Goal: Task Accomplishment & Management: Manage account settings

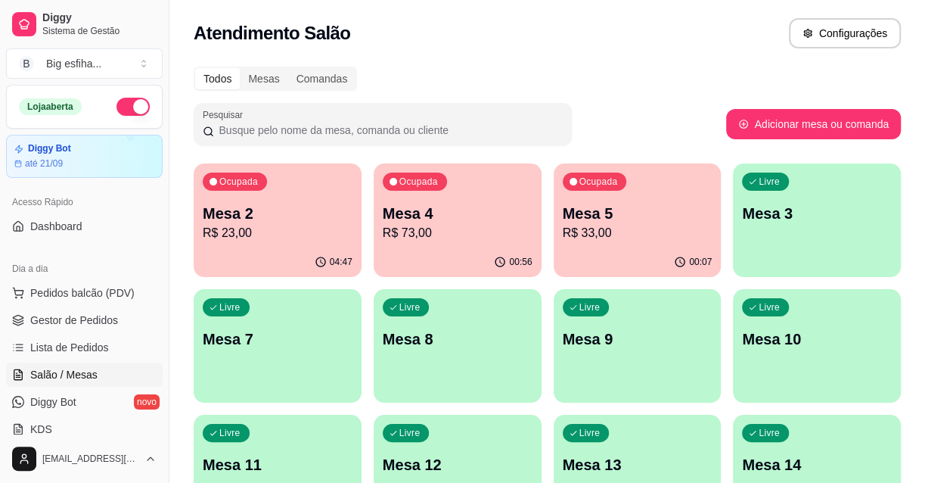
click at [416, 208] on p "Mesa 4" at bounding box center [458, 213] width 150 height 21
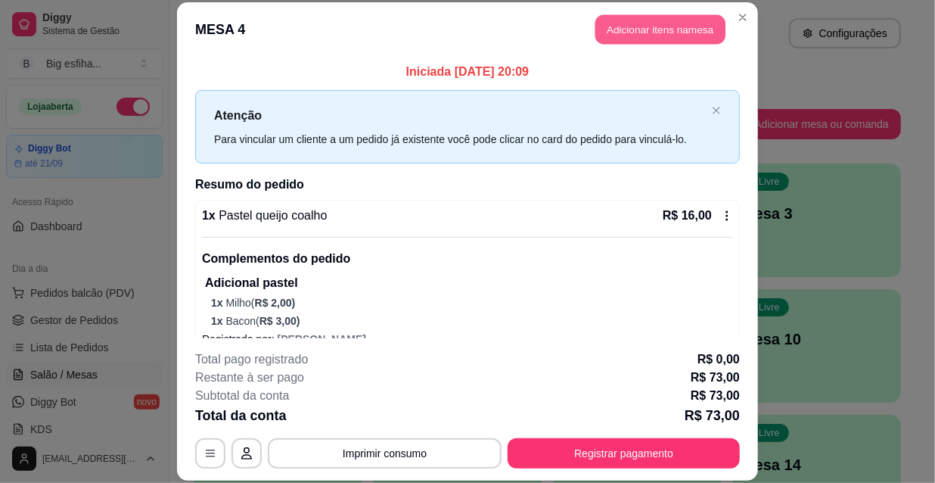
click at [628, 44] on button "Adicionar itens na mesa" at bounding box center [660, 30] width 130 height 30
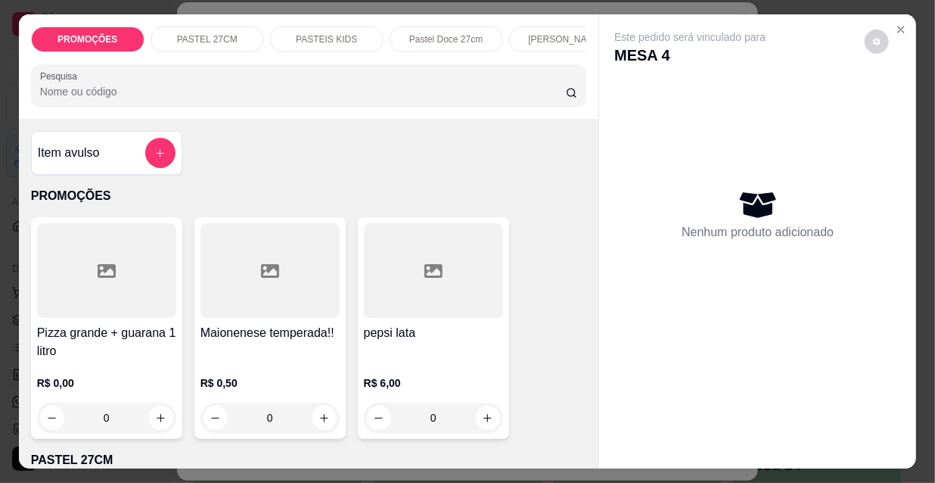
scroll to position [0, 872]
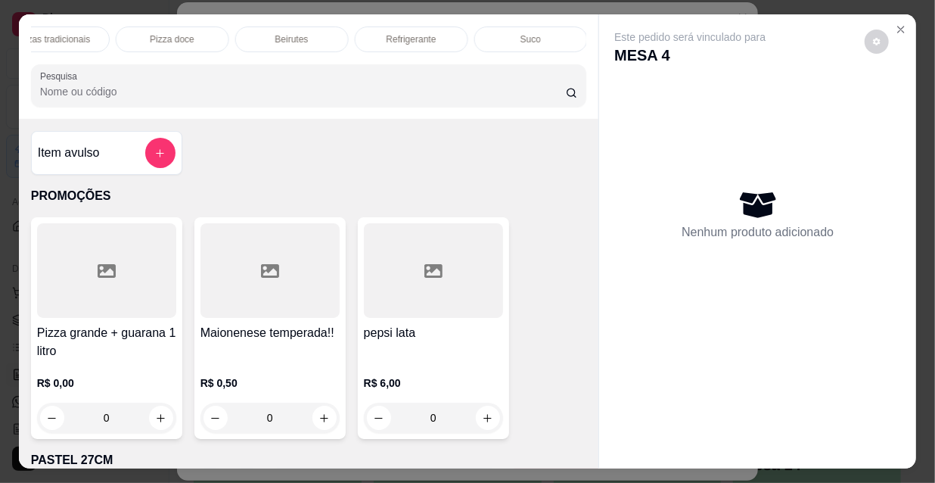
click at [407, 33] on p "Refrigerante" at bounding box center [412, 39] width 50 height 12
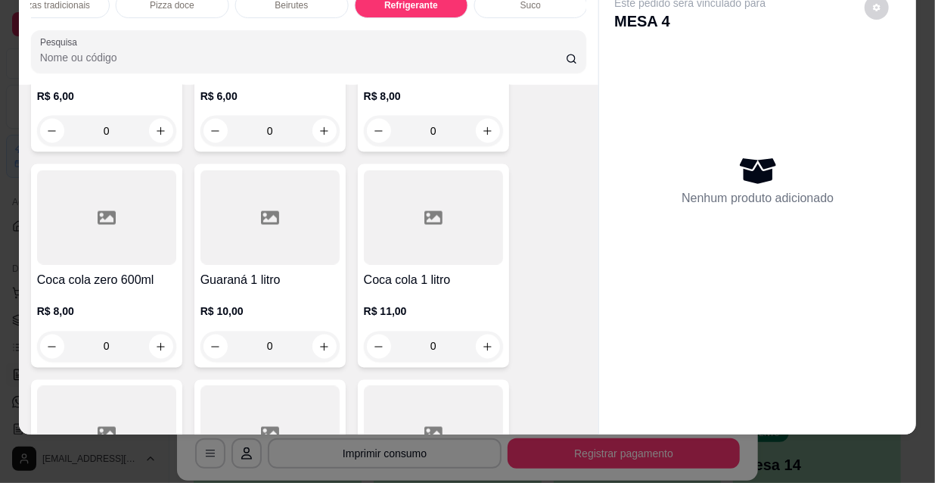
scroll to position [13953, 0]
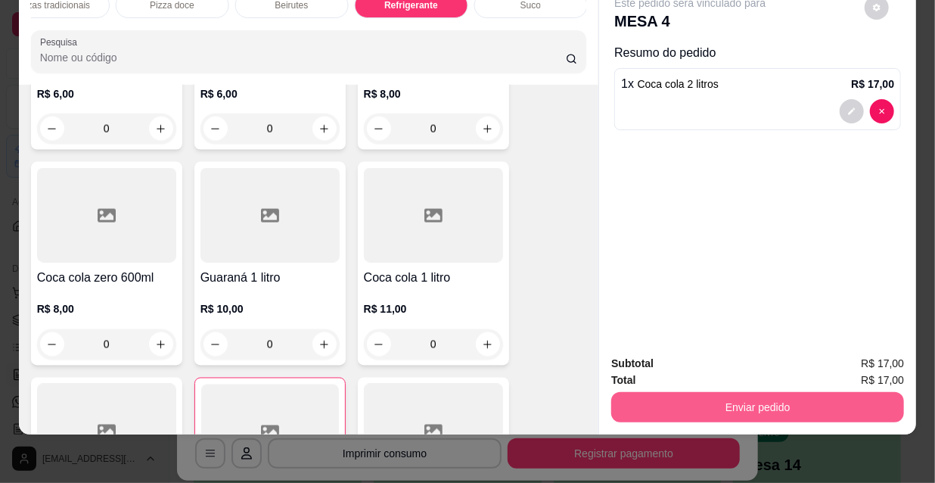
type input "1"
click at [681, 411] on button "Enviar pedido" at bounding box center [757, 407] width 293 height 30
click at [689, 362] on button "Não registrar e enviar pedido" at bounding box center [708, 359] width 157 height 29
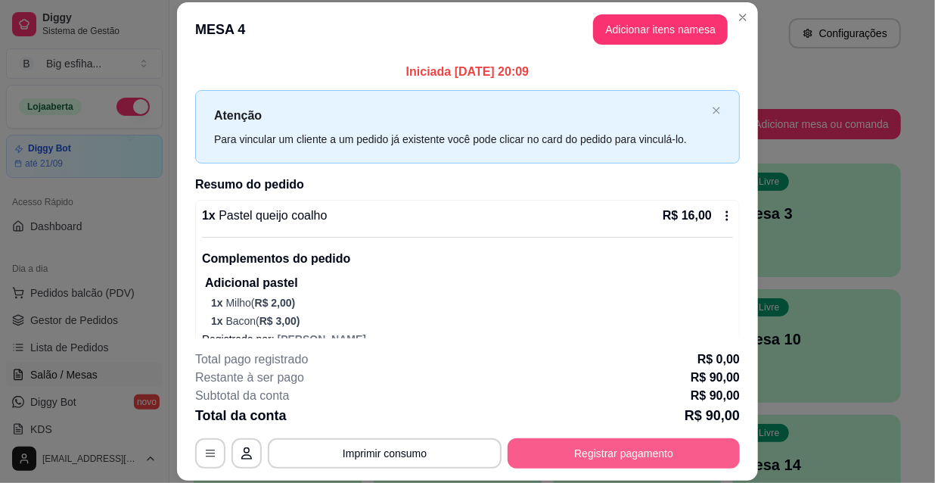
scroll to position [45, 0]
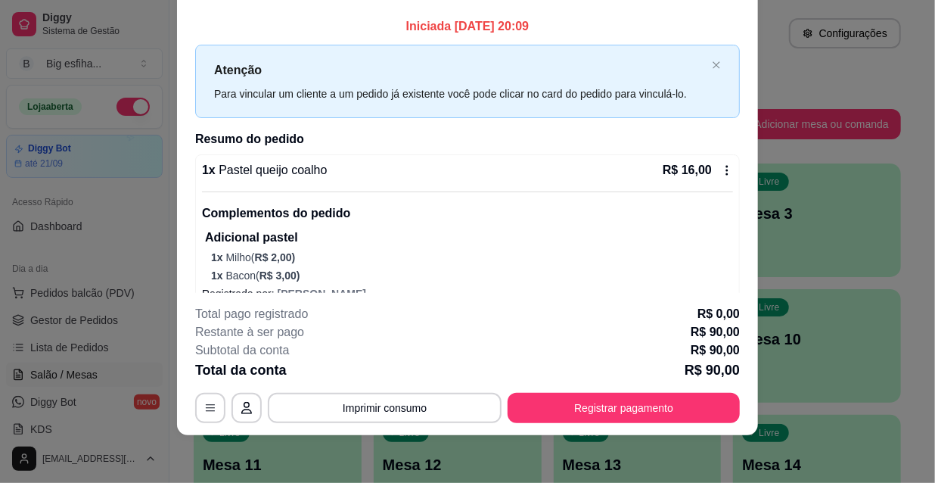
click at [622, 424] on footer "**********" at bounding box center [467, 364] width 581 height 142
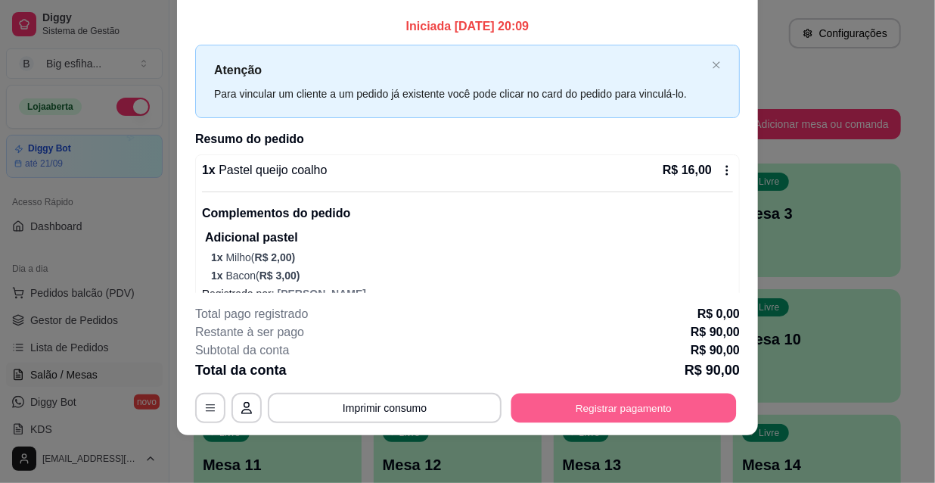
click at [625, 410] on button "Registrar pagamento" at bounding box center [624, 408] width 225 height 30
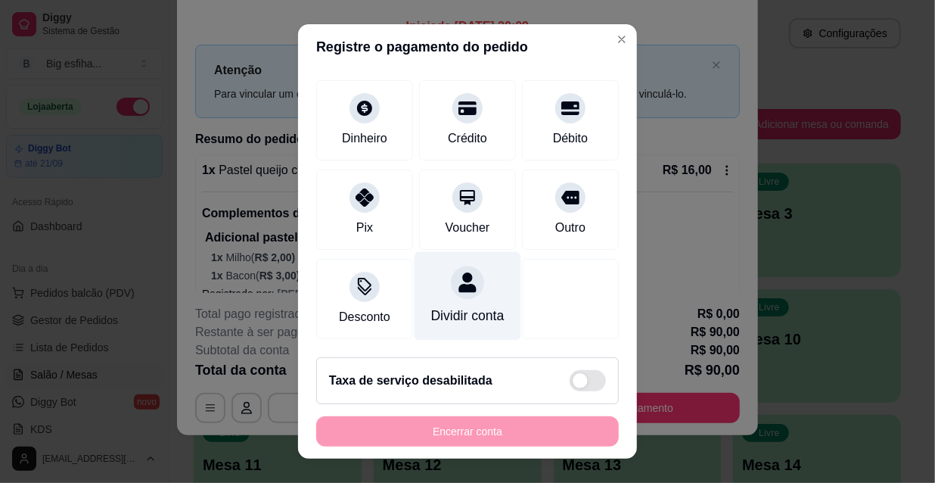
scroll to position [113, 0]
click at [451, 275] on div at bounding box center [467, 282] width 33 height 33
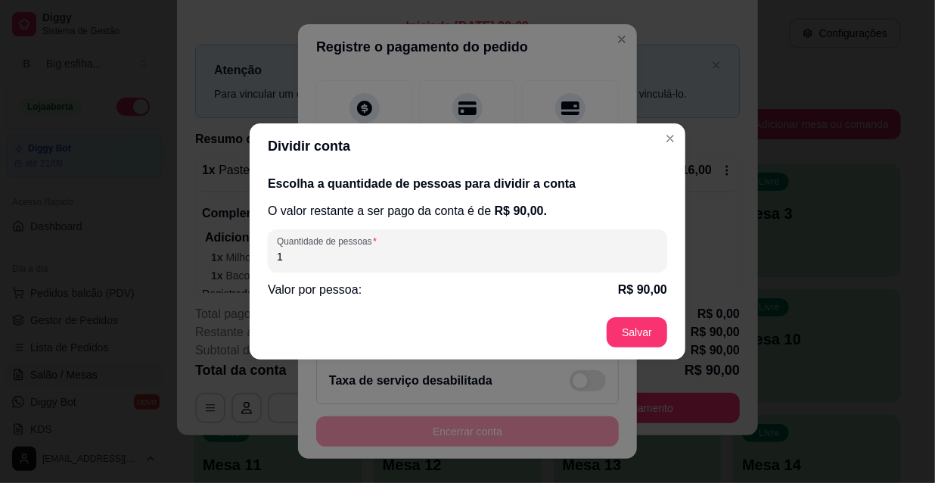
click at [426, 260] on input "1" at bounding box center [467, 256] width 381 height 15
type input "4"
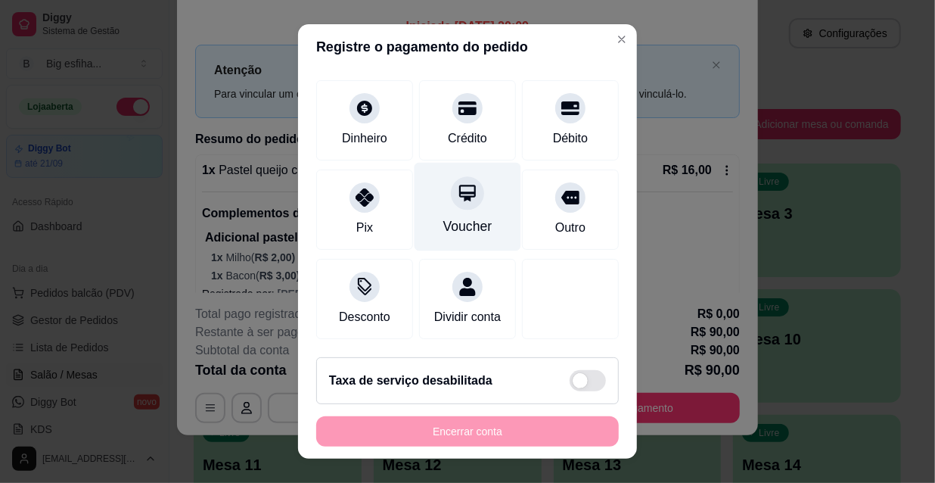
scroll to position [0, 0]
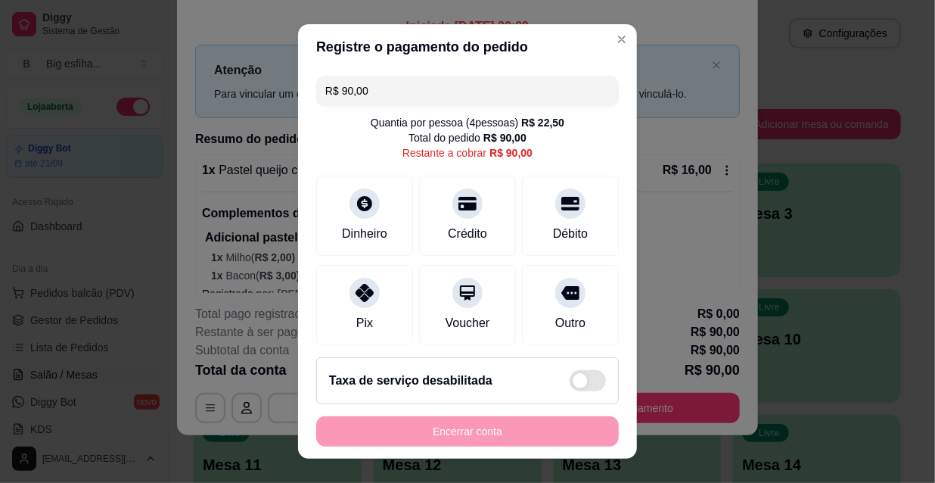
click at [359, 92] on input "R$ 90,00" at bounding box center [467, 91] width 285 height 30
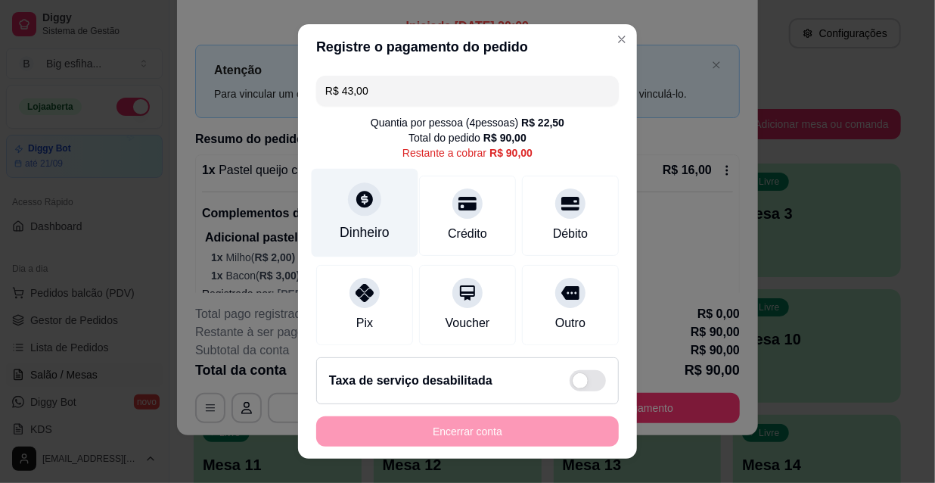
type input "R$ 43,00"
click at [344, 244] on div "Dinheiro" at bounding box center [365, 213] width 107 height 89
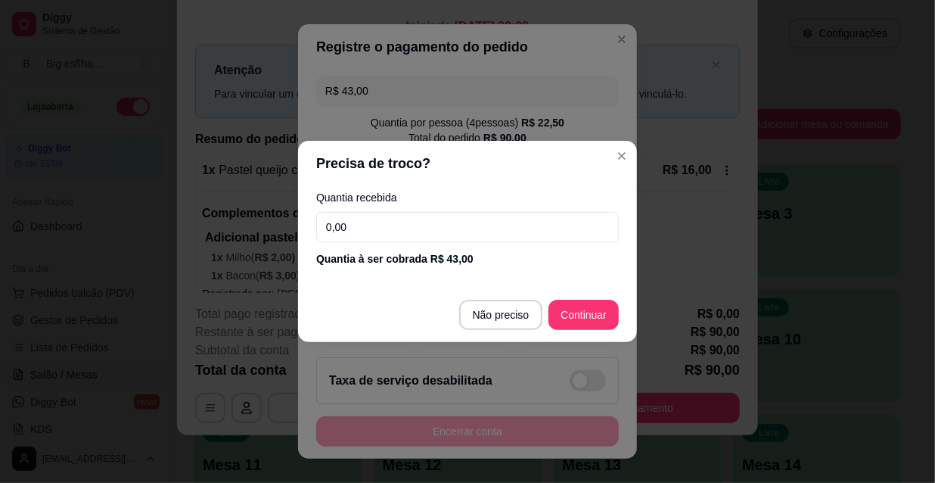
click at [376, 235] on input "0,00" at bounding box center [467, 227] width 303 height 30
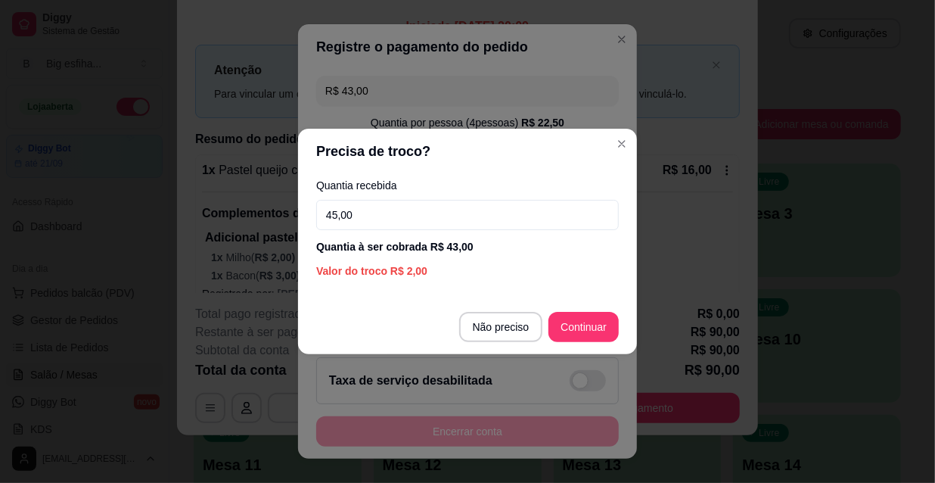
type input "45,00"
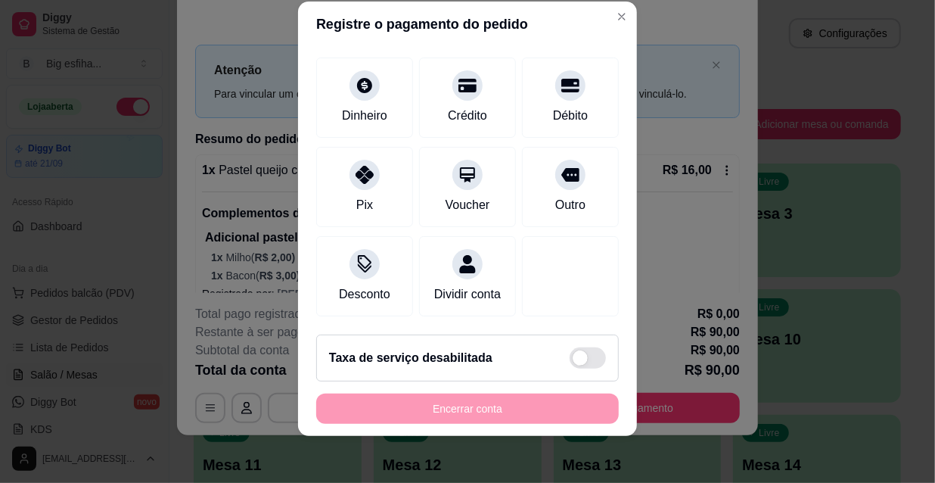
scroll to position [23, 0]
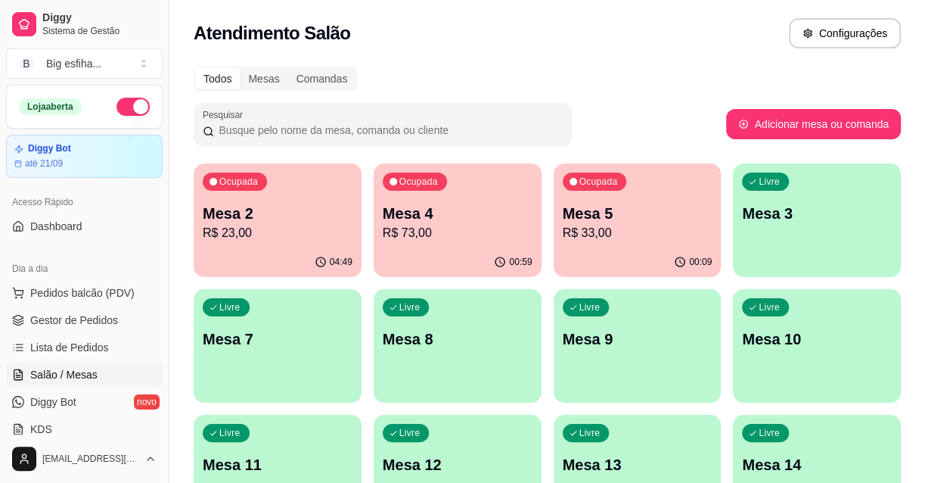
click at [403, 231] on p "R$ 73,00" at bounding box center [458, 233] width 150 height 18
drag, startPoint x: 863, startPoint y: 147, endPoint x: 855, endPoint y: 152, distance: 9.2
click at [854, 228] on div "Livre Mesa 3" at bounding box center [817, 210] width 168 height 95
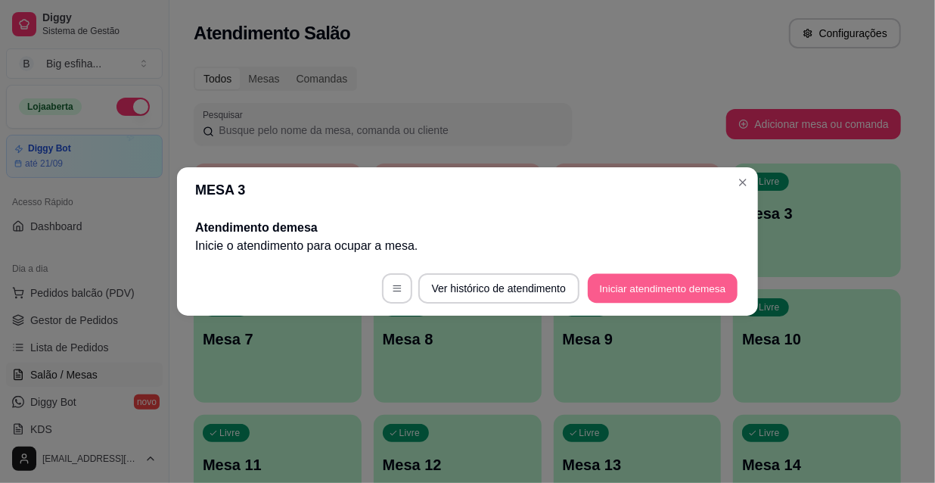
click at [686, 286] on button "Iniciar atendimento de mesa" at bounding box center [663, 289] width 150 height 30
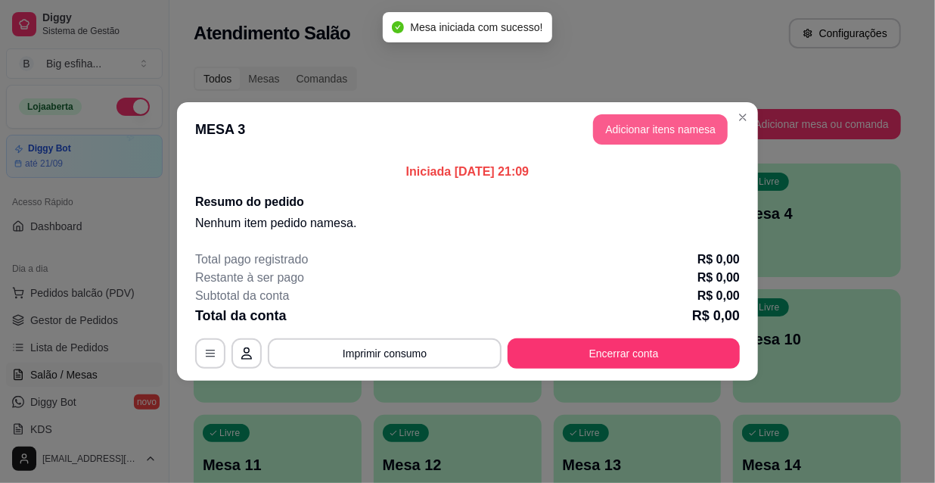
click at [647, 135] on button "Adicionar itens na mesa" at bounding box center [660, 129] width 135 height 30
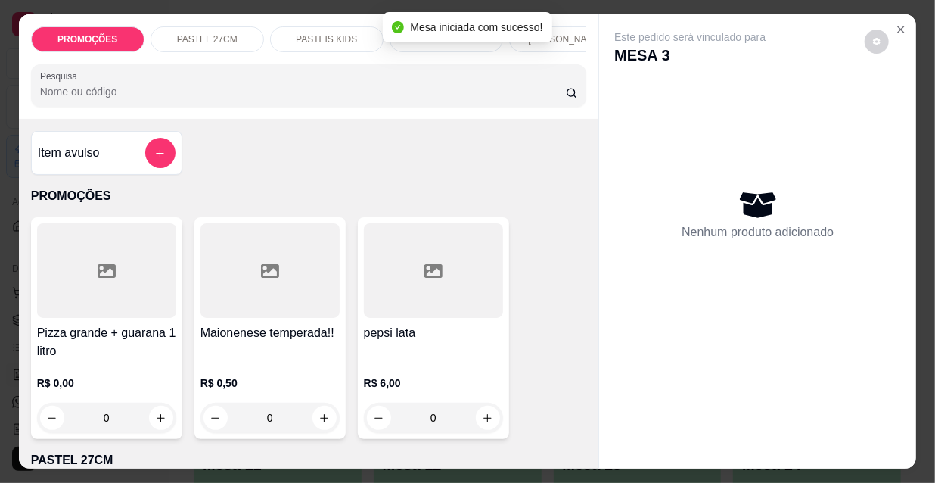
click at [576, 35] on p "[PERSON_NAME]" at bounding box center [565, 39] width 75 height 12
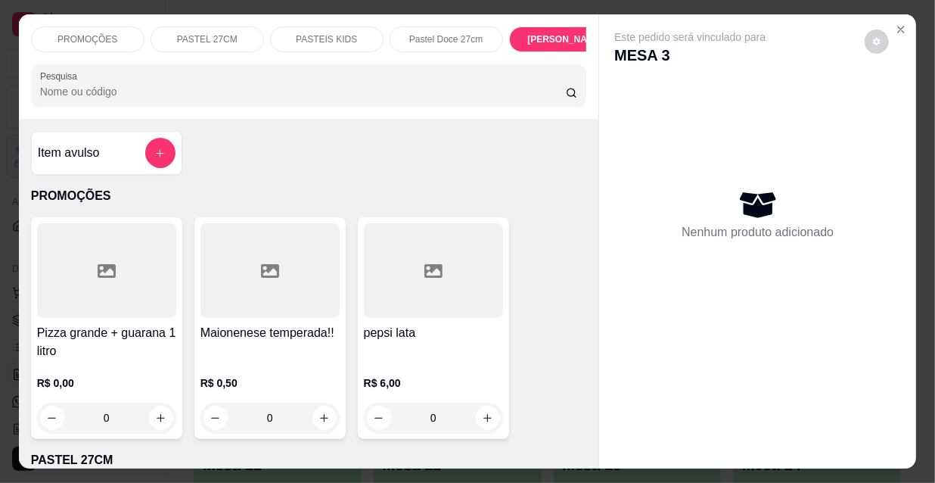
scroll to position [39, 0]
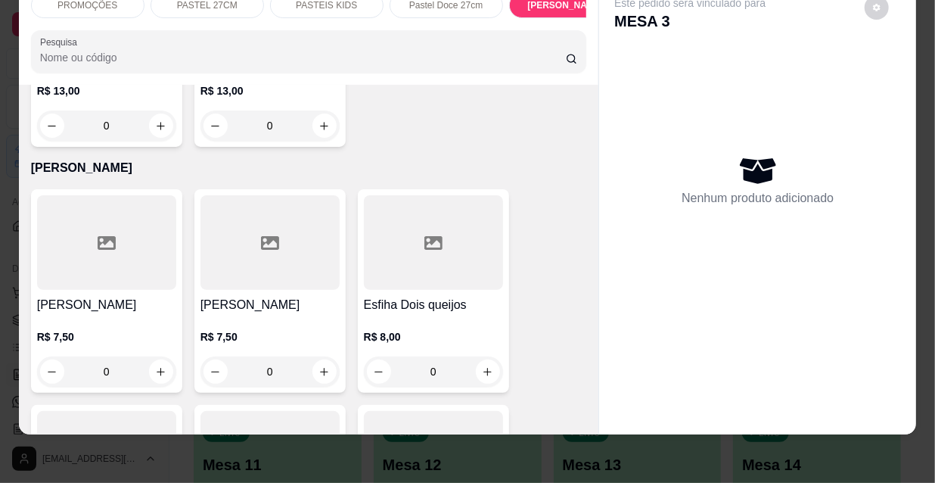
click at [269, 195] on div at bounding box center [270, 242] width 139 height 95
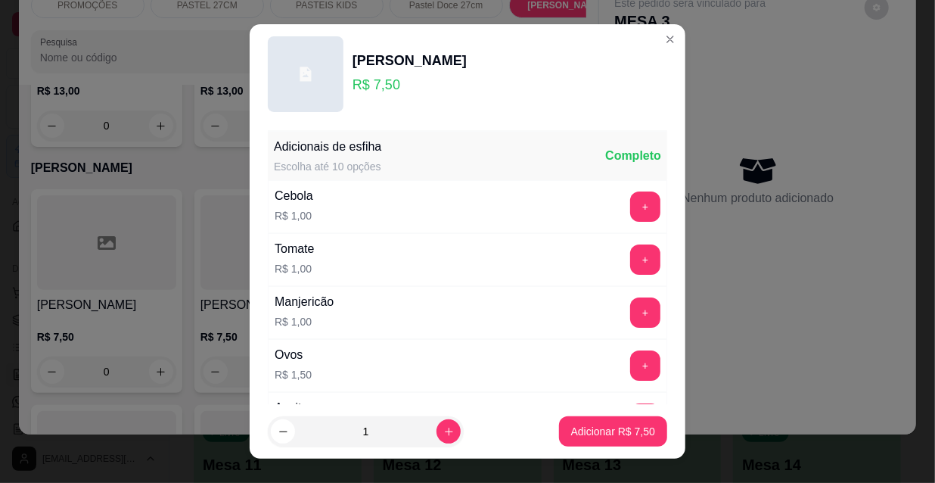
scroll to position [68, 0]
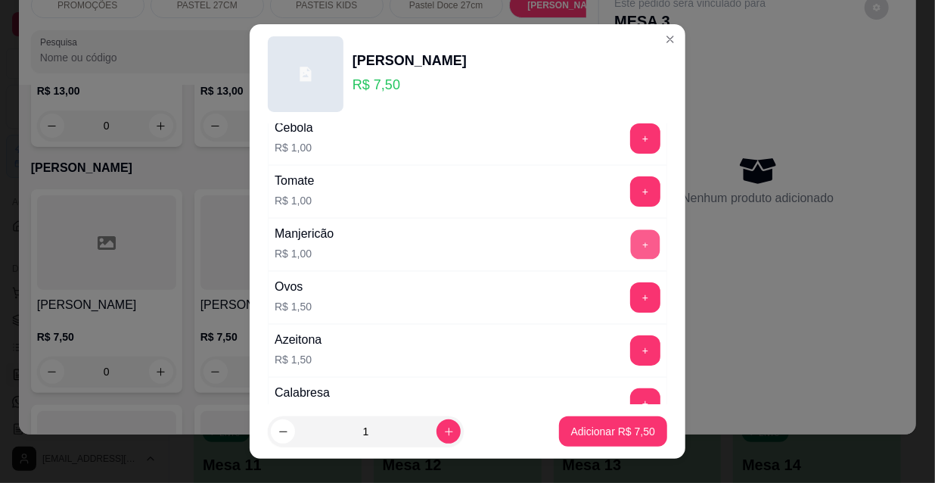
click at [631, 240] on button "+" at bounding box center [646, 245] width 30 height 30
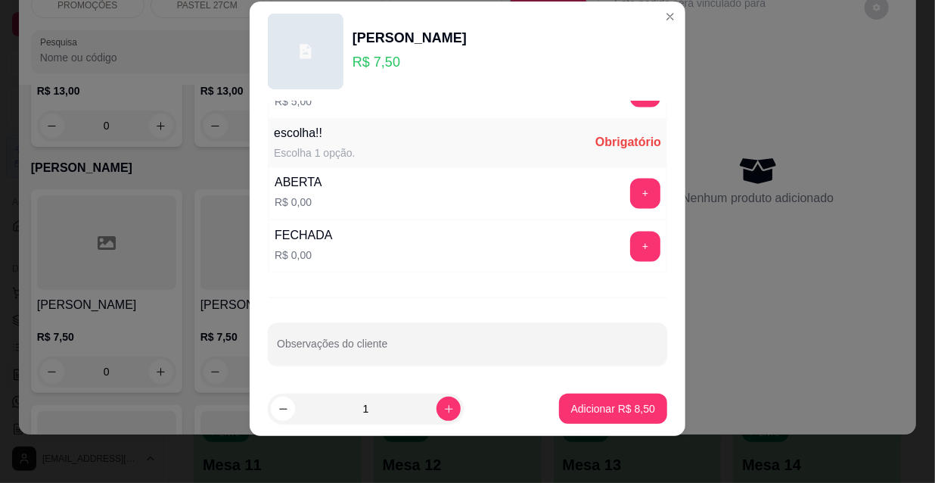
scroll to position [23, 0]
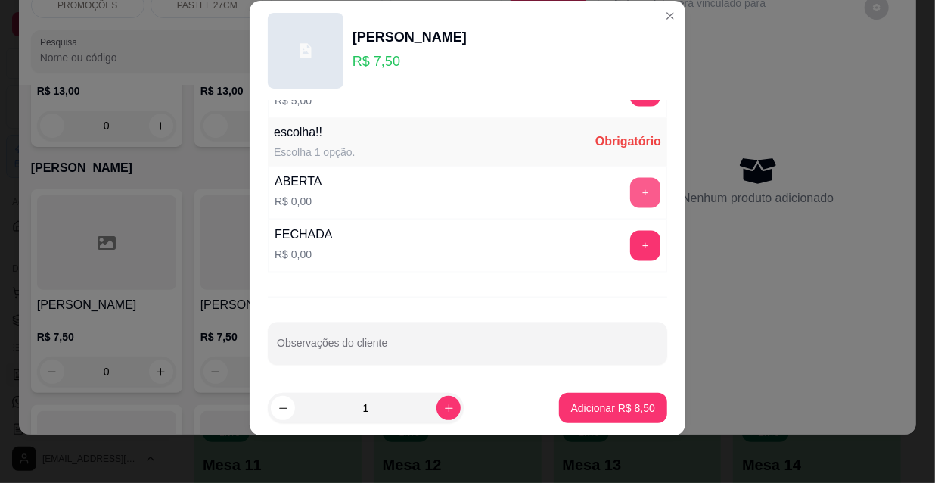
click at [630, 190] on button "+" at bounding box center [645, 193] width 30 height 30
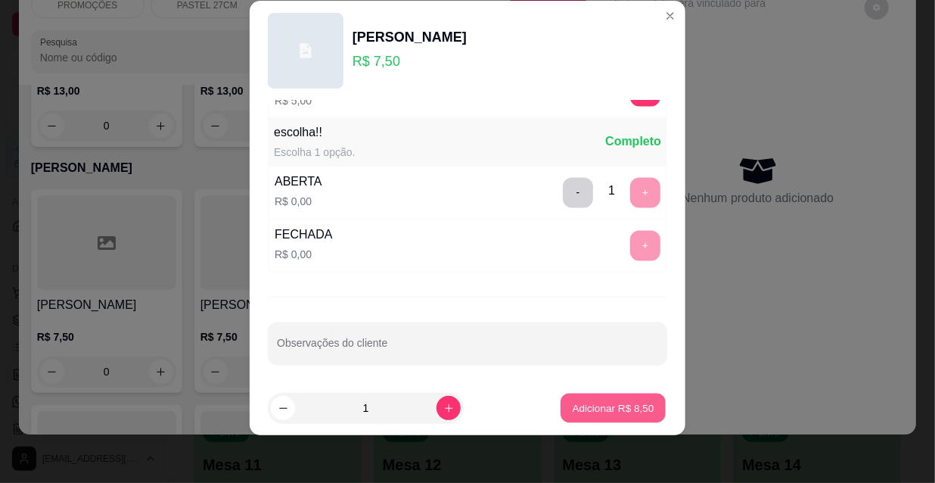
click at [627, 405] on p "Adicionar R$ 8,50" at bounding box center [613, 407] width 82 height 14
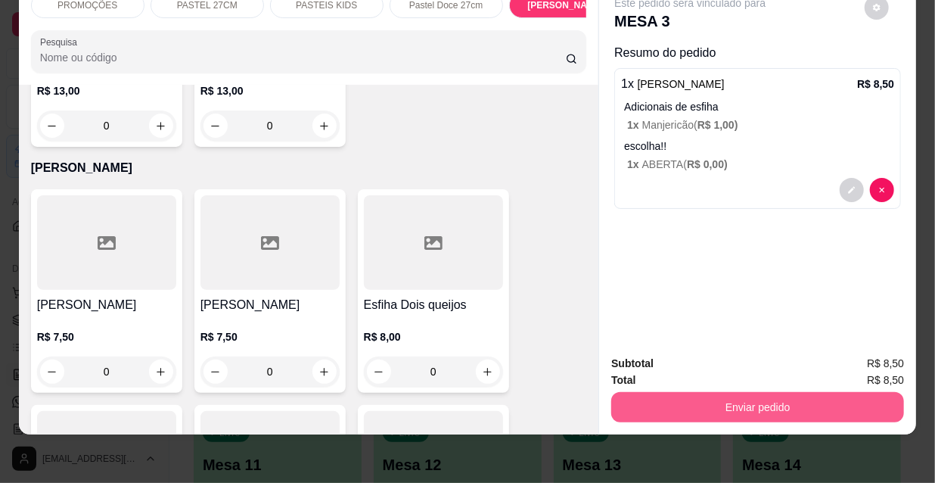
click at [779, 402] on button "Enviar pedido" at bounding box center [757, 407] width 293 height 30
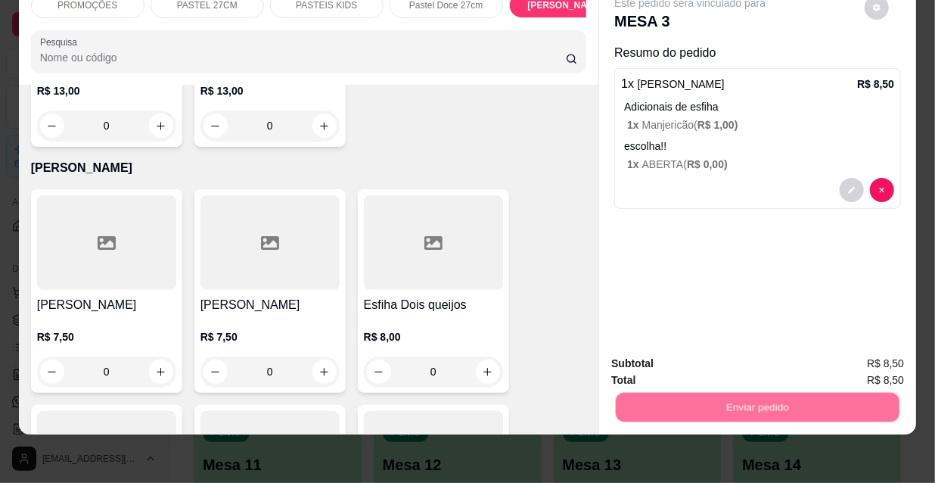
click at [708, 362] on button "Não registrar e enviar pedido" at bounding box center [709, 359] width 153 height 28
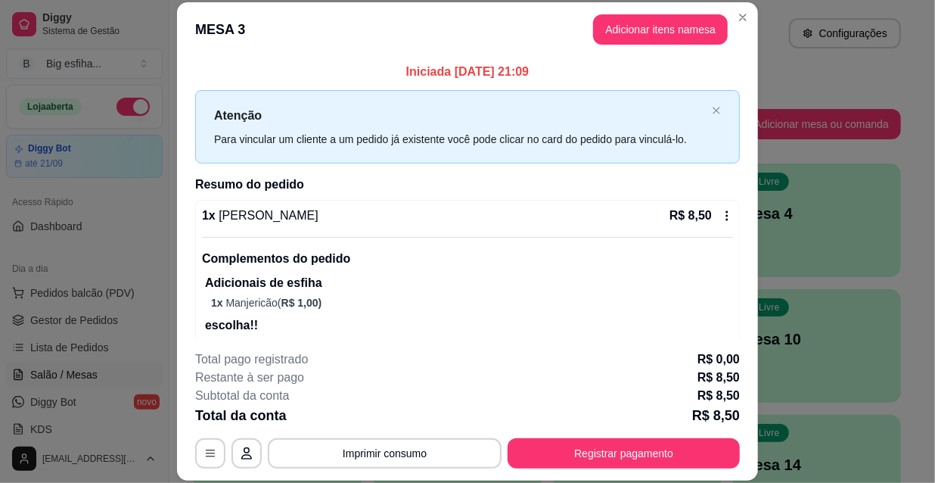
click at [665, 24] on button "Adicionar itens na mesa" at bounding box center [660, 29] width 135 height 30
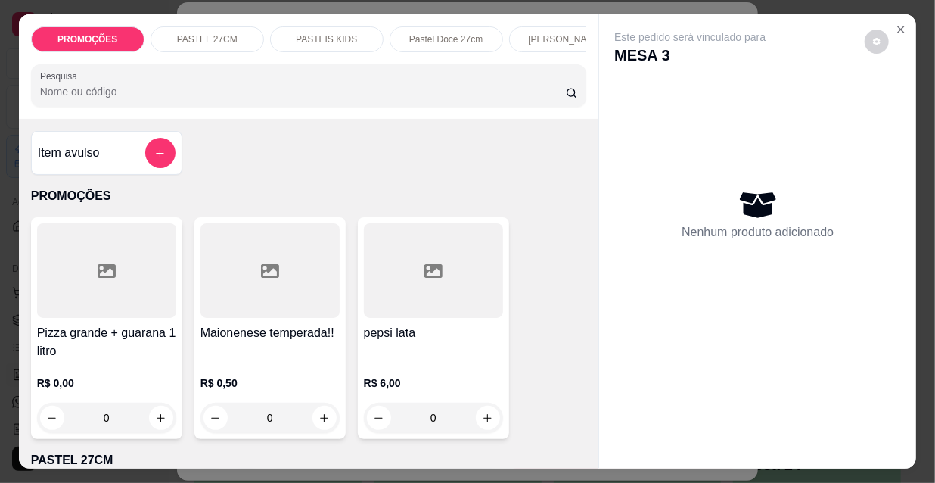
click at [521, 32] on div "[PERSON_NAME]" at bounding box center [565, 39] width 113 height 26
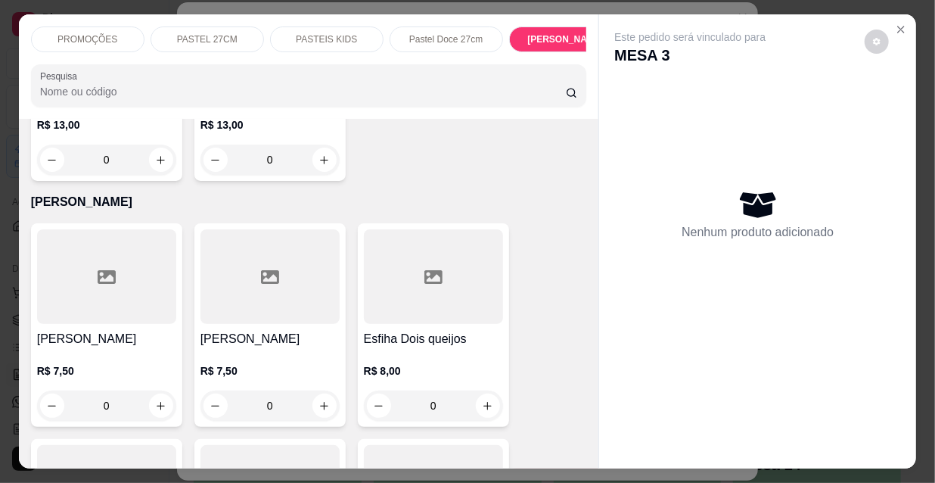
scroll to position [39, 0]
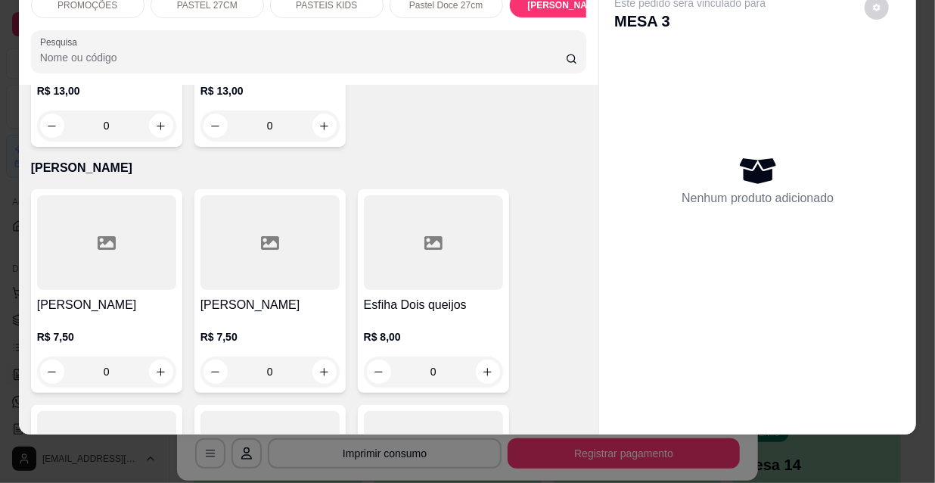
click at [292, 329] on div "R$ 7,50 0" at bounding box center [270, 358] width 139 height 58
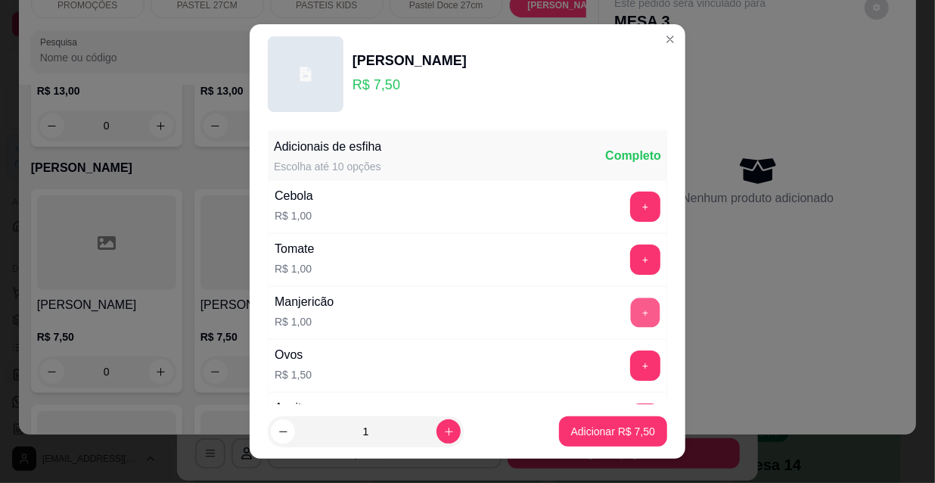
click at [631, 318] on button "+" at bounding box center [646, 313] width 30 height 30
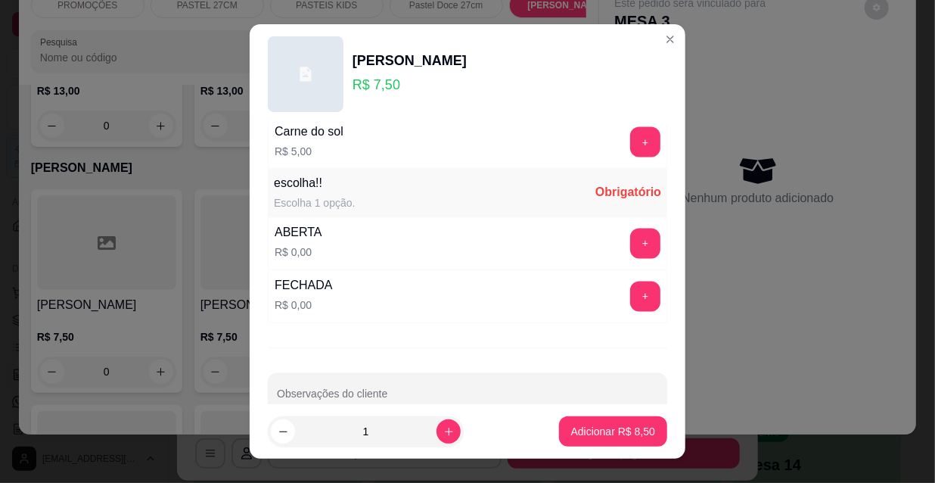
scroll to position [1257, 0]
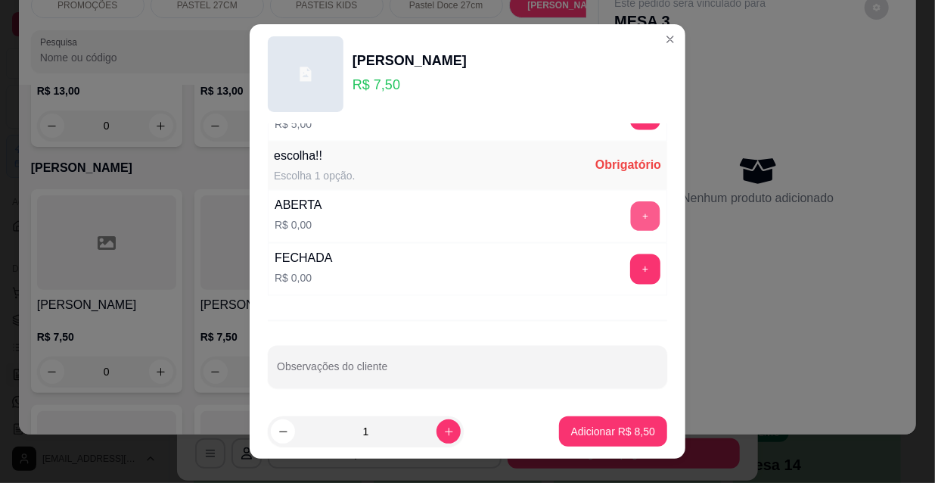
click at [631, 215] on button "+" at bounding box center [646, 217] width 30 height 30
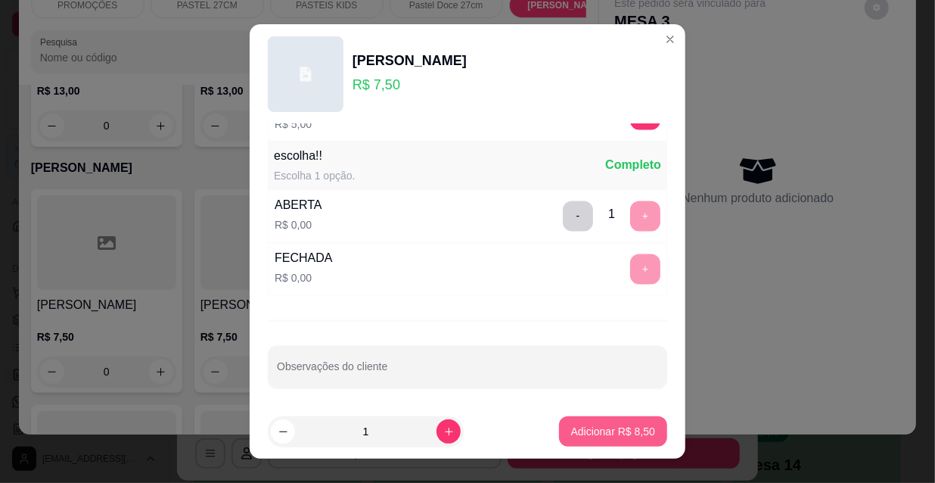
click at [604, 431] on p "Adicionar R$ 8,50" at bounding box center [613, 431] width 84 height 15
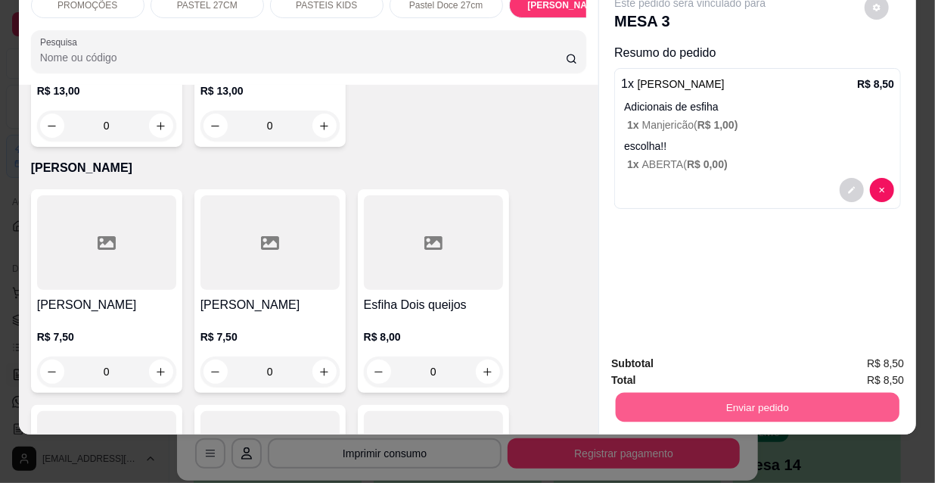
click at [776, 406] on button "Enviar pedido" at bounding box center [758, 407] width 284 height 30
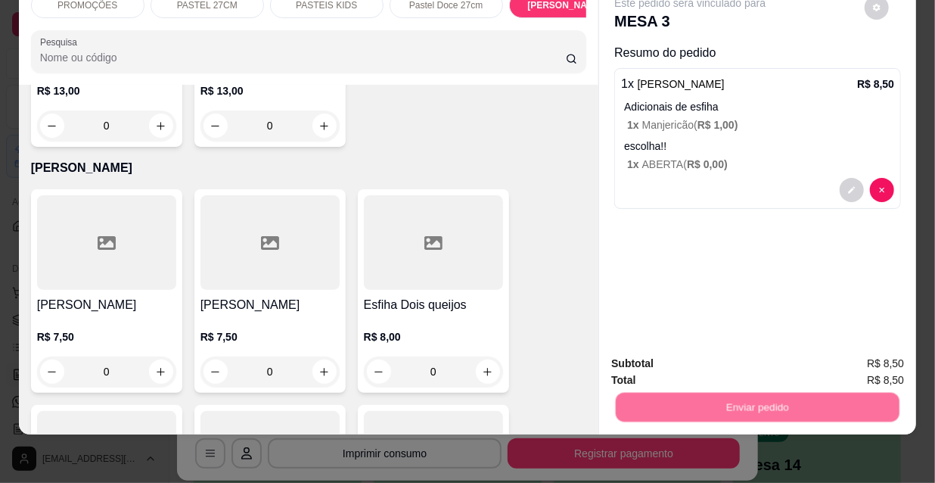
click at [732, 362] on button "Não registrar e enviar pedido" at bounding box center [709, 359] width 153 height 28
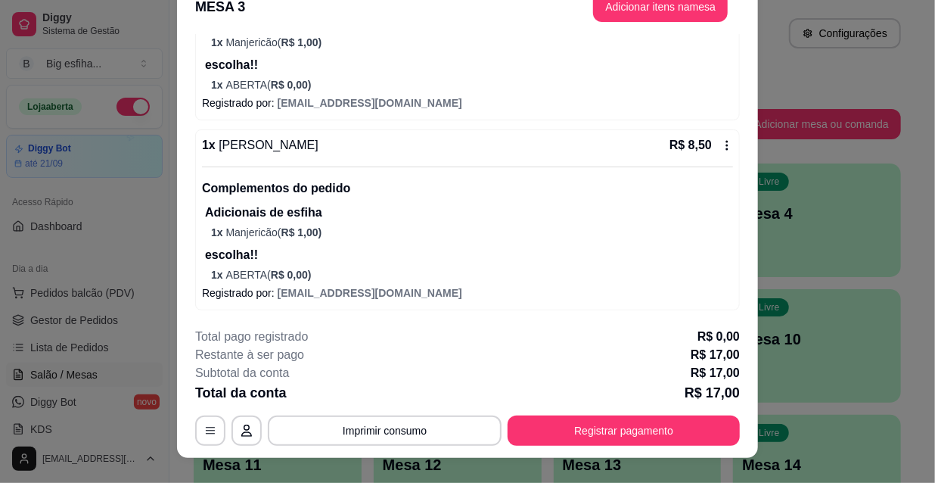
scroll to position [45, 0]
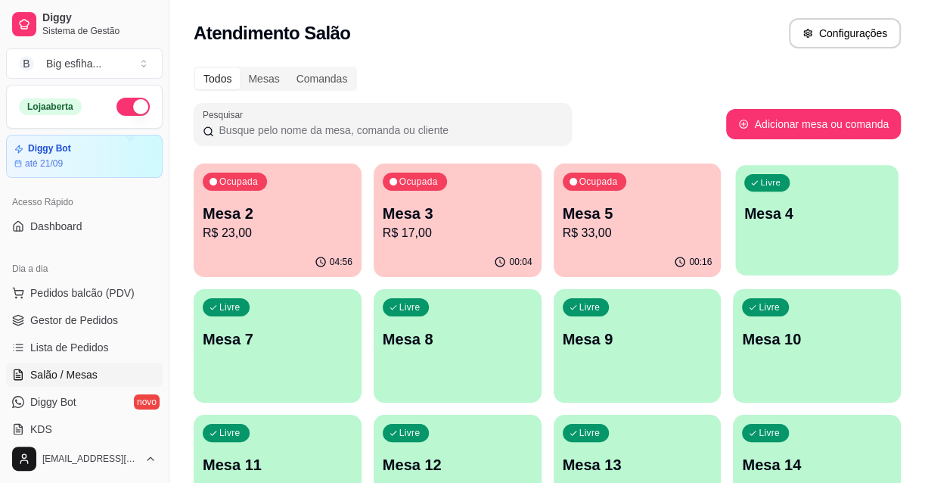
click at [813, 229] on div "Livre Mesa 4" at bounding box center [817, 211] width 163 height 92
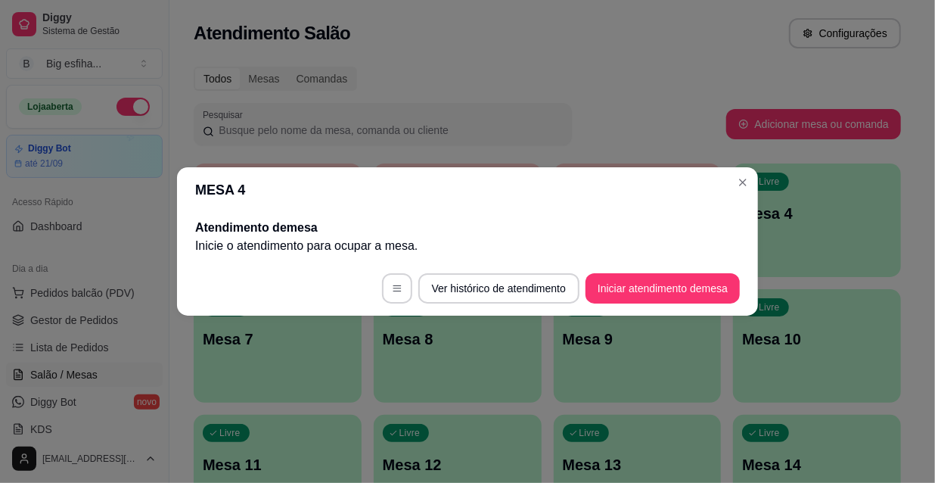
click at [679, 309] on footer "Ver histórico de atendimento Iniciar atendimento de mesa" at bounding box center [467, 288] width 581 height 54
click at [680, 291] on button "Iniciar atendimento de mesa" at bounding box center [663, 289] width 150 height 30
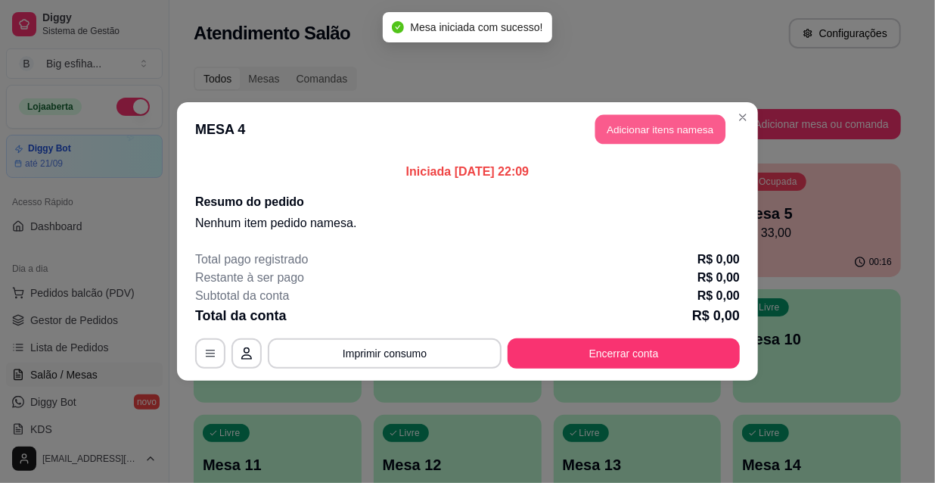
click at [636, 138] on button "Adicionar itens na mesa" at bounding box center [660, 130] width 130 height 30
click at [98, 274] on icon at bounding box center [107, 271] width 18 height 18
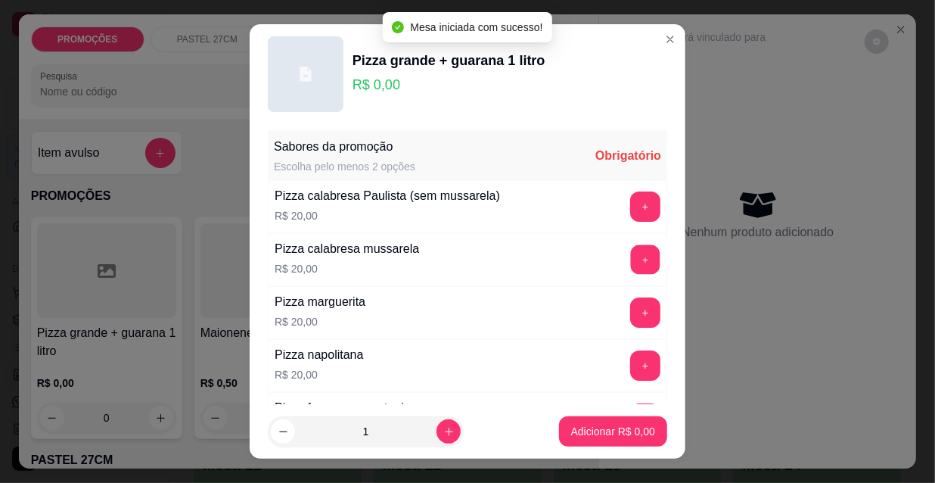
click at [631, 264] on button "+" at bounding box center [646, 260] width 30 height 30
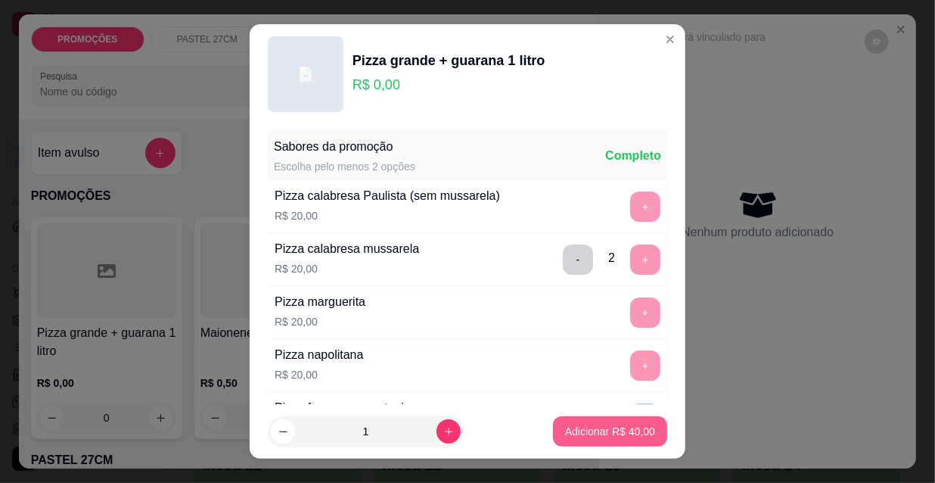
click at [590, 432] on p "Adicionar R$ 40,00" at bounding box center [610, 431] width 90 height 15
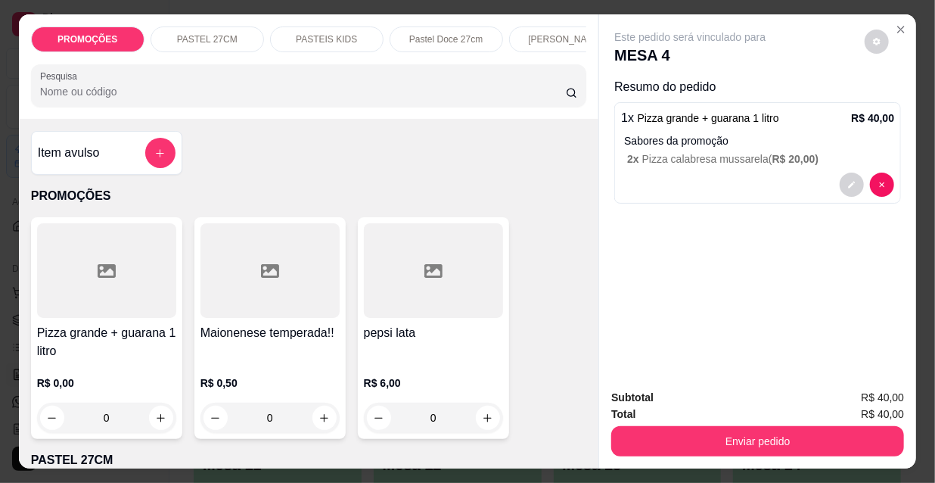
click at [127, 344] on h4 "Pizza grande + guarana 1 litro" at bounding box center [106, 342] width 139 height 36
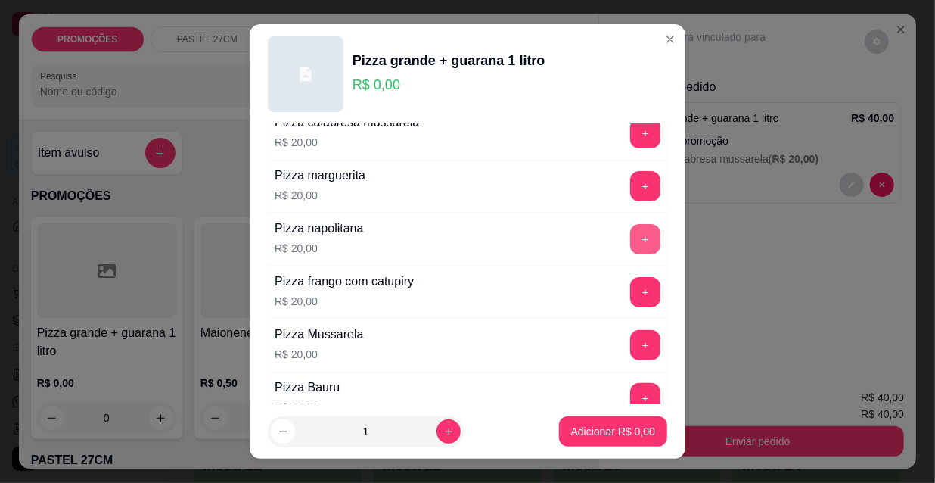
scroll to position [137, 0]
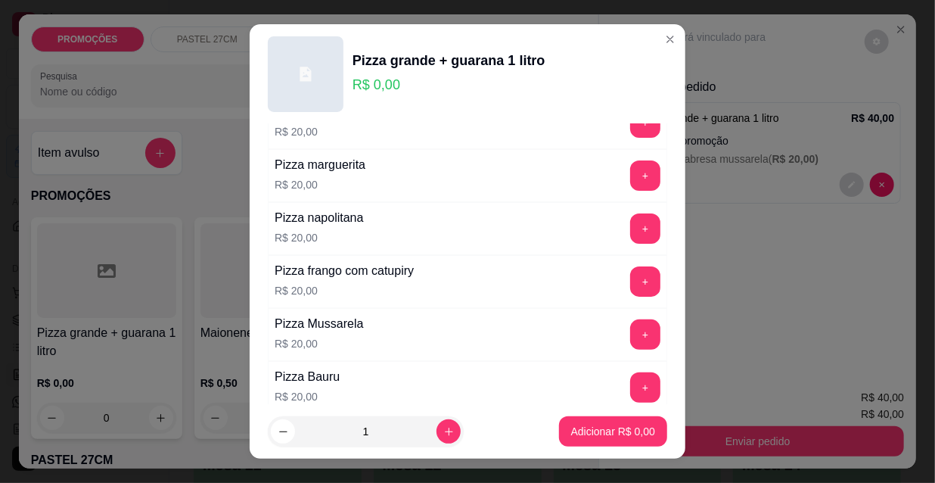
click at [615, 295] on div "Pizza frango com catupiry R$ 20,00 +" at bounding box center [468, 281] width 400 height 53
click at [631, 290] on button "+" at bounding box center [646, 282] width 30 height 30
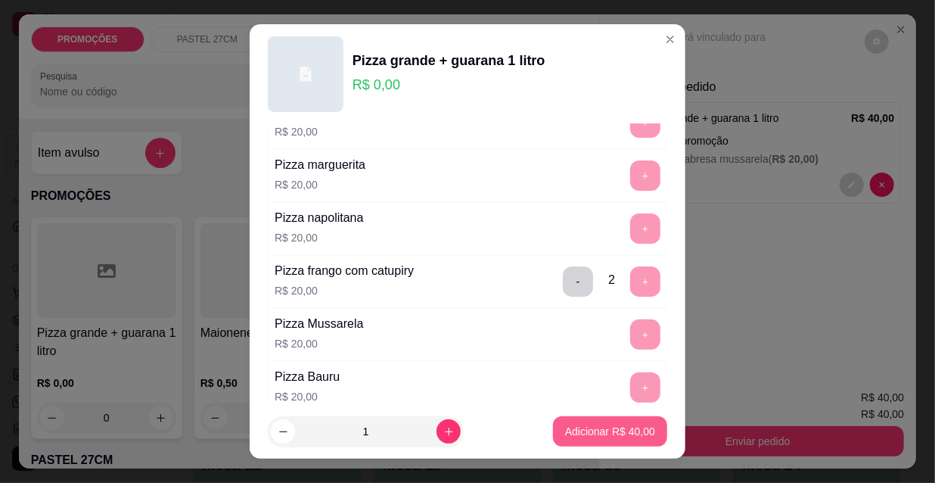
click at [617, 428] on p "Adicionar R$ 40,00" at bounding box center [610, 431] width 90 height 15
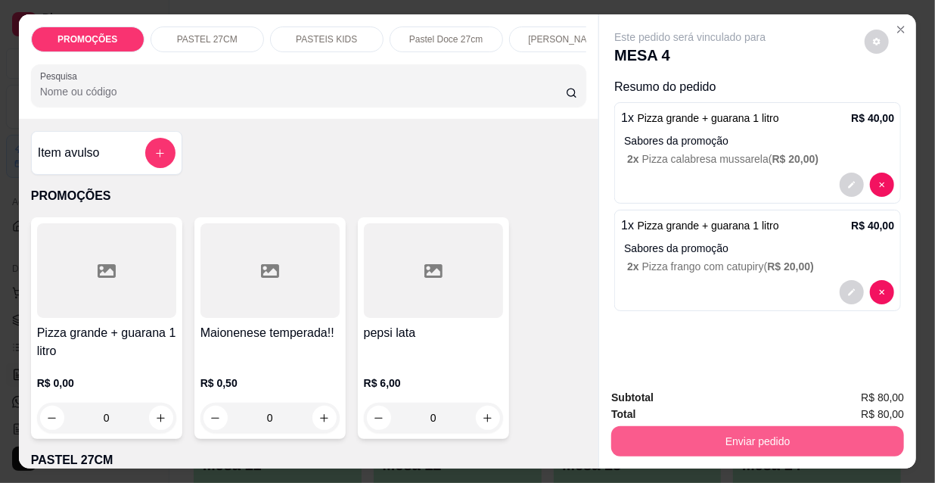
click at [760, 440] on button "Enviar pedido" at bounding box center [757, 441] width 293 height 30
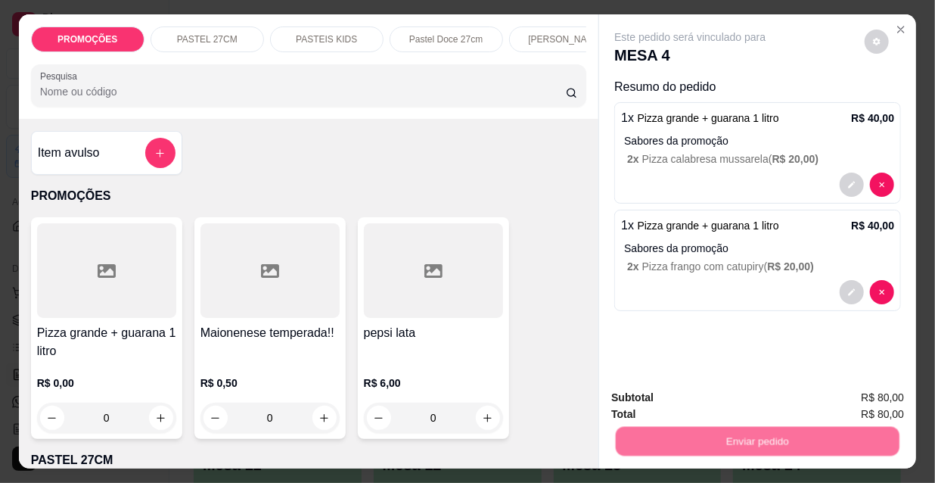
click at [695, 403] on button "Não registrar e enviar pedido" at bounding box center [708, 398] width 157 height 29
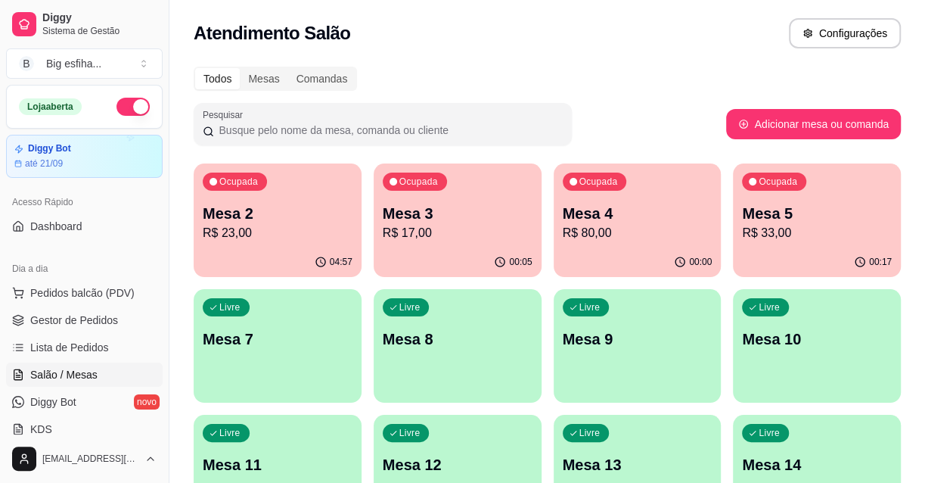
click at [327, 219] on p "Mesa 2" at bounding box center [278, 213] width 150 height 21
click at [462, 204] on p "Mesa 3" at bounding box center [458, 213] width 150 height 21
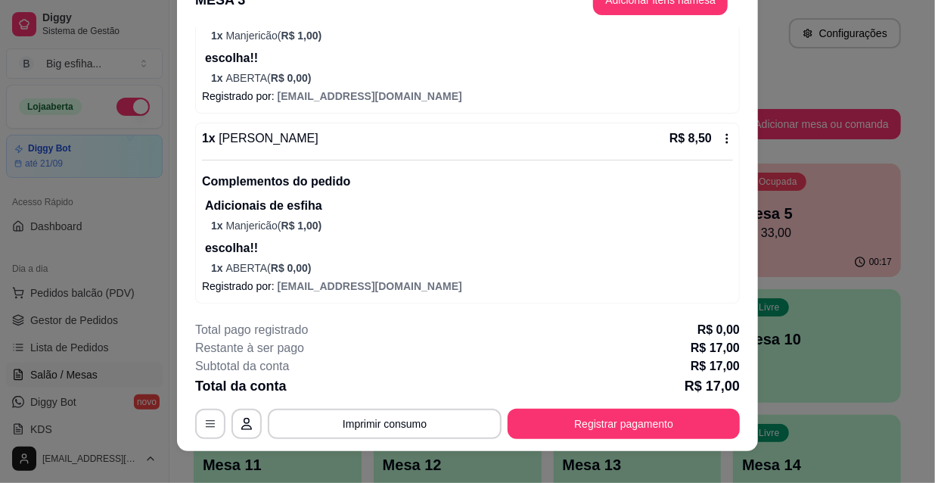
scroll to position [45, 0]
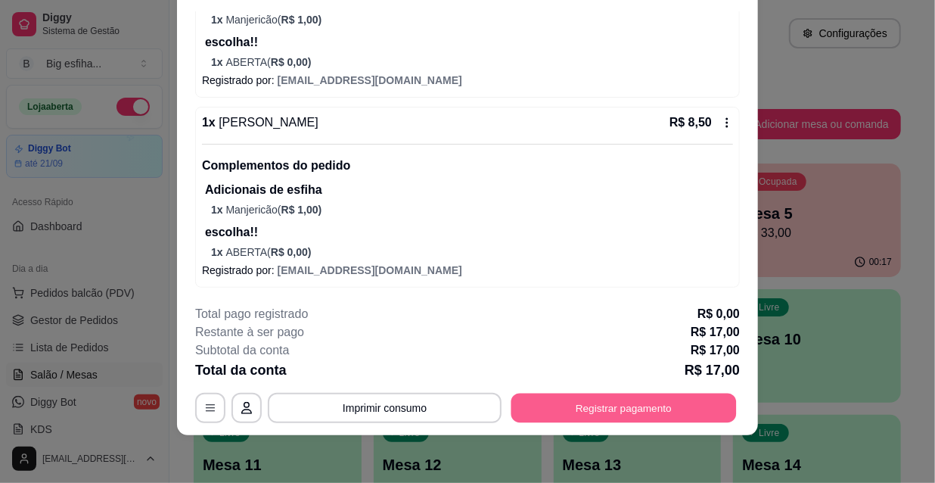
click at [593, 402] on button "Registrar pagamento" at bounding box center [624, 408] width 225 height 30
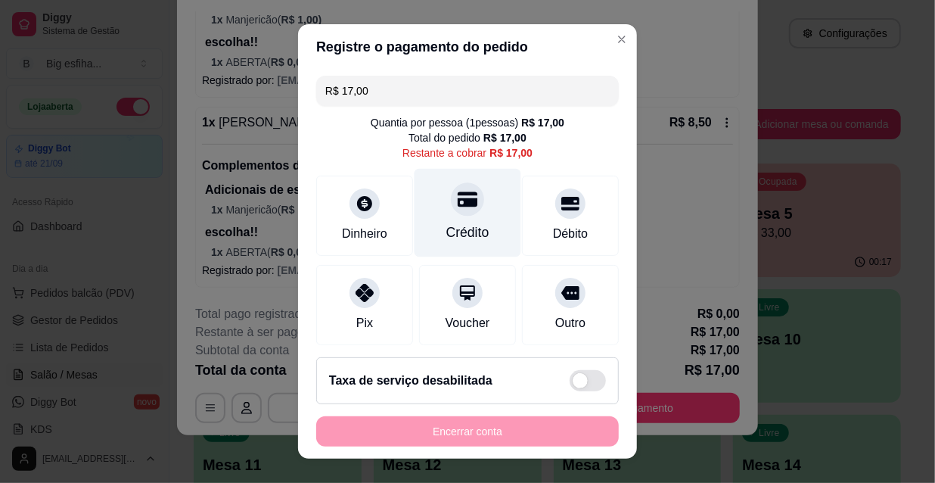
click at [459, 219] on div "Crédito" at bounding box center [468, 213] width 107 height 89
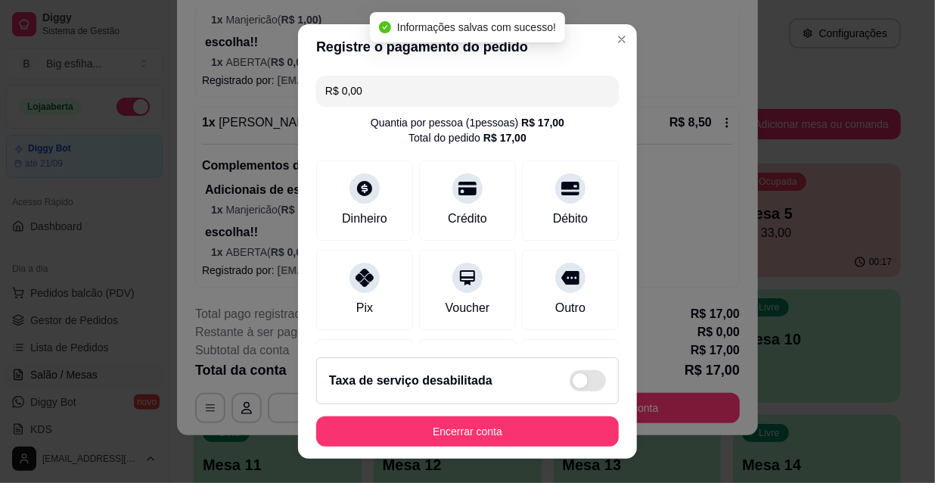
type input "R$ 0,00"
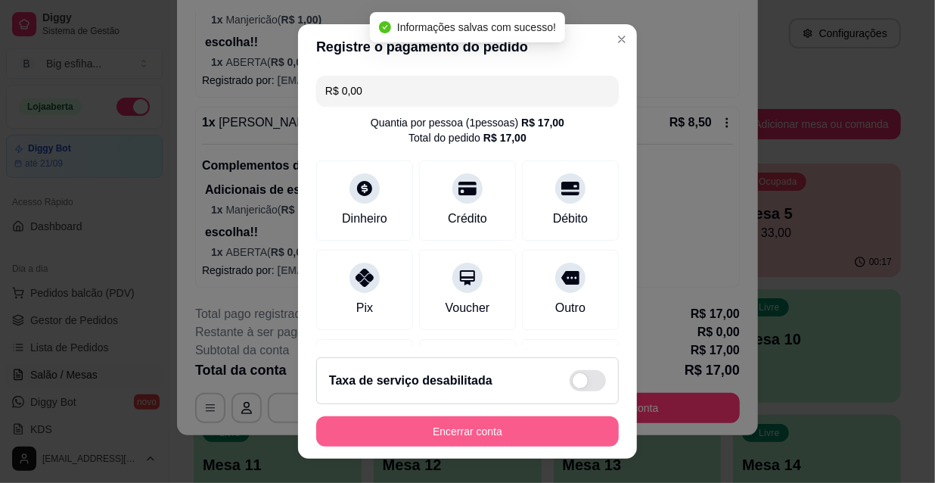
click at [429, 425] on button "Encerrar conta" at bounding box center [467, 431] width 303 height 30
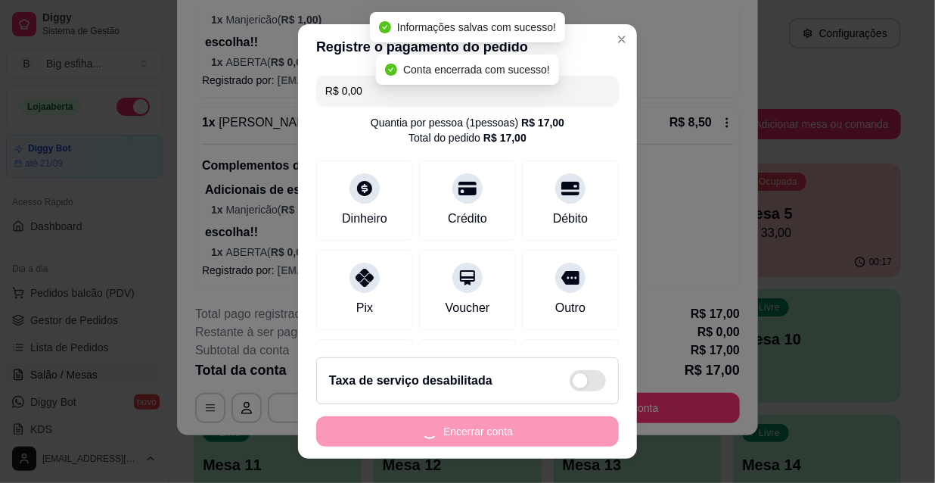
scroll to position [0, 0]
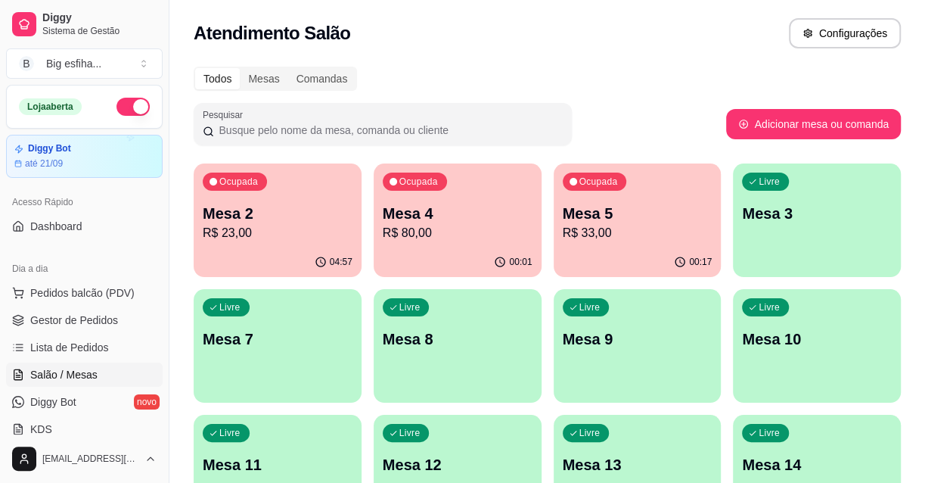
click at [481, 241] on p "R$ 80,00" at bounding box center [458, 233] width 150 height 18
click at [670, 205] on div "Ocupada Mesa 5 R$ 33,00" at bounding box center [638, 205] width 168 height 84
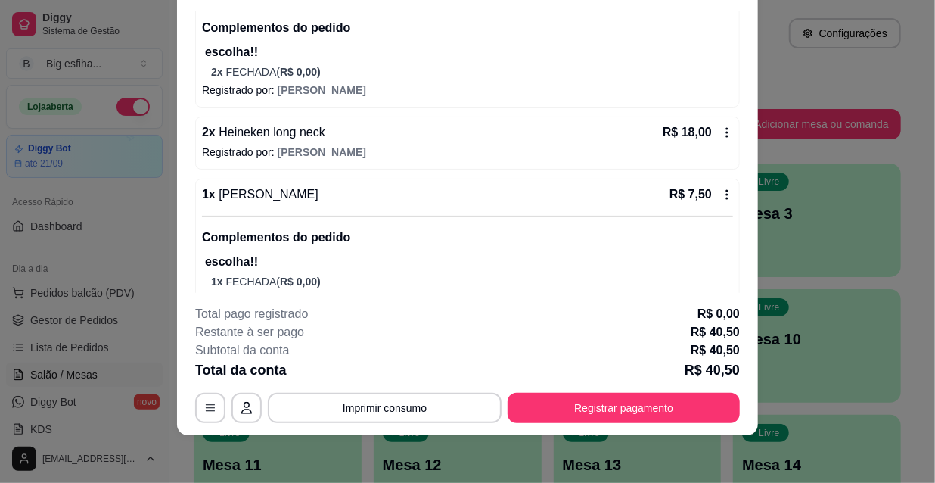
scroll to position [214, 0]
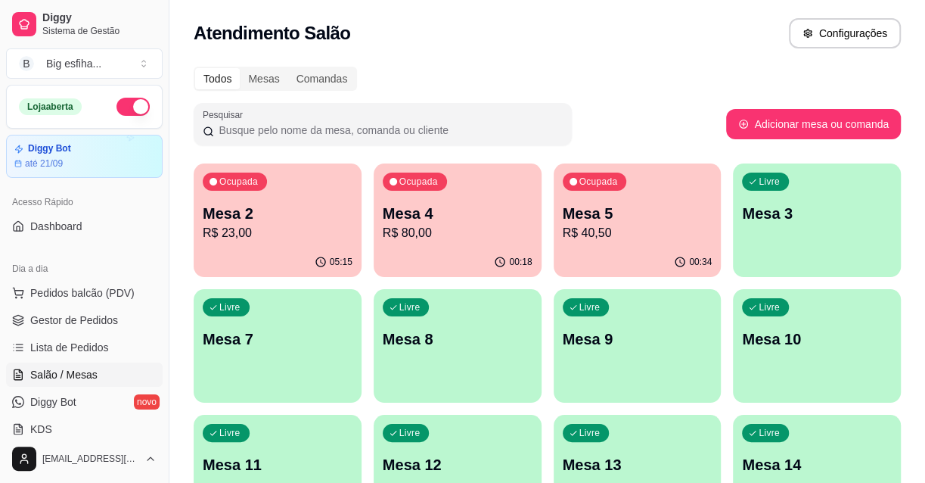
click at [641, 226] on p "R$ 40,50" at bounding box center [638, 233] width 150 height 18
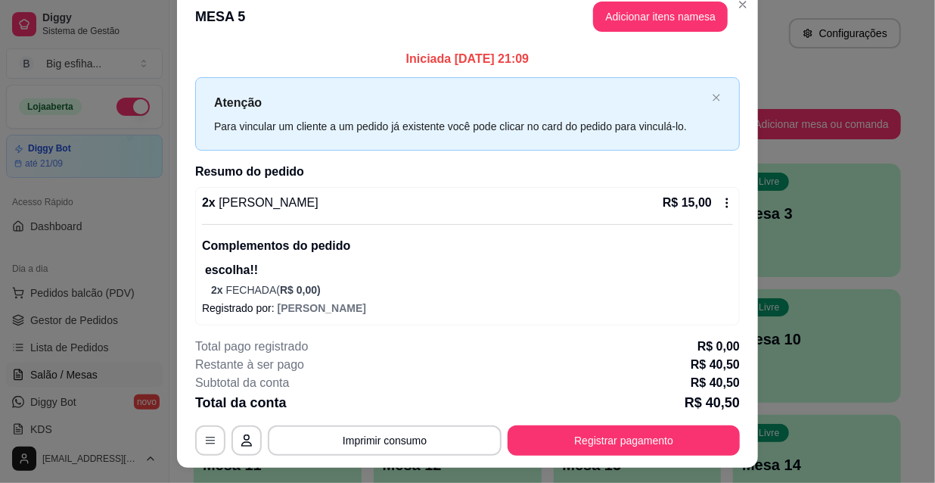
scroll to position [0, 0]
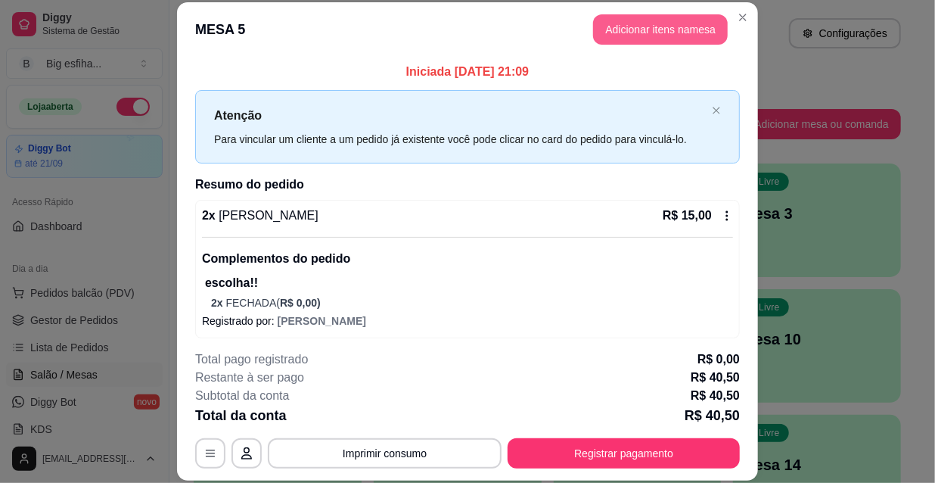
click at [639, 36] on button "Adicionar itens na mesa" at bounding box center [660, 29] width 135 height 30
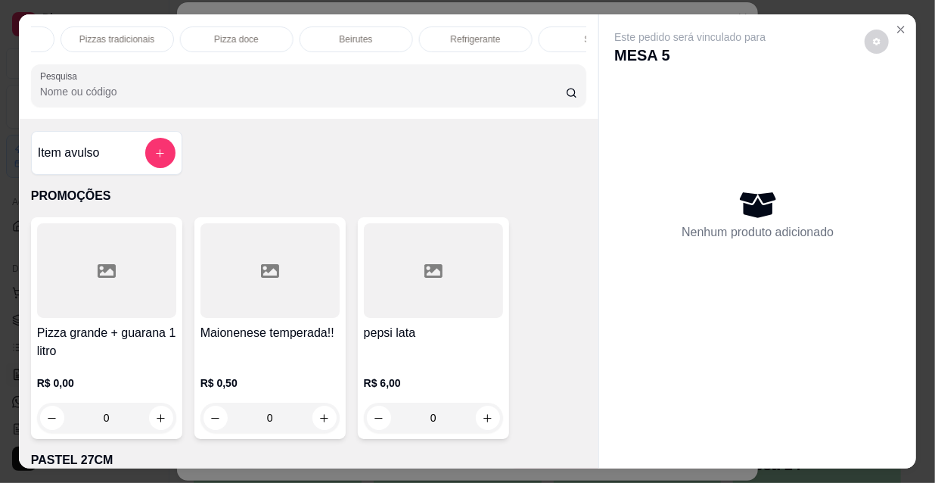
scroll to position [0, 872]
click at [436, 33] on div "Refrigerante" at bounding box center [411, 39] width 113 height 26
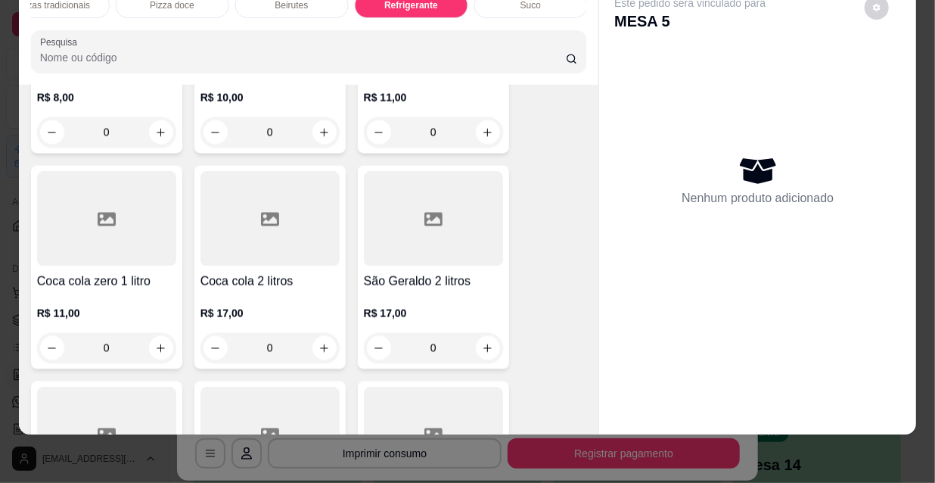
scroll to position [14297, 0]
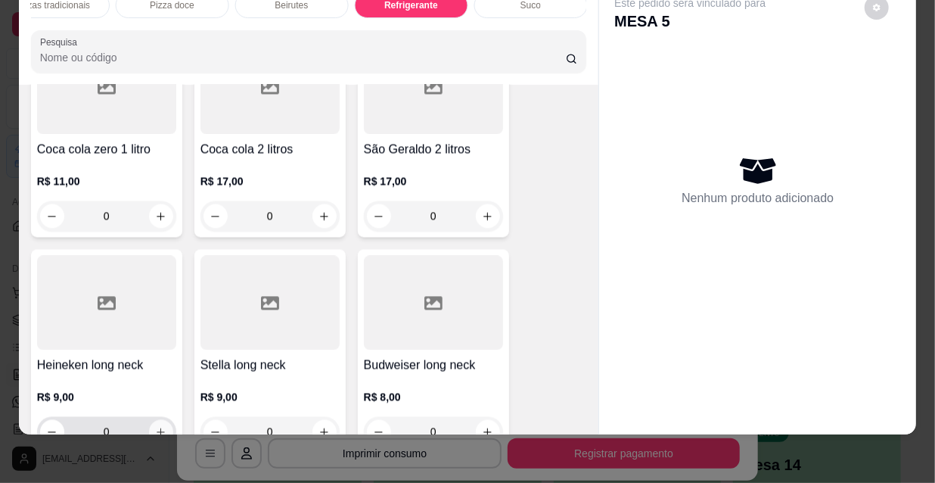
click at [160, 426] on icon "increase-product-quantity" at bounding box center [160, 431] width 11 height 11
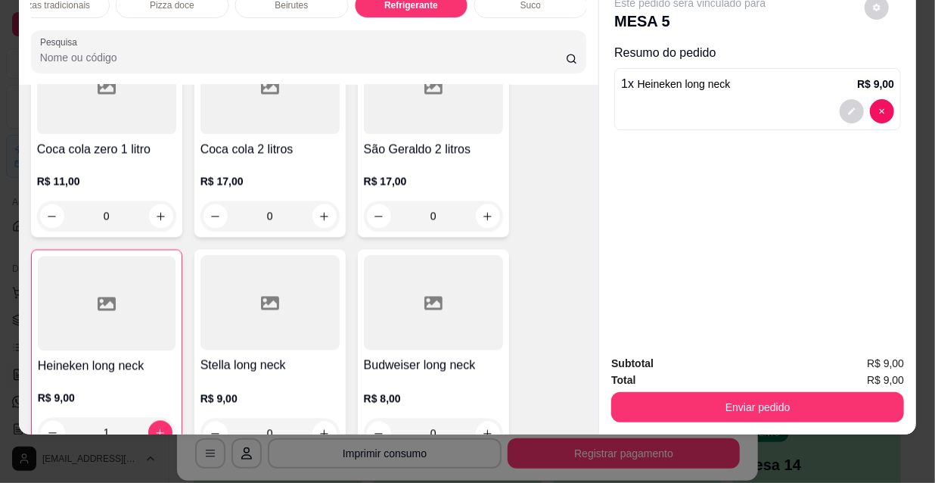
type input "1"
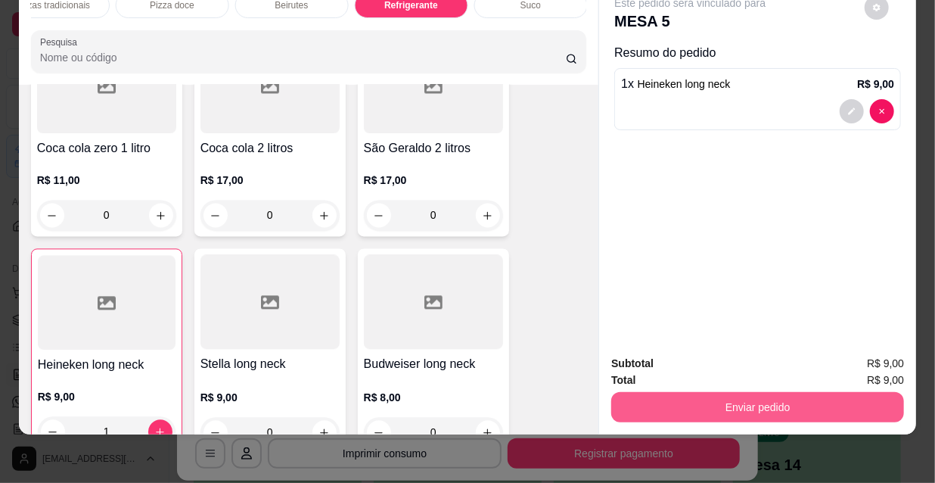
click at [658, 403] on button "Enviar pedido" at bounding box center [757, 407] width 293 height 30
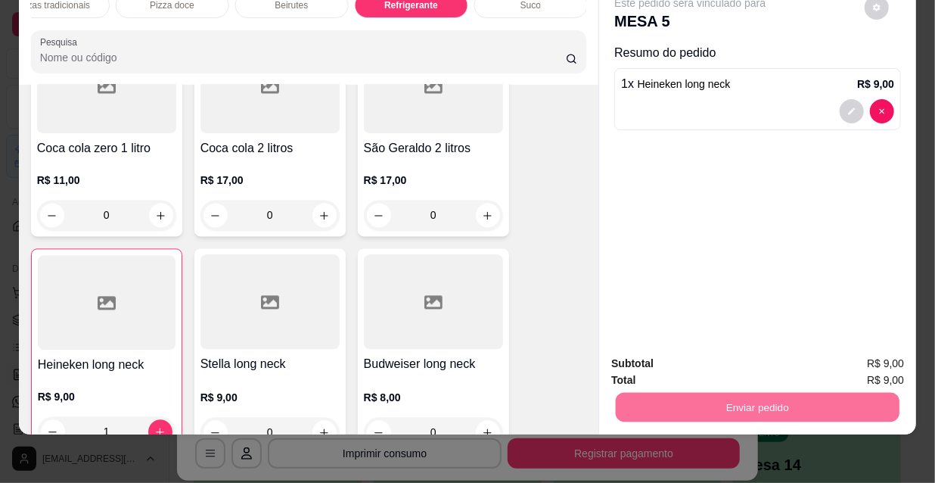
click at [651, 356] on button "Não registrar e enviar pedido" at bounding box center [709, 359] width 153 height 28
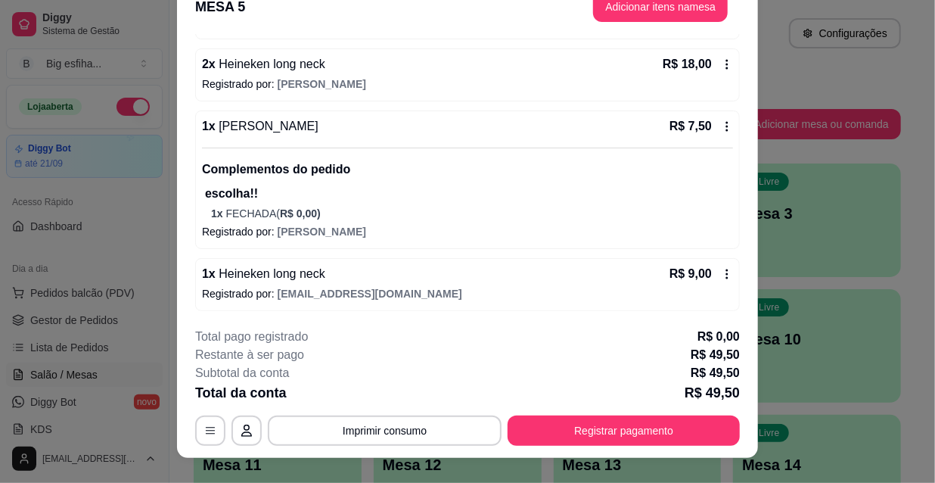
scroll to position [45, 0]
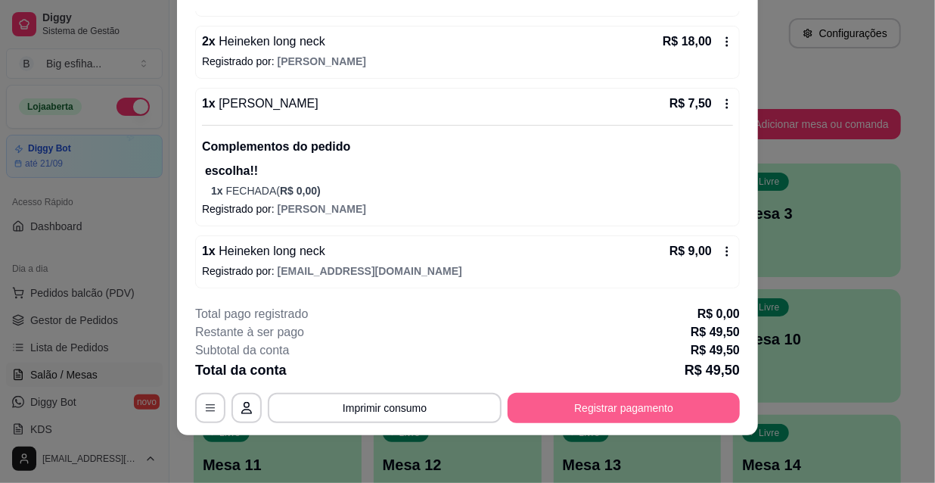
click at [602, 400] on button "Registrar pagamento" at bounding box center [624, 408] width 232 height 30
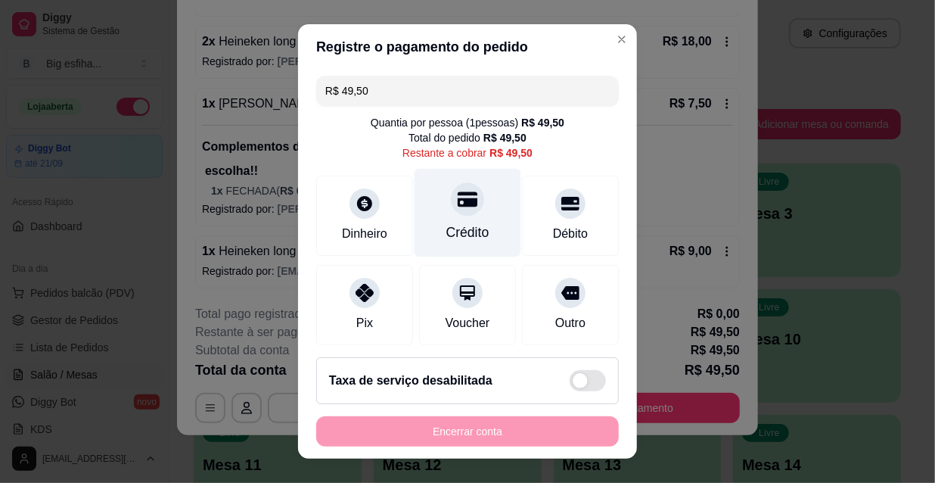
click at [460, 210] on div at bounding box center [467, 198] width 33 height 33
type input "R$ 0,00"
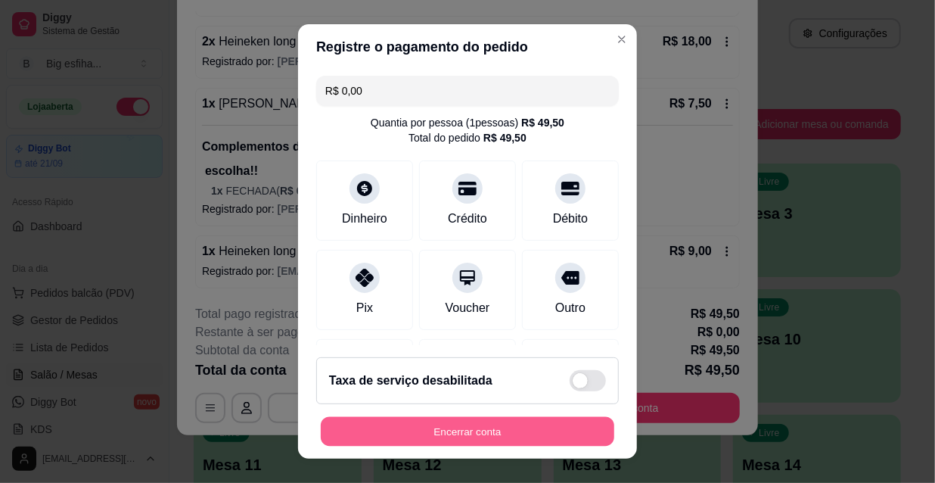
click at [478, 431] on button "Encerrar conta" at bounding box center [468, 432] width 294 height 30
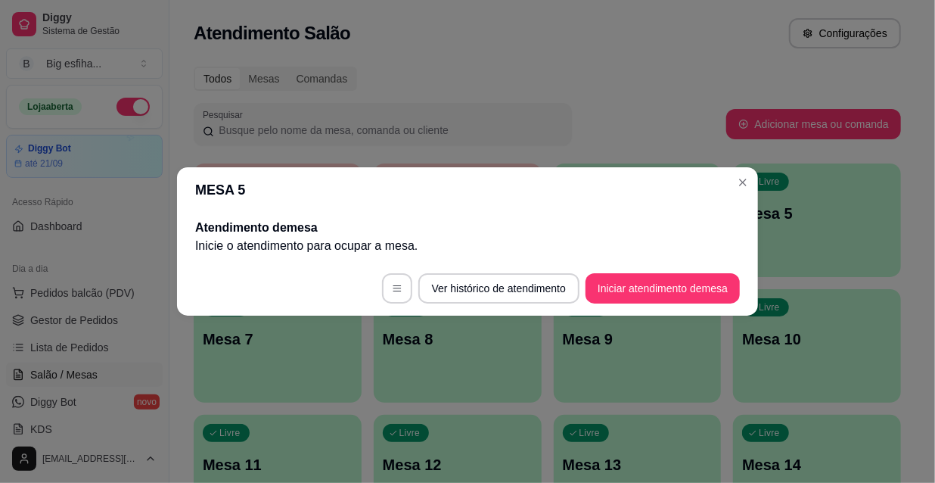
scroll to position [0, 0]
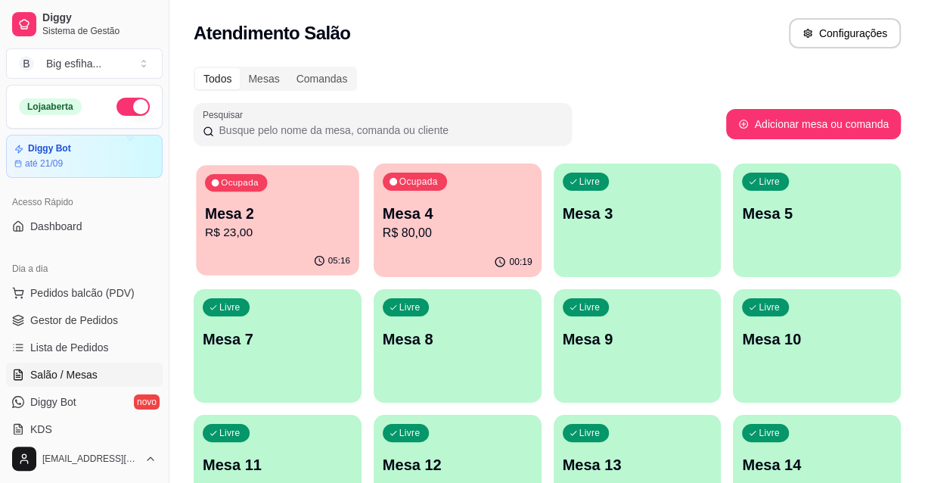
click at [285, 207] on p "Mesa 2" at bounding box center [277, 214] width 145 height 20
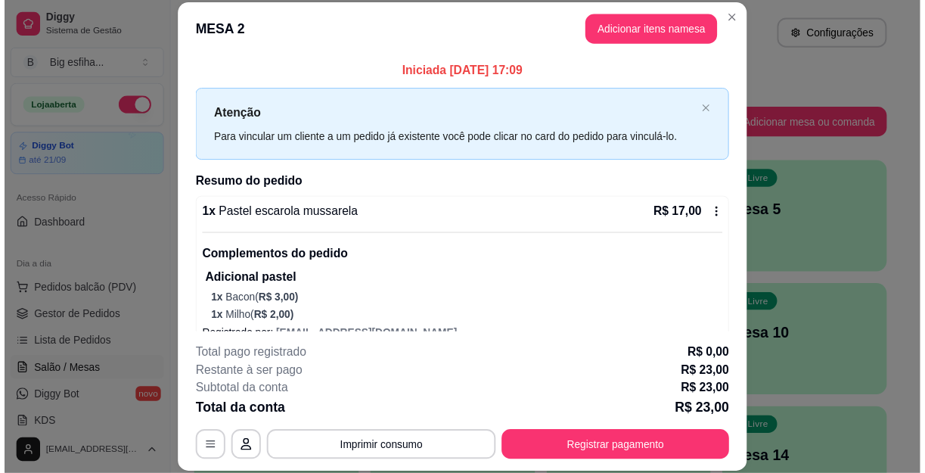
scroll to position [86, 0]
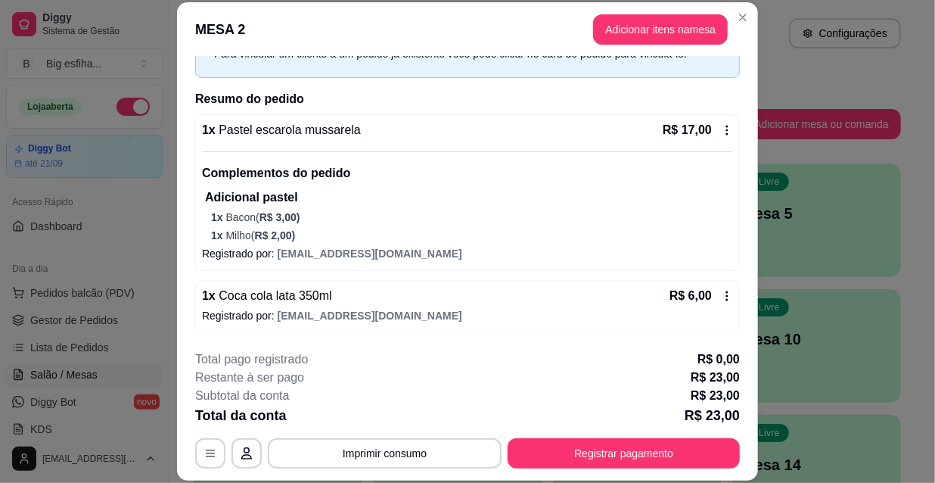
click at [740, 259] on div "Iniciada [DATE] 17:09 Atenção Para vincular um cliente a um pedido já existente…" at bounding box center [467, 197] width 581 height 281
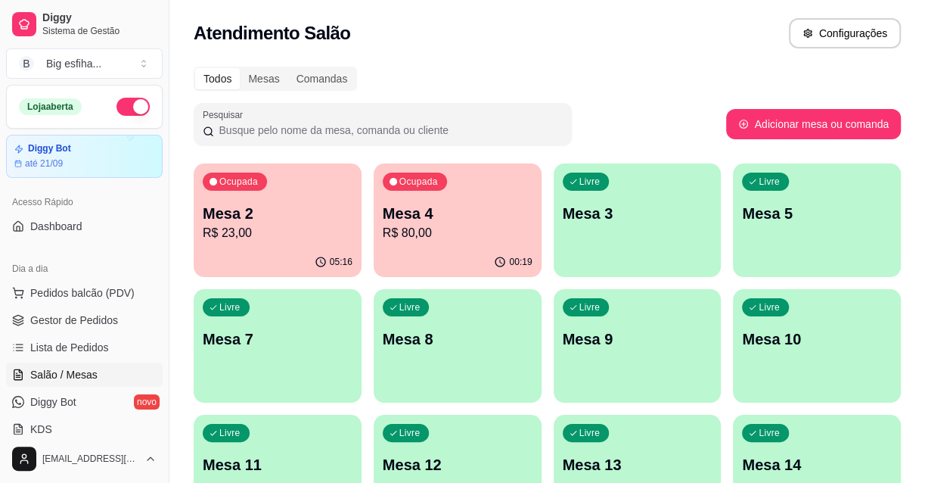
click at [69, 319] on span "Gestor de Pedidos" at bounding box center [74, 320] width 88 height 15
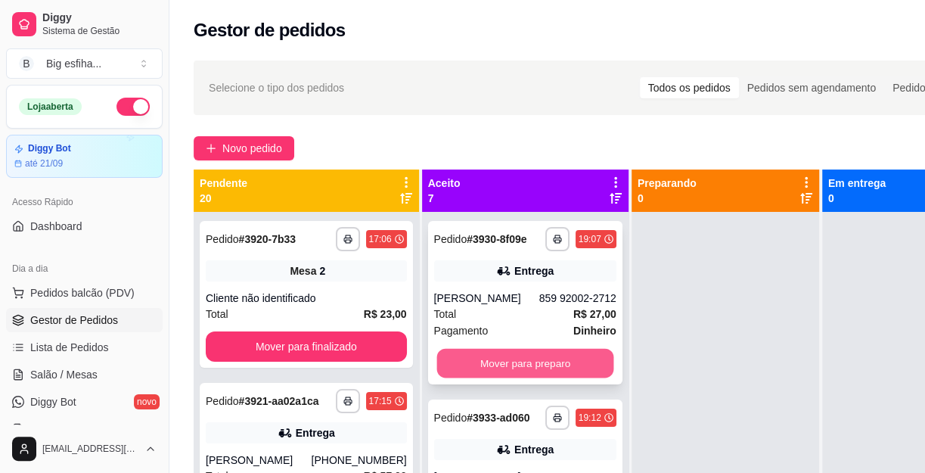
click at [566, 376] on button "Mover para preparo" at bounding box center [525, 364] width 177 height 30
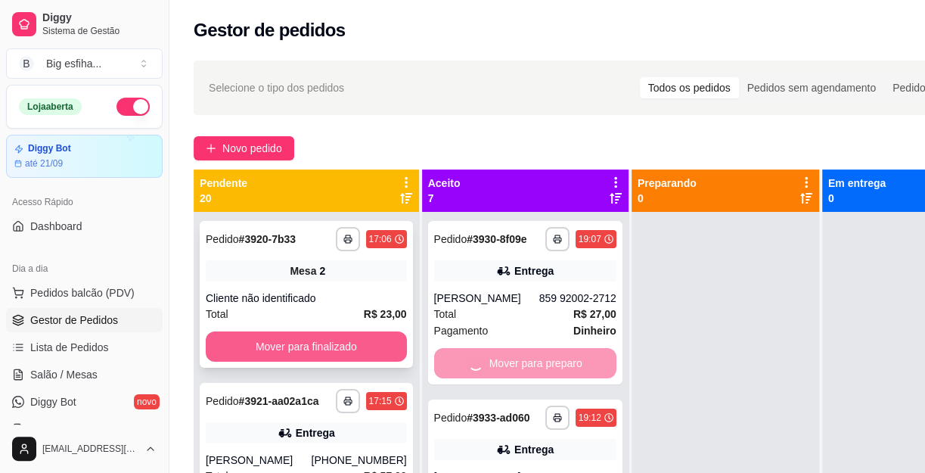
click at [350, 337] on button "Mover para finalizado" at bounding box center [306, 346] width 201 height 30
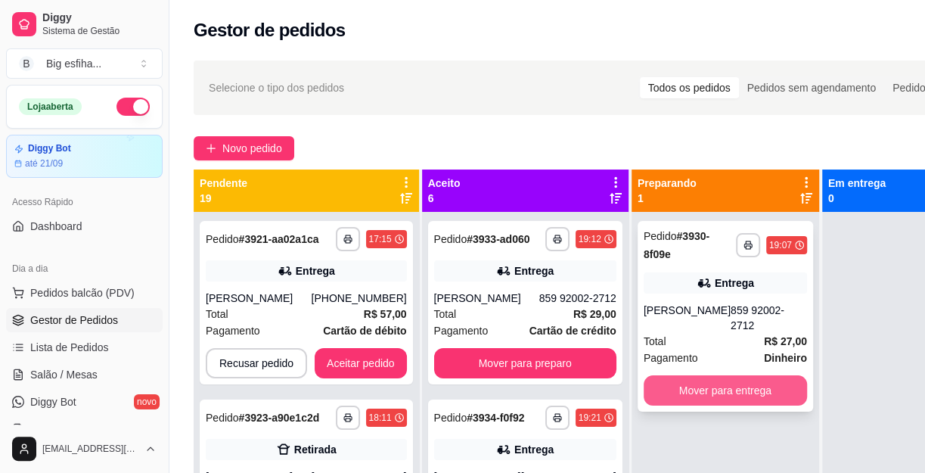
click at [654, 375] on button "Mover para entrega" at bounding box center [725, 390] width 163 height 30
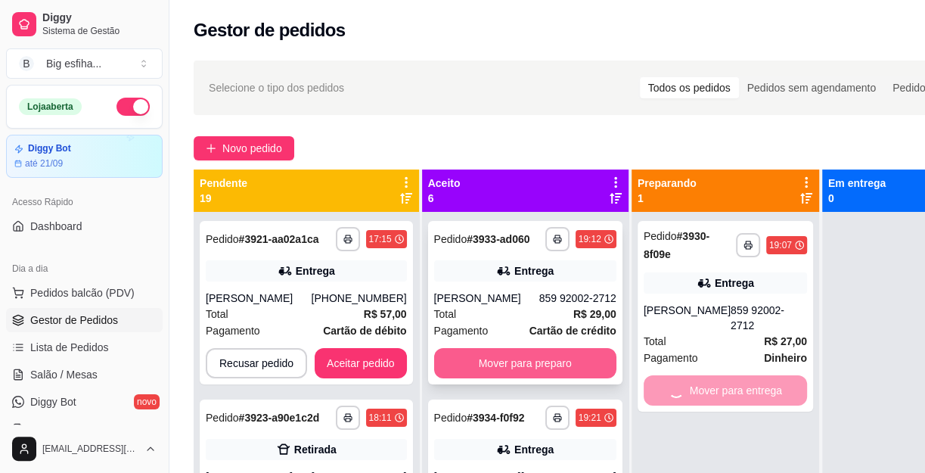
click at [546, 377] on button "Mover para preparo" at bounding box center [525, 363] width 182 height 30
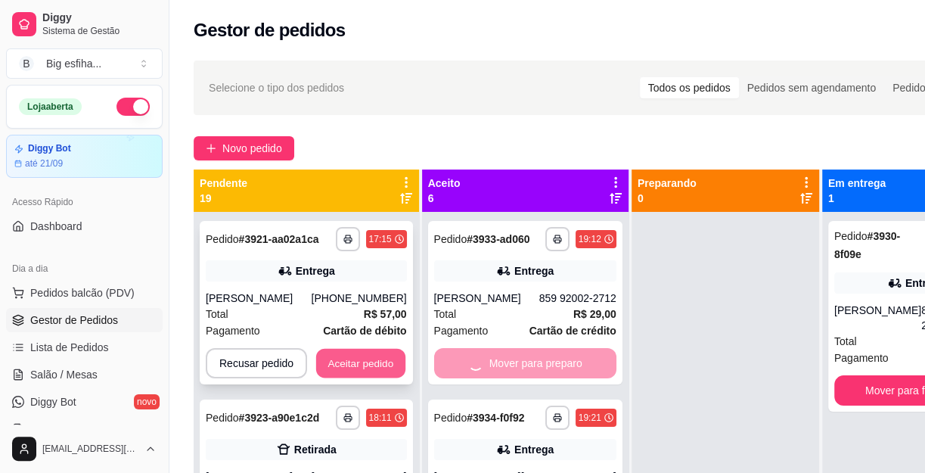
click at [350, 367] on button "Aceitar pedido" at bounding box center [360, 364] width 89 height 30
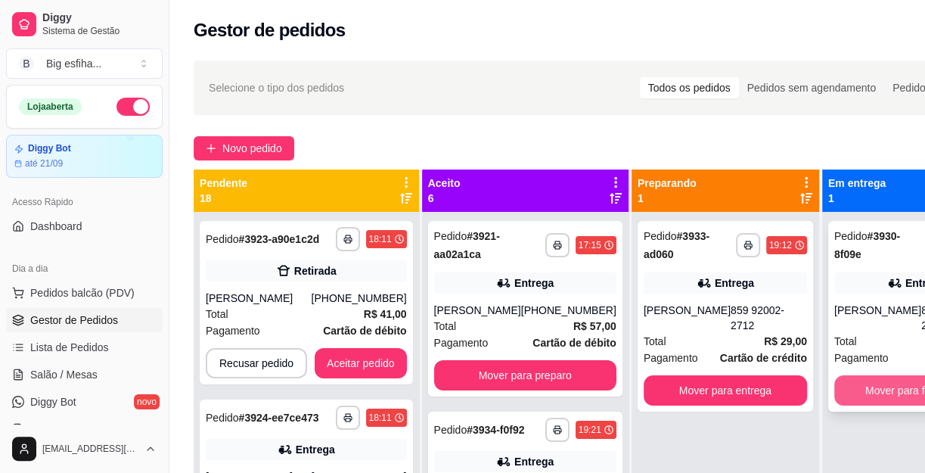
click at [875, 375] on button "Mover para finalizado" at bounding box center [916, 390] width 163 height 30
click at [741, 393] on div "**********" at bounding box center [726, 316] width 176 height 191
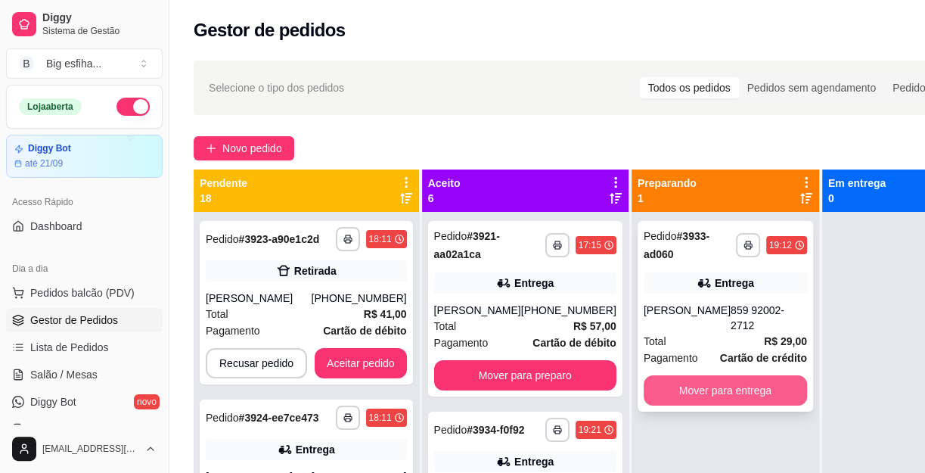
click at [726, 375] on button "Mover para entrega" at bounding box center [725, 390] width 163 height 30
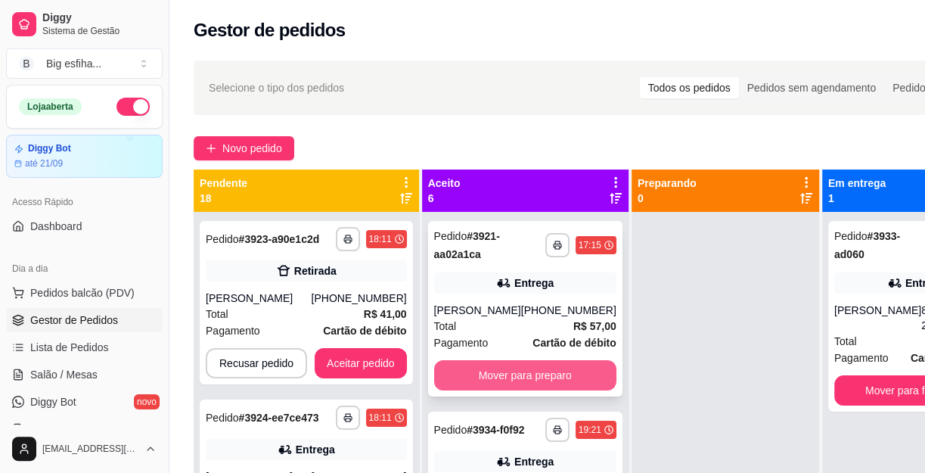
click at [515, 378] on button "Mover para preparo" at bounding box center [525, 375] width 182 height 30
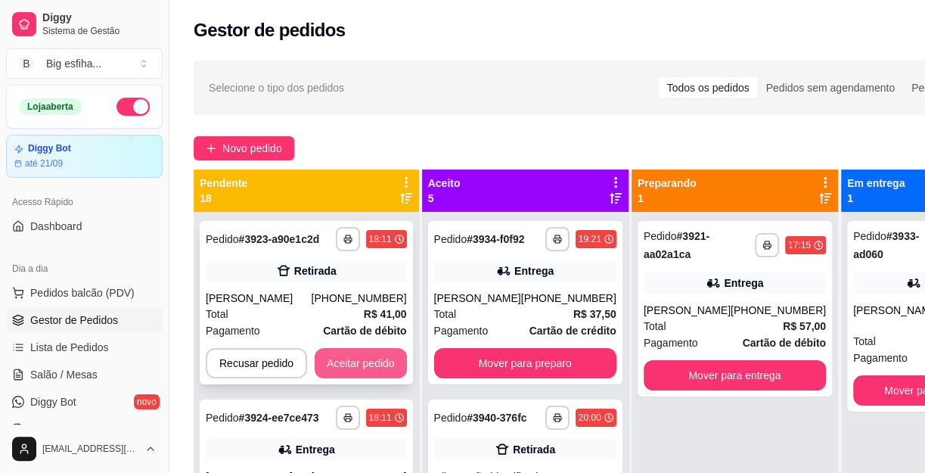
click at [390, 354] on button "Aceitar pedido" at bounding box center [361, 363] width 92 height 30
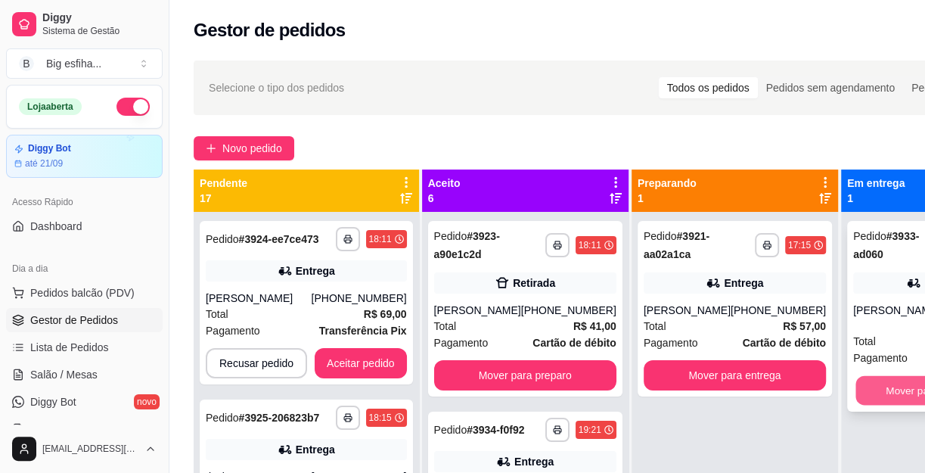
click at [863, 376] on button "Mover para finalizado" at bounding box center [935, 391] width 159 height 30
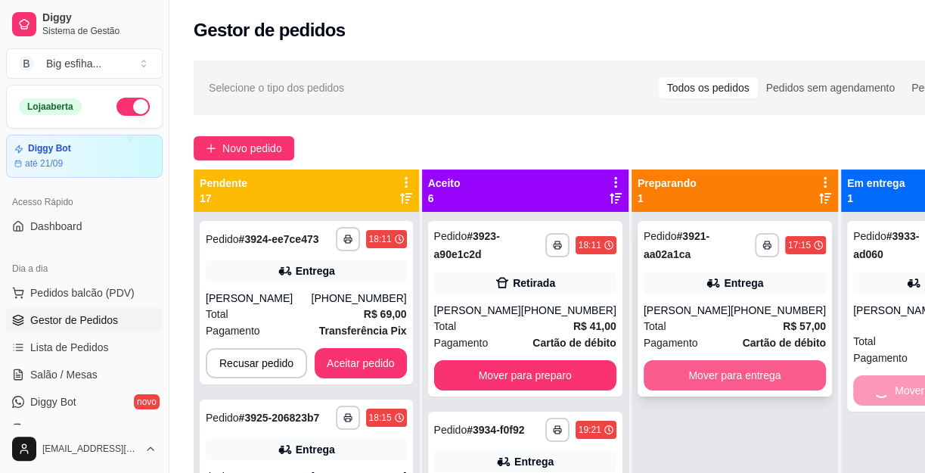
click at [749, 365] on button "Mover para entrega" at bounding box center [735, 375] width 182 height 30
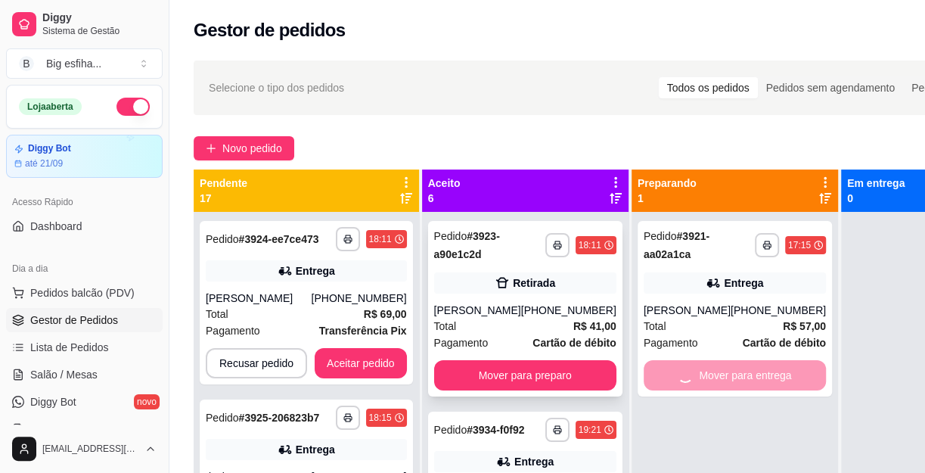
click at [518, 360] on button "Mover para preparo" at bounding box center [525, 375] width 182 height 30
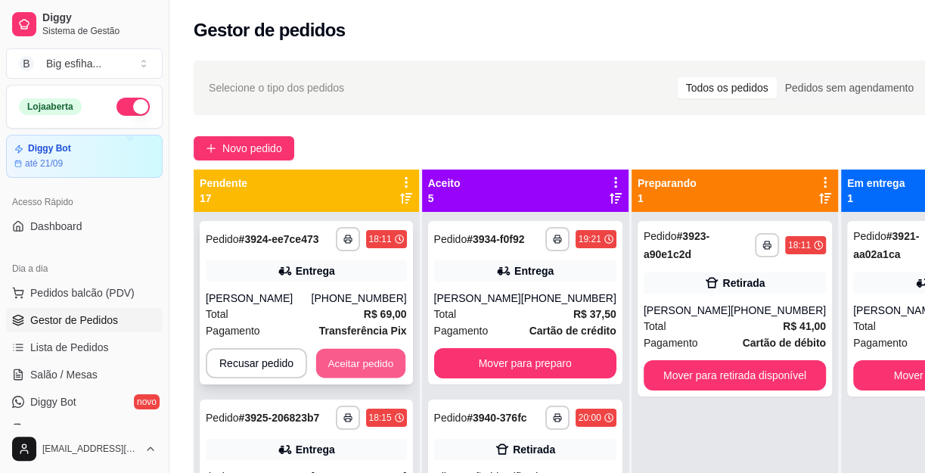
click at [398, 362] on button "Aceitar pedido" at bounding box center [360, 364] width 89 height 30
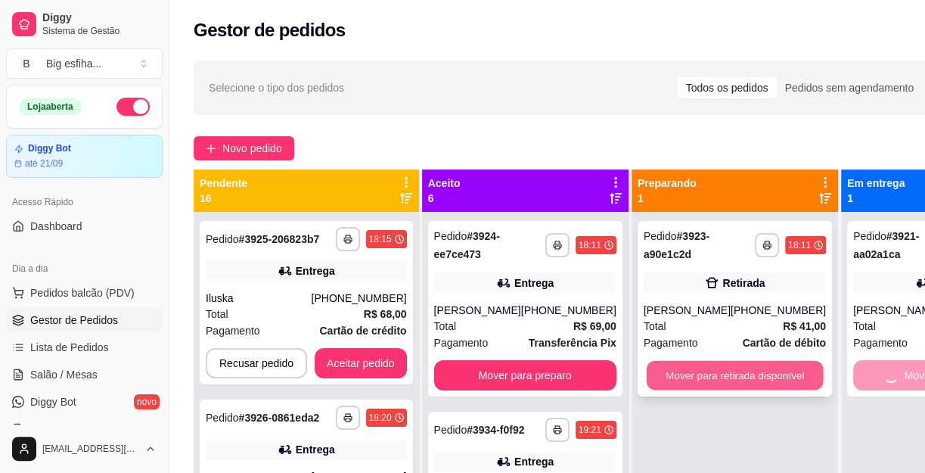
click at [698, 377] on button "Mover para retirada disponível" at bounding box center [734, 376] width 177 height 30
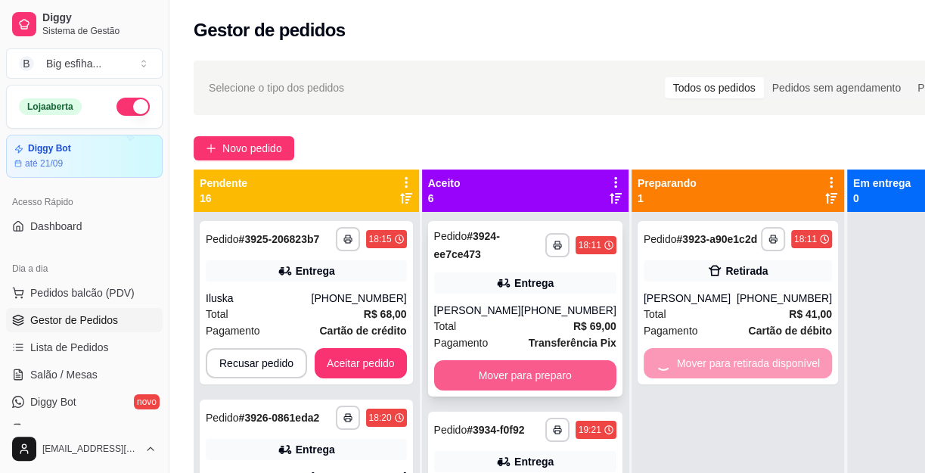
click at [543, 374] on button "Mover para preparo" at bounding box center [525, 375] width 182 height 30
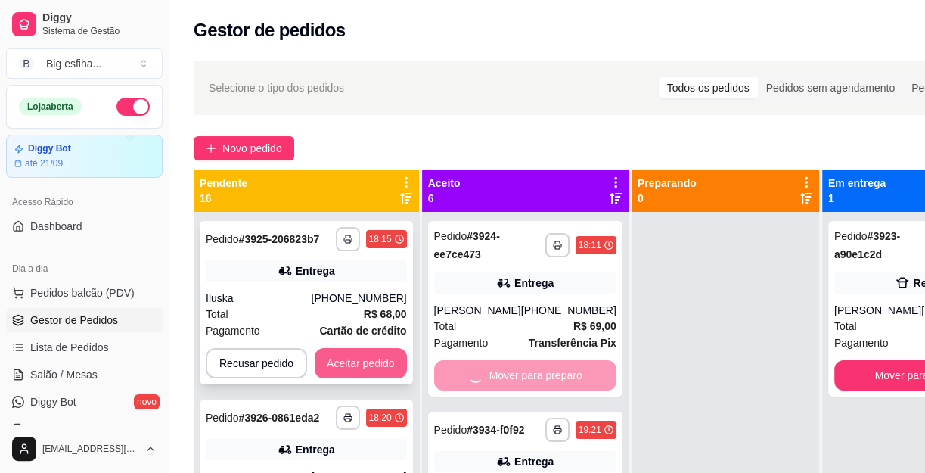
click at [362, 355] on button "Aceitar pedido" at bounding box center [361, 363] width 92 height 30
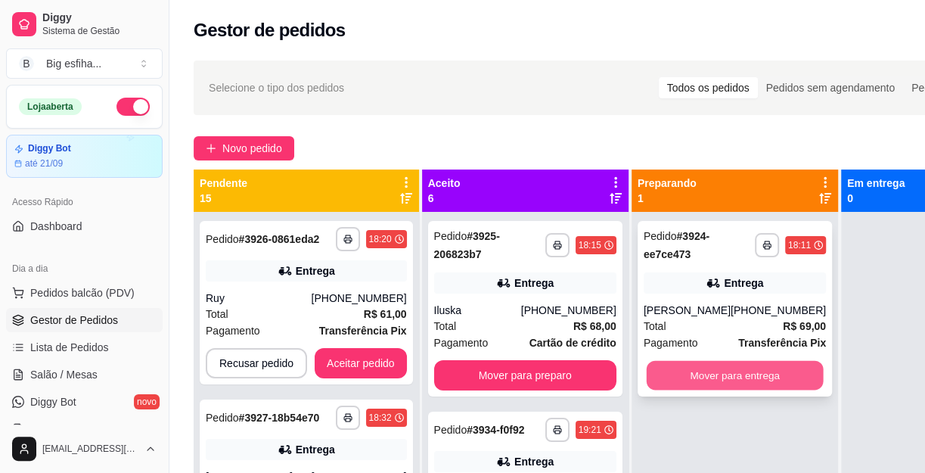
click at [771, 377] on button "Mover para entrega" at bounding box center [734, 376] width 177 height 30
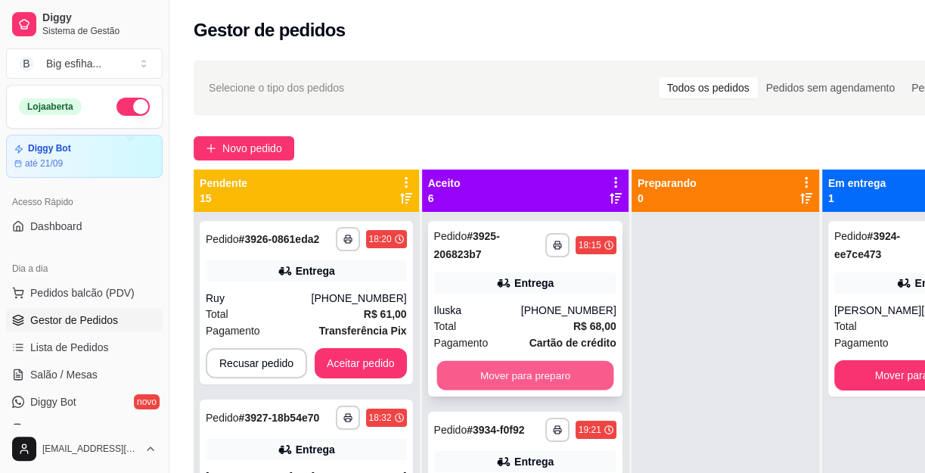
click at [537, 375] on button "Mover para preparo" at bounding box center [525, 376] width 177 height 30
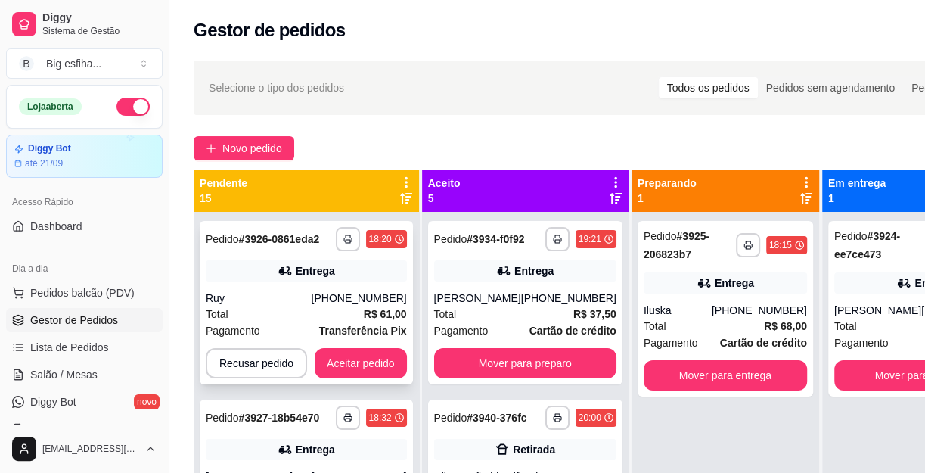
click at [377, 378] on button "Aceitar pedido" at bounding box center [361, 363] width 92 height 30
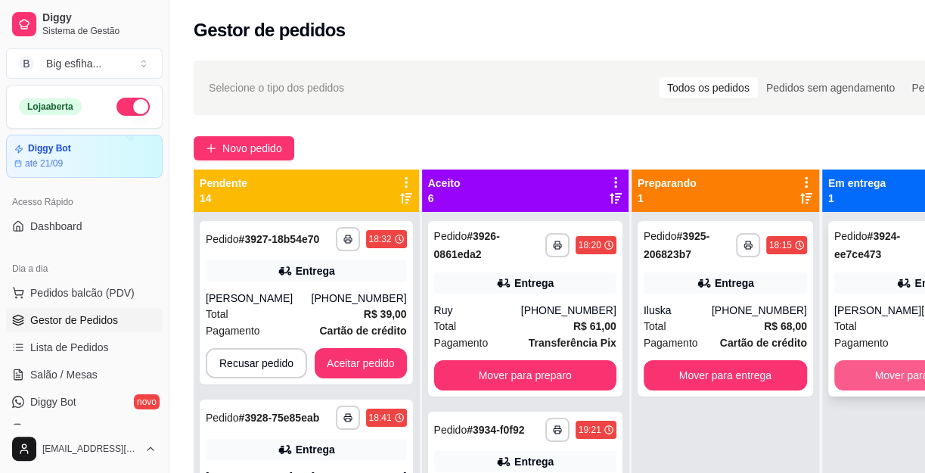
click at [864, 368] on button "Mover para finalizado" at bounding box center [926, 375] width 182 height 30
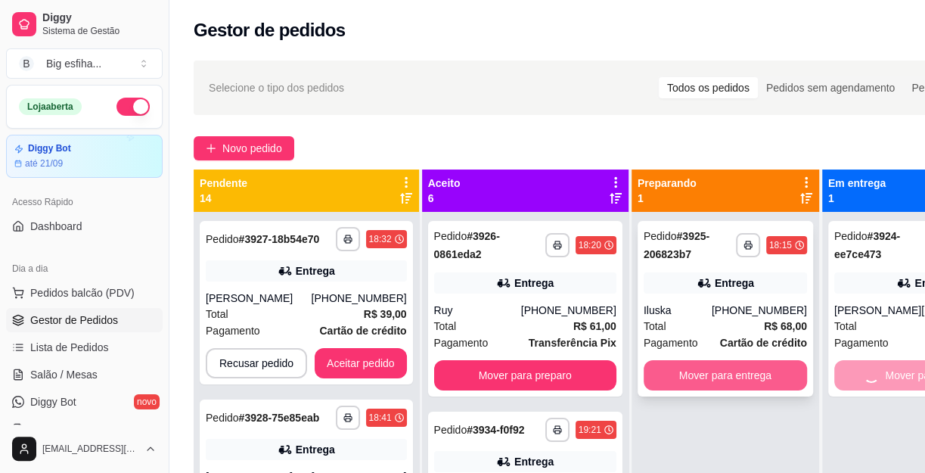
click at [720, 376] on button "Mover para entrega" at bounding box center [725, 375] width 163 height 30
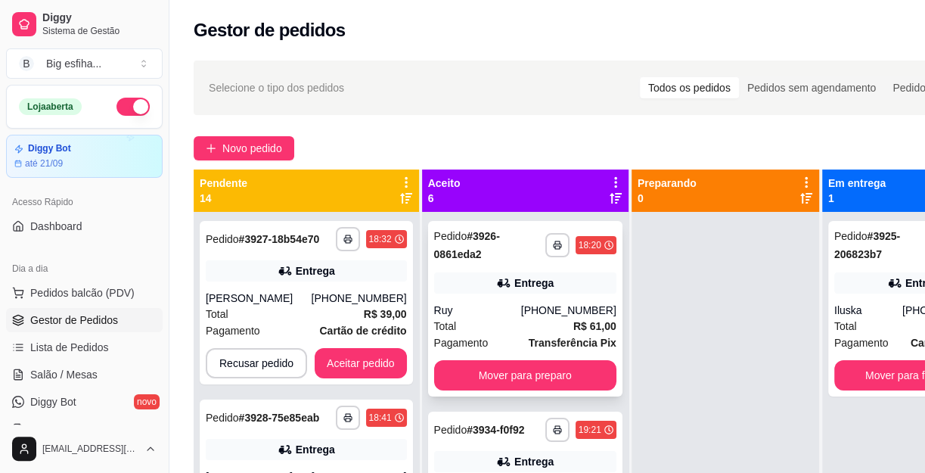
click at [463, 375] on button "Mover para preparo" at bounding box center [525, 375] width 182 height 30
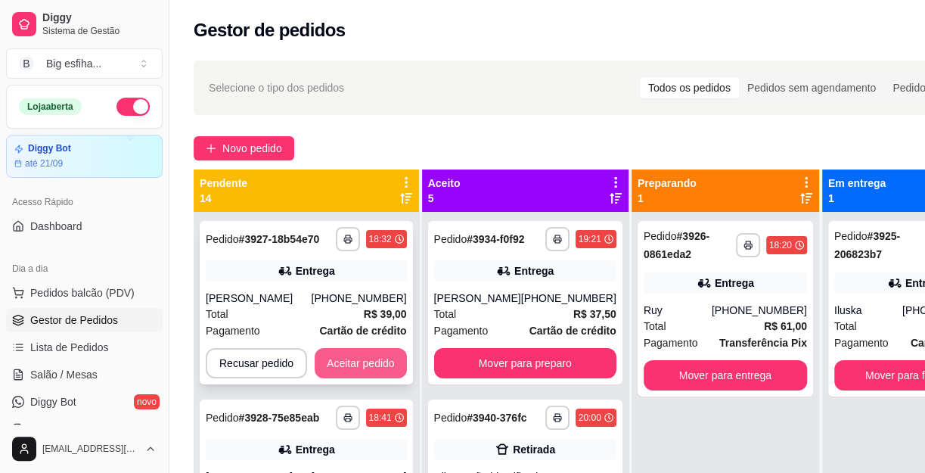
click at [356, 370] on button "Aceitar pedido" at bounding box center [361, 363] width 92 height 30
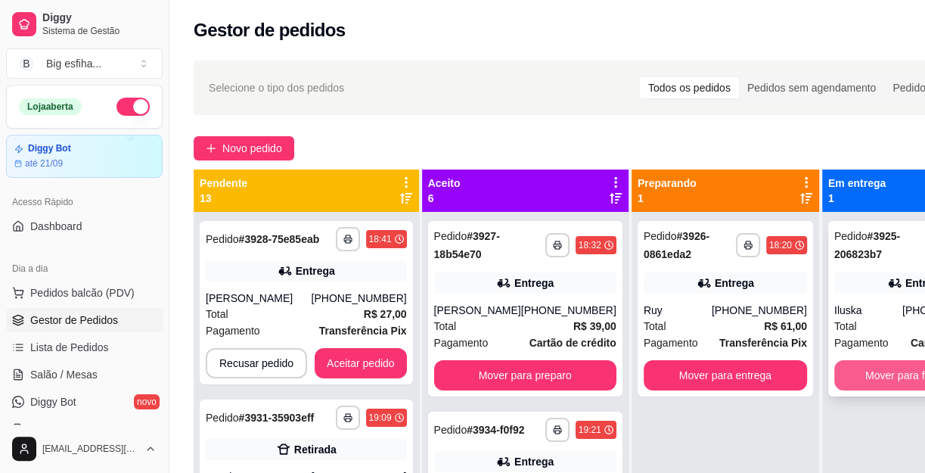
click at [885, 373] on button "Mover para finalizado" at bounding box center [916, 375] width 163 height 30
click at [779, 378] on button "Mover para entrega" at bounding box center [725, 375] width 163 height 30
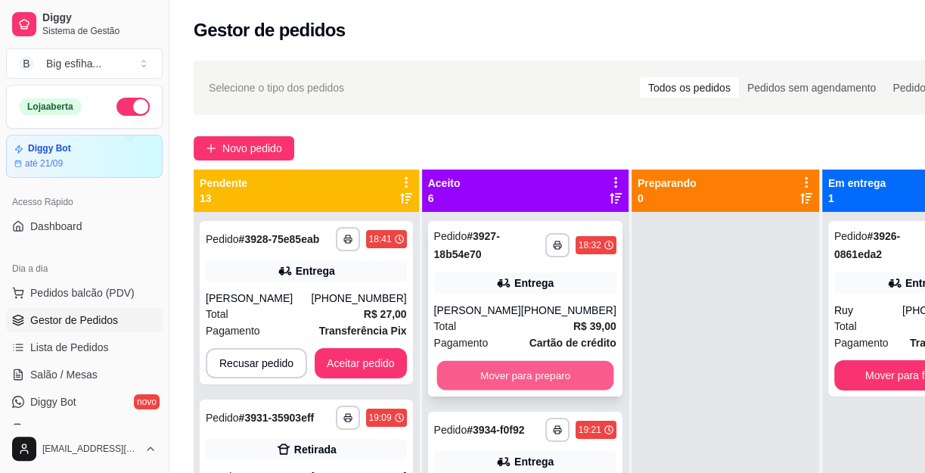
click at [512, 370] on button "Mover para preparo" at bounding box center [525, 376] width 177 height 30
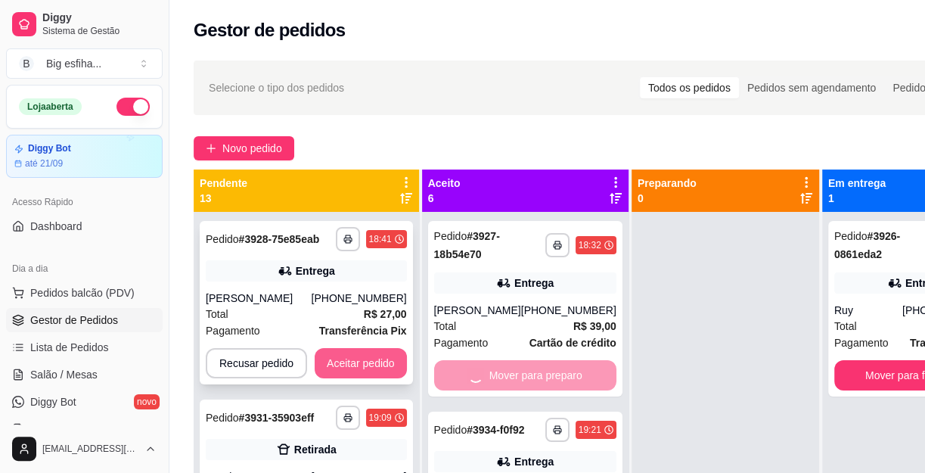
click at [367, 362] on button "Aceitar pedido" at bounding box center [361, 363] width 92 height 30
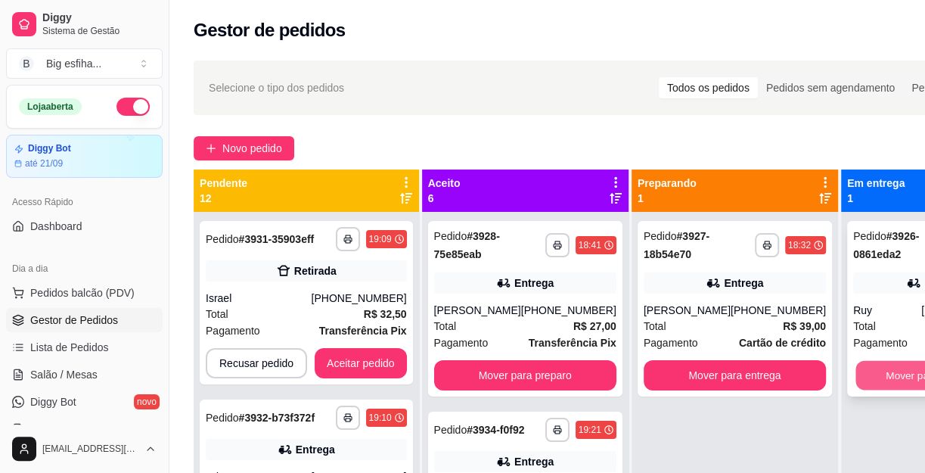
click at [860, 370] on button "Mover para finalizado" at bounding box center [935, 376] width 159 height 30
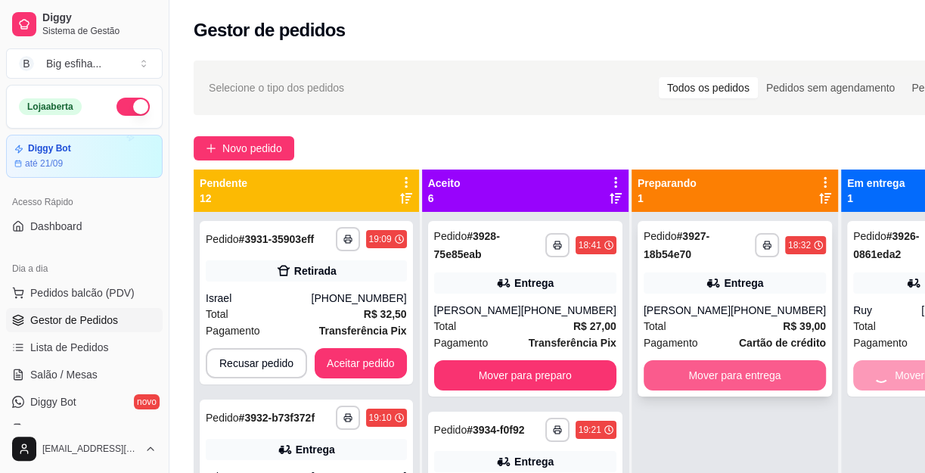
click at [776, 372] on button "Mover para entrega" at bounding box center [735, 375] width 182 height 30
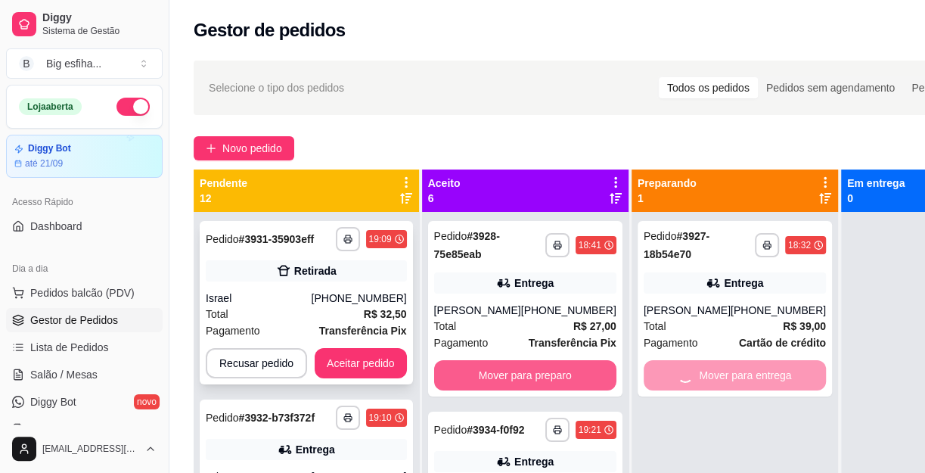
click at [524, 378] on button "Mover para preparo" at bounding box center [525, 375] width 182 height 30
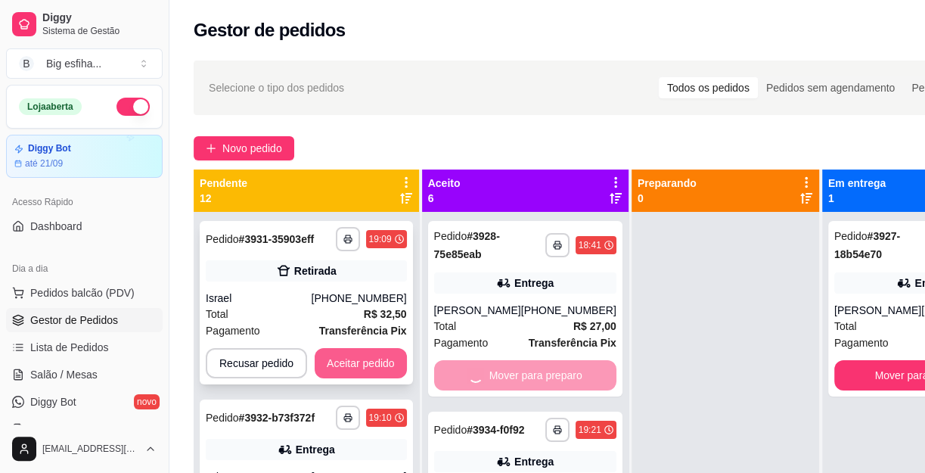
click at [331, 351] on button "Aceitar pedido" at bounding box center [361, 363] width 92 height 30
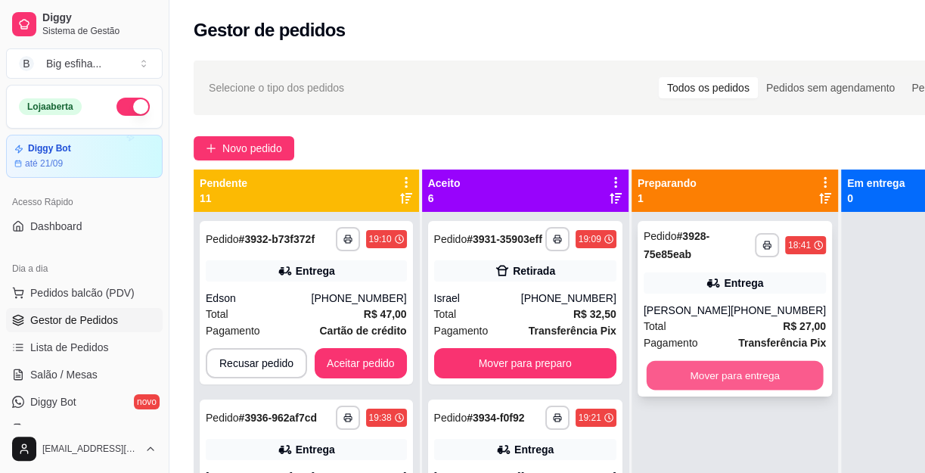
click at [766, 373] on button "Mover para entrega" at bounding box center [734, 376] width 177 height 30
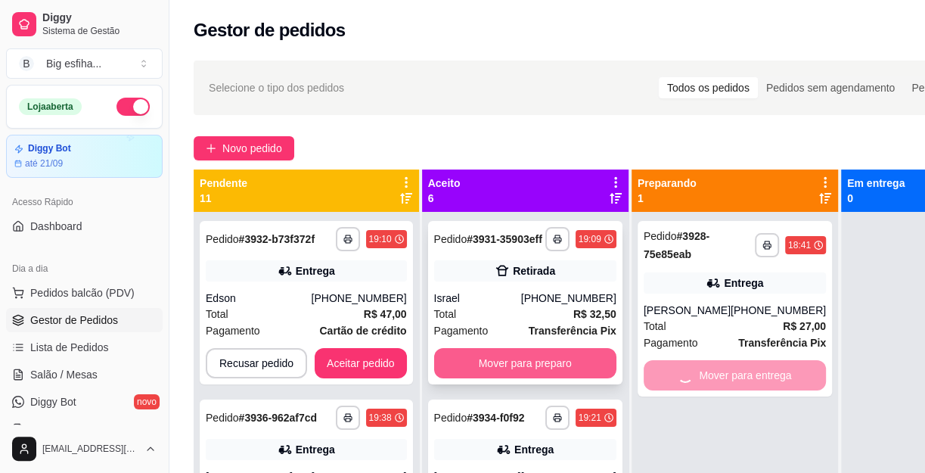
click at [517, 378] on button "Mover para preparo" at bounding box center [525, 363] width 182 height 30
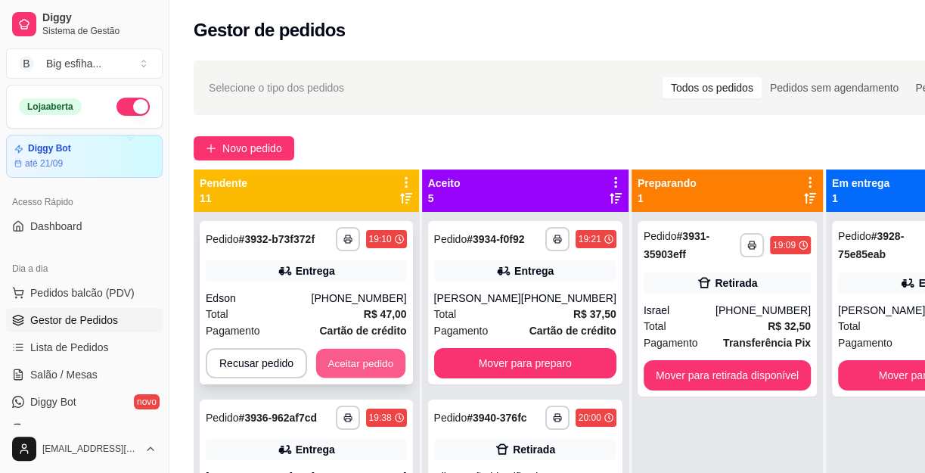
click at [395, 363] on button "Aceitar pedido" at bounding box center [360, 364] width 89 height 30
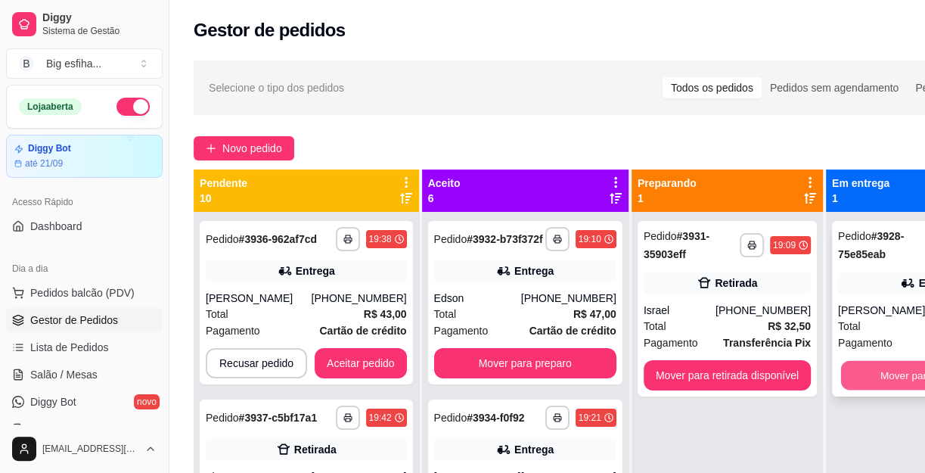
click at [875, 373] on button "Mover para finalizado" at bounding box center [929, 376] width 177 height 30
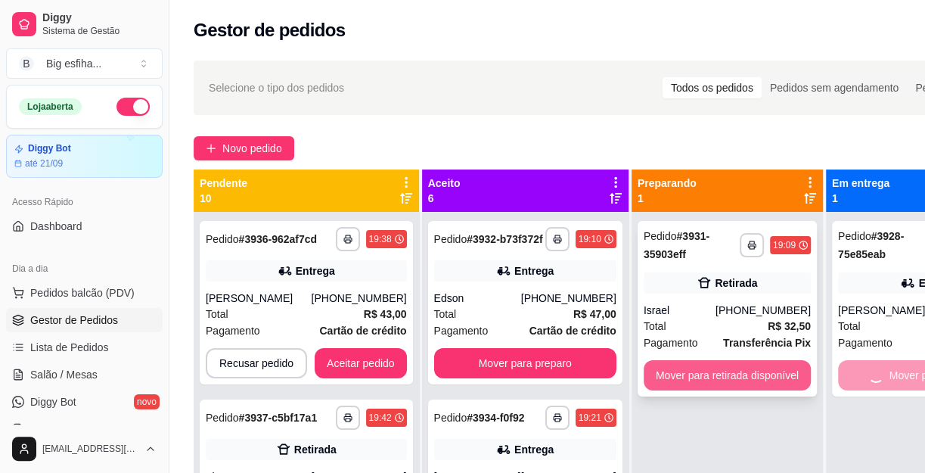
click at [721, 373] on button "Mover para retirada disponível" at bounding box center [727, 375] width 167 height 30
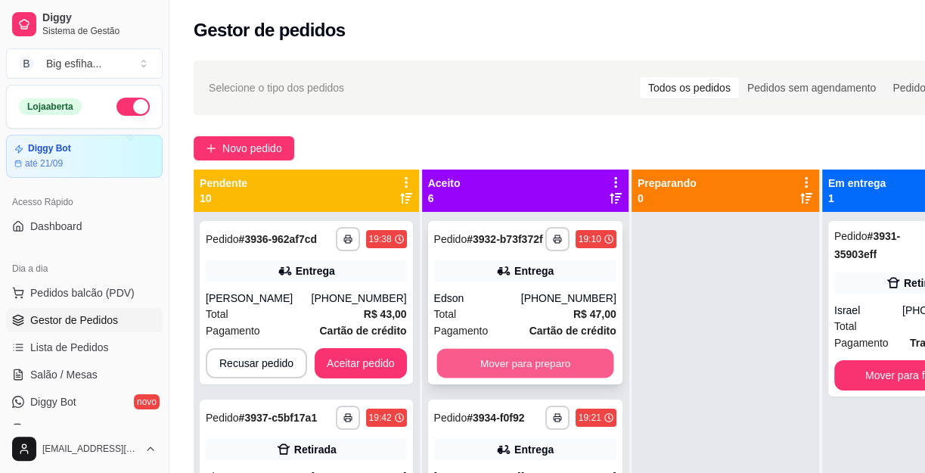
click at [522, 373] on button "Mover para preparo" at bounding box center [525, 364] width 177 height 30
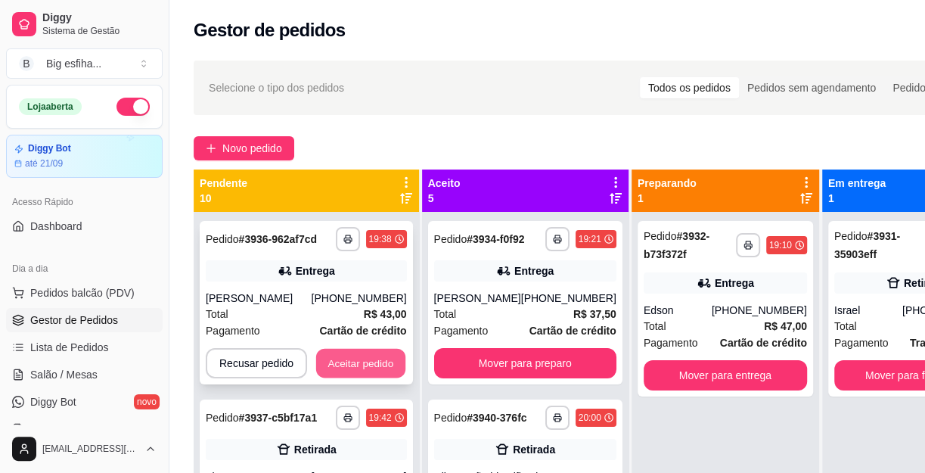
click at [391, 362] on button "Aceitar pedido" at bounding box center [360, 364] width 89 height 30
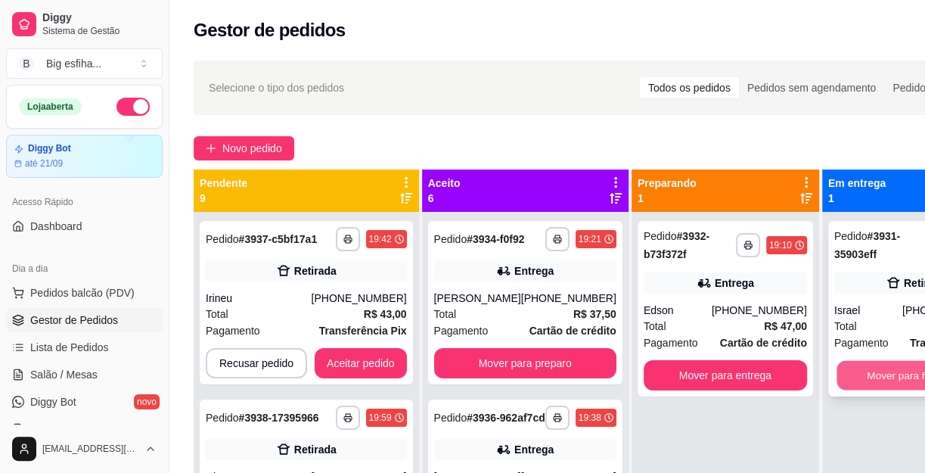
click at [841, 374] on button "Mover para finalizado" at bounding box center [916, 376] width 159 height 30
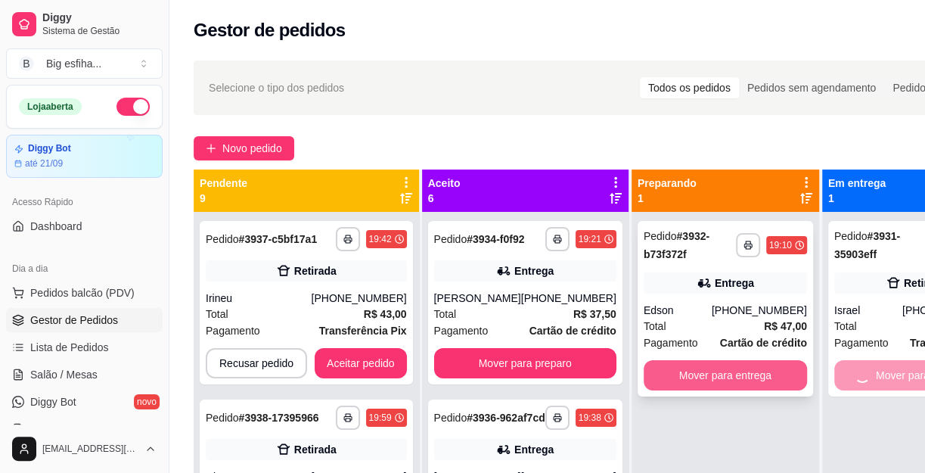
click at [764, 372] on button "Mover para entrega" at bounding box center [725, 375] width 163 height 30
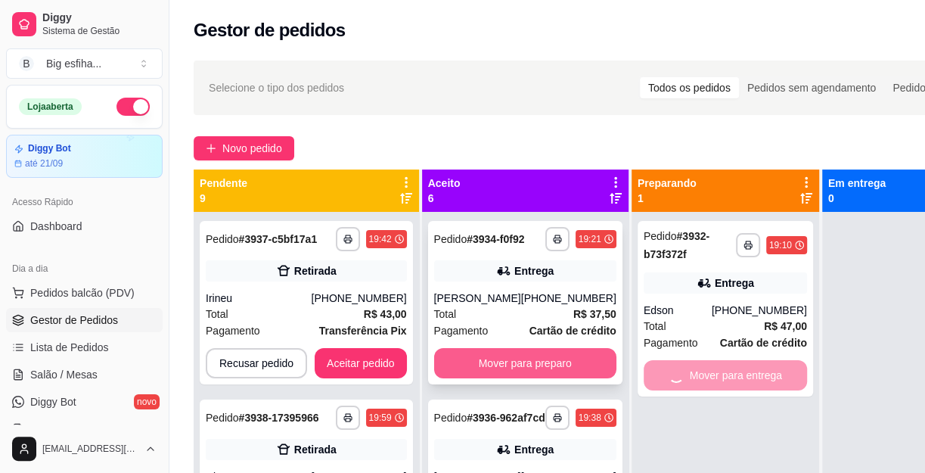
click at [523, 372] on button "Mover para preparo" at bounding box center [525, 363] width 182 height 30
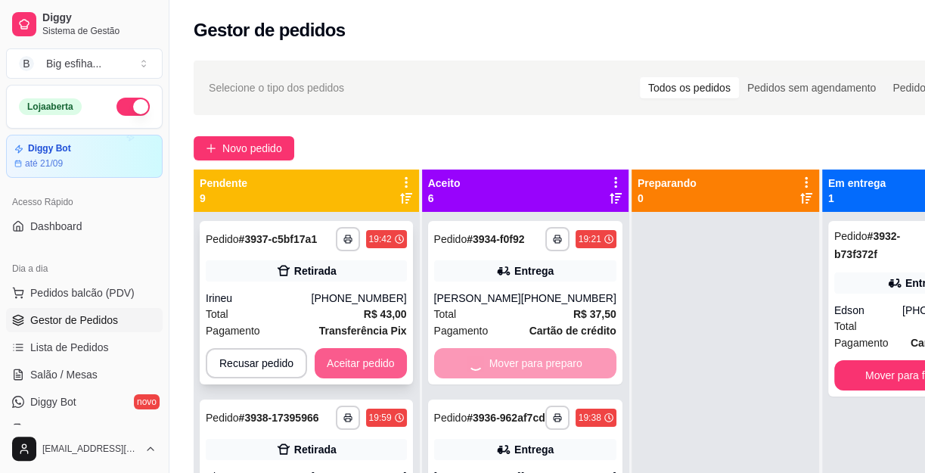
click at [375, 366] on button "Aceitar pedido" at bounding box center [361, 363] width 92 height 30
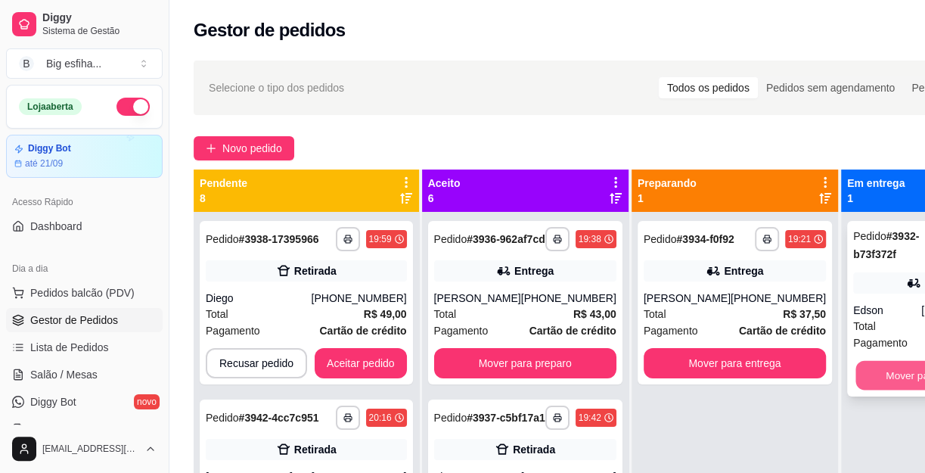
click at [859, 376] on button "Mover para finalizado" at bounding box center [935, 376] width 159 height 30
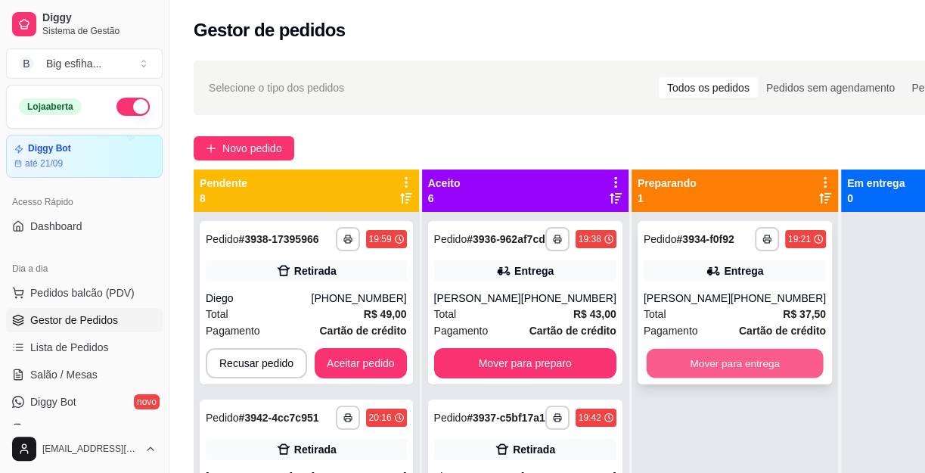
click at [732, 376] on button "Mover para entrega" at bounding box center [734, 364] width 177 height 30
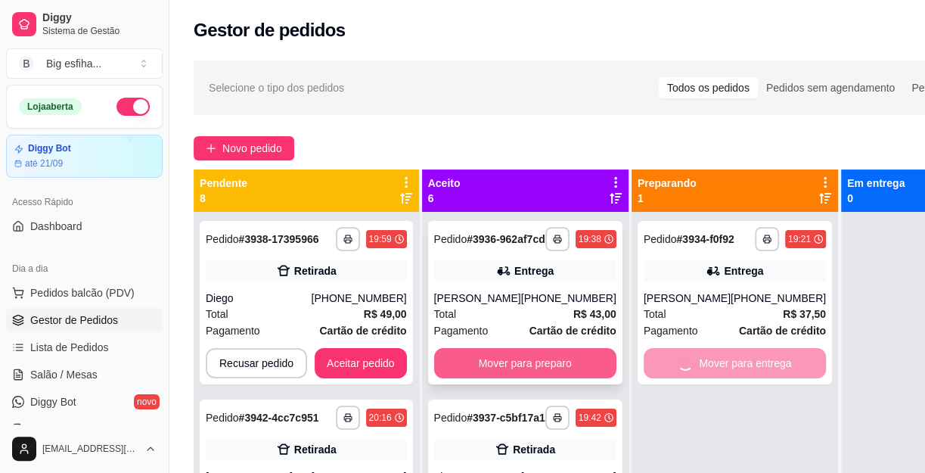
click at [511, 374] on button "Mover para preparo" at bounding box center [525, 363] width 182 height 30
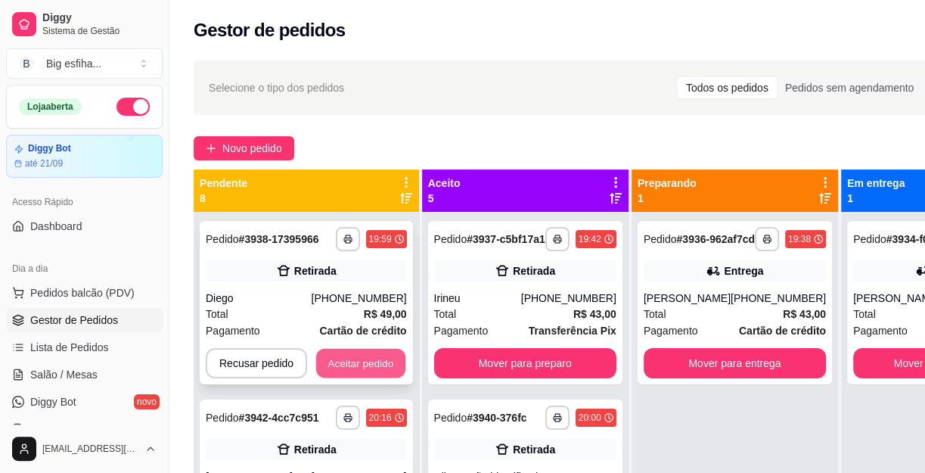
click at [378, 357] on button "Aceitar pedido" at bounding box center [360, 364] width 89 height 30
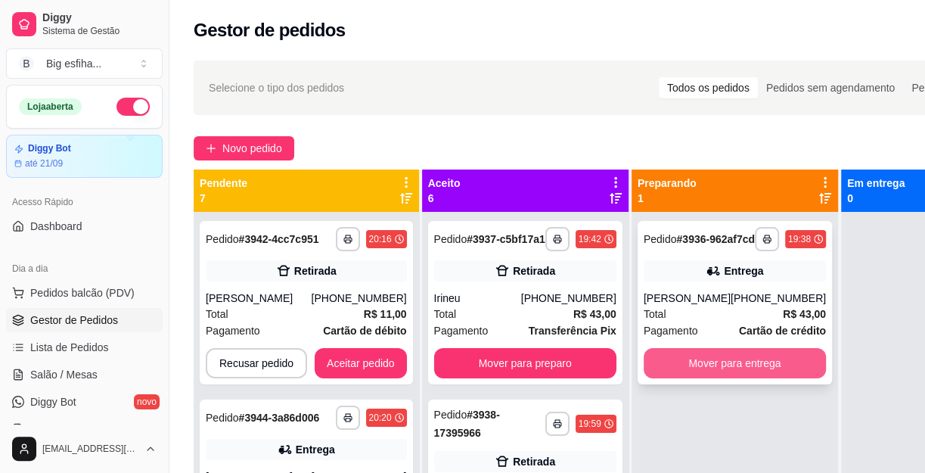
click at [745, 378] on button "Mover para entrega" at bounding box center [735, 363] width 182 height 30
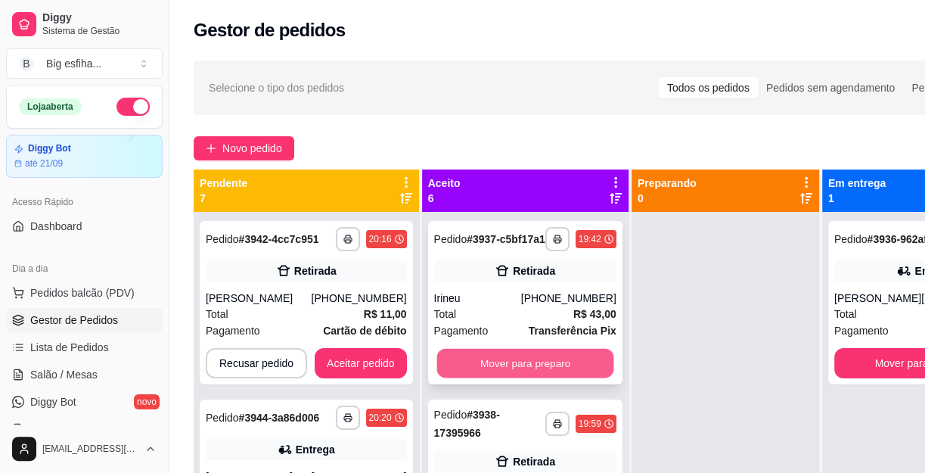
click at [542, 368] on button "Mover para preparo" at bounding box center [525, 364] width 177 height 30
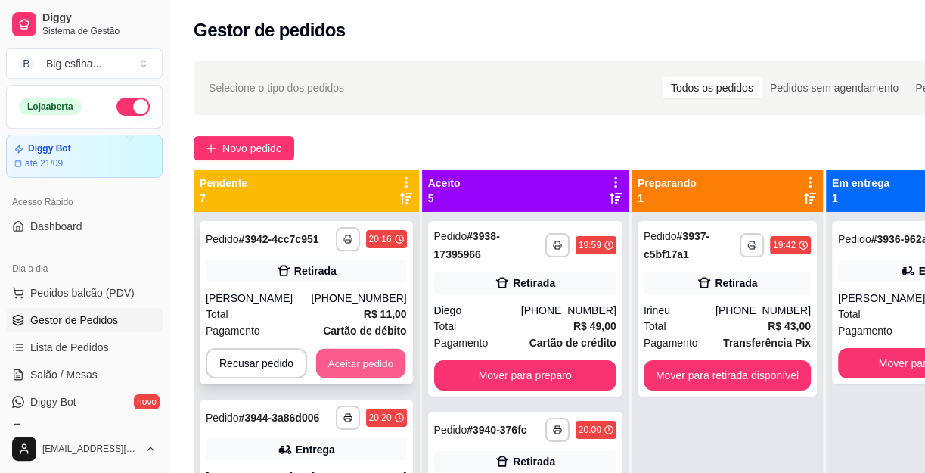
click at [365, 359] on button "Aceitar pedido" at bounding box center [360, 364] width 89 height 30
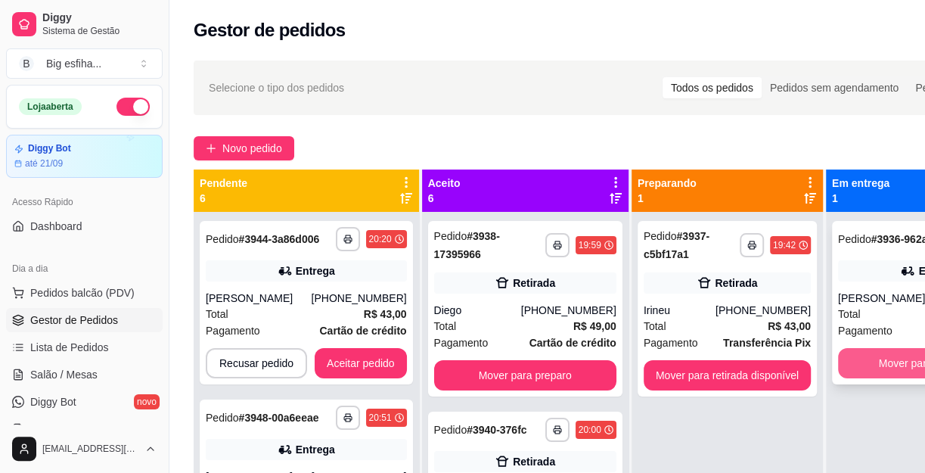
click at [864, 378] on button "Mover para finalizado" at bounding box center [929, 363] width 182 height 30
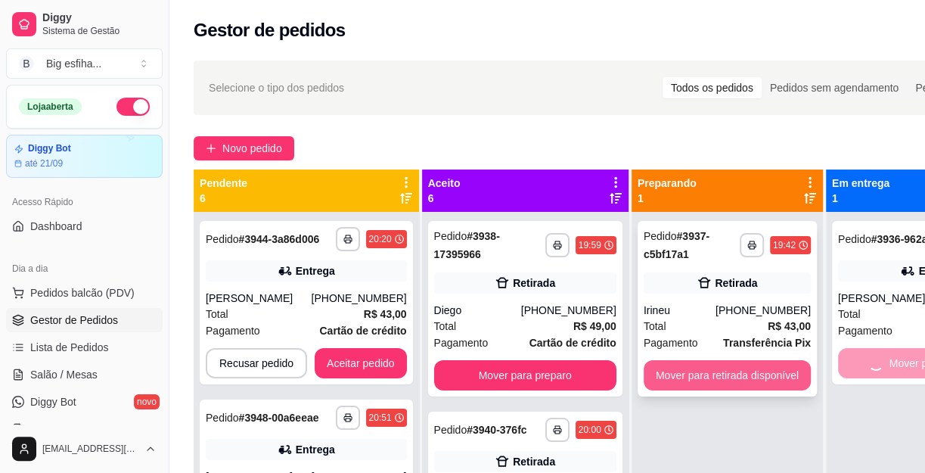
click at [729, 376] on button "Mover para retirada disponível" at bounding box center [727, 375] width 167 height 30
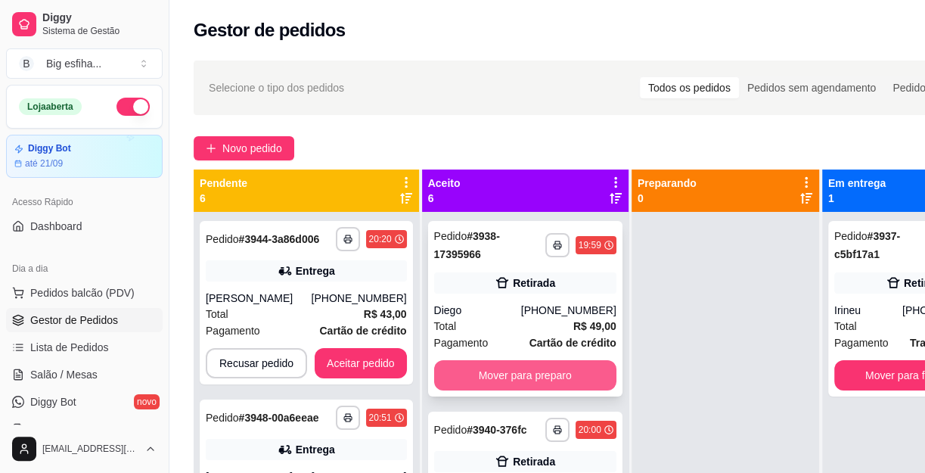
click at [542, 384] on button "Mover para preparo" at bounding box center [525, 375] width 182 height 30
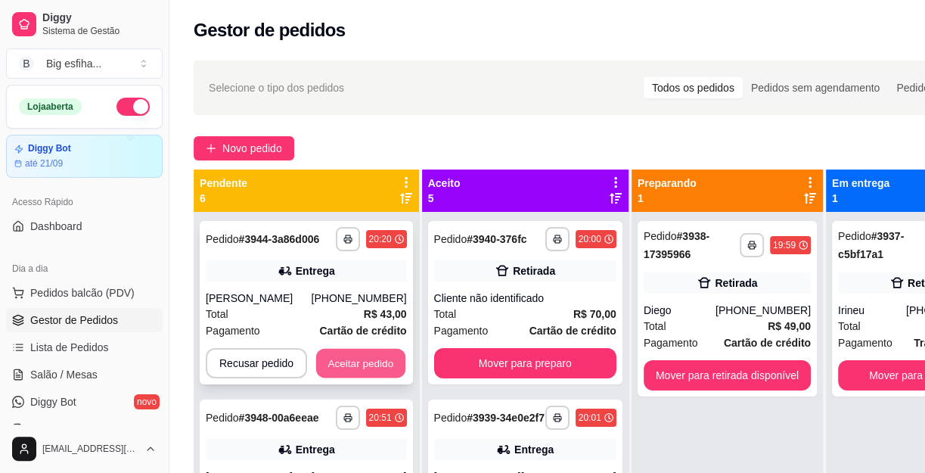
click at [372, 349] on button "Aceitar pedido" at bounding box center [360, 364] width 89 height 30
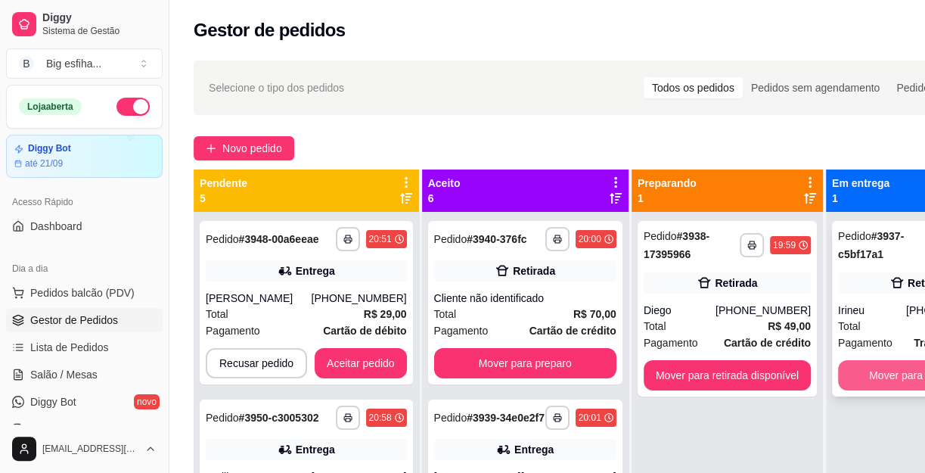
click at [842, 370] on button "Mover para finalizado" at bounding box center [919, 375] width 163 height 30
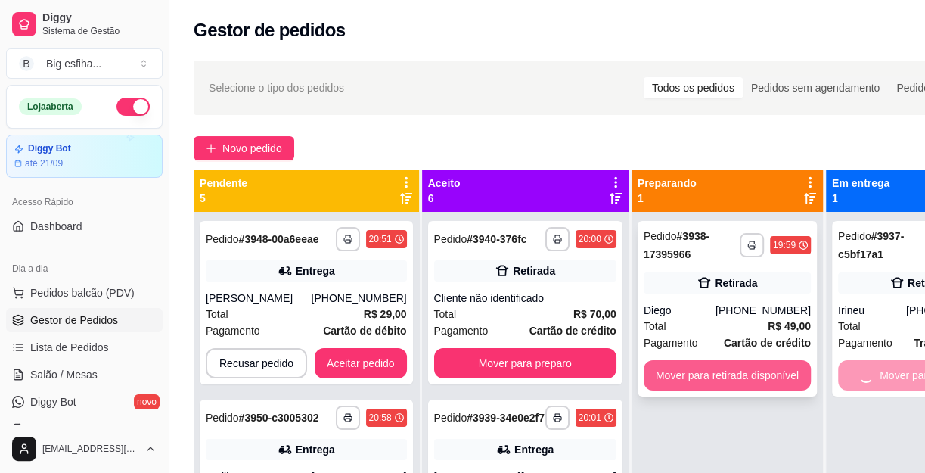
click at [763, 373] on button "Mover para retirada disponível" at bounding box center [727, 375] width 167 height 30
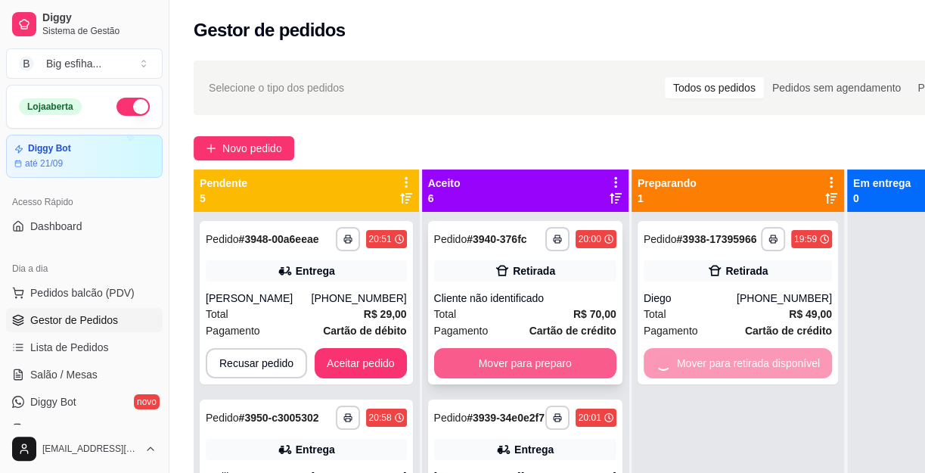
click at [552, 366] on button "Mover para preparo" at bounding box center [525, 363] width 182 height 30
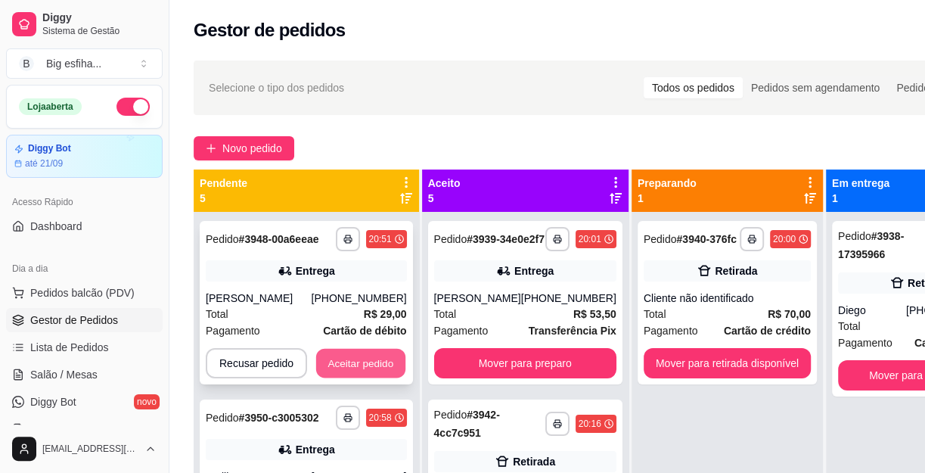
click at [365, 355] on button "Aceitar pedido" at bounding box center [360, 364] width 89 height 30
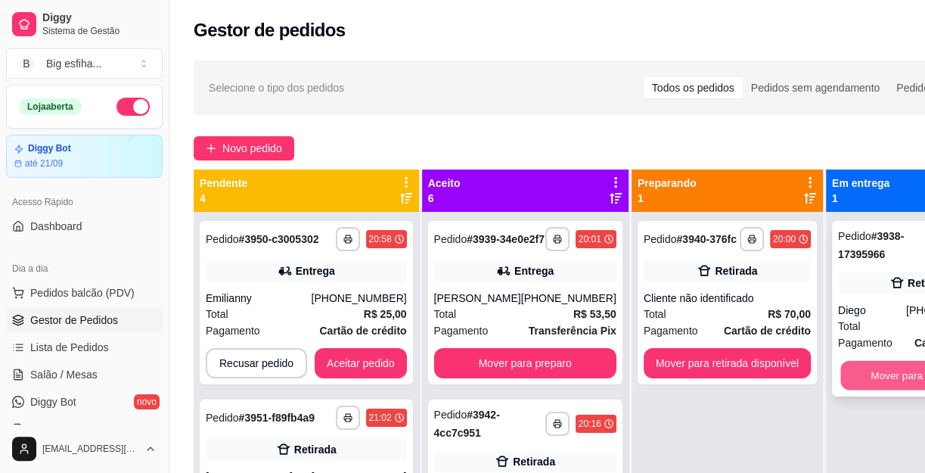
click at [869, 368] on button "Mover para finalizado" at bounding box center [920, 376] width 159 height 30
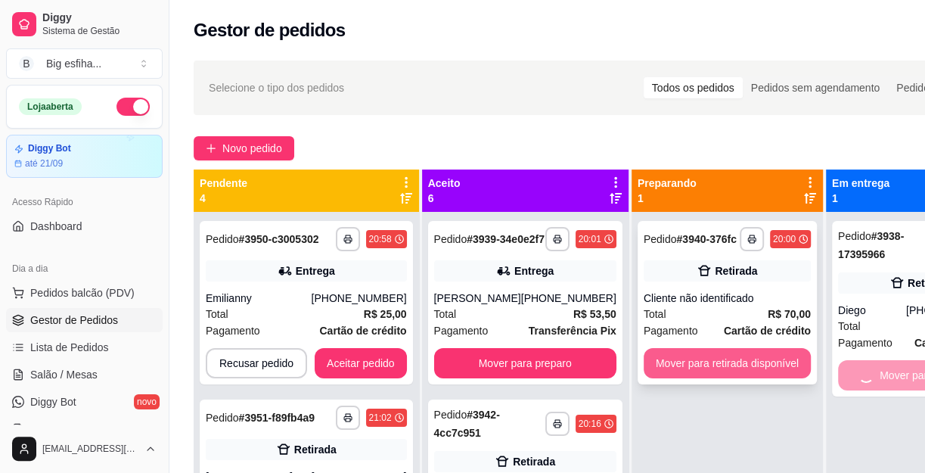
click at [733, 350] on button "Mover para retirada disponível" at bounding box center [727, 363] width 167 height 30
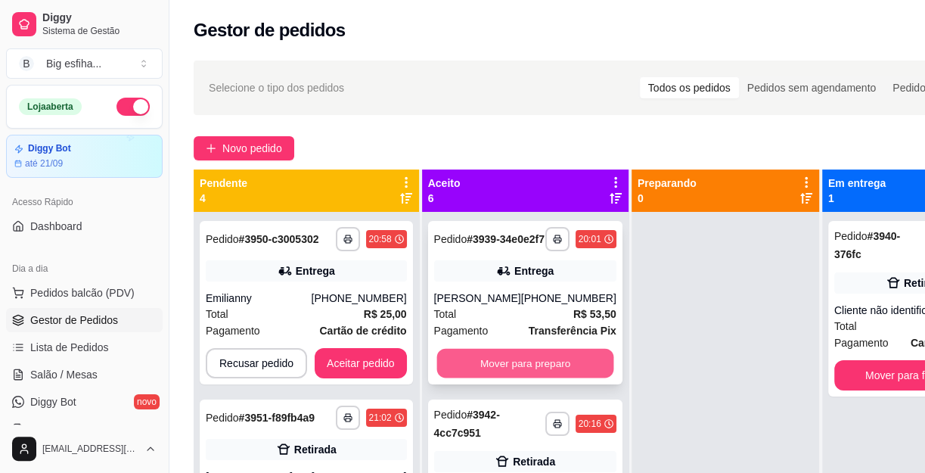
click at [481, 362] on button "Mover para preparo" at bounding box center [525, 364] width 177 height 30
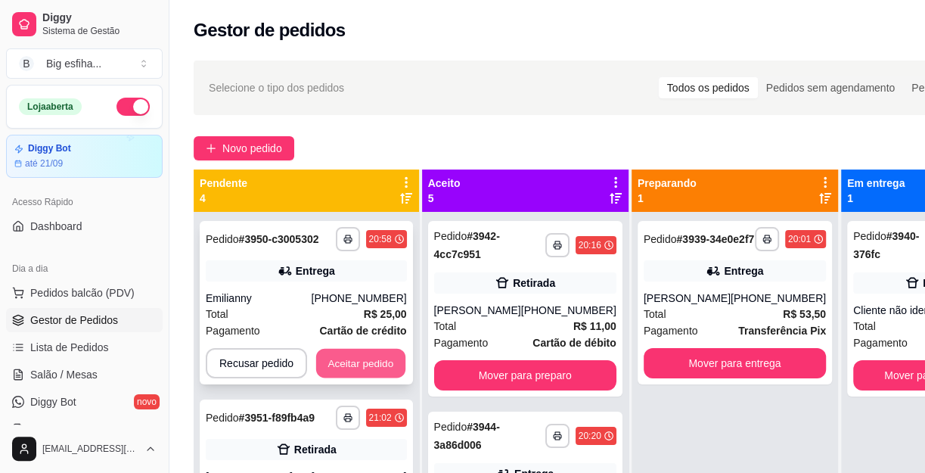
click at [393, 364] on button "Aceitar pedido" at bounding box center [360, 364] width 89 height 30
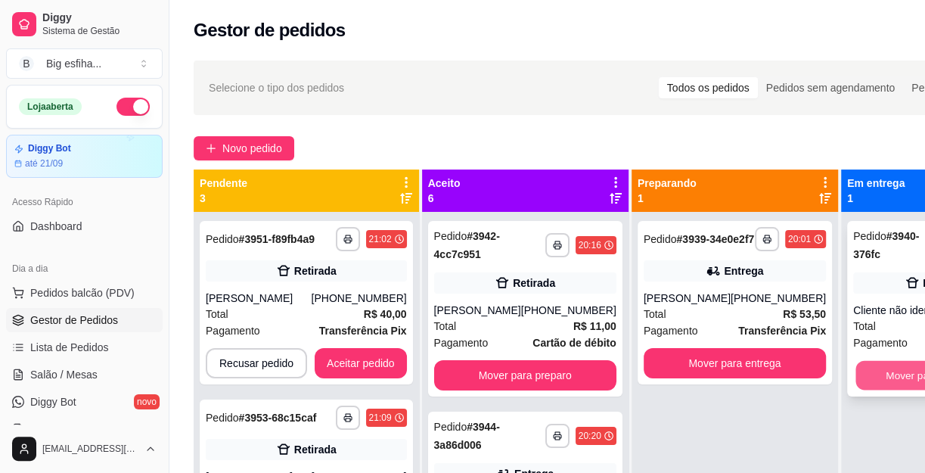
click at [856, 370] on button "Mover para finalizado" at bounding box center [935, 376] width 159 height 30
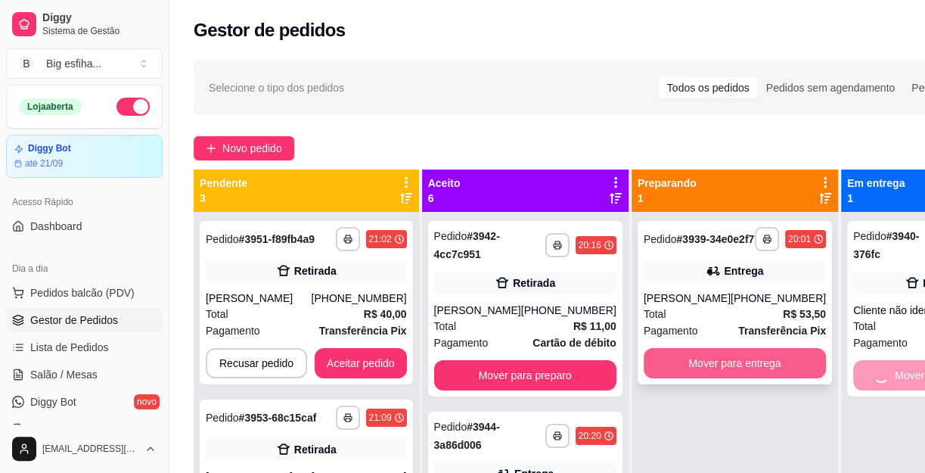
click at [718, 378] on button "Mover para entrega" at bounding box center [735, 363] width 182 height 30
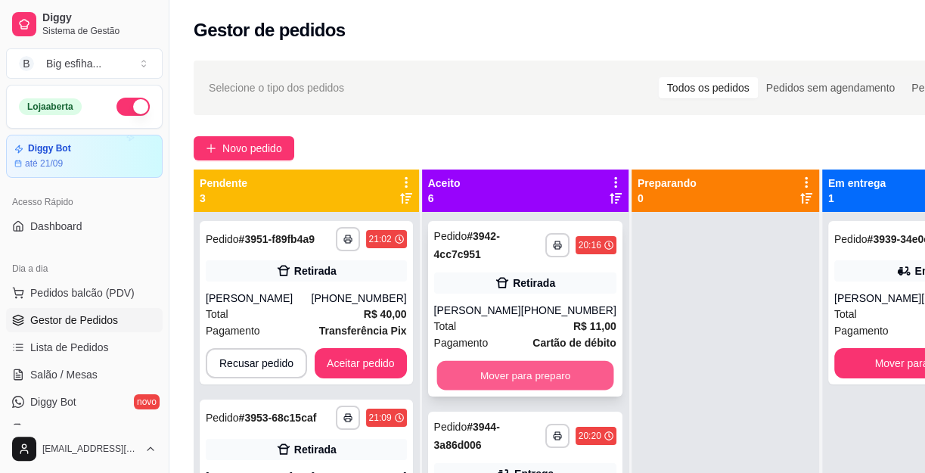
click at [533, 390] on button "Mover para preparo" at bounding box center [525, 376] width 177 height 30
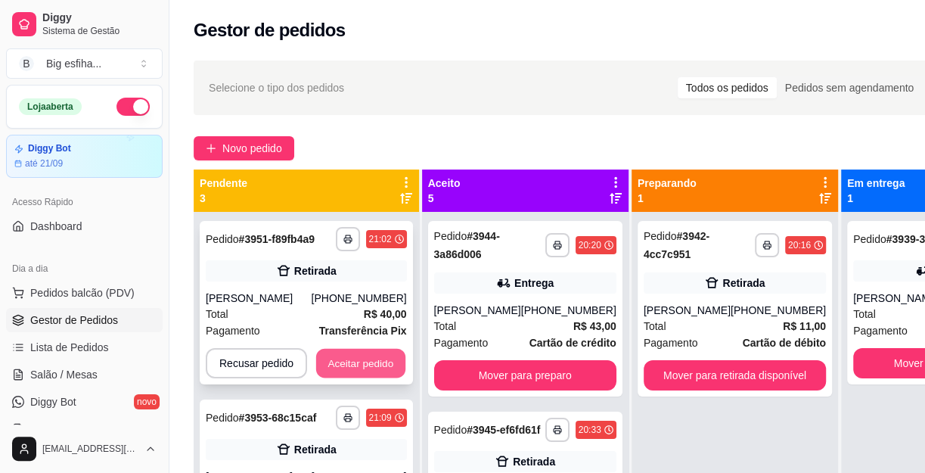
click at [383, 368] on button "Aceitar pedido" at bounding box center [360, 364] width 89 height 30
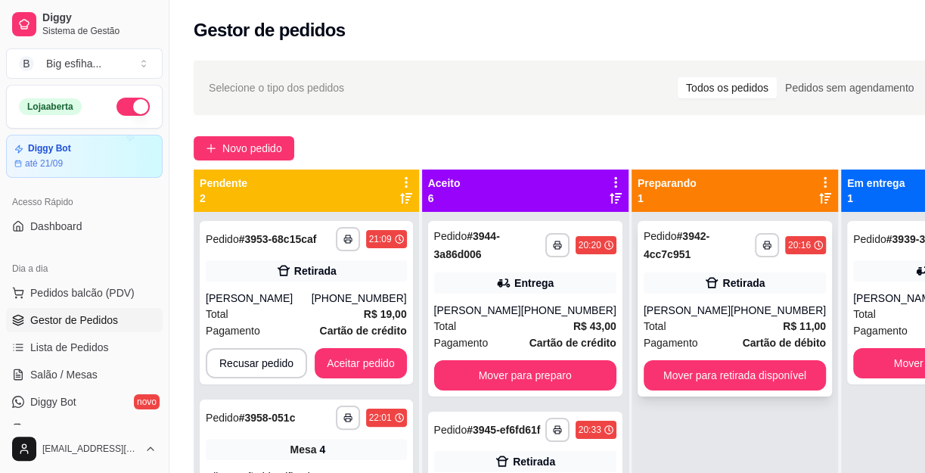
click at [794, 383] on div "**********" at bounding box center [735, 309] width 194 height 176
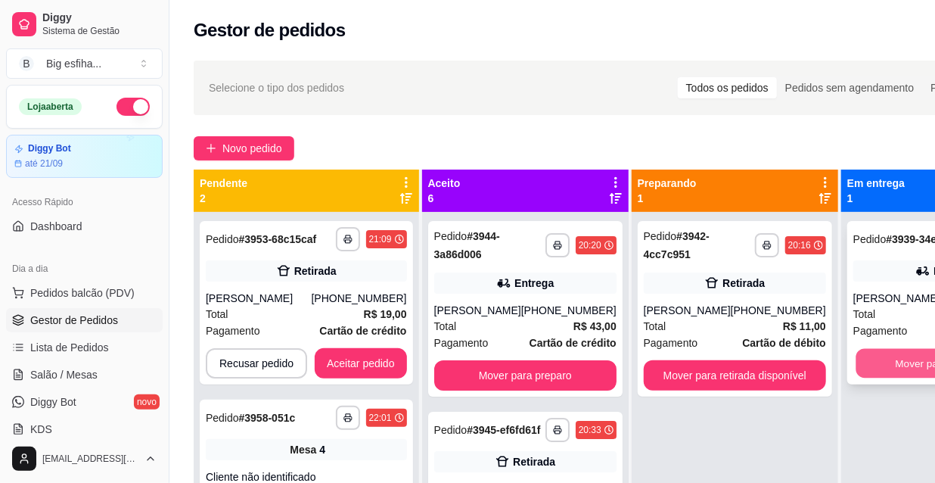
click at [857, 375] on button "Mover para finalizado" at bounding box center [945, 364] width 177 height 30
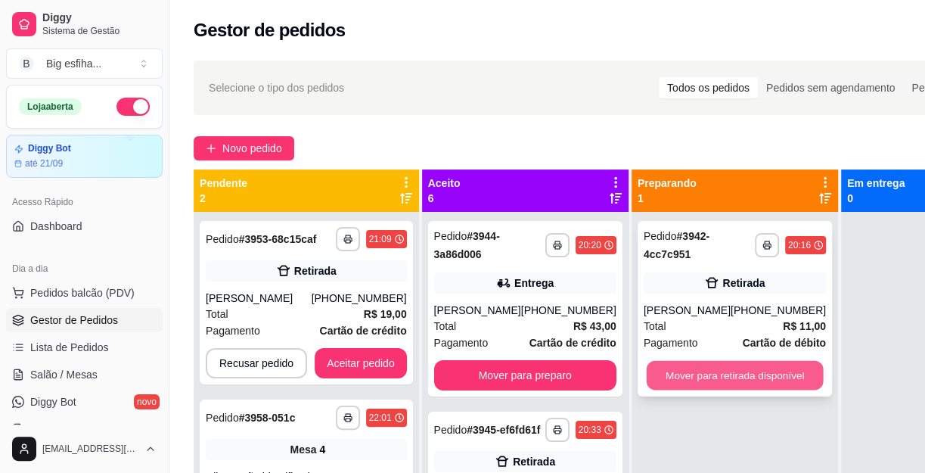
click at [733, 390] on button "Mover para retirada disponível" at bounding box center [734, 376] width 177 height 30
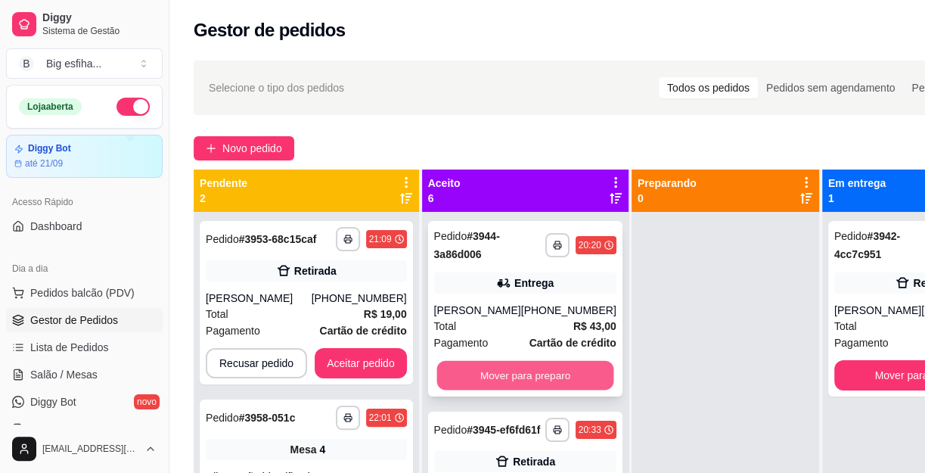
click at [517, 366] on button "Mover para preparo" at bounding box center [525, 376] width 177 height 30
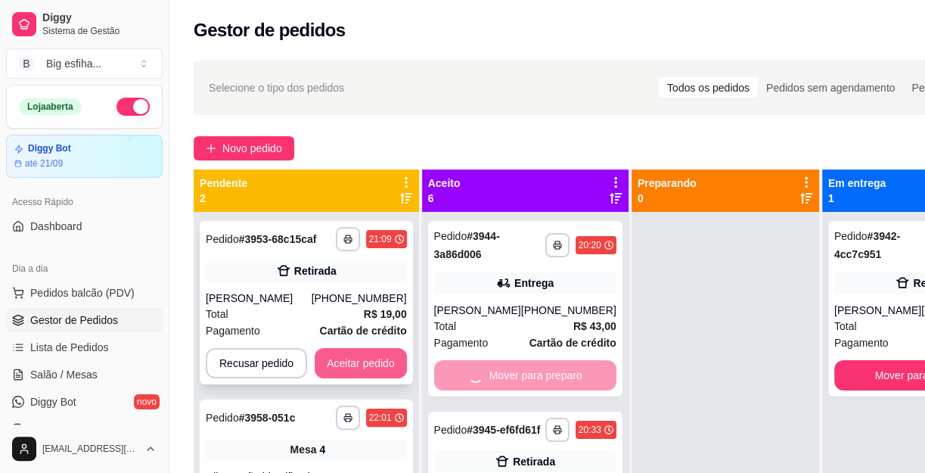
click at [370, 361] on button "Aceitar pedido" at bounding box center [361, 363] width 92 height 30
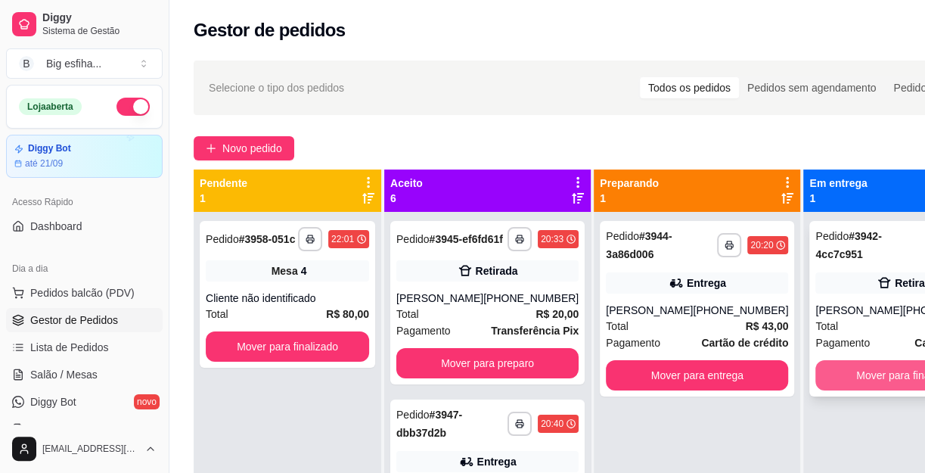
click at [857, 387] on button "Mover para finalizado" at bounding box center [907, 375] width 182 height 30
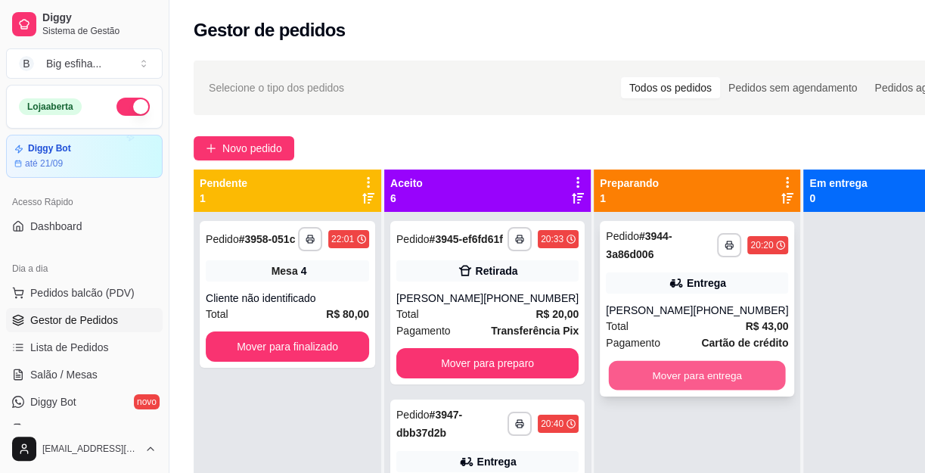
click at [661, 383] on button "Mover para entrega" at bounding box center [697, 376] width 177 height 30
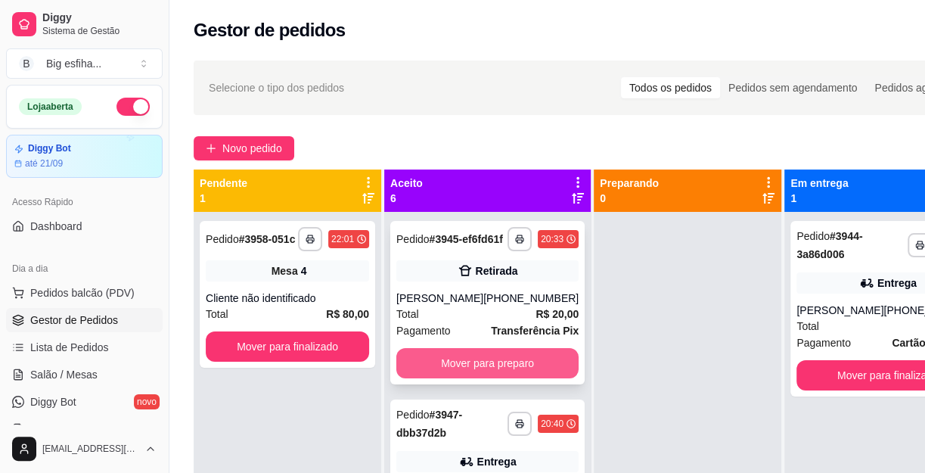
click at [471, 378] on button "Mover para preparo" at bounding box center [487, 363] width 182 height 30
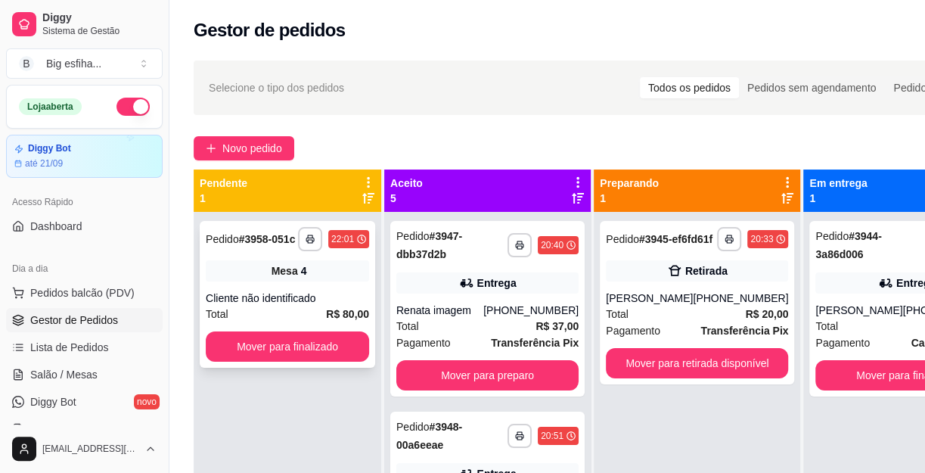
click at [332, 365] on div "**********" at bounding box center [288, 294] width 176 height 147
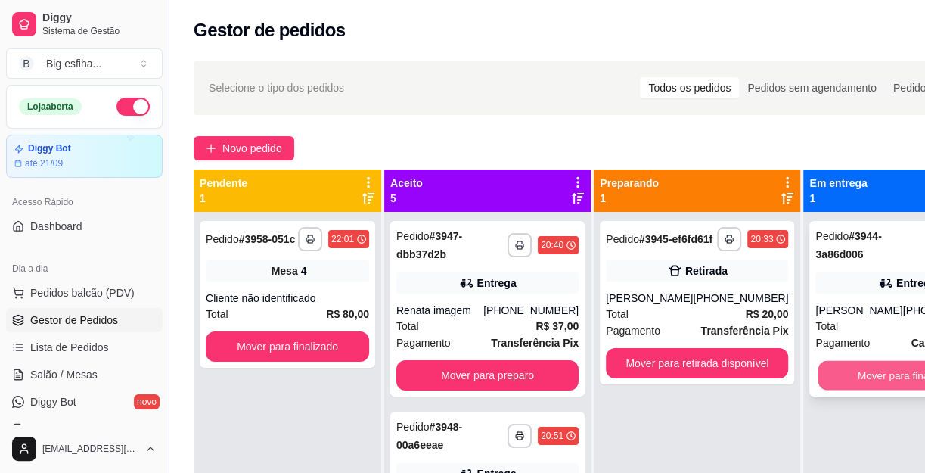
click at [844, 380] on button "Mover para finalizado" at bounding box center [907, 376] width 177 height 30
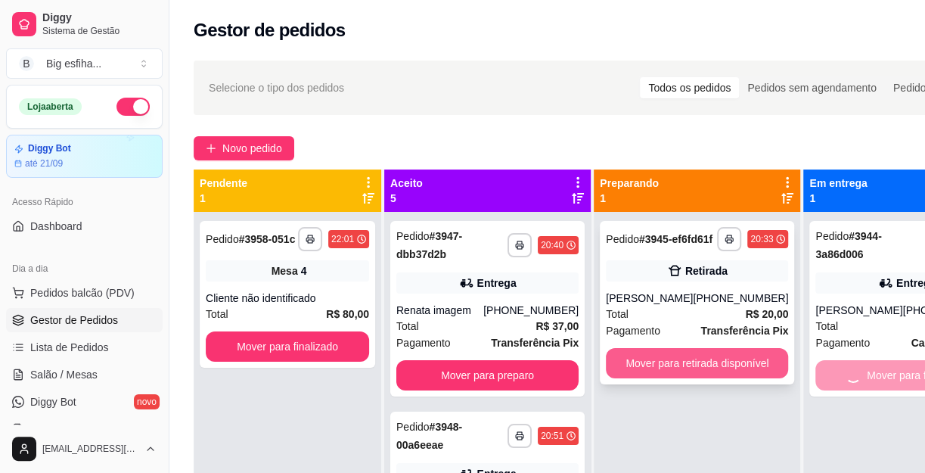
click at [683, 374] on button "Mover para retirada disponível" at bounding box center [697, 363] width 182 height 30
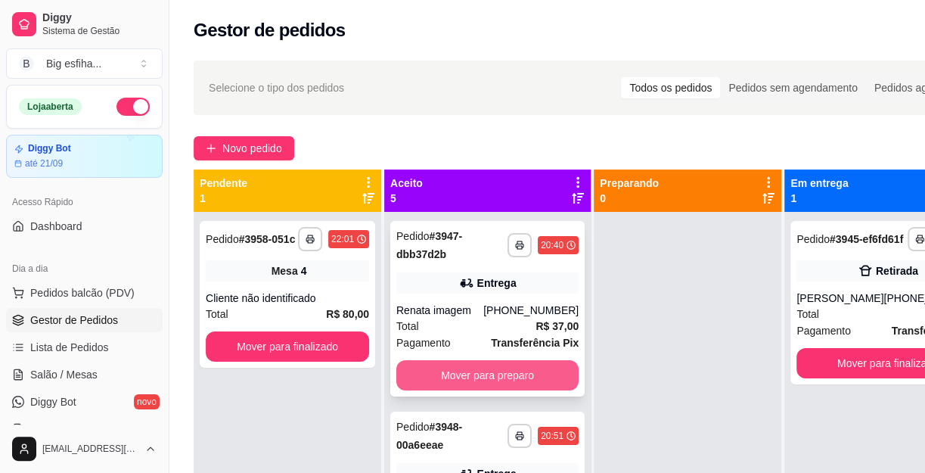
click at [510, 362] on button "Mover para preparo" at bounding box center [487, 375] width 182 height 30
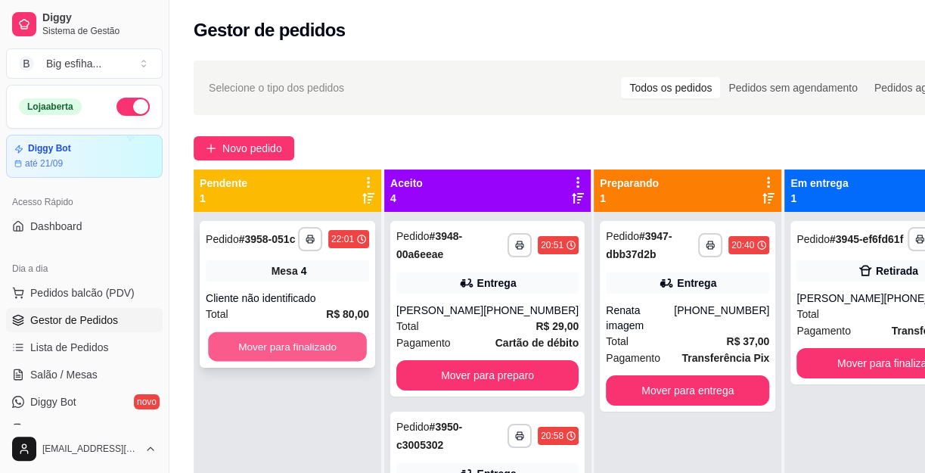
click at [277, 350] on button "Mover para finalizado" at bounding box center [287, 347] width 159 height 30
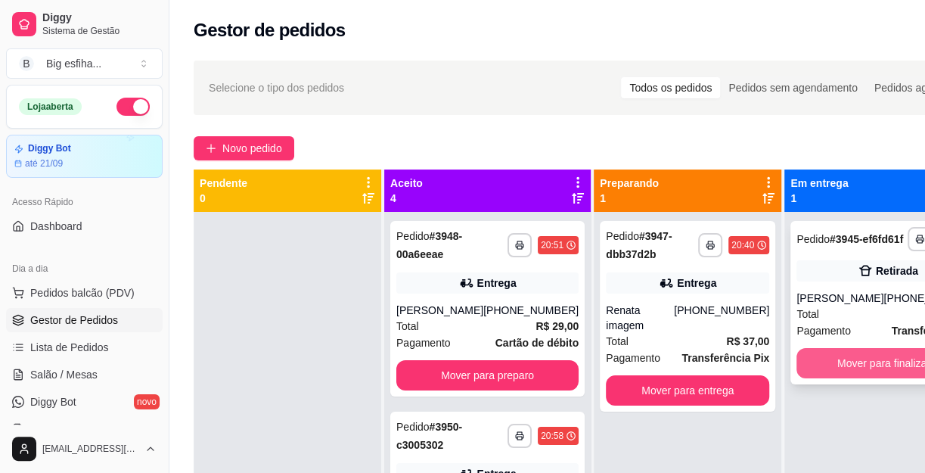
click at [815, 365] on button "Mover para finalizado" at bounding box center [888, 363] width 182 height 30
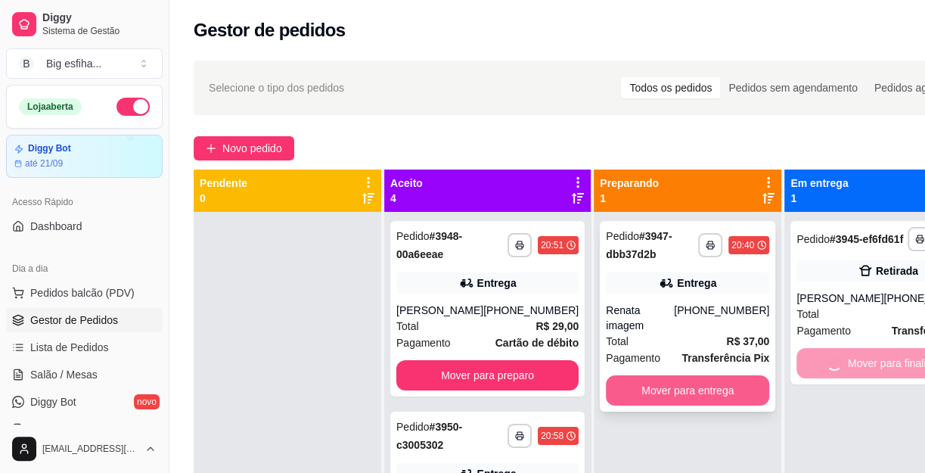
click at [711, 376] on button "Mover para entrega" at bounding box center [687, 390] width 163 height 30
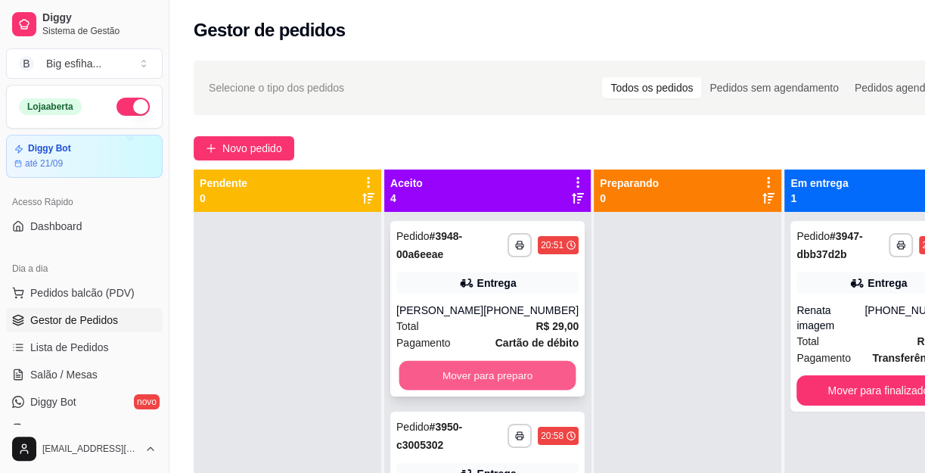
click at [499, 382] on button "Mover para preparo" at bounding box center [488, 376] width 177 height 30
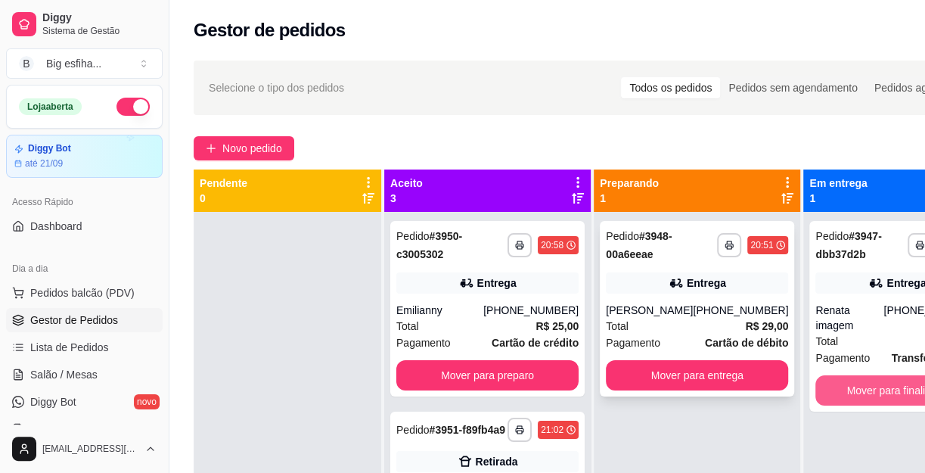
click at [816, 375] on button "Mover para finalizado" at bounding box center [897, 390] width 163 height 30
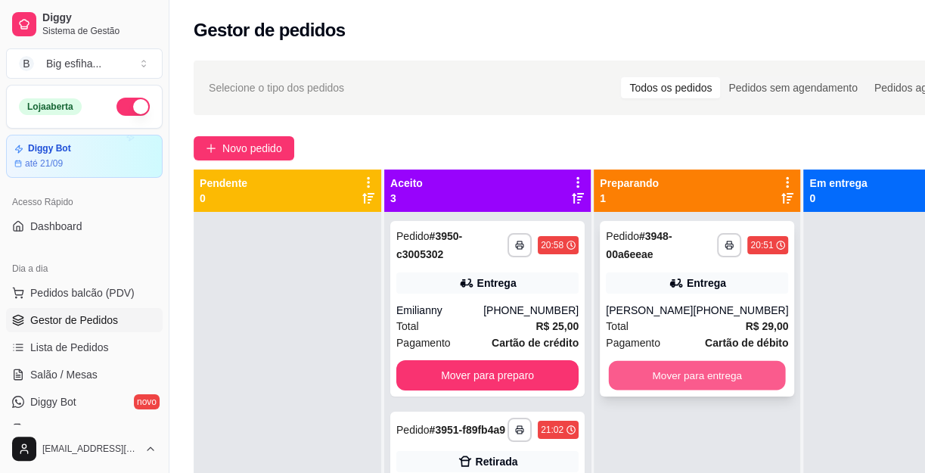
click at [684, 370] on button "Mover para entrega" at bounding box center [697, 376] width 177 height 30
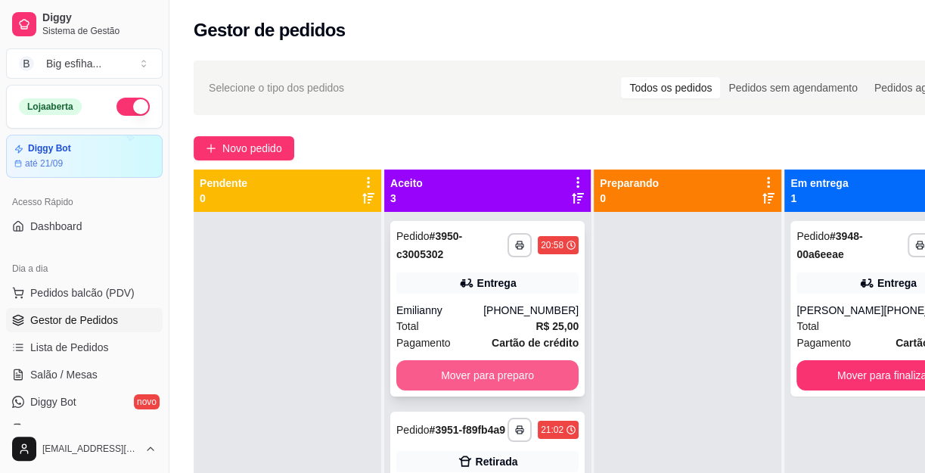
click at [515, 368] on button "Mover para preparo" at bounding box center [487, 375] width 182 height 30
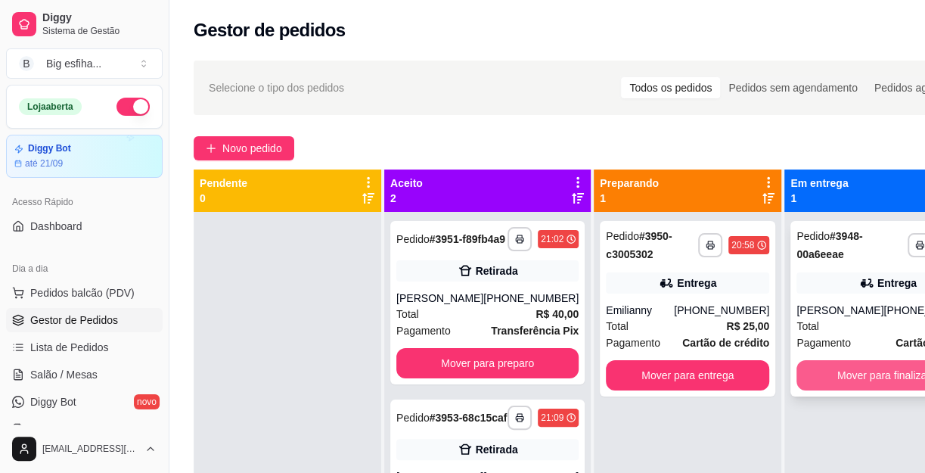
click at [801, 378] on button "Mover para finalizado" at bounding box center [888, 375] width 182 height 30
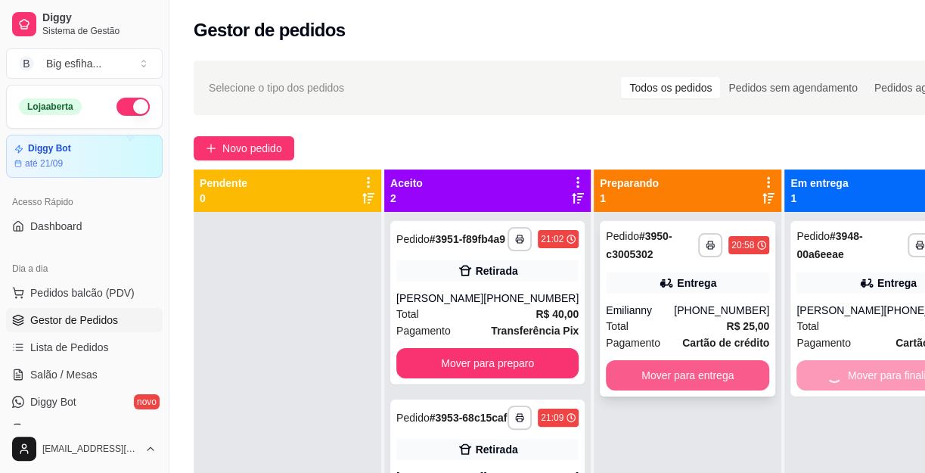
click at [676, 375] on button "Mover para entrega" at bounding box center [687, 375] width 163 height 30
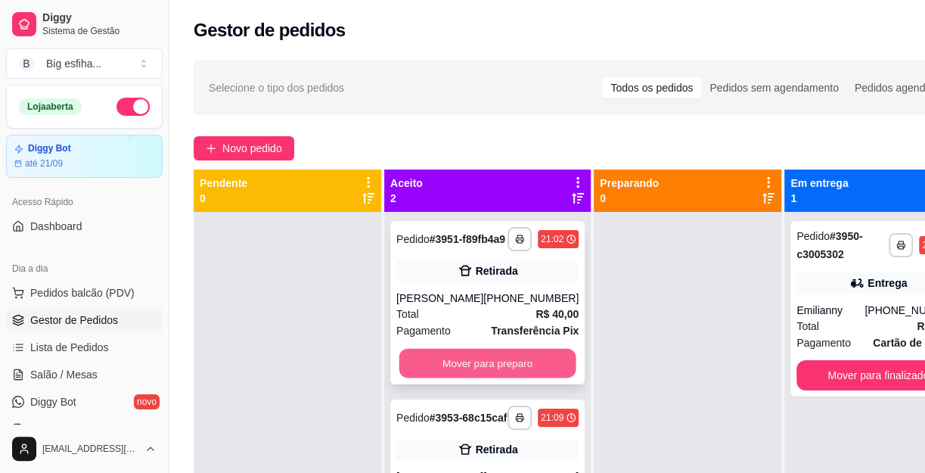
click at [508, 378] on button "Mover para preparo" at bounding box center [488, 364] width 177 height 30
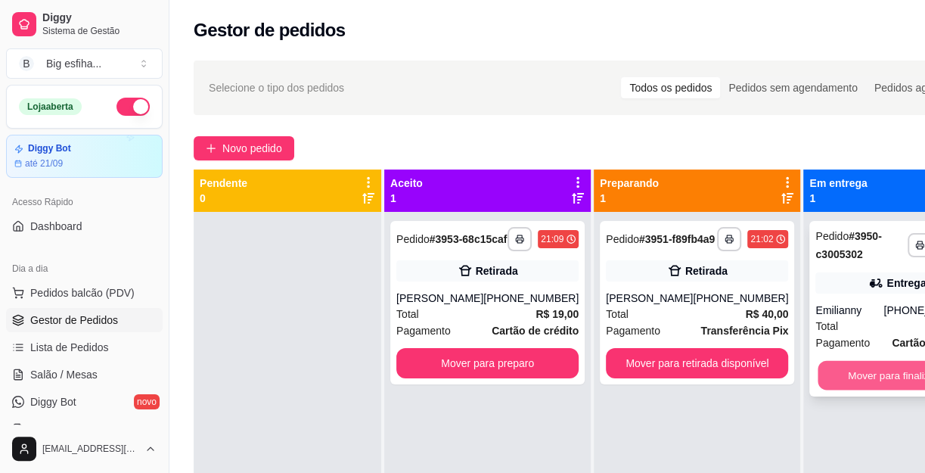
click at [819, 375] on button "Mover para finalizado" at bounding box center [898, 376] width 159 height 30
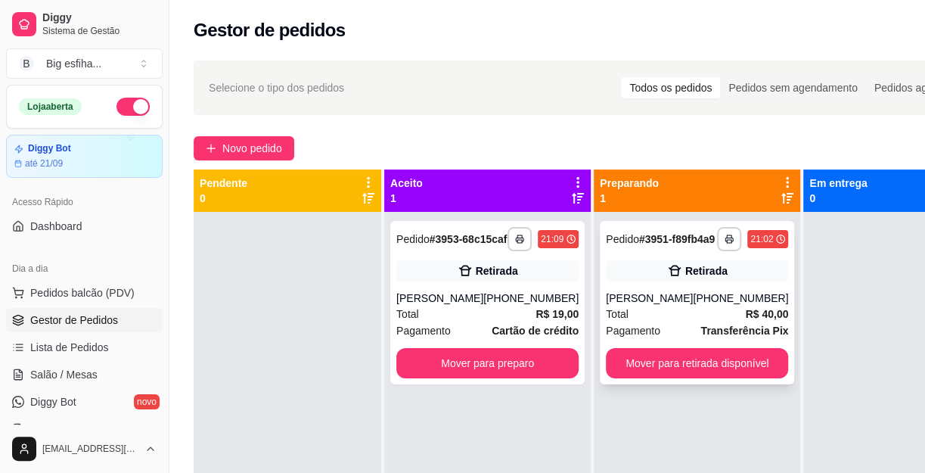
click at [667, 306] on div "[PERSON_NAME]" at bounding box center [649, 298] width 87 height 15
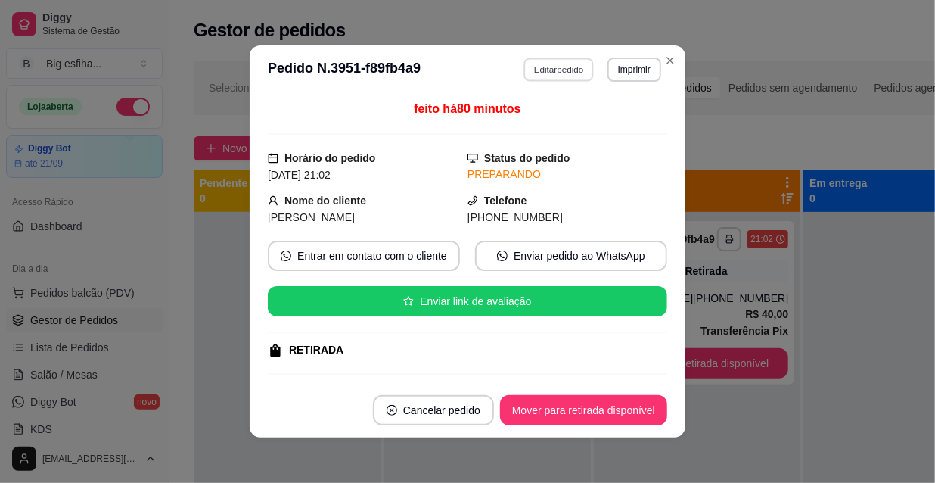
click at [545, 81] on button "Editar pedido" at bounding box center [559, 69] width 70 height 23
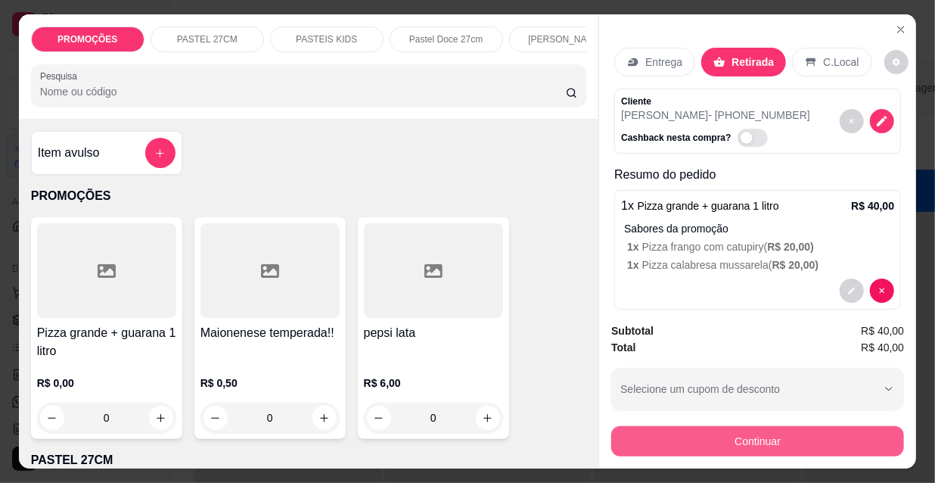
click at [766, 426] on button "Continuar" at bounding box center [757, 441] width 293 height 30
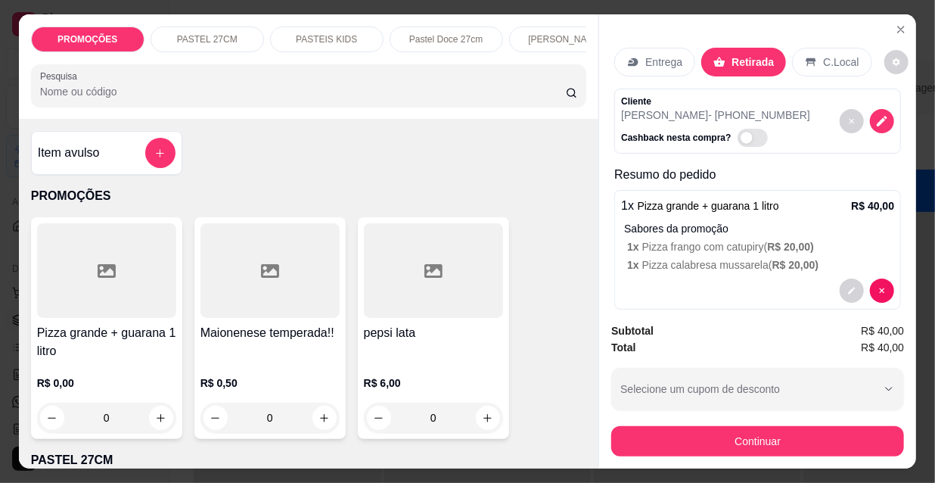
click at [471, 197] on div "Crédito" at bounding box center [468, 198] width 107 height 89
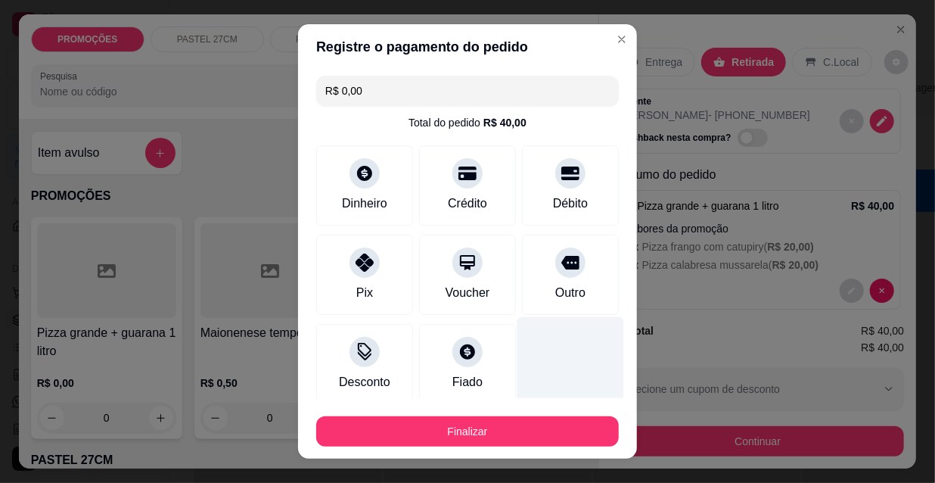
type input "R$ 0,00"
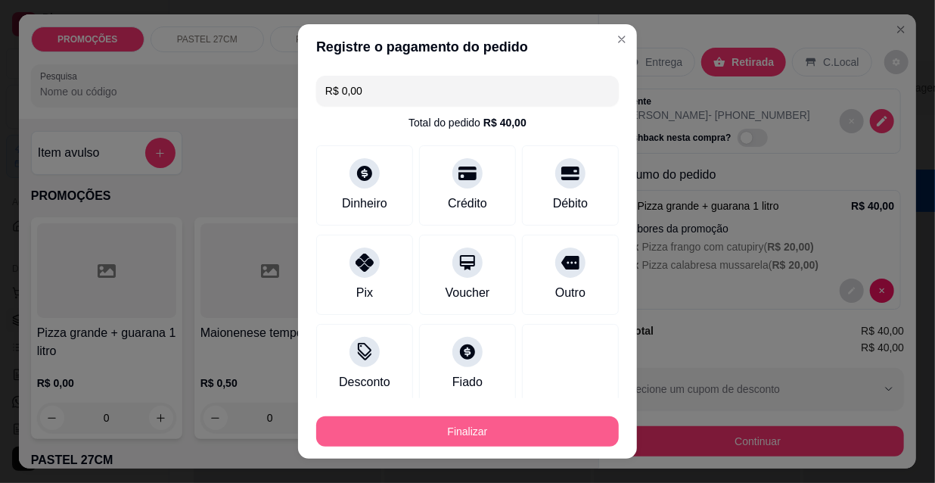
click at [536, 437] on button "Finalizar" at bounding box center [467, 431] width 303 height 30
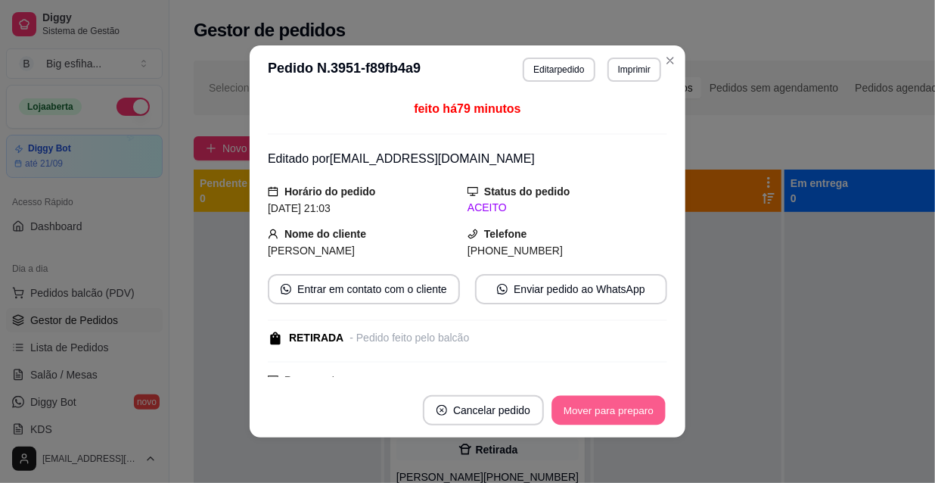
click at [628, 403] on button "Mover para preparo" at bounding box center [608, 411] width 113 height 30
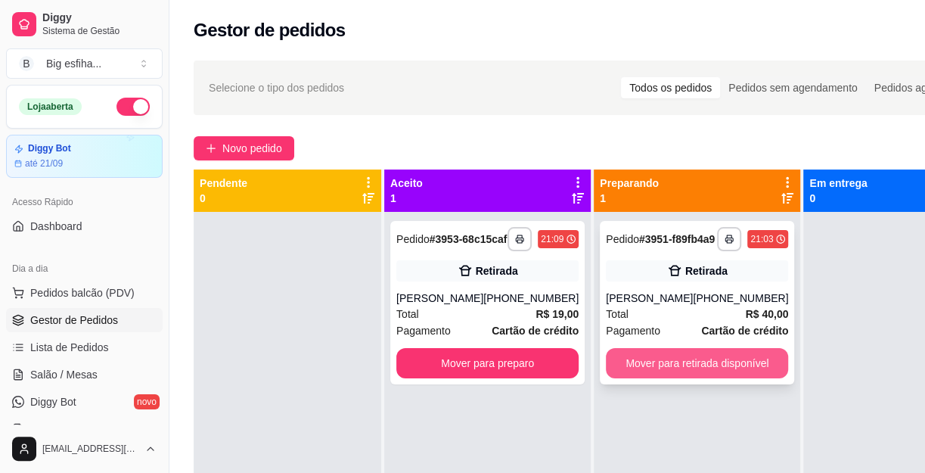
click at [706, 378] on button "Mover para retirada disponível" at bounding box center [697, 363] width 182 height 30
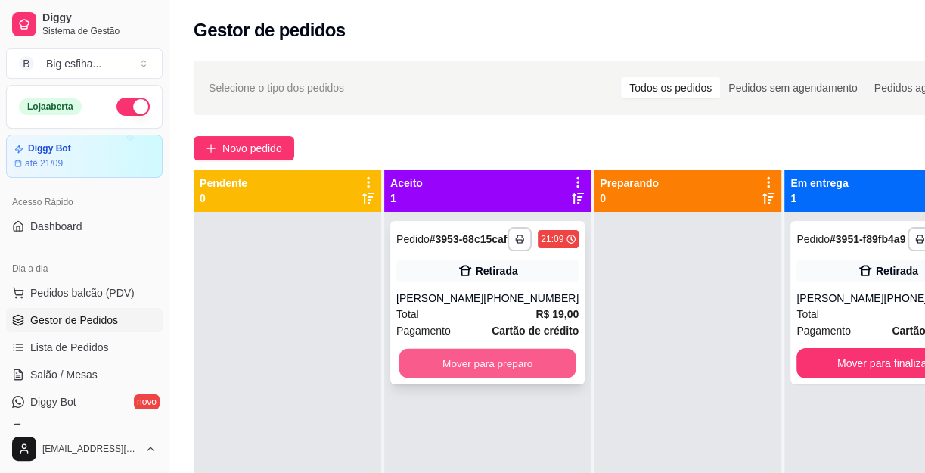
click at [518, 376] on button "Mover para preparo" at bounding box center [488, 364] width 177 height 30
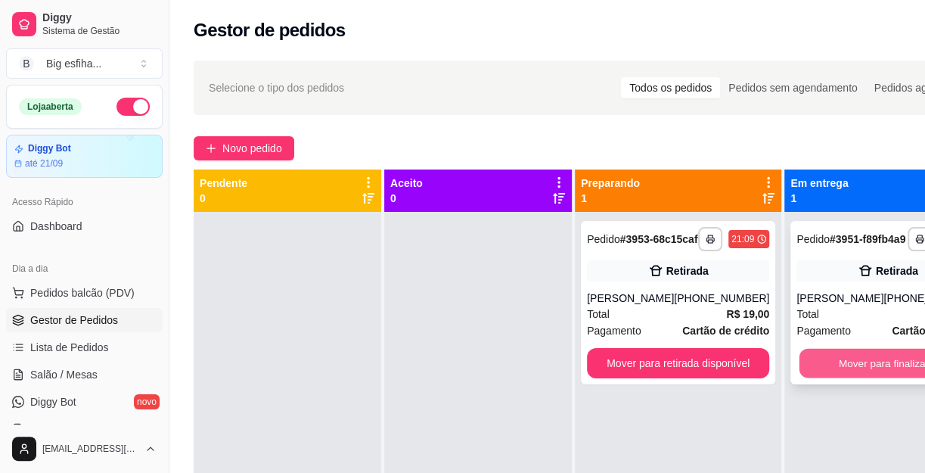
click at [810, 377] on button "Mover para finalizado" at bounding box center [888, 364] width 177 height 30
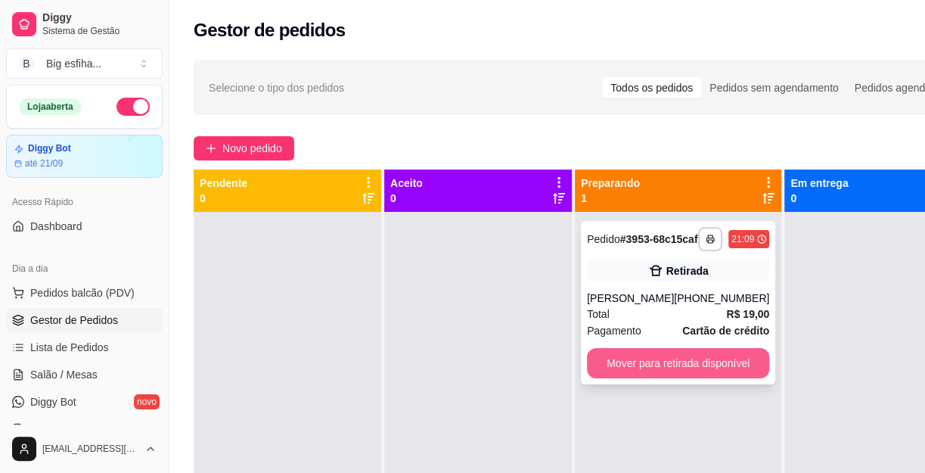
click at [641, 370] on button "Mover para retirada disponível" at bounding box center [678, 363] width 182 height 30
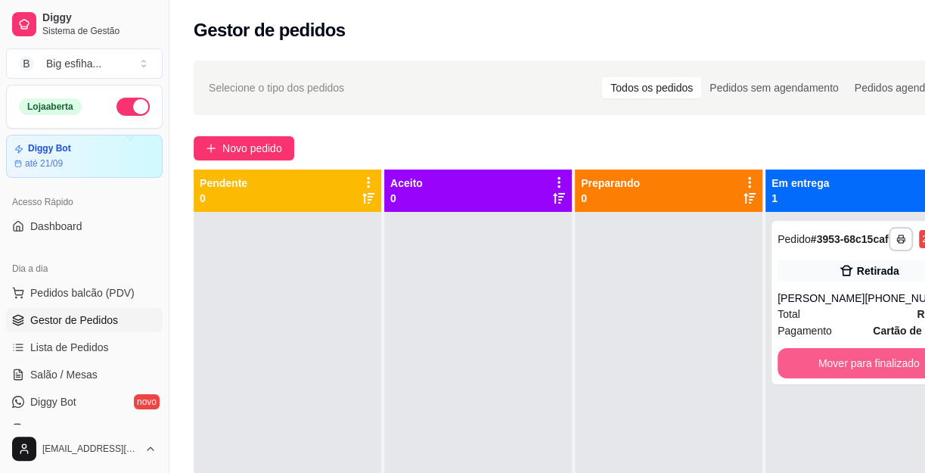
click at [872, 378] on button "Mover para finalizado" at bounding box center [869, 363] width 182 height 30
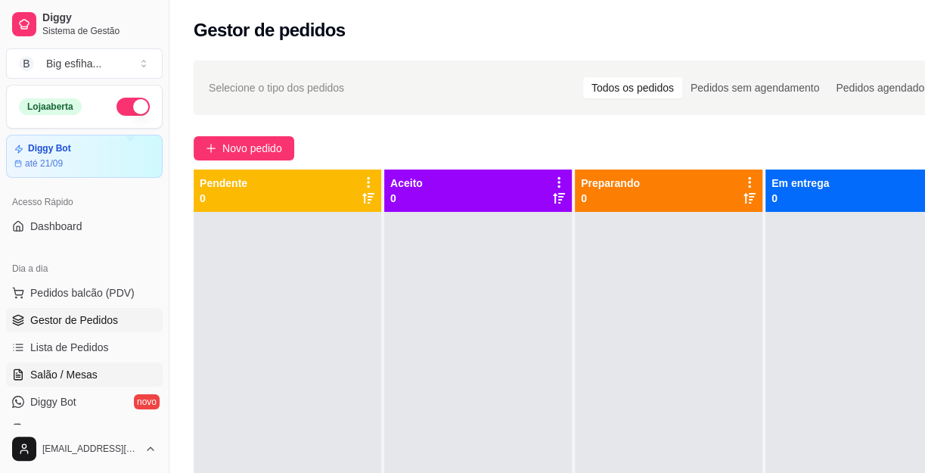
click at [86, 367] on span "Salão / Mesas" at bounding box center [63, 374] width 67 height 15
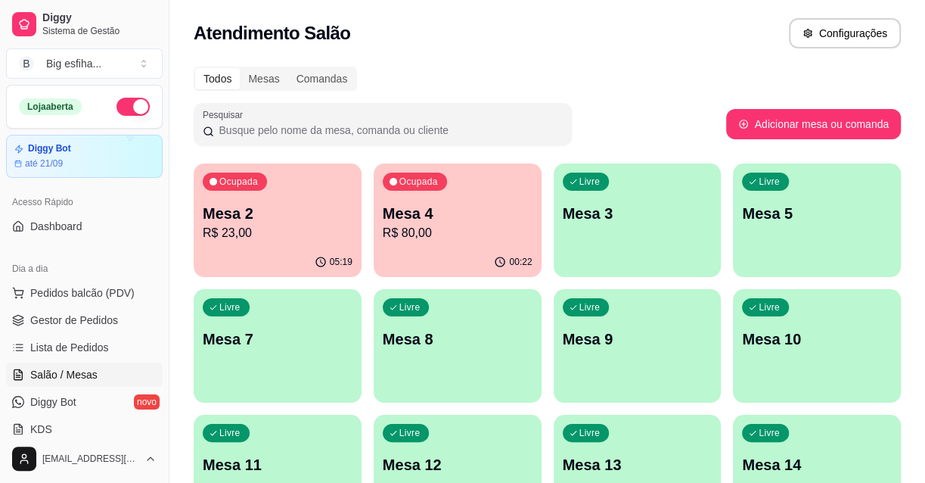
click at [447, 219] on p "Mesa 4" at bounding box center [458, 213] width 150 height 21
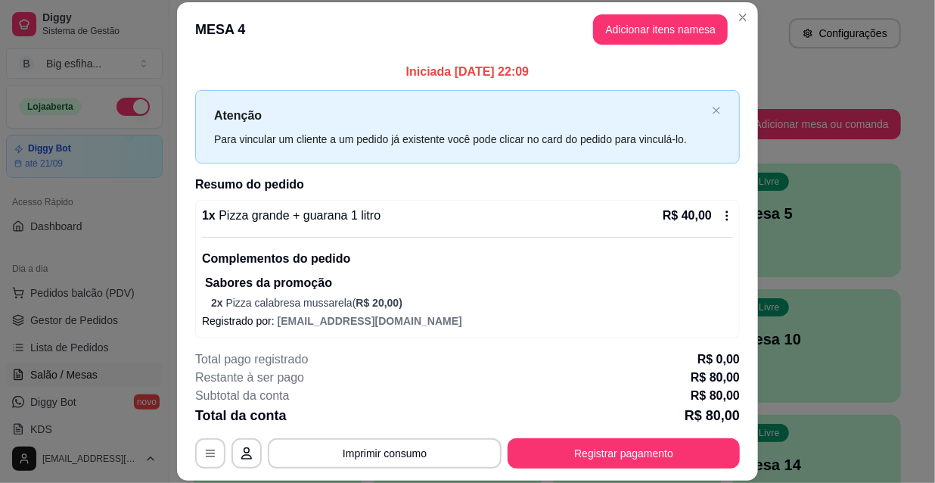
click at [637, 448] on button "Registrar pagamento" at bounding box center [624, 453] width 232 height 30
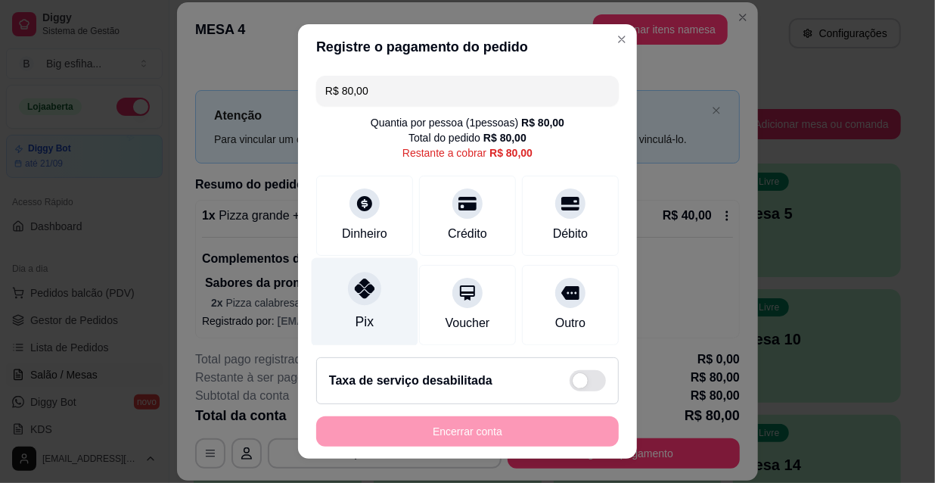
click at [361, 313] on div "Pix" at bounding box center [365, 322] width 18 height 20
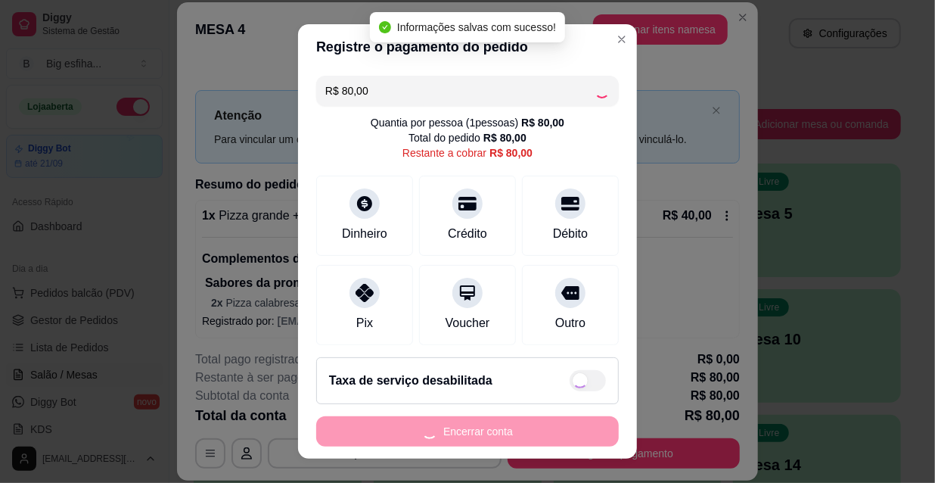
type input "R$ 0,00"
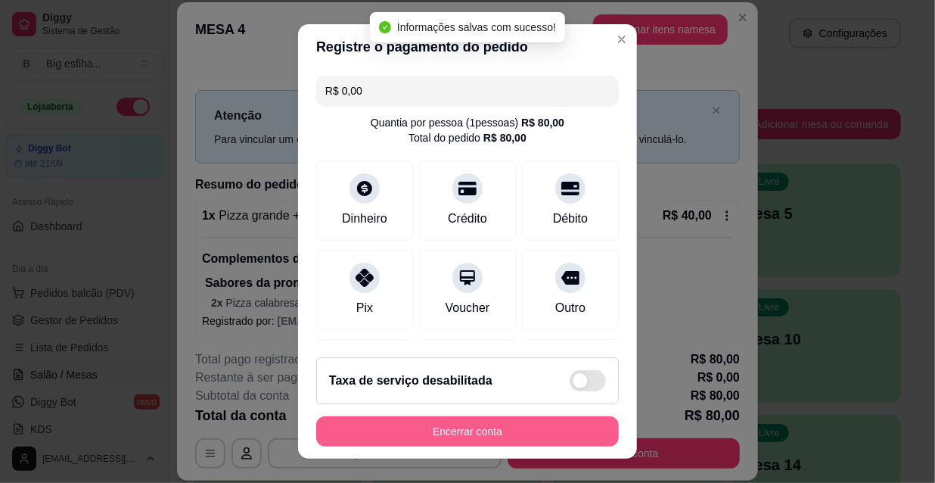
click at [458, 431] on button "Encerrar conta" at bounding box center [467, 431] width 303 height 30
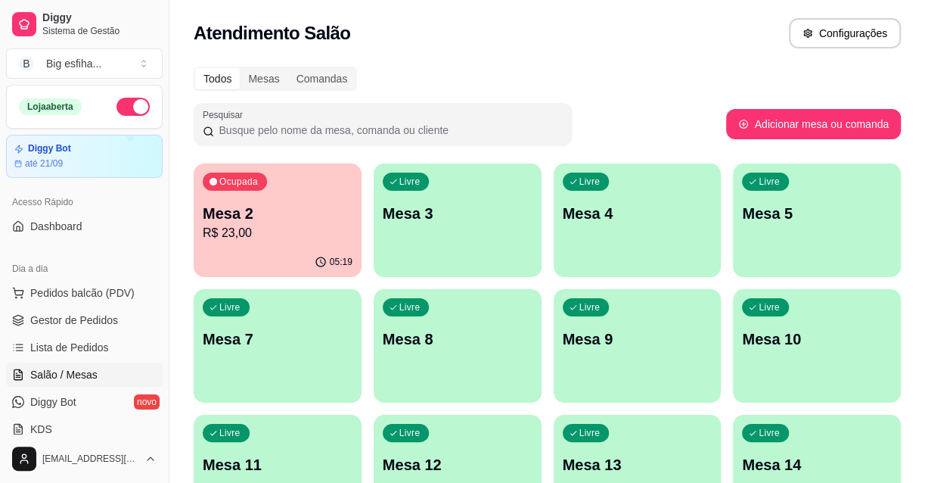
click at [440, 204] on p "Mesa 3" at bounding box center [458, 213] width 150 height 21
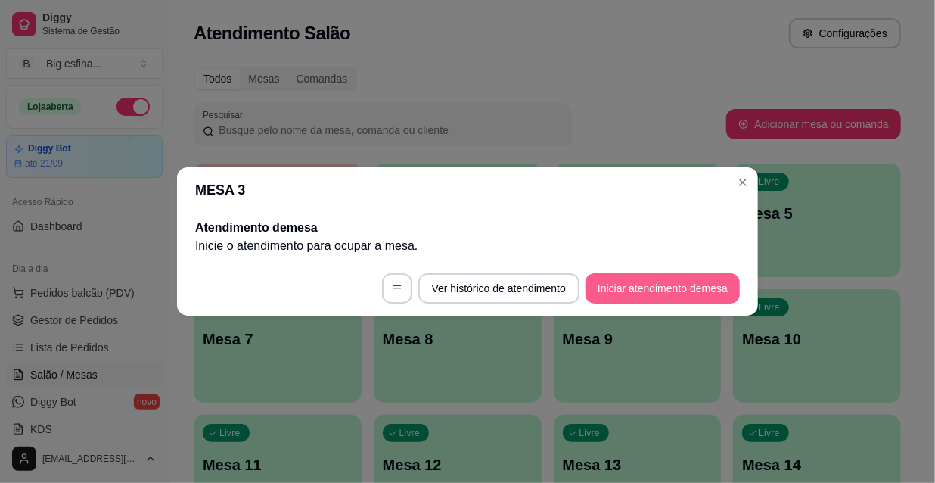
click at [653, 278] on button "Iniciar atendimento de mesa" at bounding box center [663, 288] width 154 height 30
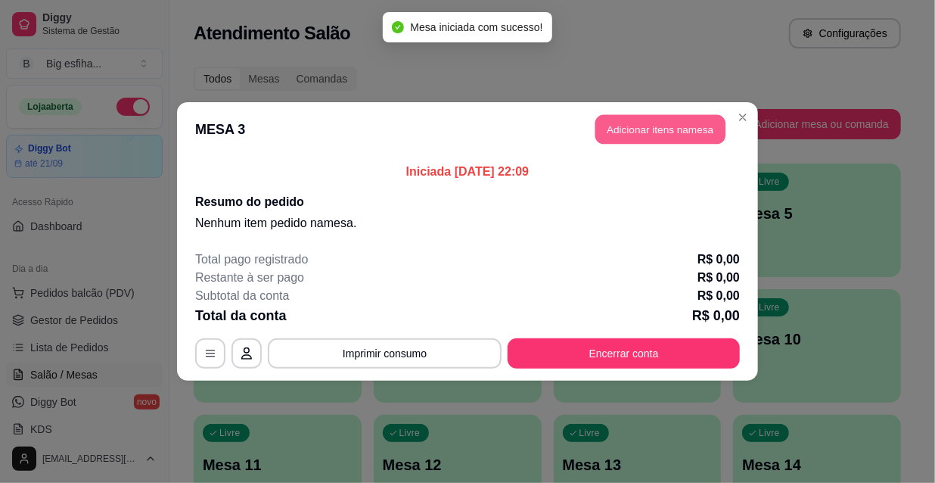
click at [652, 129] on button "Adicionar itens na mesa" at bounding box center [660, 130] width 130 height 30
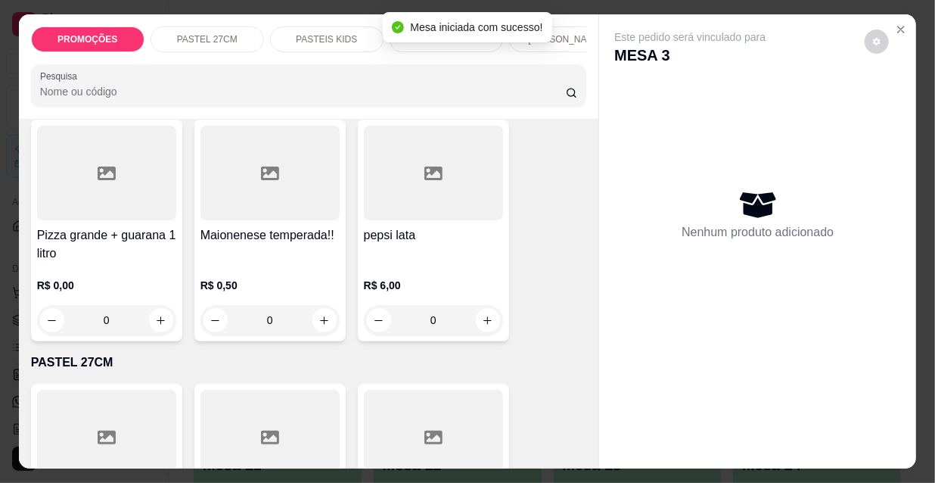
scroll to position [149, 0]
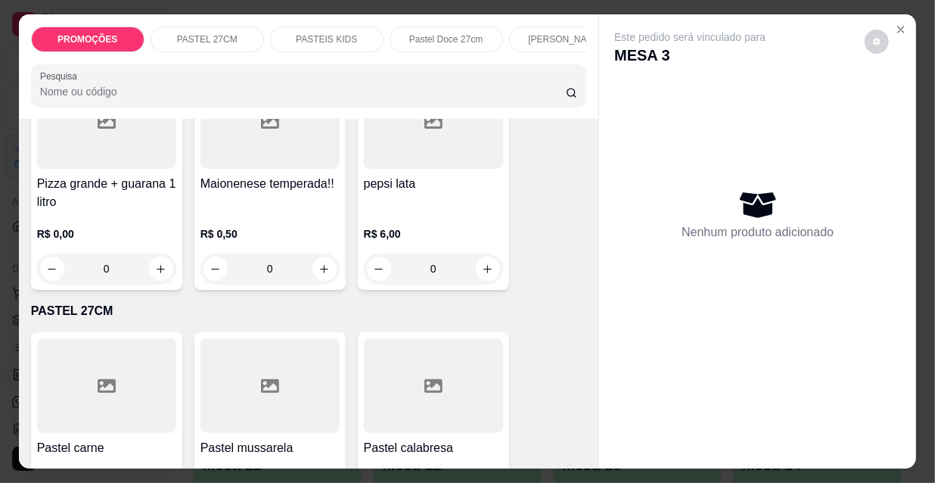
scroll to position [206, 0]
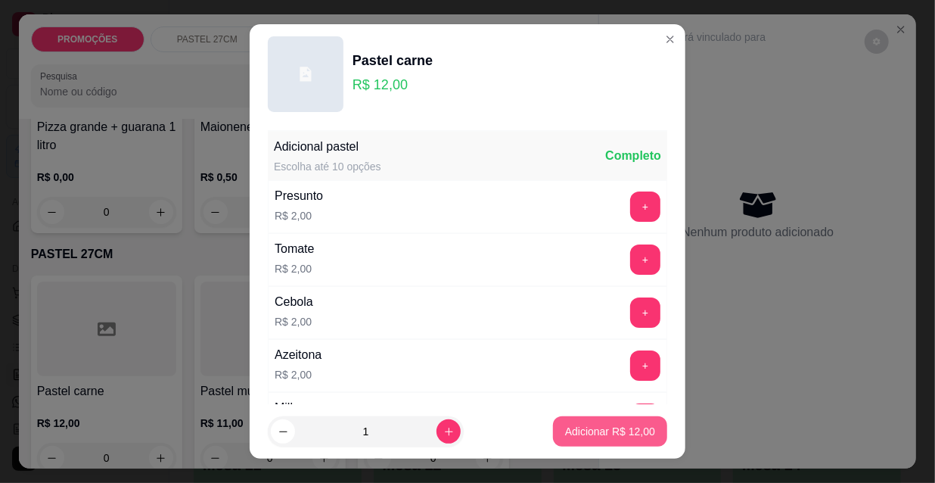
click at [610, 436] on p "Adicionar R$ 12,00" at bounding box center [610, 431] width 90 height 15
type input "1"
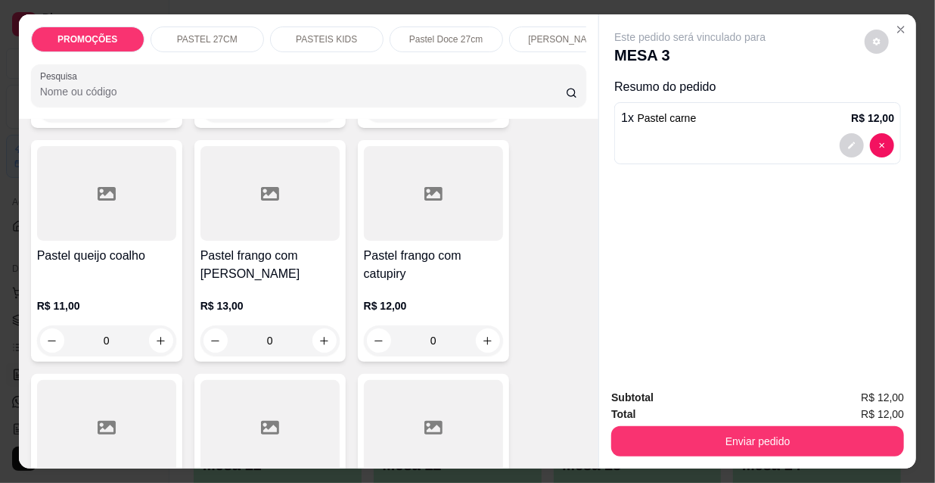
scroll to position [2614, 0]
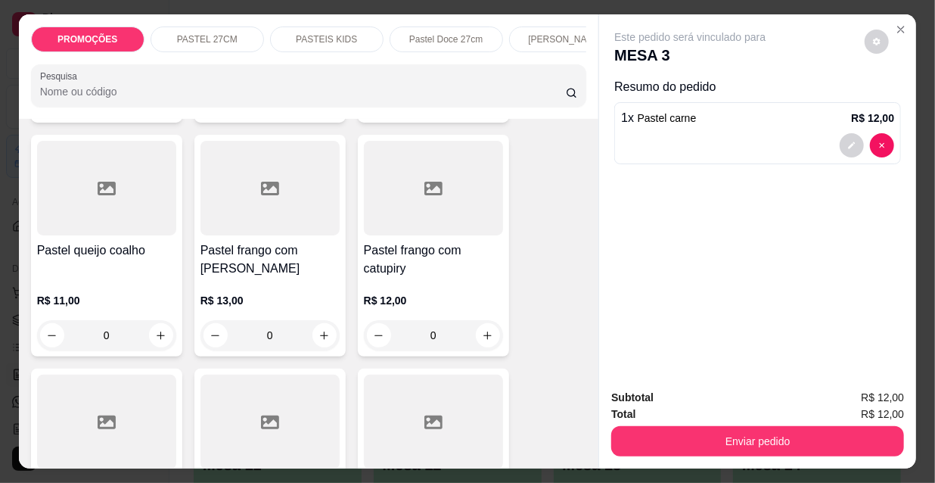
click at [465, 173] on div at bounding box center [433, 188] width 139 height 95
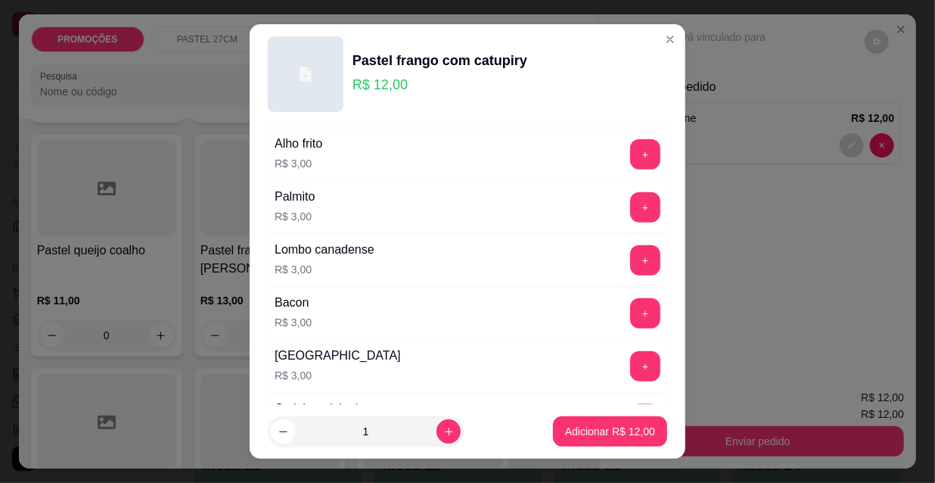
scroll to position [997, 0]
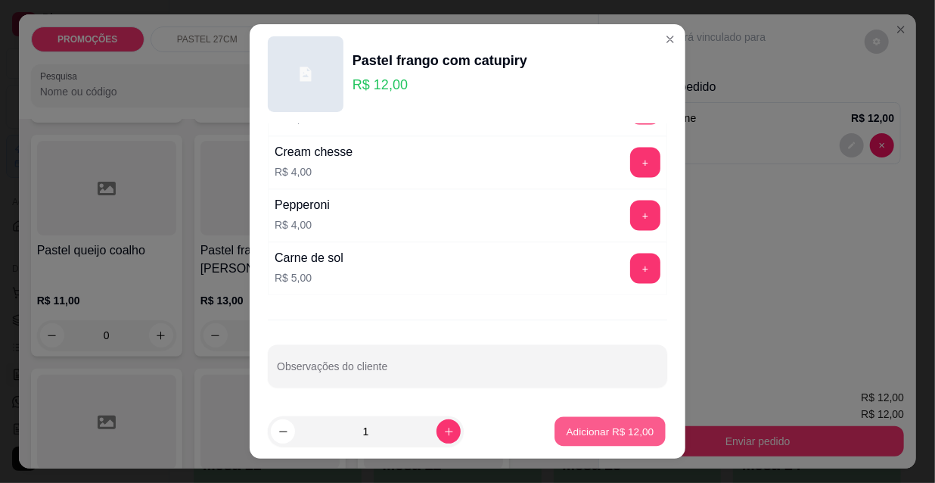
click at [603, 419] on button "Adicionar R$ 12,00" at bounding box center [610, 432] width 111 height 30
type input "1"
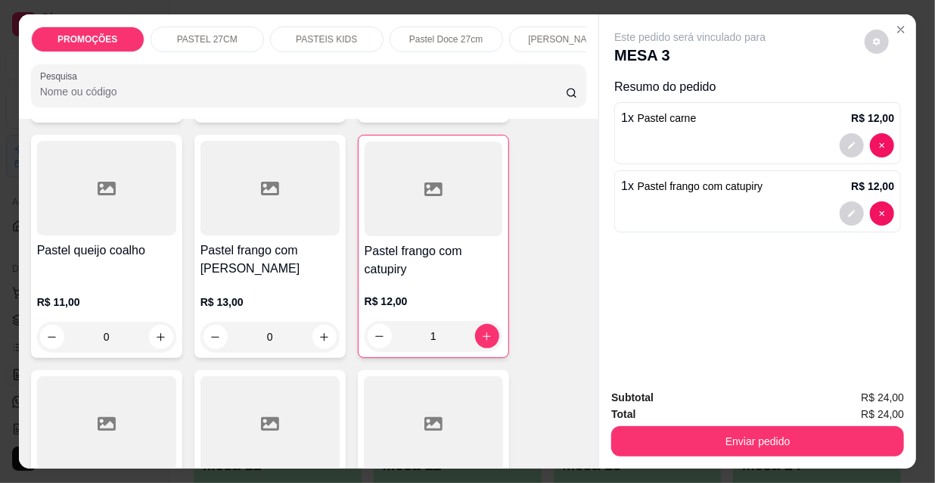
scroll to position [0, 487]
click at [189, 36] on p "Esfihas doce" at bounding box center [199, 39] width 52 height 12
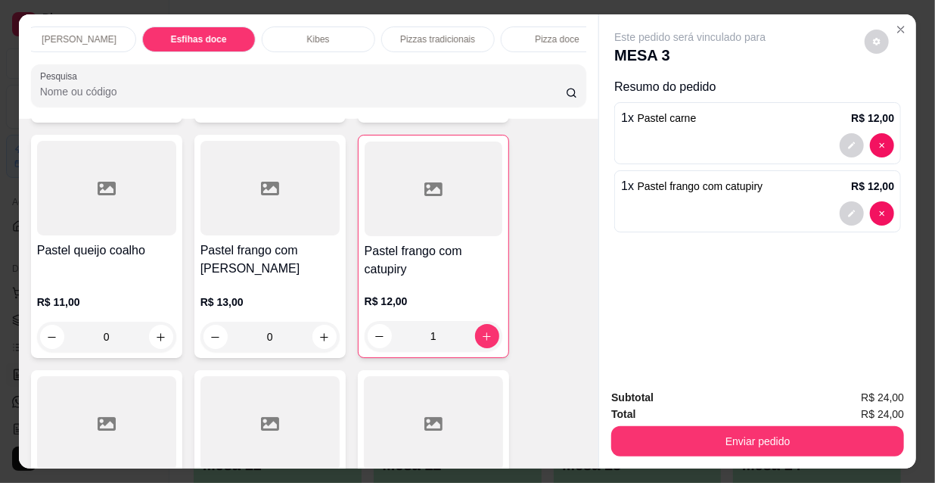
scroll to position [39, 0]
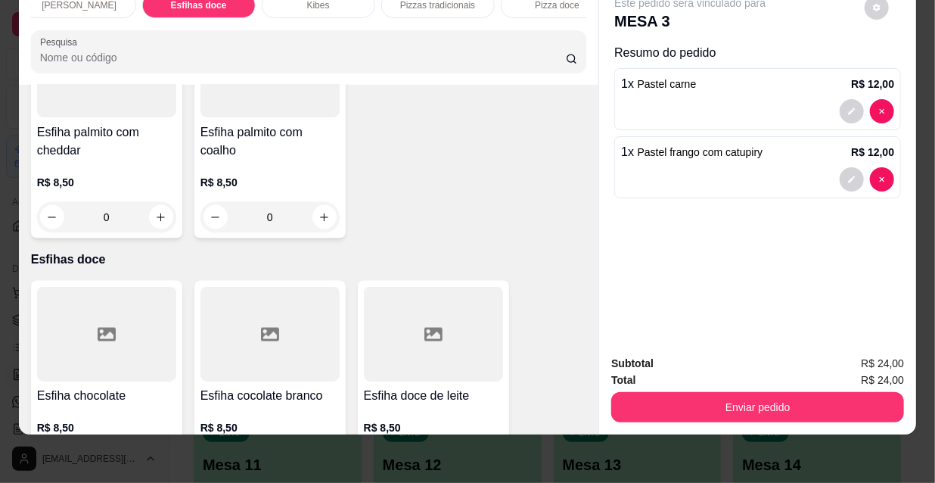
click at [121, 387] on h4 "Esfiha chocolate" at bounding box center [106, 396] width 139 height 18
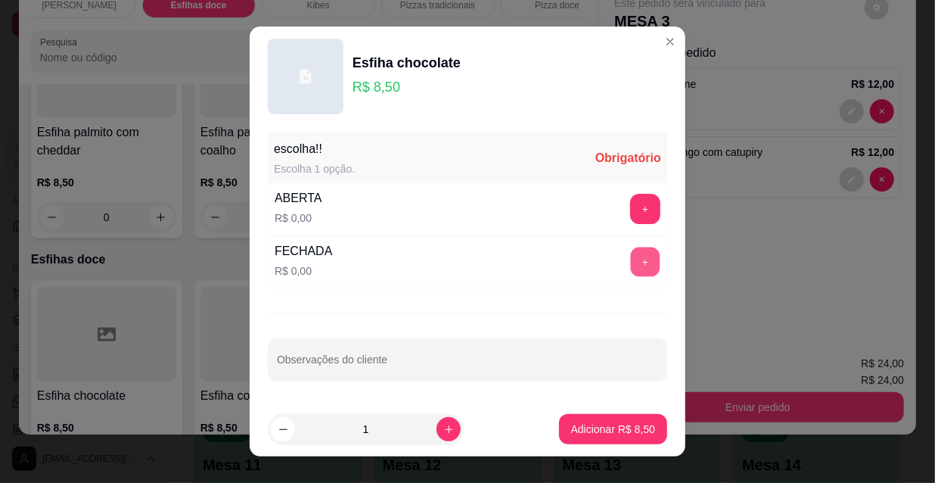
click at [632, 262] on button "+" at bounding box center [646, 262] width 30 height 30
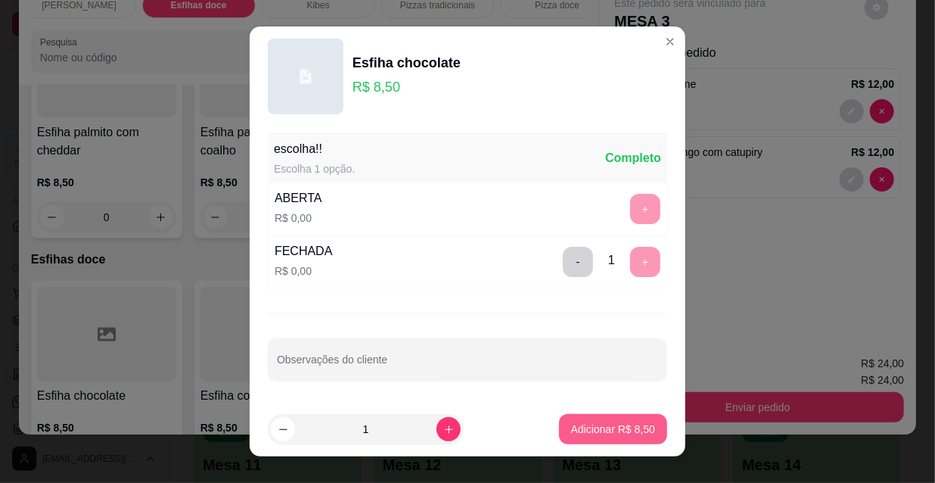
click at [620, 420] on button "Adicionar R$ 8,50" at bounding box center [613, 429] width 108 height 30
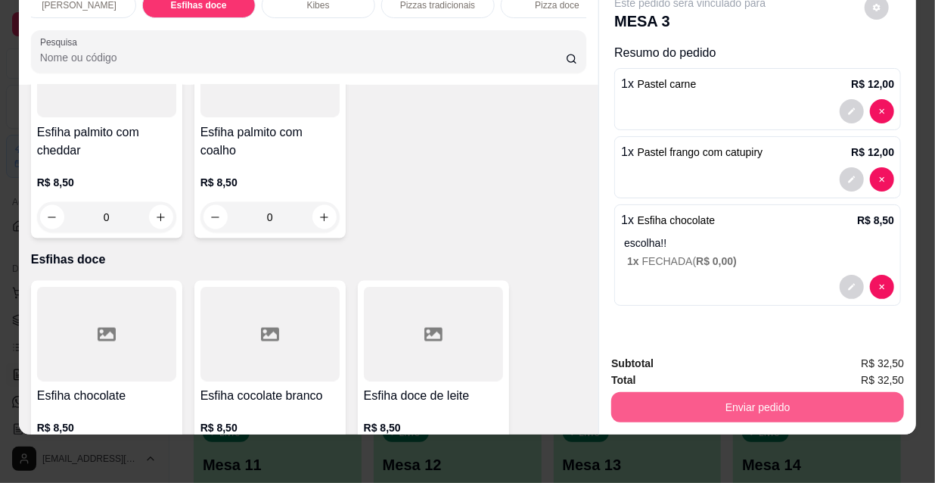
click at [726, 403] on button "Enviar pedido" at bounding box center [757, 407] width 293 height 30
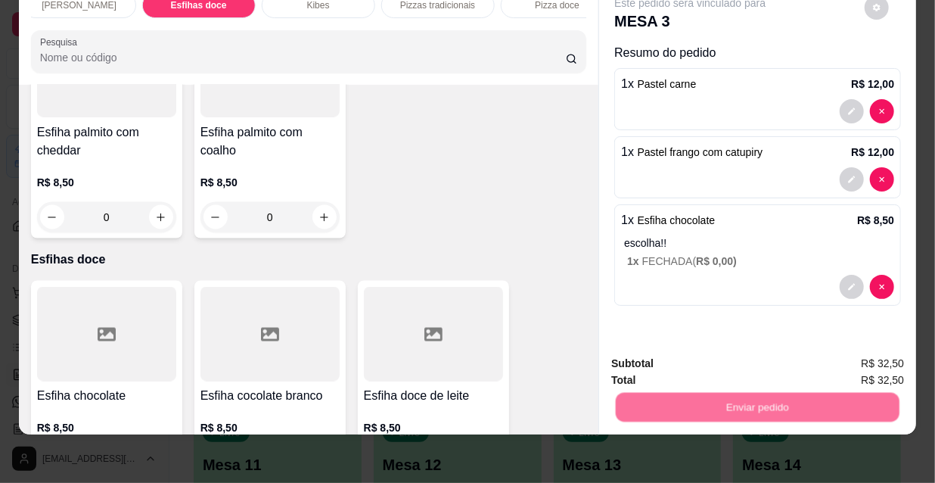
click at [694, 356] on button "Não registrar e enviar pedido" at bounding box center [708, 359] width 157 height 29
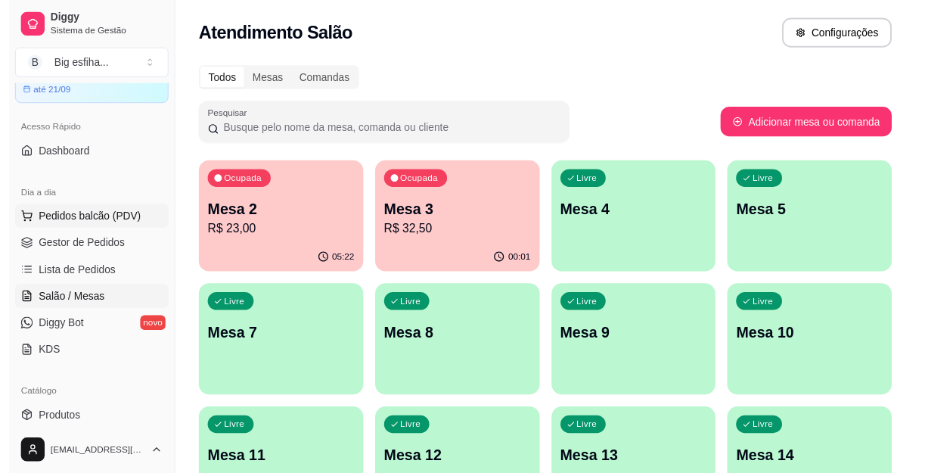
scroll to position [137, 0]
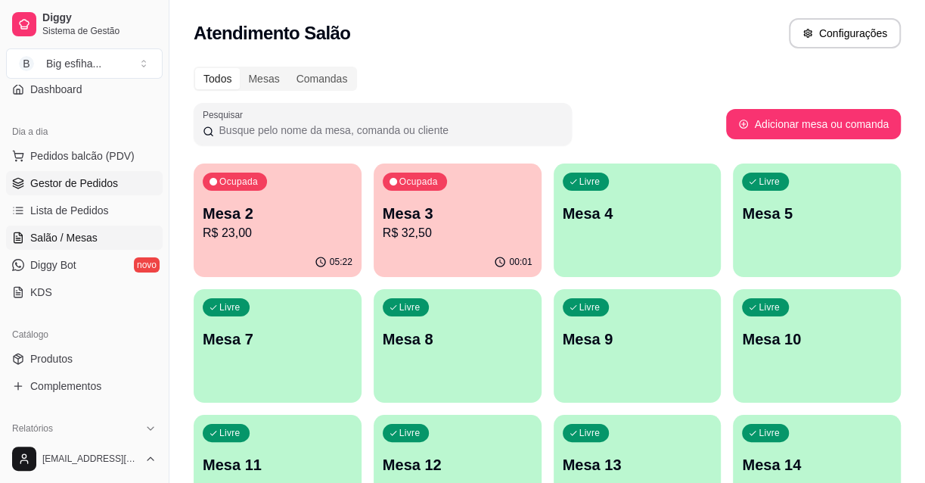
click at [104, 178] on span "Gestor de Pedidos" at bounding box center [74, 183] width 88 height 15
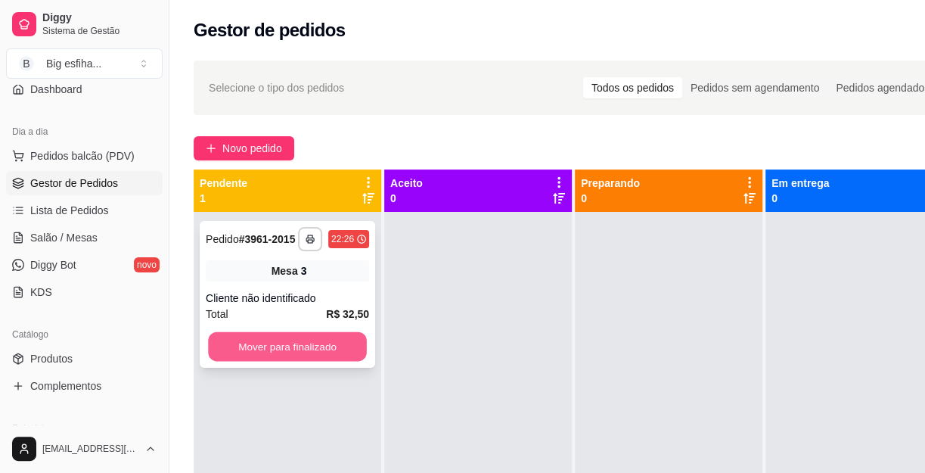
click at [235, 348] on button "Mover para finalizado" at bounding box center [287, 347] width 159 height 30
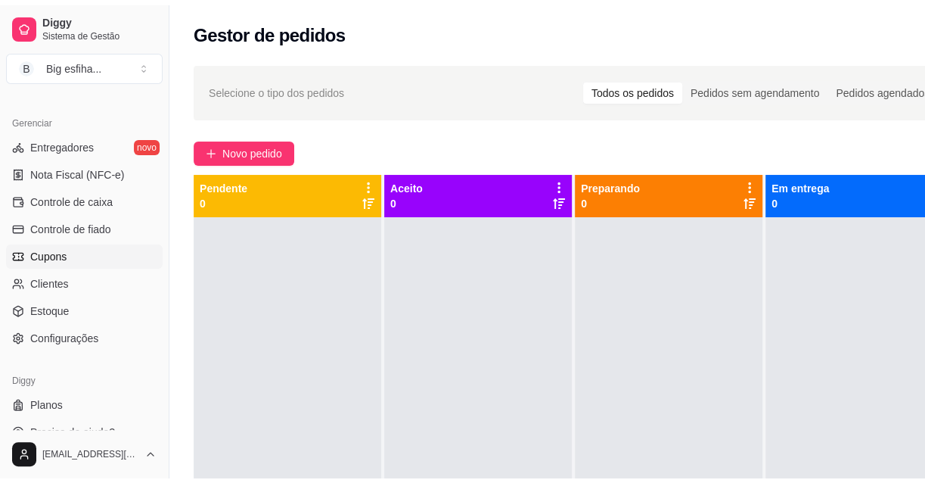
scroll to position [605, 0]
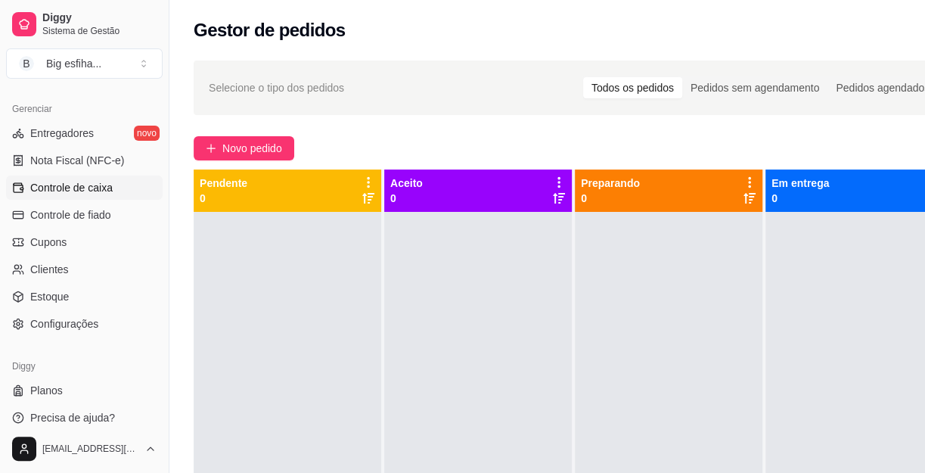
click at [90, 191] on span "Controle de caixa" at bounding box center [71, 187] width 82 height 15
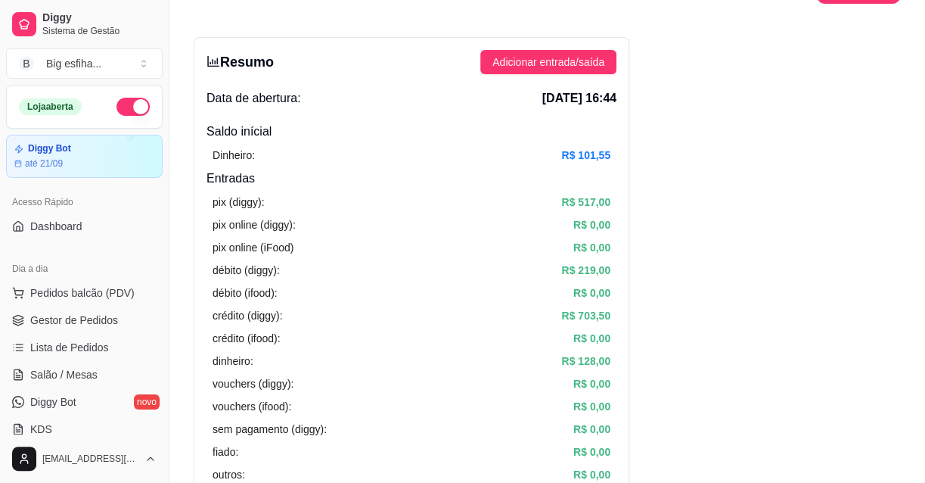
scroll to position [68, 0]
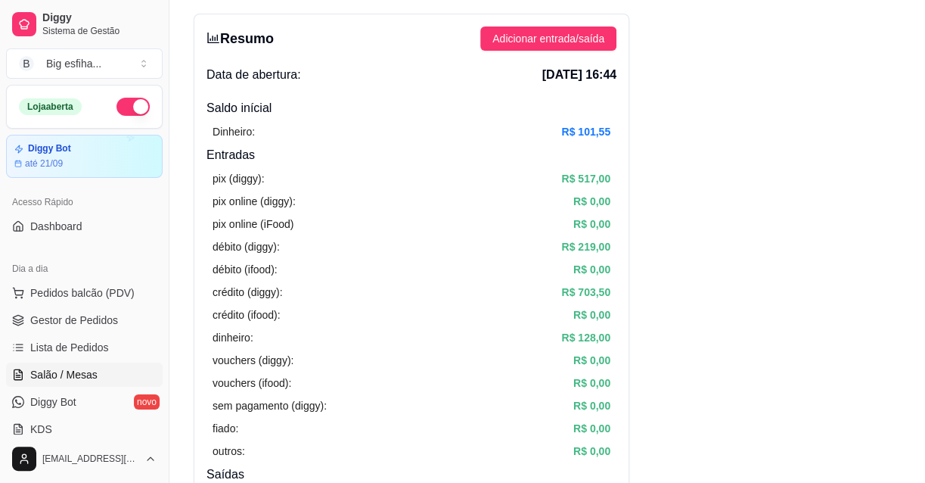
click at [97, 375] on link "Salão / Mesas" at bounding box center [84, 374] width 157 height 24
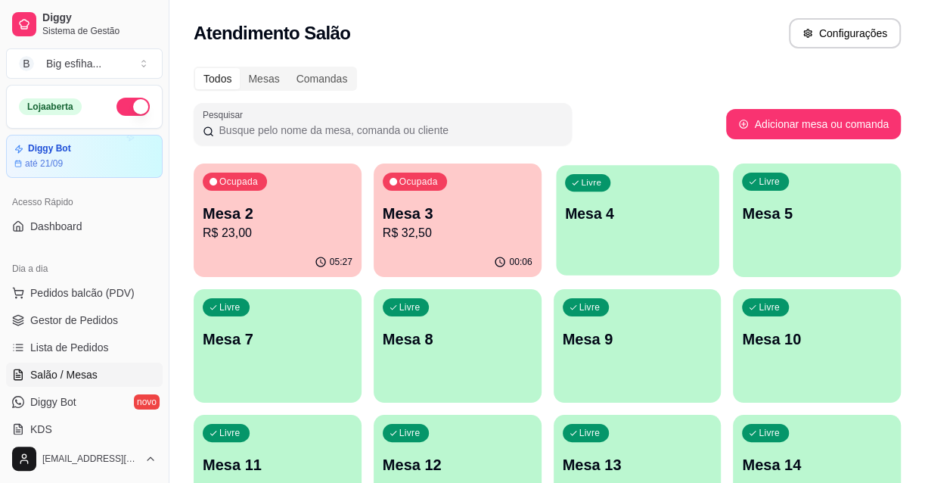
click at [627, 241] on div "Livre Mesa 4" at bounding box center [637, 211] width 163 height 92
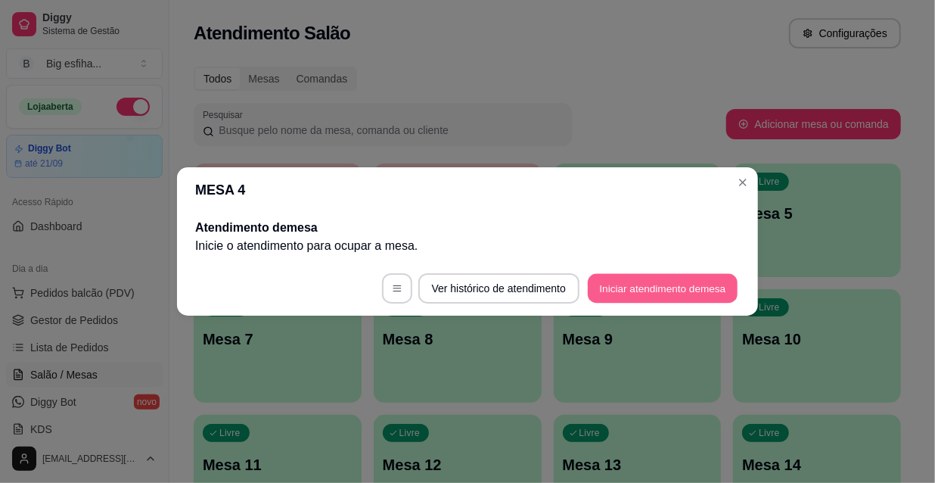
click at [645, 281] on button "Iniciar atendimento de mesa" at bounding box center [663, 289] width 150 height 30
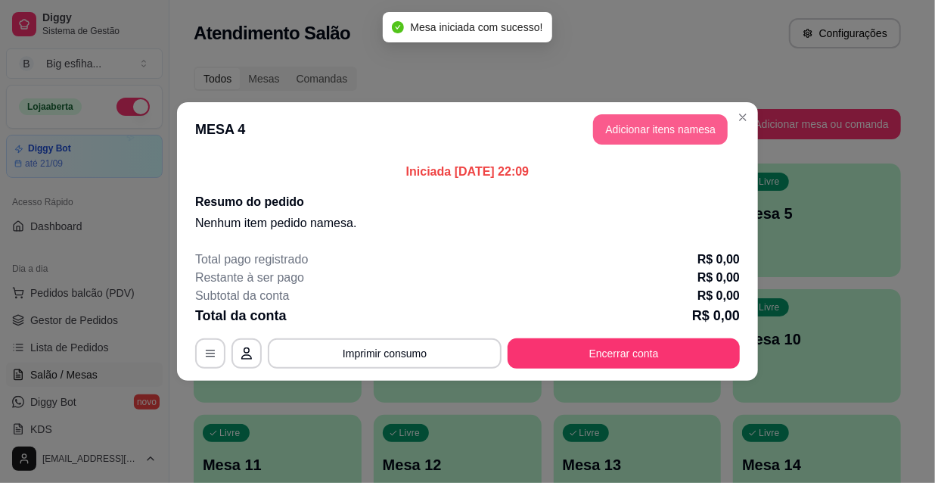
click at [668, 136] on button "Adicionar itens na mesa" at bounding box center [660, 129] width 135 height 30
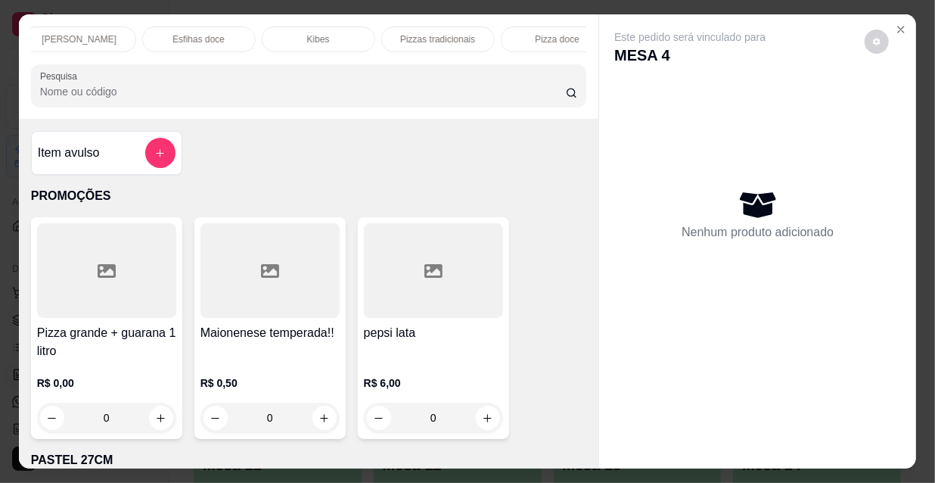
scroll to position [0, 872]
click at [416, 36] on p "Refrigerante" at bounding box center [412, 39] width 50 height 12
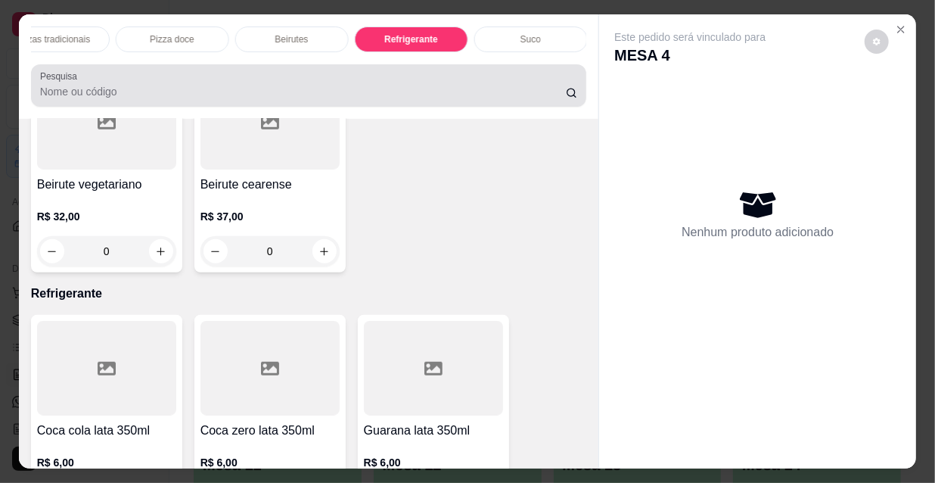
scroll to position [39, 0]
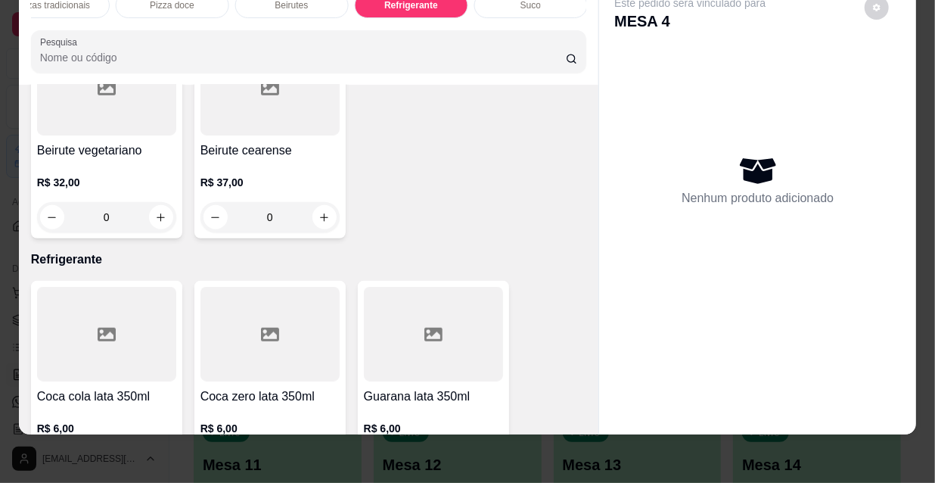
click at [155, 458] on icon "increase-product-quantity" at bounding box center [160, 463] width 11 height 11
type input "1"
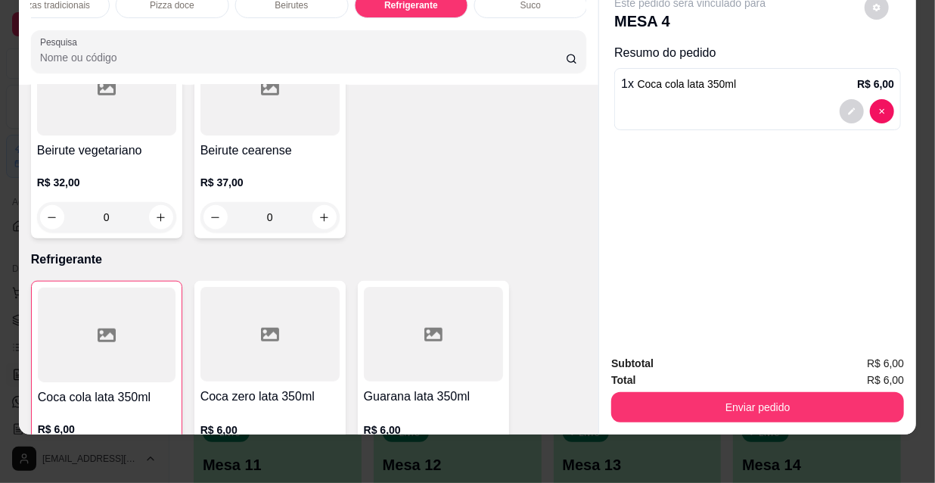
drag, startPoint x: 754, startPoint y: 430, endPoint x: 734, endPoint y: 401, distance: 35.3
click at [747, 428] on div "PROMOÇÕES PASTEL 27CM PASTEIS KIDS Pastel Doce 27cm Esfihas Salgadas Esfihas do…" at bounding box center [467, 241] width 935 height 483
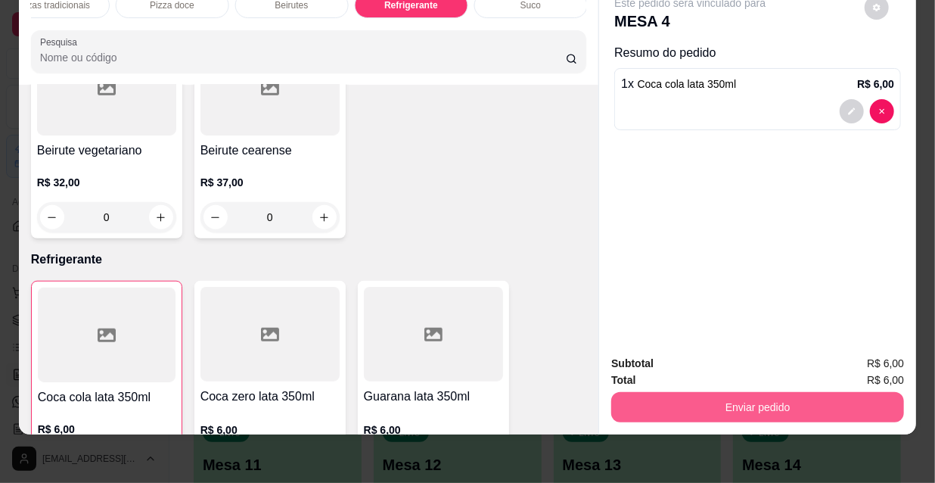
click at [732, 399] on button "Enviar pedido" at bounding box center [757, 407] width 293 height 30
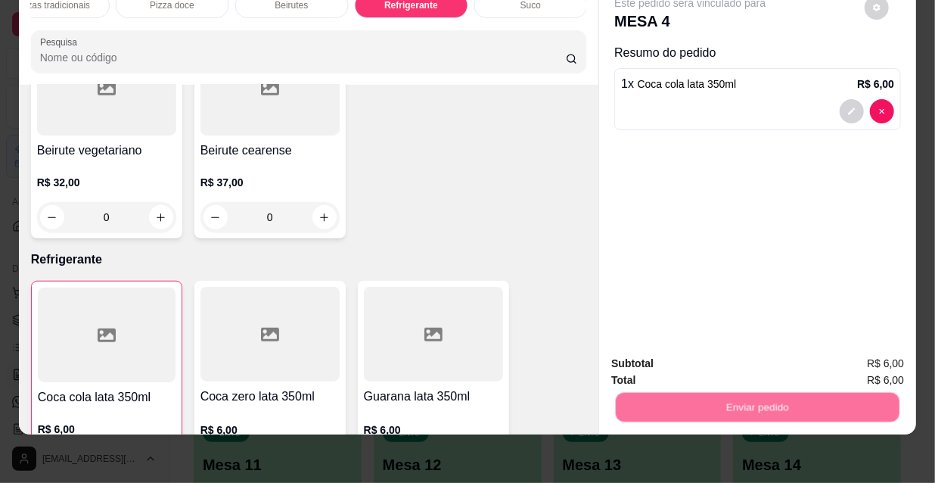
click at [730, 356] on button "Não registrar e enviar pedido" at bounding box center [709, 359] width 153 height 28
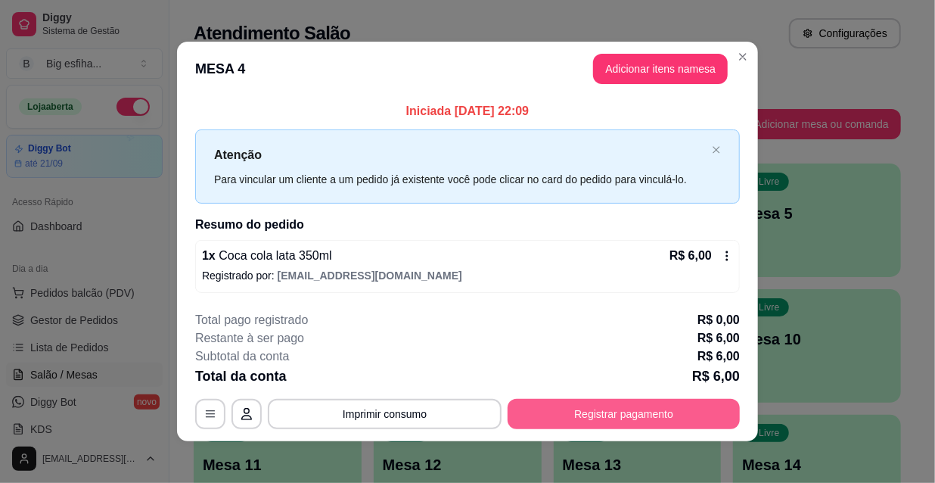
click at [607, 418] on button "Registrar pagamento" at bounding box center [624, 414] width 232 height 30
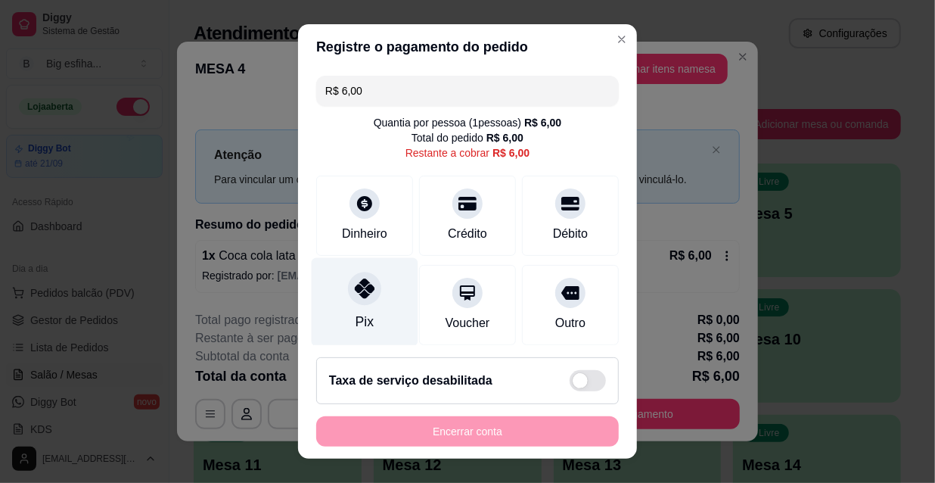
click at [360, 303] on div at bounding box center [364, 288] width 33 height 33
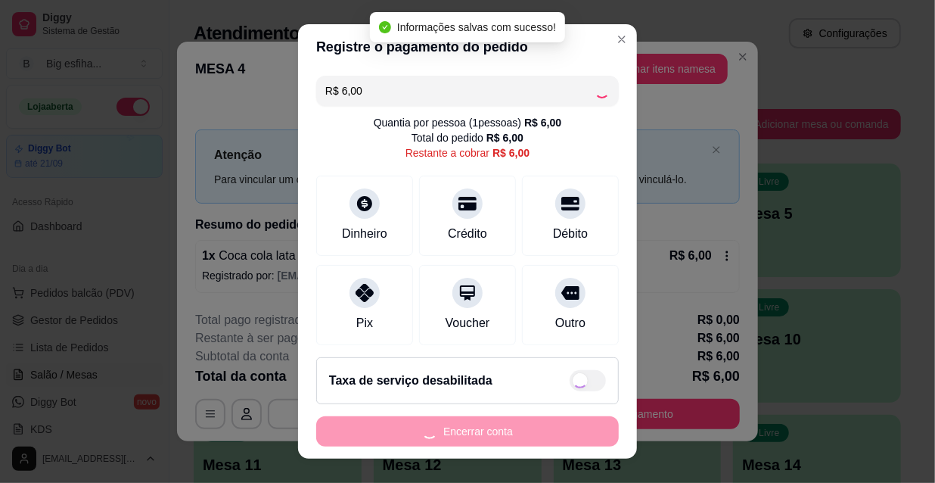
click at [403, 433] on div "Encerrar conta" at bounding box center [467, 431] width 303 height 30
type input "R$ 0,00"
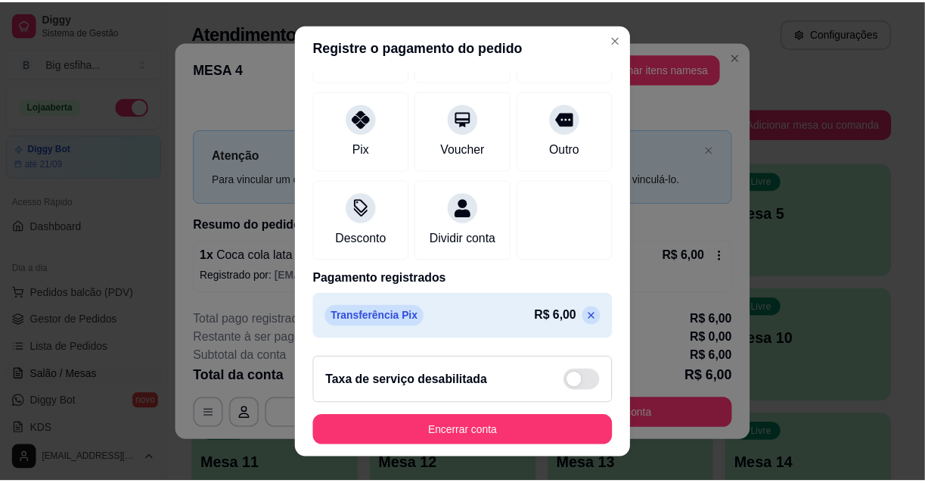
scroll to position [176, 0]
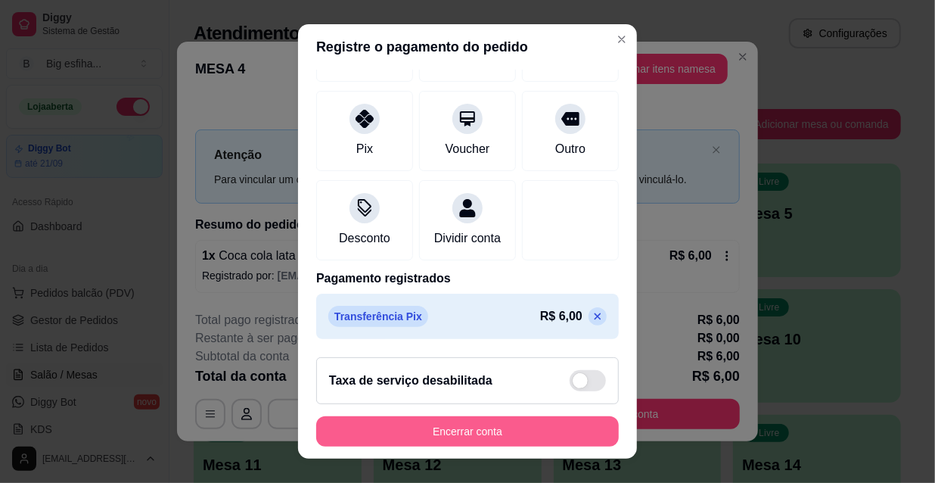
click at [500, 424] on button "Encerrar conta" at bounding box center [467, 431] width 303 height 30
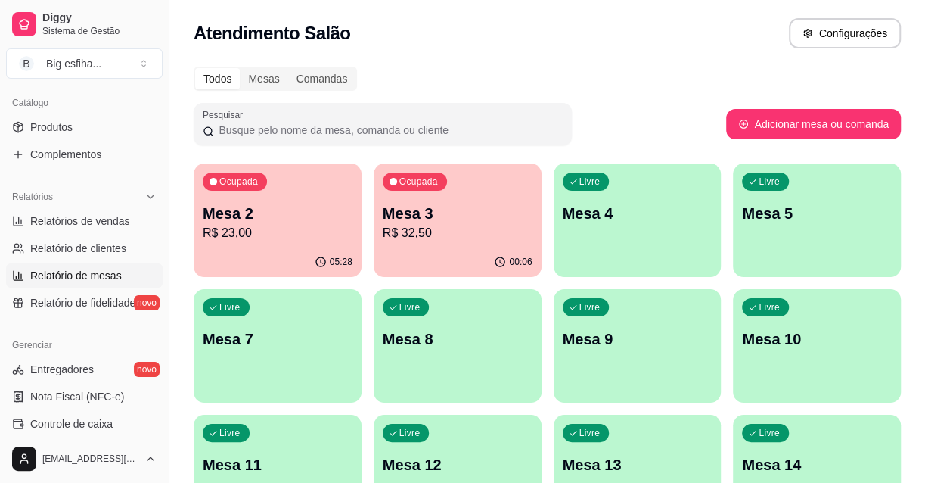
scroll to position [412, 0]
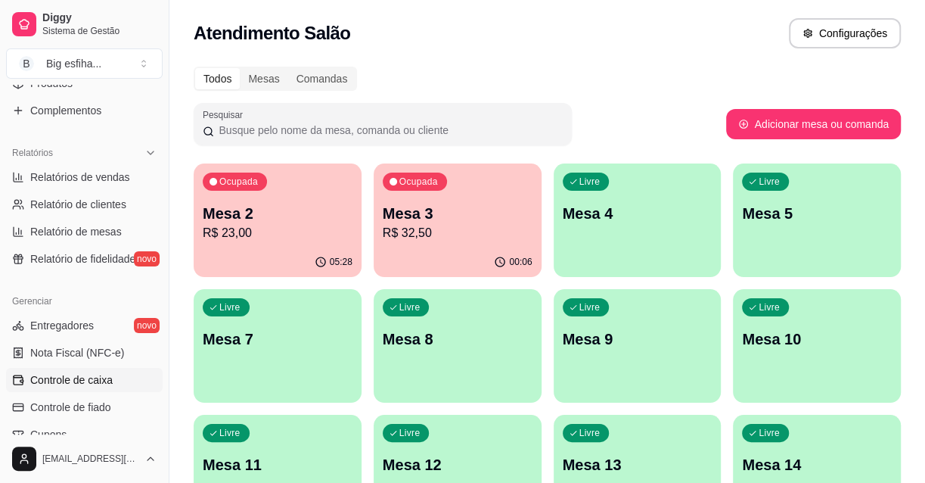
click at [118, 378] on link "Controle de caixa" at bounding box center [84, 380] width 157 height 24
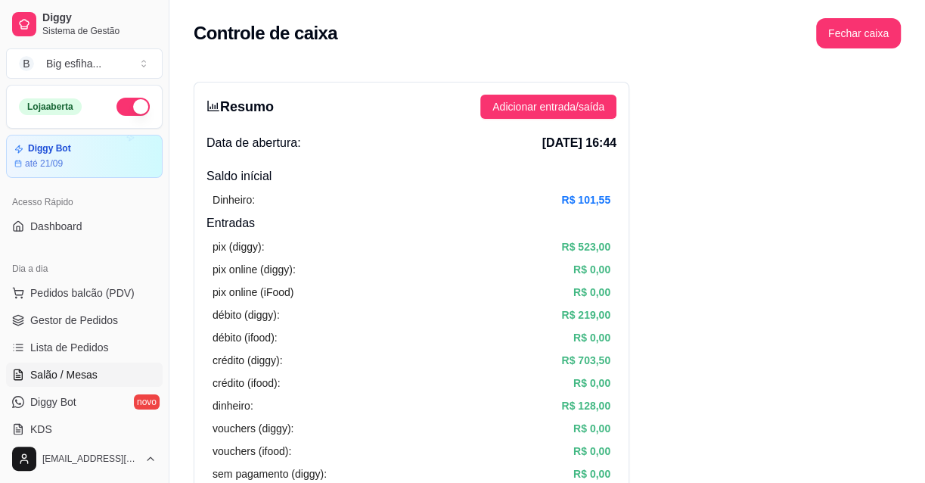
click at [98, 368] on link "Salão / Mesas" at bounding box center [84, 374] width 157 height 24
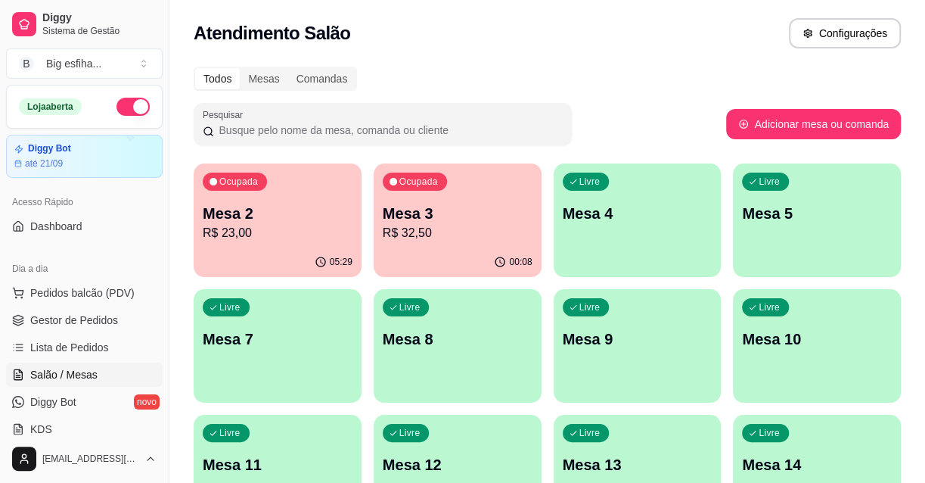
click at [567, 239] on div "Livre Mesa 4" at bounding box center [638, 210] width 168 height 95
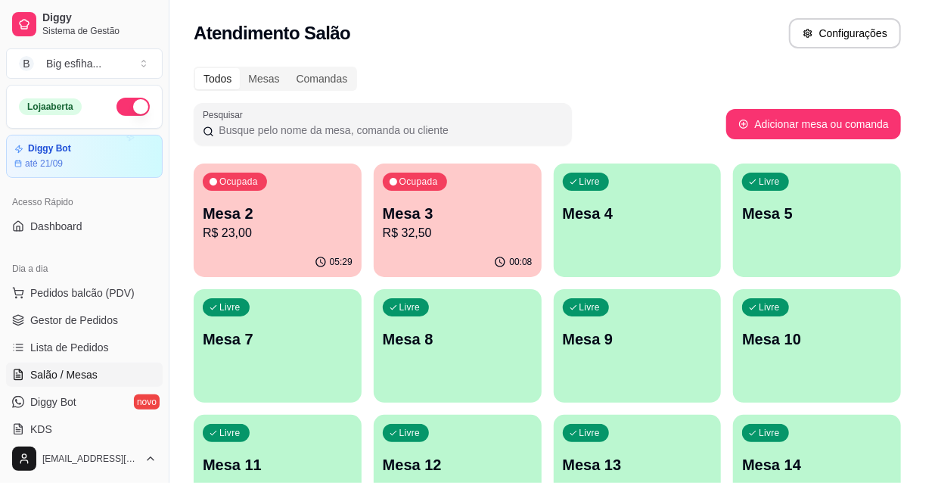
click at [660, 274] on button "Iniciar atendimento de mesa" at bounding box center [663, 288] width 154 height 30
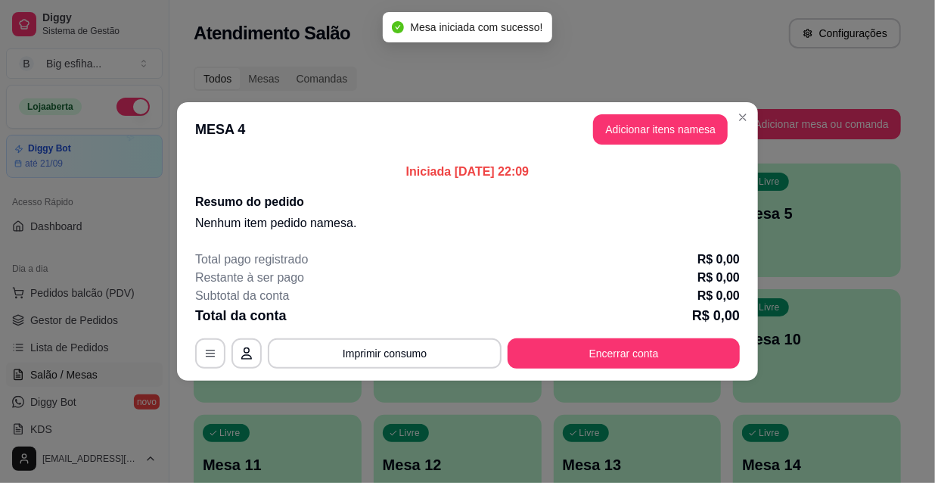
click at [645, 154] on header "MESA 4 Adicionar itens na mesa" at bounding box center [467, 129] width 581 height 54
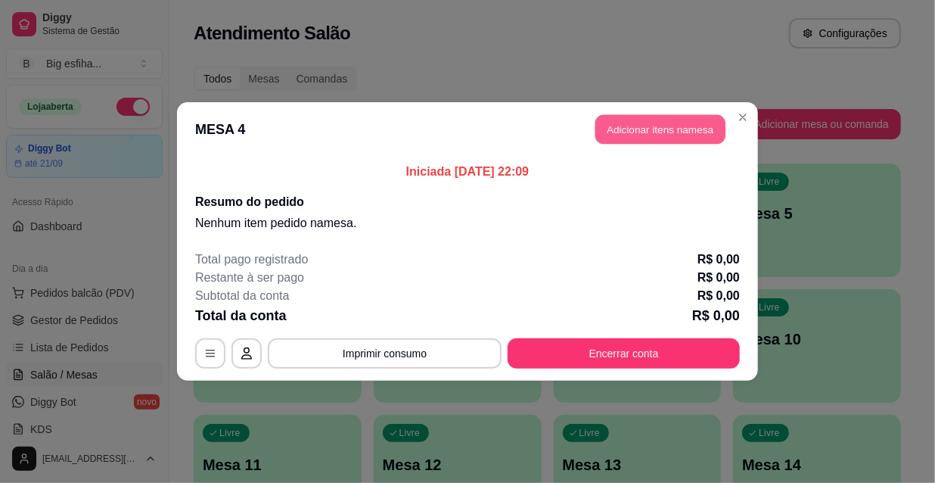
click at [657, 126] on button "Adicionar itens na mesa" at bounding box center [660, 130] width 130 height 30
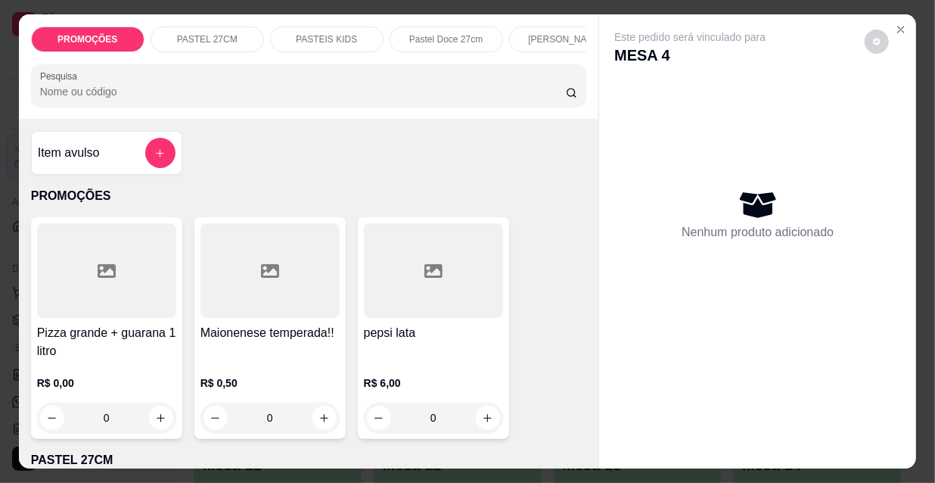
click at [552, 33] on p "[PERSON_NAME]" at bounding box center [565, 39] width 75 height 12
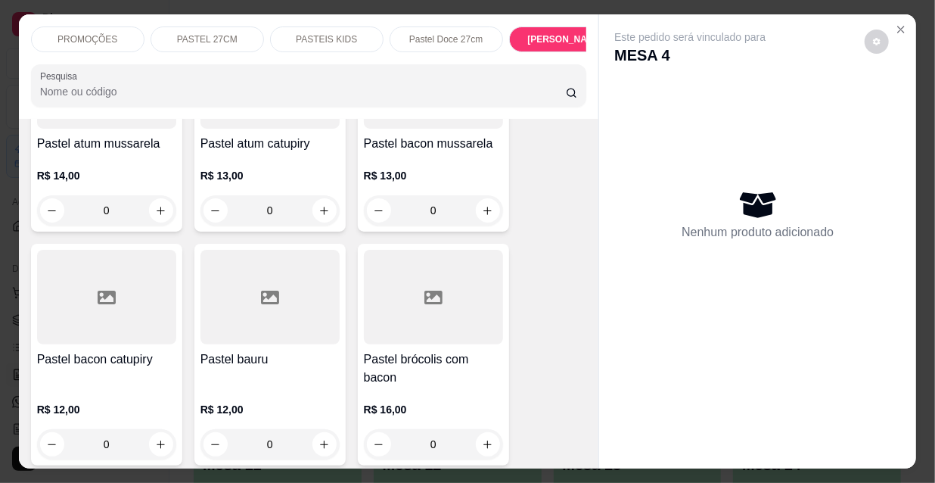
click at [543, 41] on div "[PERSON_NAME]" at bounding box center [565, 39] width 113 height 26
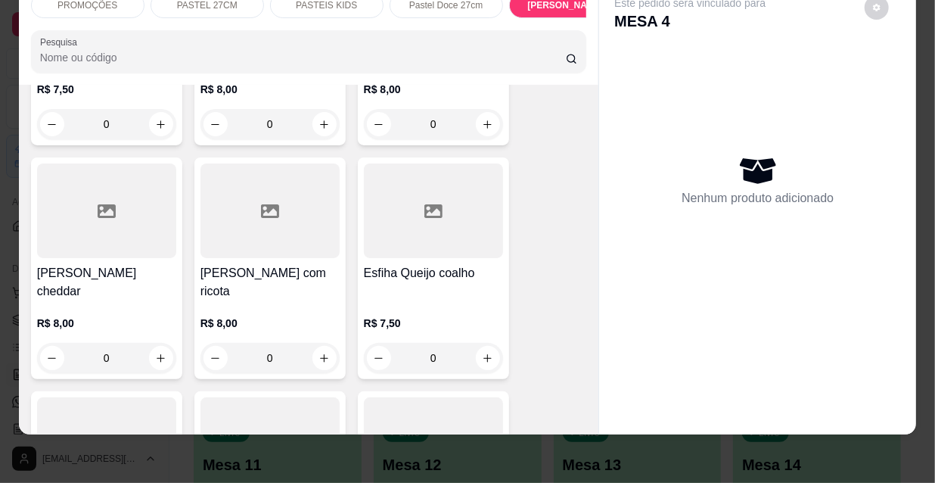
scroll to position [9158, 0]
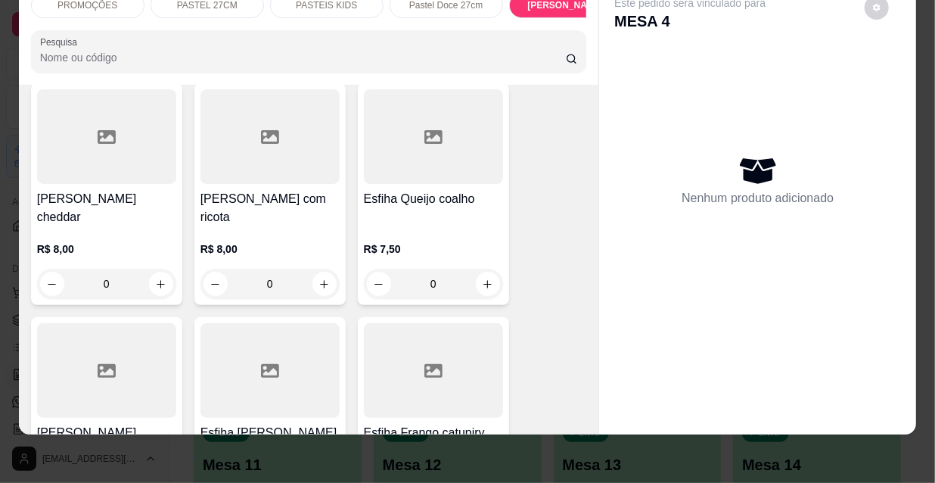
click at [416, 317] on div "Esfiha Frango catupiry R$ 8,00 0" at bounding box center [433, 419] width 151 height 204
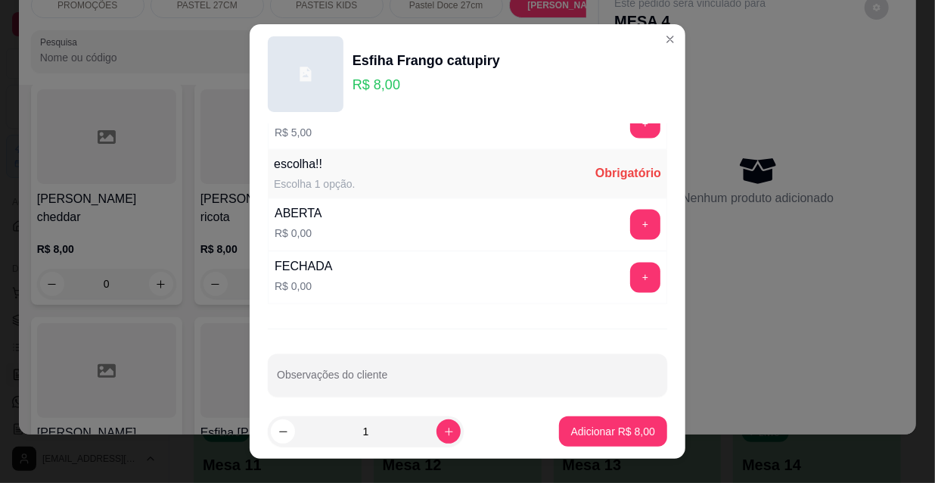
scroll to position [1257, 0]
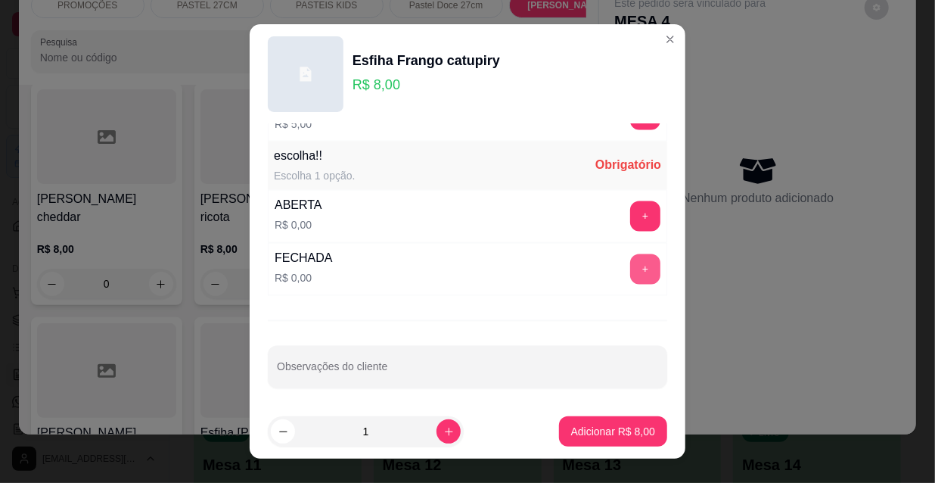
click at [630, 267] on button "+" at bounding box center [645, 269] width 30 height 30
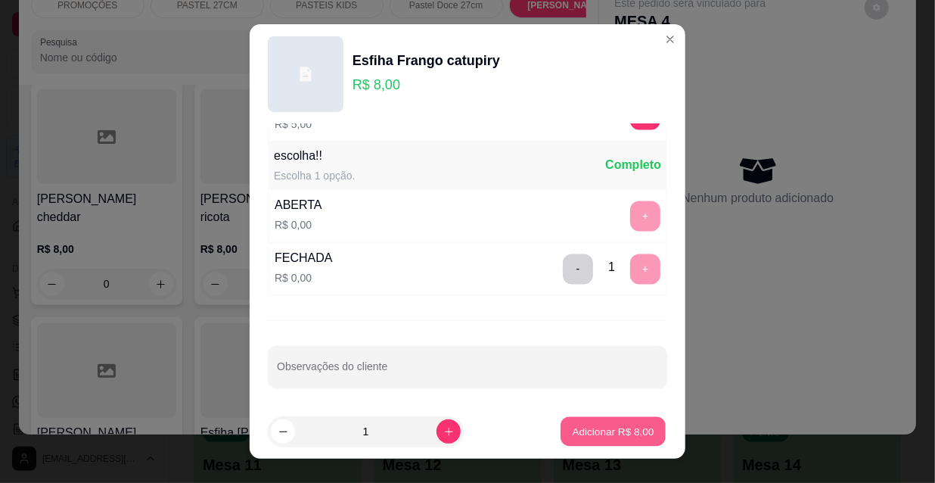
click at [600, 421] on button "Adicionar R$ 8,00" at bounding box center [613, 432] width 105 height 30
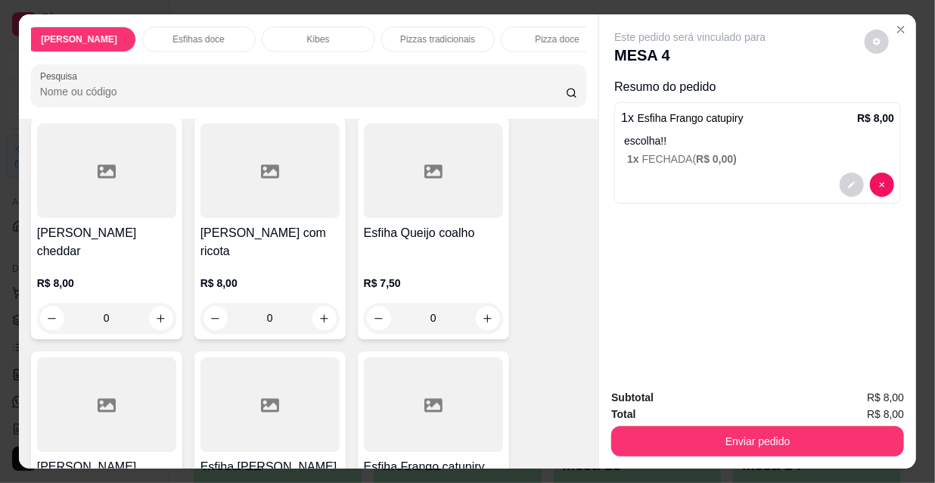
scroll to position [0, 872]
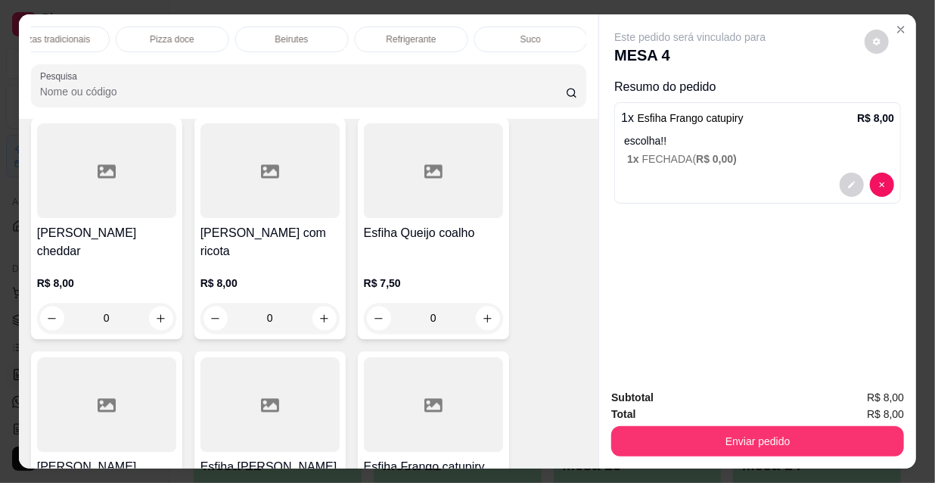
click at [474, 30] on div "Suco" at bounding box center [530, 39] width 113 height 26
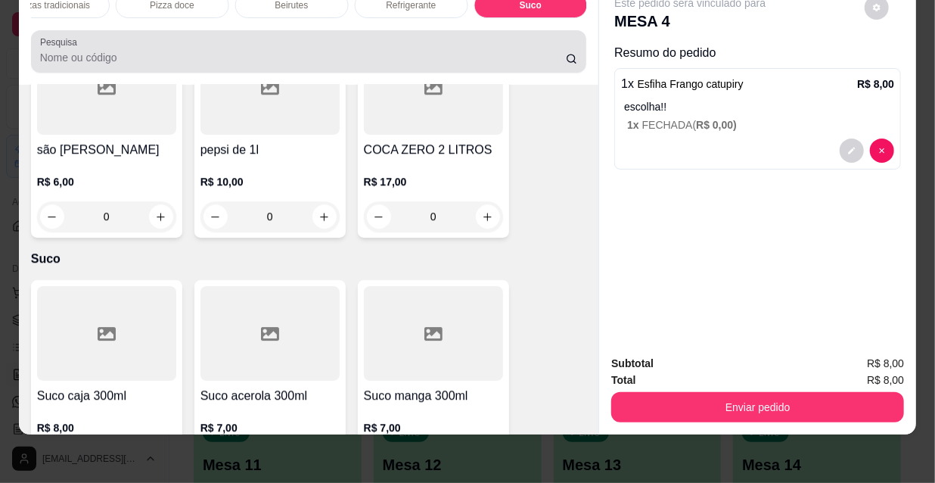
scroll to position [0, 0]
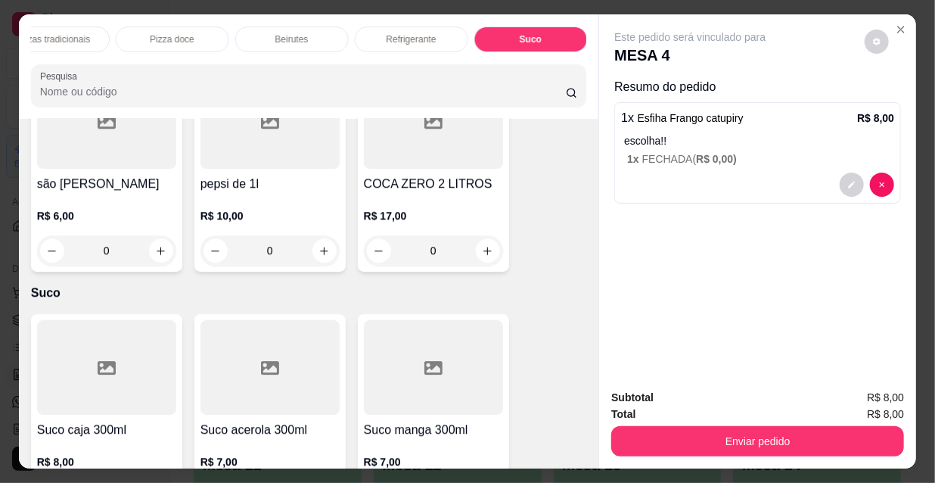
click at [412, 40] on div "Refrigerante" at bounding box center [411, 39] width 113 height 26
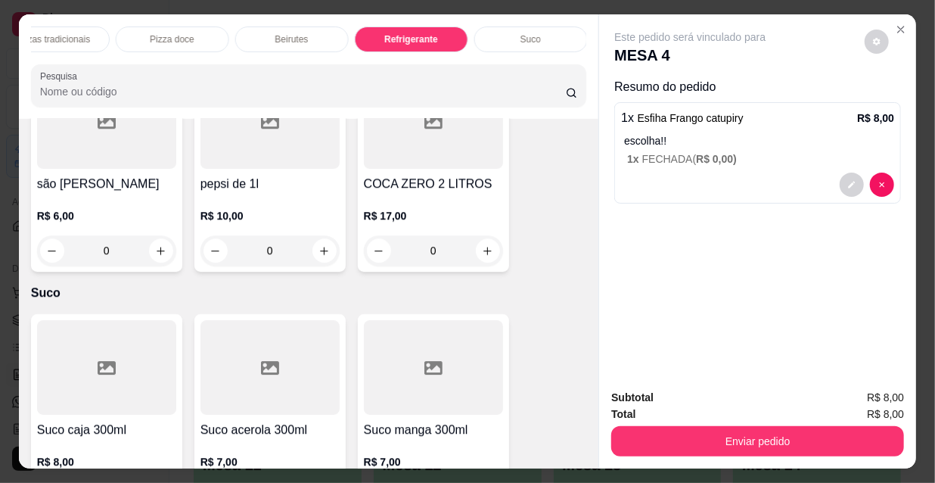
scroll to position [39, 0]
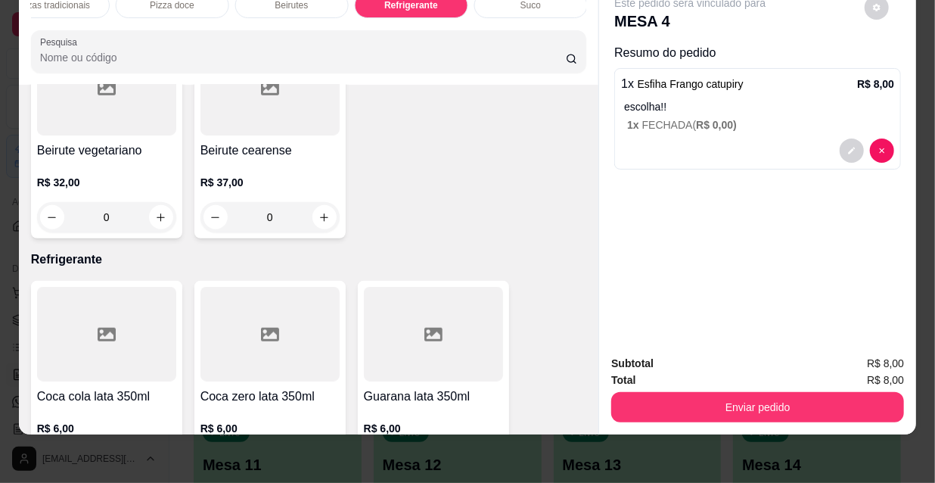
click at [322, 458] on icon "increase-product-quantity" at bounding box center [324, 463] width 11 height 11
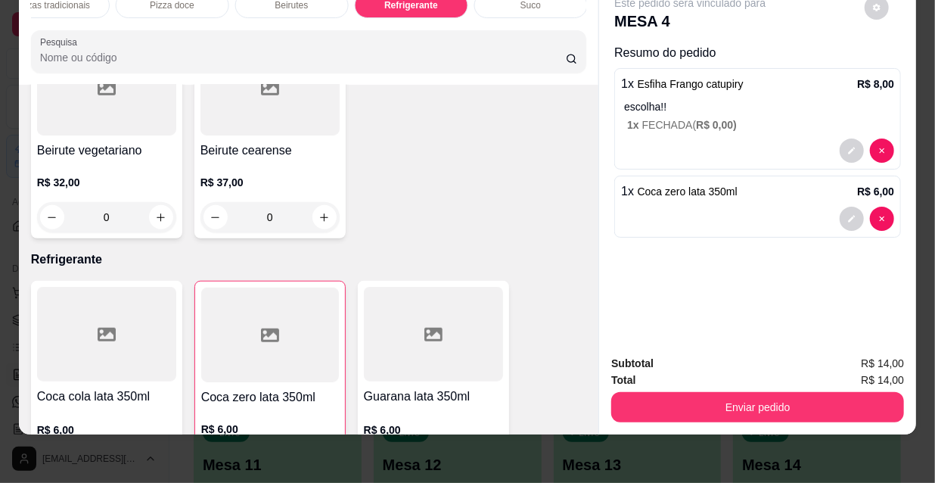
type input "1"
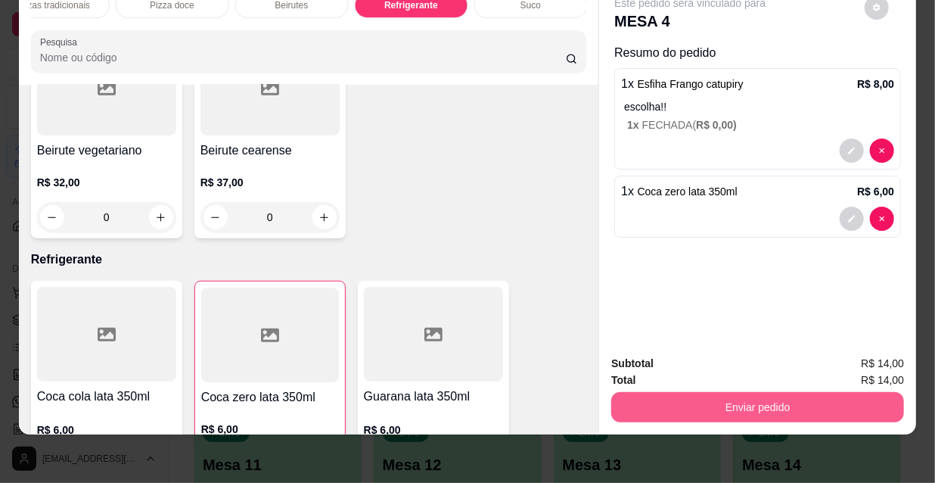
click at [708, 404] on button "Enviar pedido" at bounding box center [757, 407] width 293 height 30
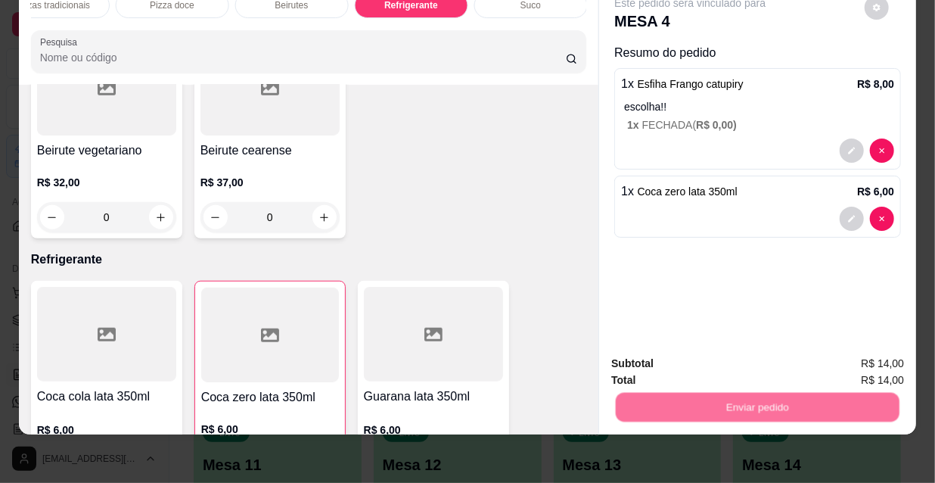
click at [704, 362] on button "Não registrar e enviar pedido" at bounding box center [709, 359] width 153 height 28
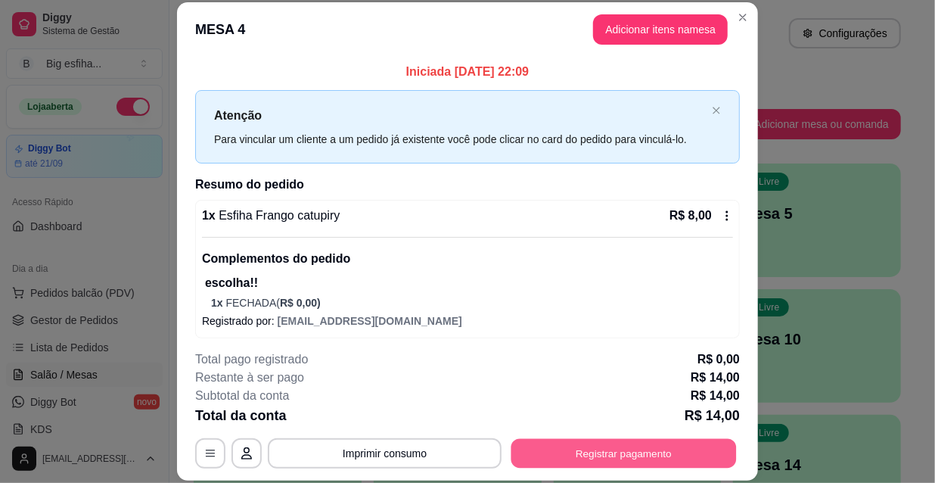
click at [631, 462] on button "Registrar pagamento" at bounding box center [624, 453] width 225 height 30
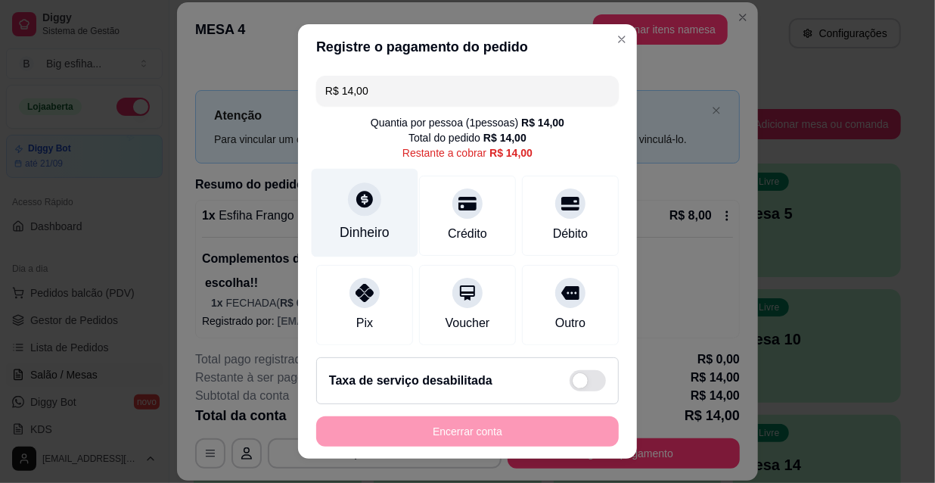
click at [345, 213] on div "Dinheiro" at bounding box center [365, 213] width 107 height 89
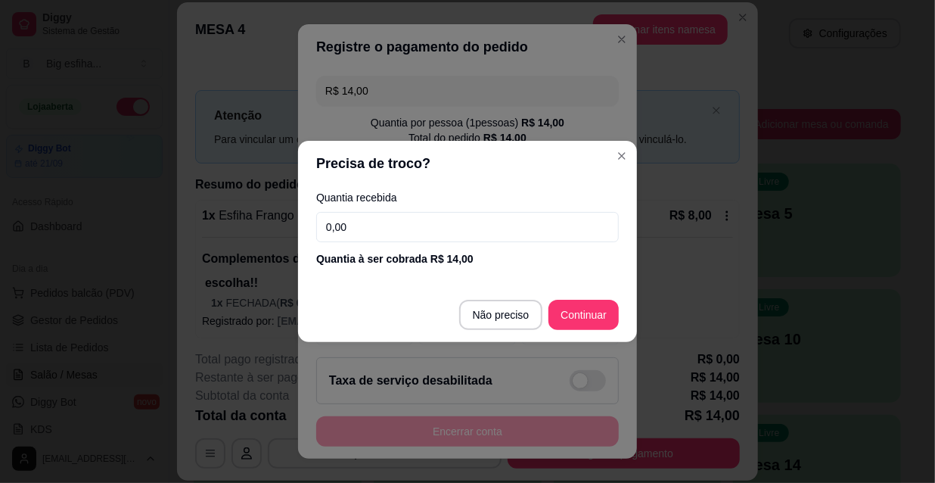
click at [385, 235] on input "0,00" at bounding box center [467, 227] width 303 height 30
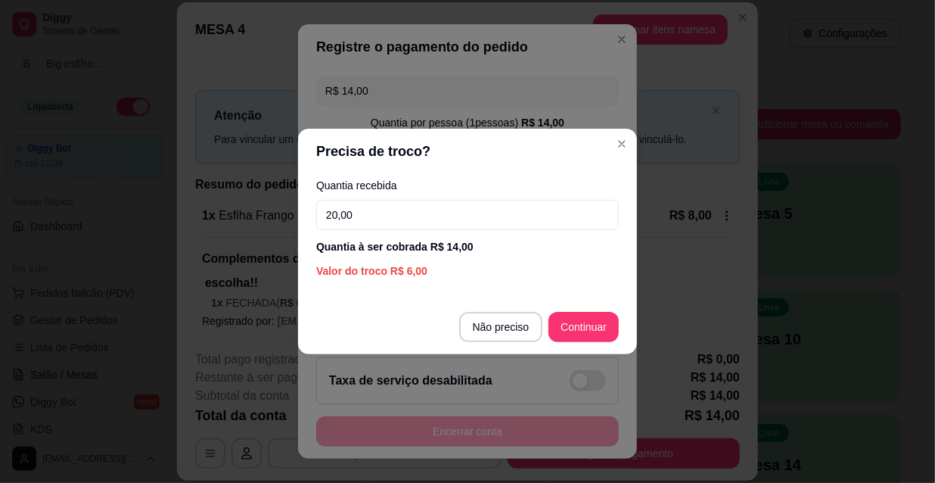
type input "20,00"
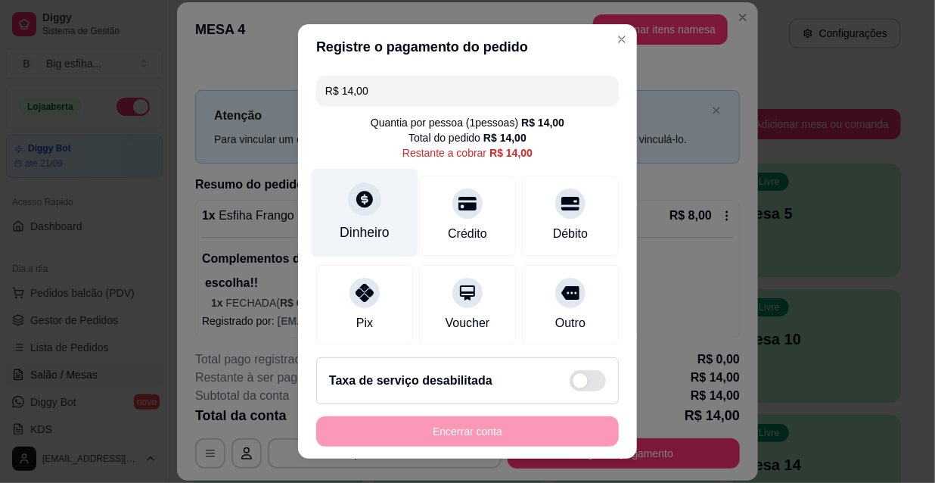
click at [359, 192] on icon at bounding box center [364, 199] width 17 height 17
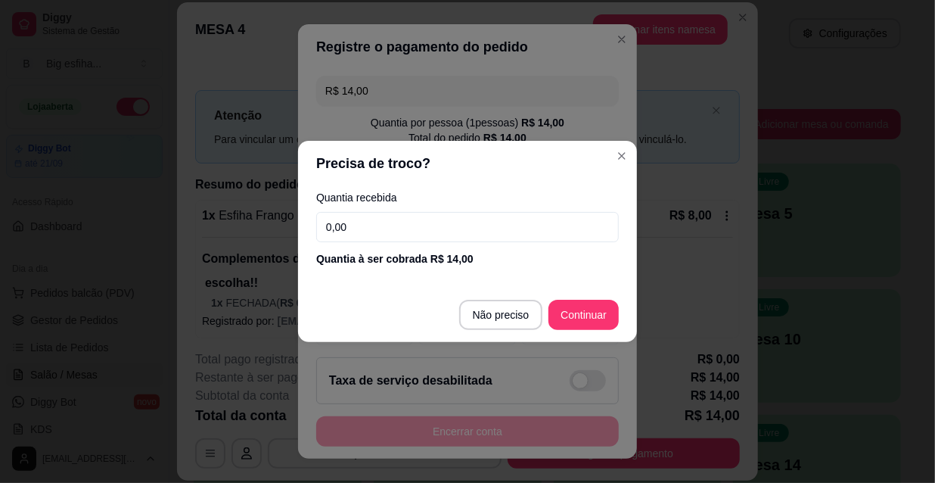
click at [383, 229] on input "0,00" at bounding box center [467, 227] width 303 height 30
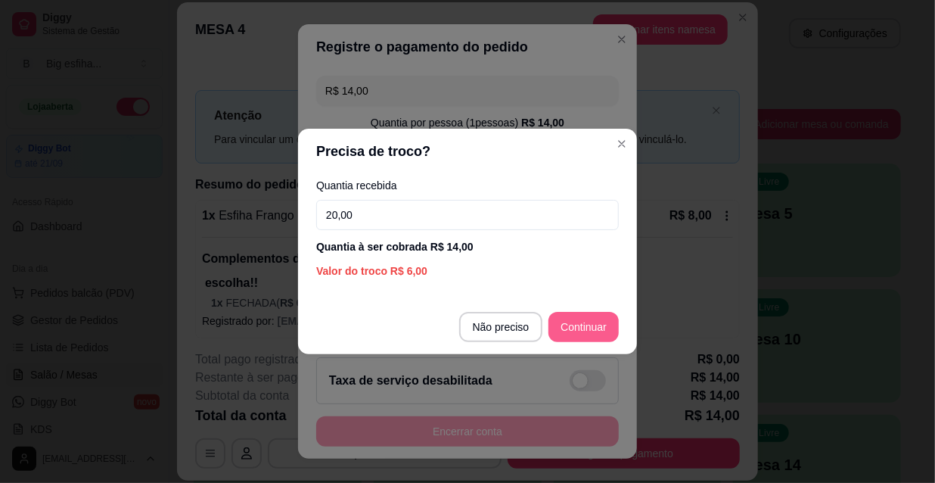
type input "20,00"
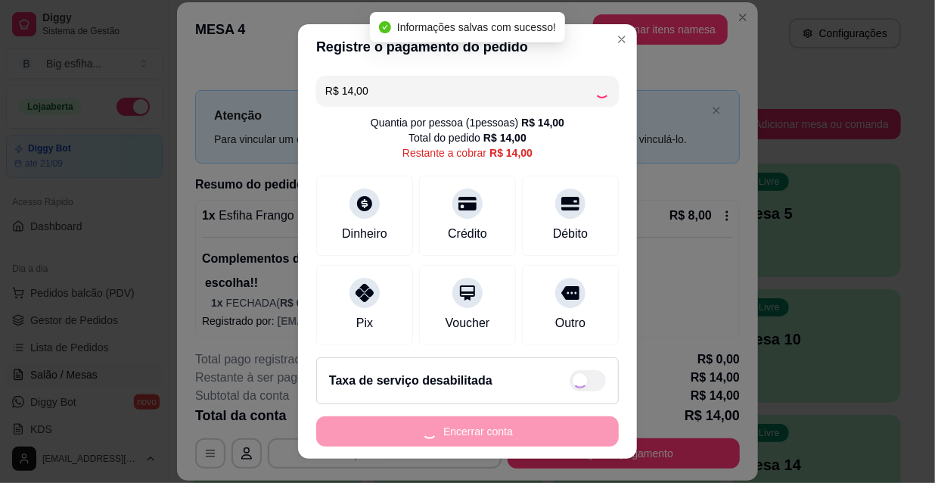
type input "R$ 0,00"
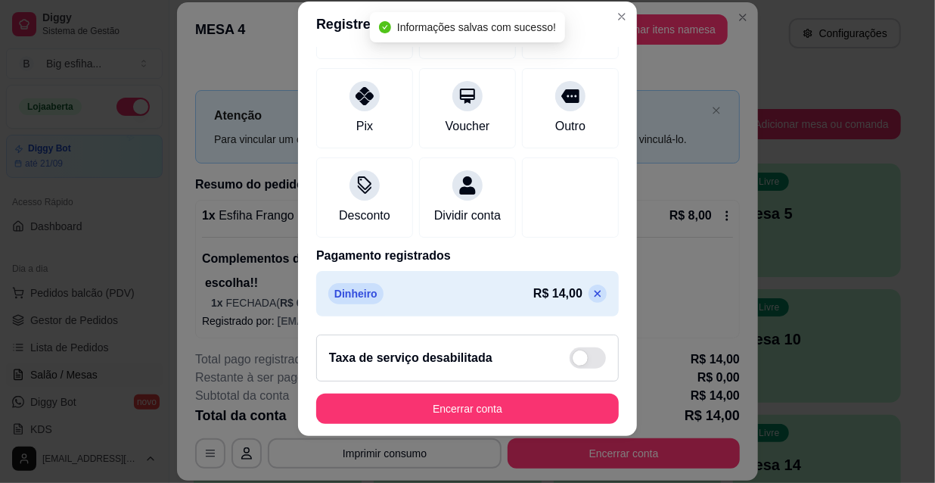
scroll to position [23, 0]
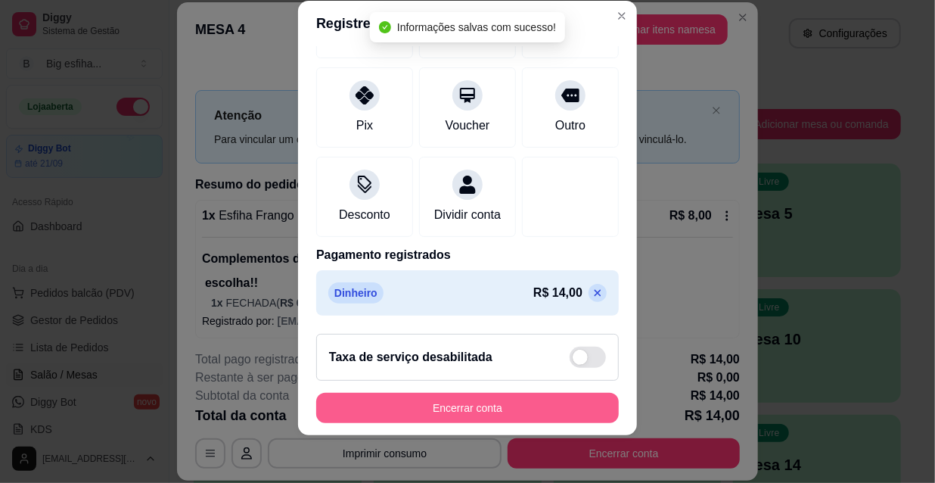
click at [491, 399] on button "Encerrar conta" at bounding box center [467, 408] width 303 height 30
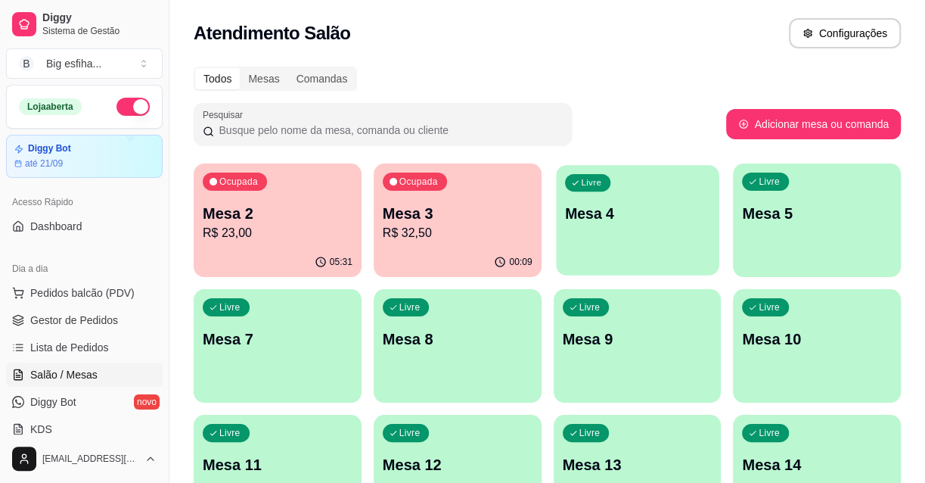
click at [679, 216] on p "Mesa 4" at bounding box center [636, 214] width 145 height 20
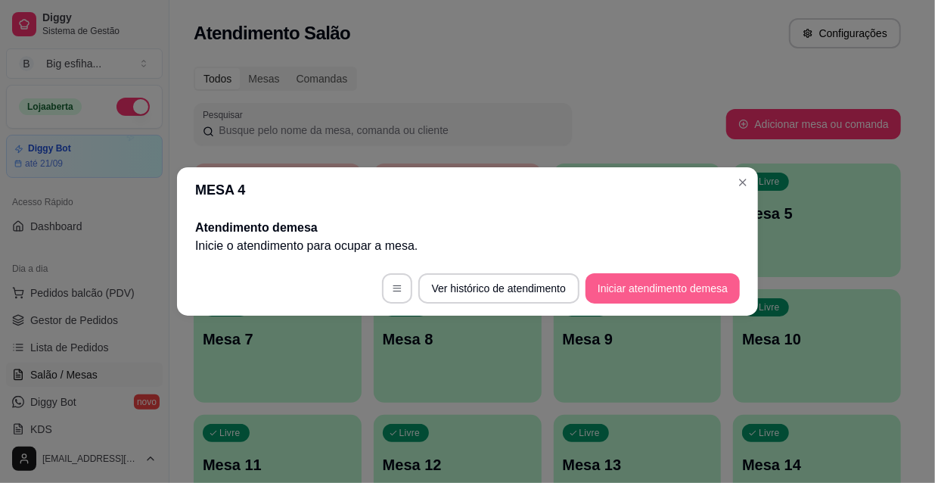
click at [656, 278] on button "Iniciar atendimento de mesa" at bounding box center [663, 288] width 154 height 30
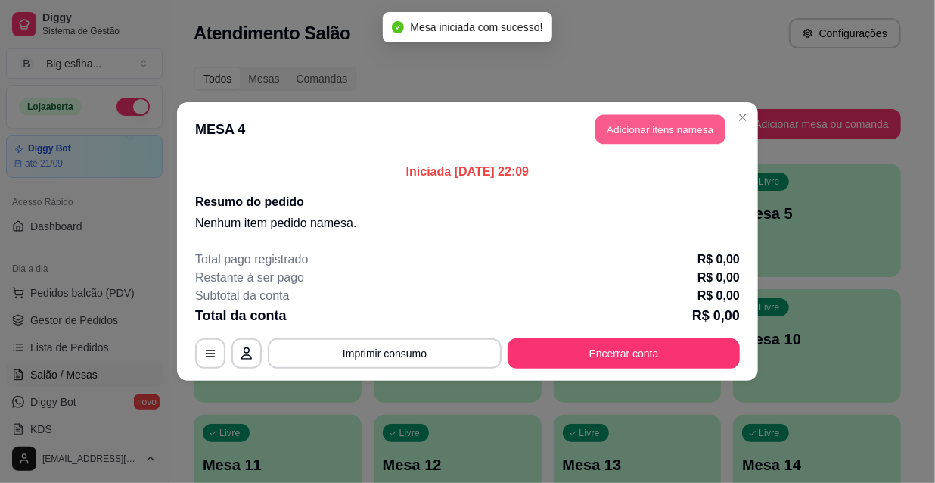
click at [659, 143] on button "Adicionar itens na mesa" at bounding box center [660, 130] width 130 height 30
click at [179, 99] on input "Pesquisa" at bounding box center [303, 91] width 526 height 15
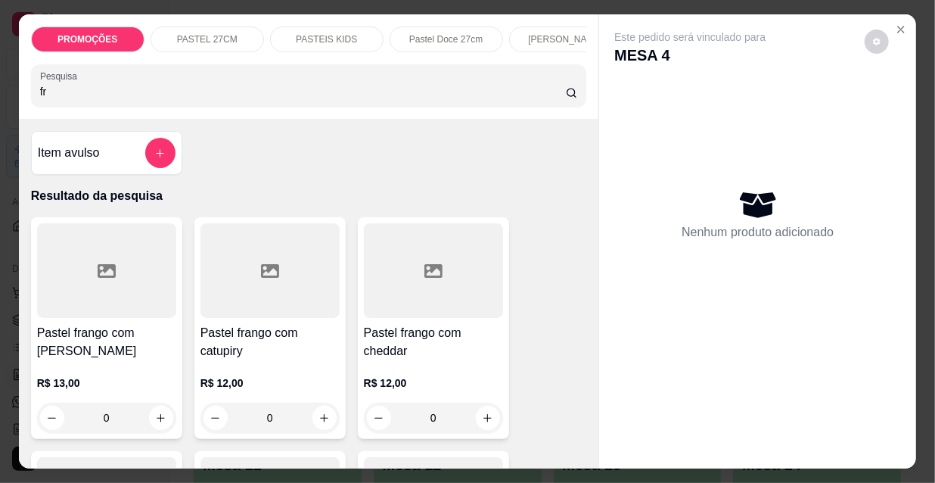
type input "fr"
click at [82, 336] on h4 "Pastel frango com [PERSON_NAME]" at bounding box center [106, 342] width 139 height 36
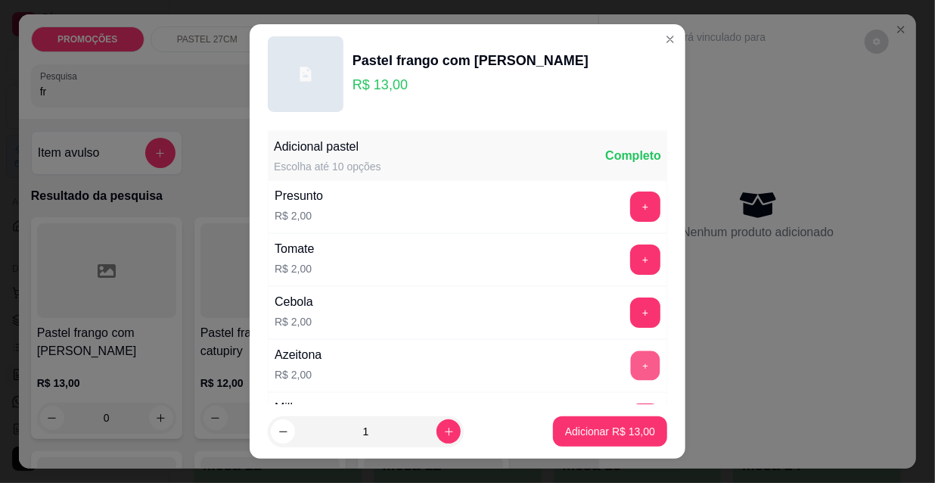
click at [631, 357] on button "+" at bounding box center [646, 366] width 30 height 30
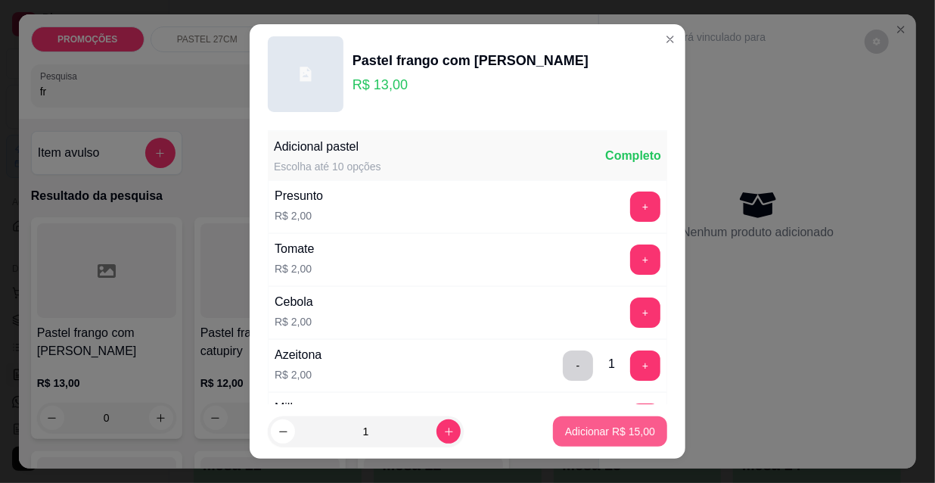
click at [610, 427] on p "Adicionar R$ 15,00" at bounding box center [610, 431] width 90 height 15
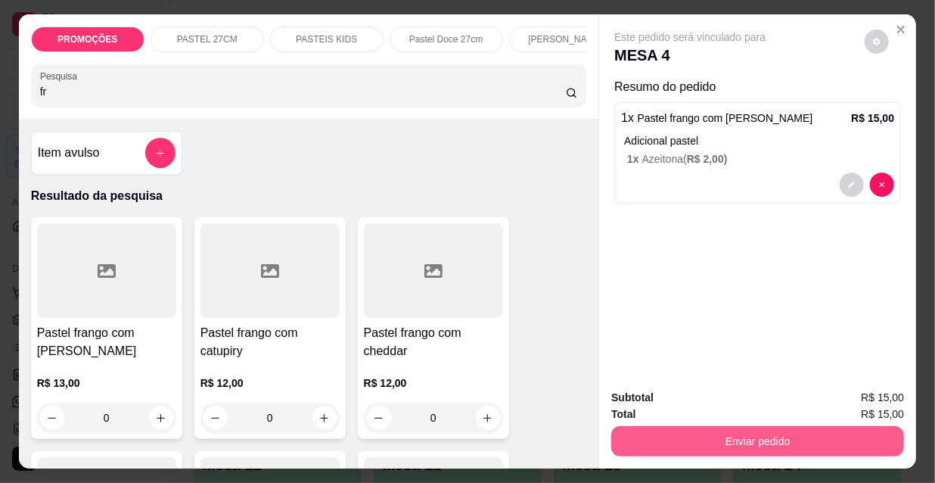
click at [696, 435] on button "Enviar pedido" at bounding box center [757, 441] width 293 height 30
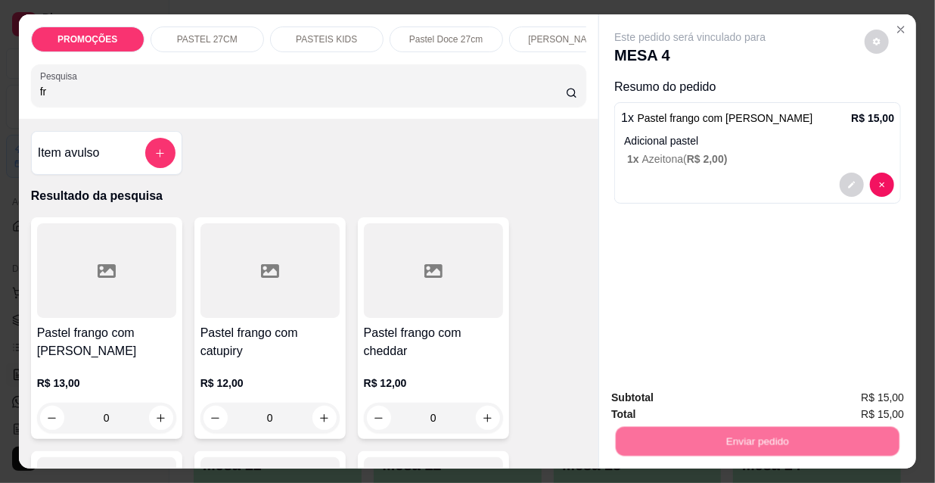
click at [704, 392] on button "Não registrar e enviar pedido" at bounding box center [709, 398] width 153 height 28
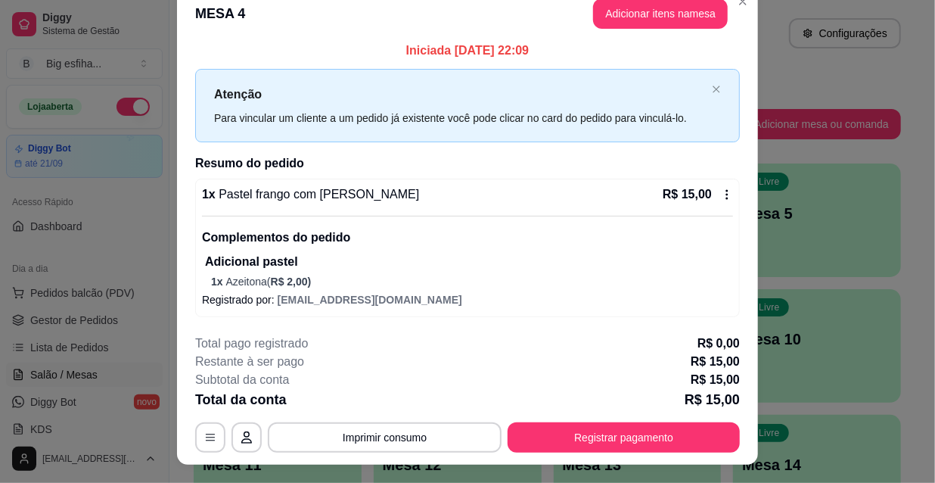
scroll to position [45, 0]
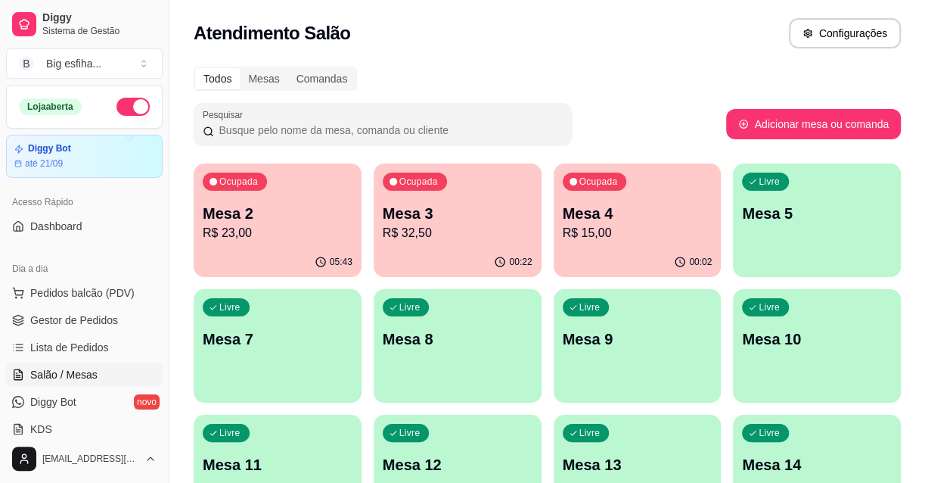
click at [683, 231] on p "R$ 15,00" at bounding box center [638, 233] width 150 height 18
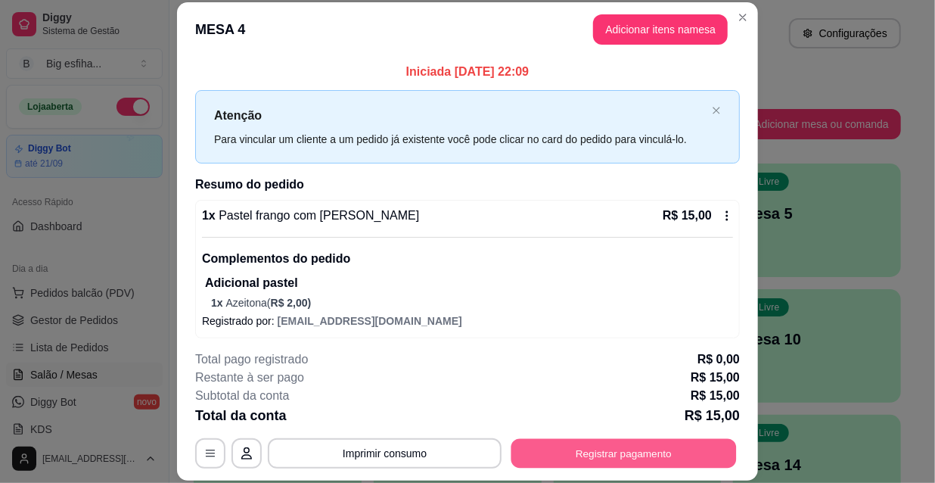
click at [627, 443] on button "Registrar pagamento" at bounding box center [624, 453] width 225 height 30
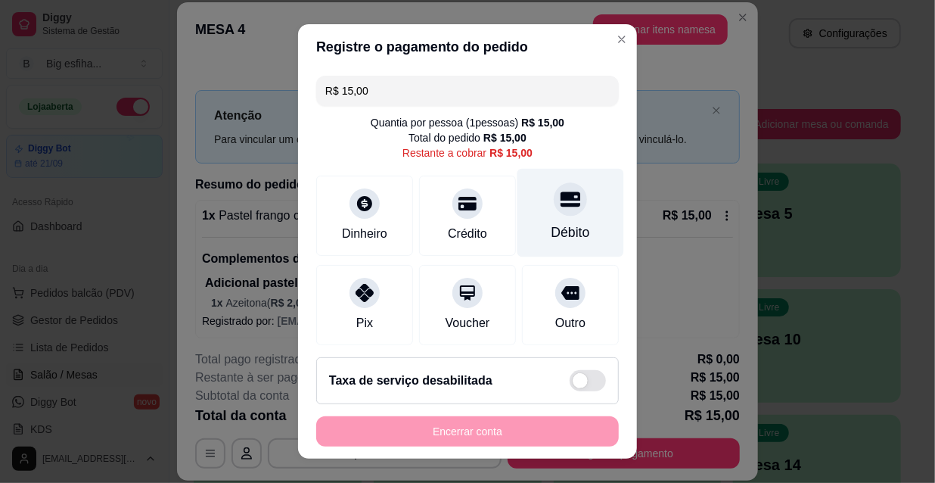
click at [561, 206] on icon at bounding box center [571, 199] width 20 height 20
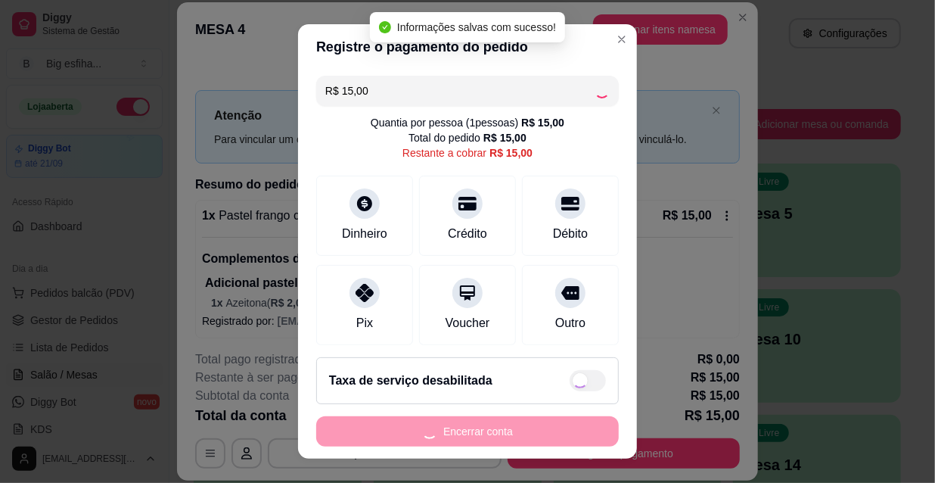
type input "R$ 0,00"
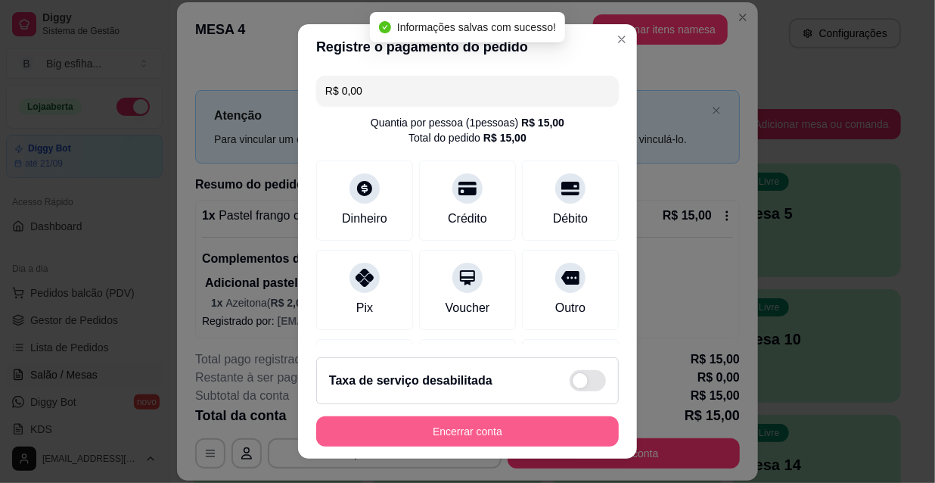
click at [476, 427] on button "Encerrar conta" at bounding box center [467, 431] width 303 height 30
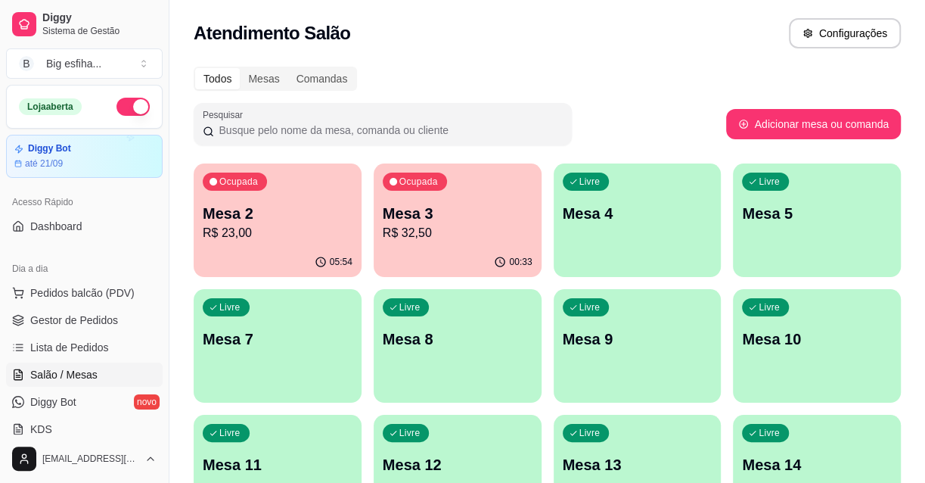
click at [473, 296] on div "Livre Mesa 8" at bounding box center [458, 336] width 168 height 95
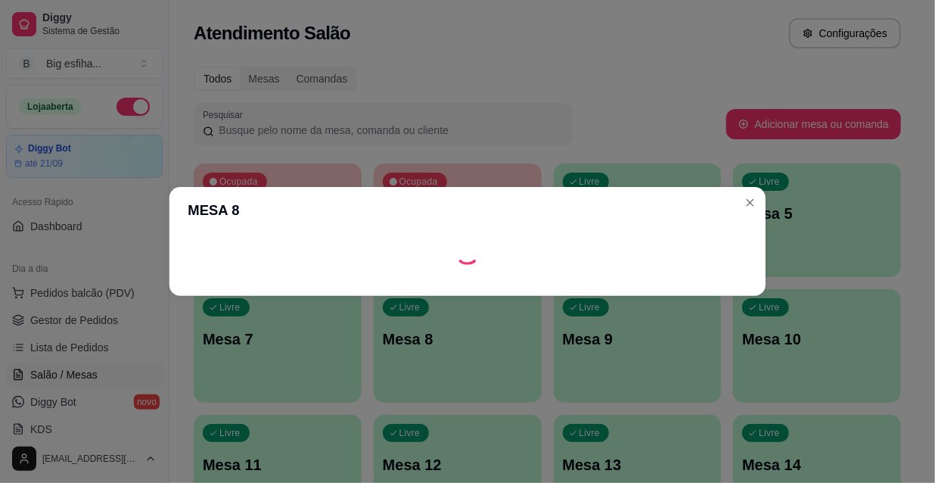
click at [462, 246] on icon "Loading" at bounding box center [467, 252] width 30 height 30
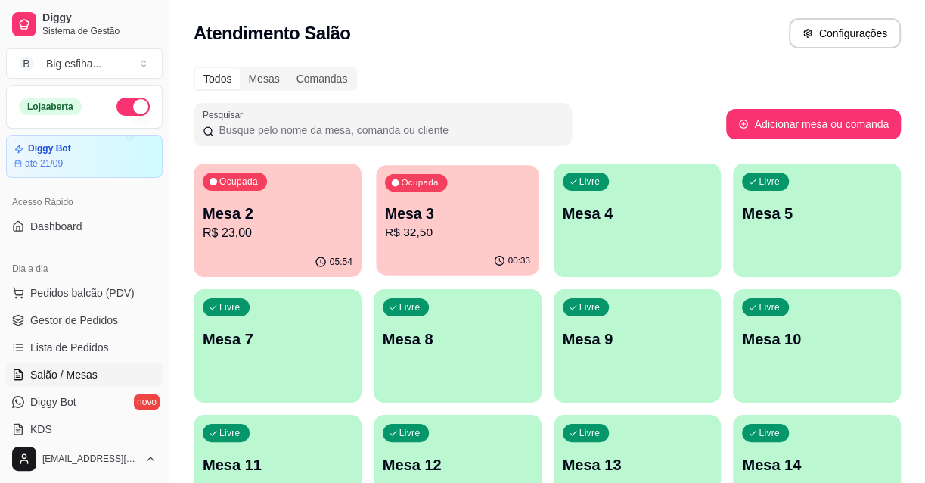
click at [511, 231] on p "R$ 32,50" at bounding box center [457, 232] width 145 height 17
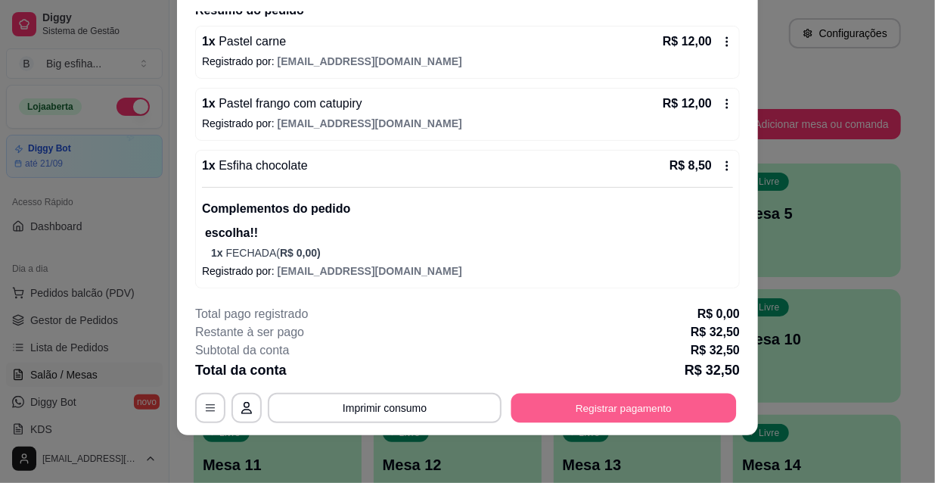
click at [662, 416] on button "Registrar pagamento" at bounding box center [624, 408] width 225 height 30
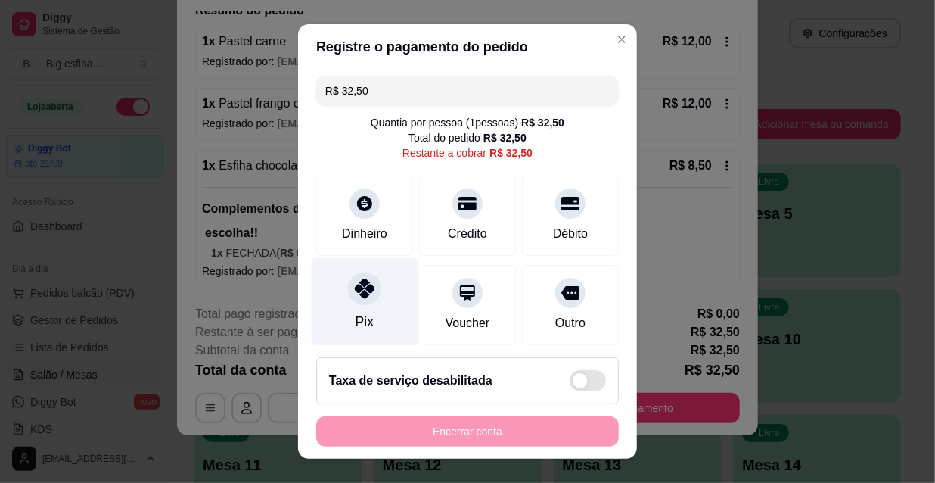
click at [368, 299] on div at bounding box center [364, 288] width 33 height 33
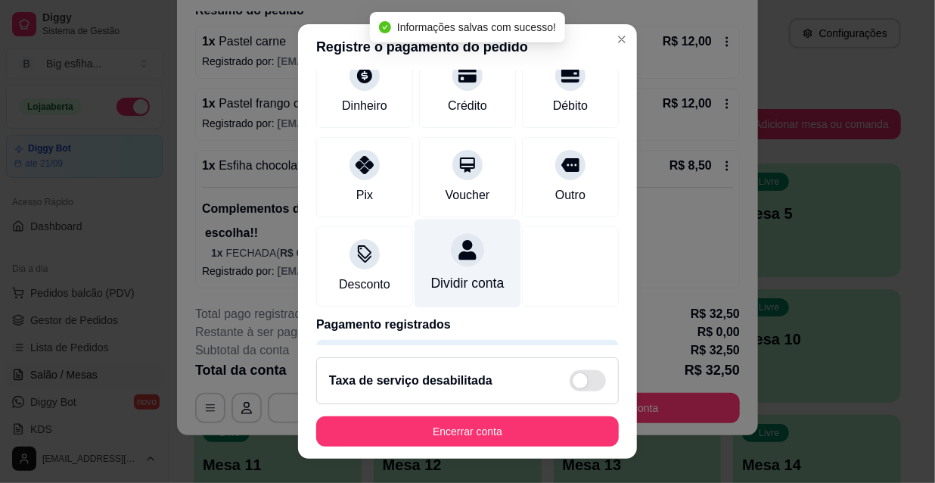
type input "R$ 0,00"
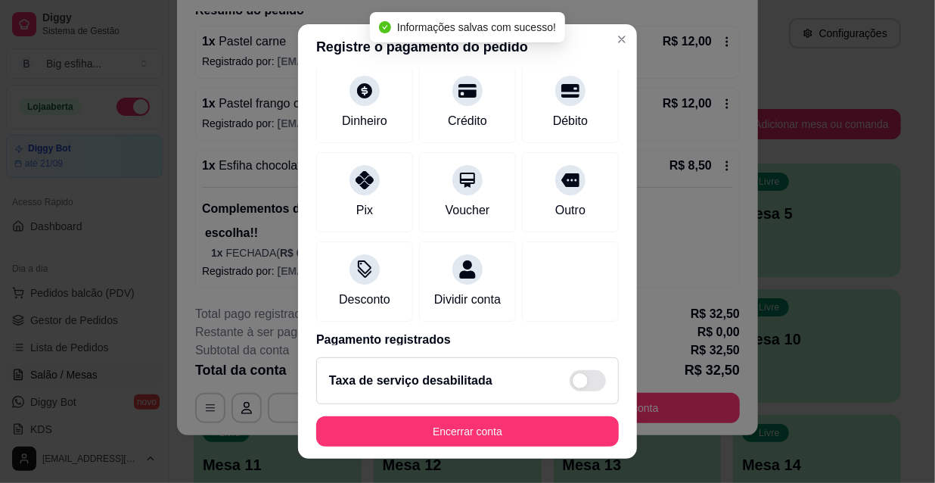
scroll to position [23, 0]
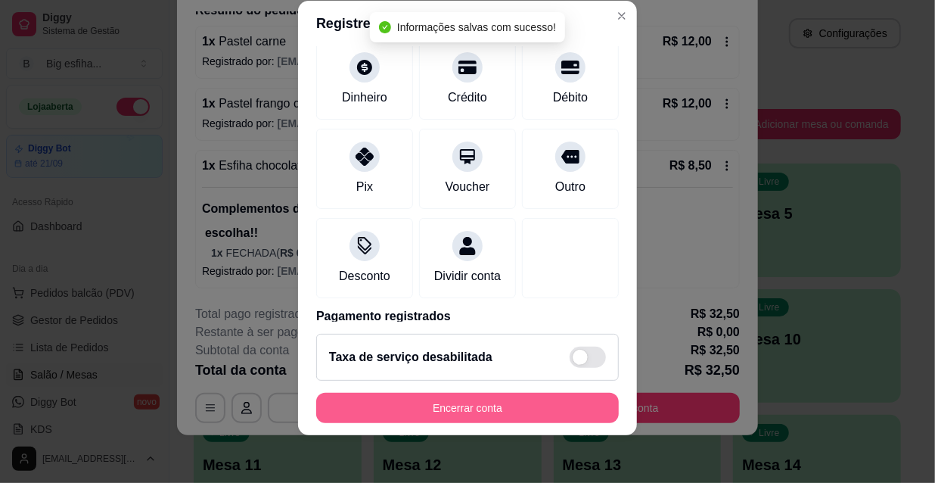
click at [434, 407] on button "Encerrar conta" at bounding box center [467, 408] width 303 height 30
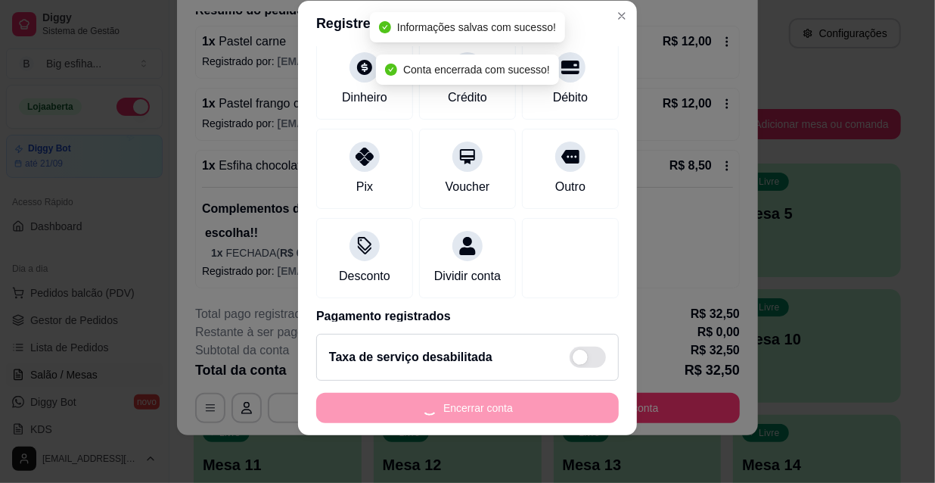
scroll to position [0, 0]
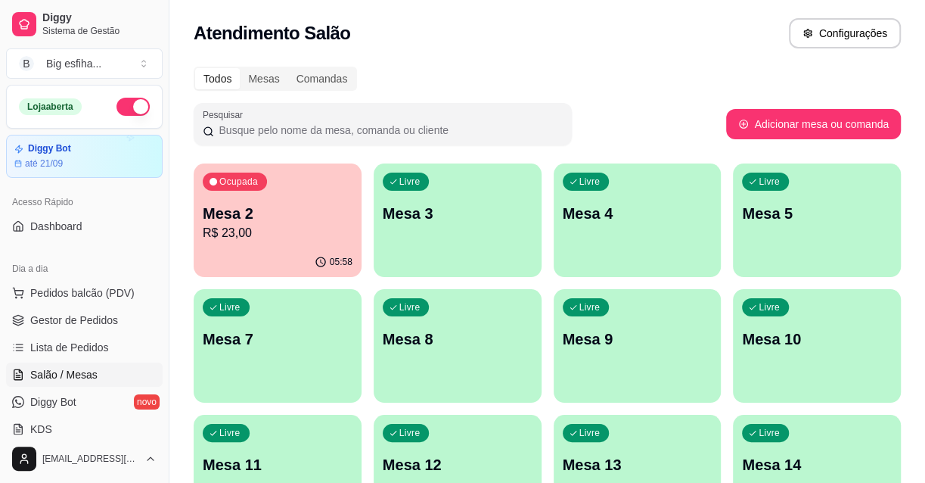
click at [317, 195] on div "Ocupada Mesa 2 R$ 23,00" at bounding box center [278, 205] width 168 height 84
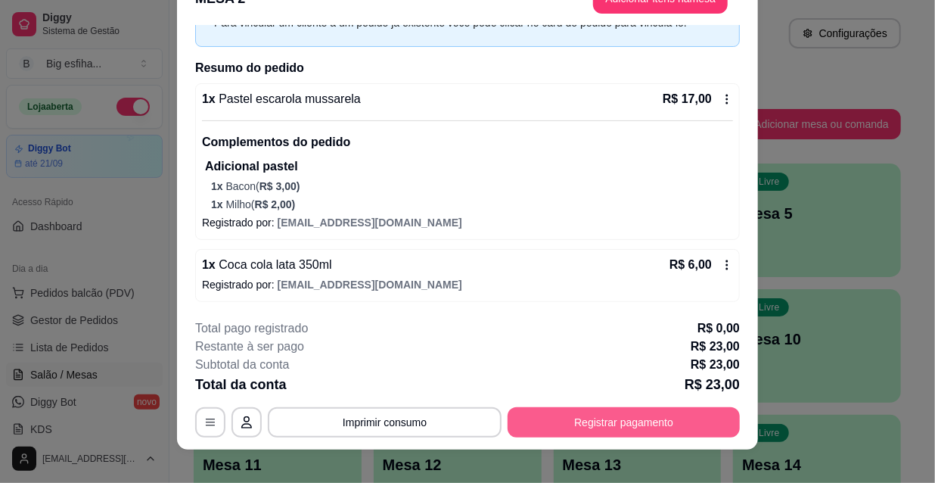
scroll to position [45, 0]
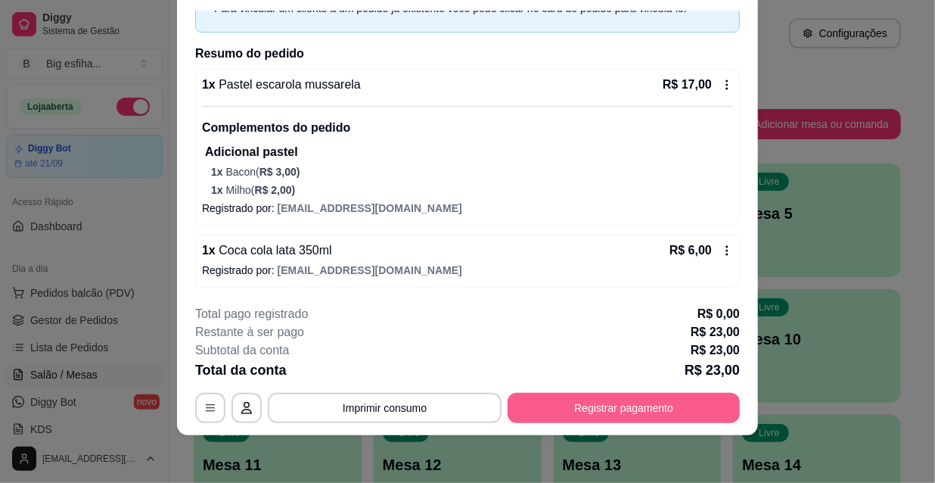
click at [625, 412] on button "Registrar pagamento" at bounding box center [624, 408] width 232 height 30
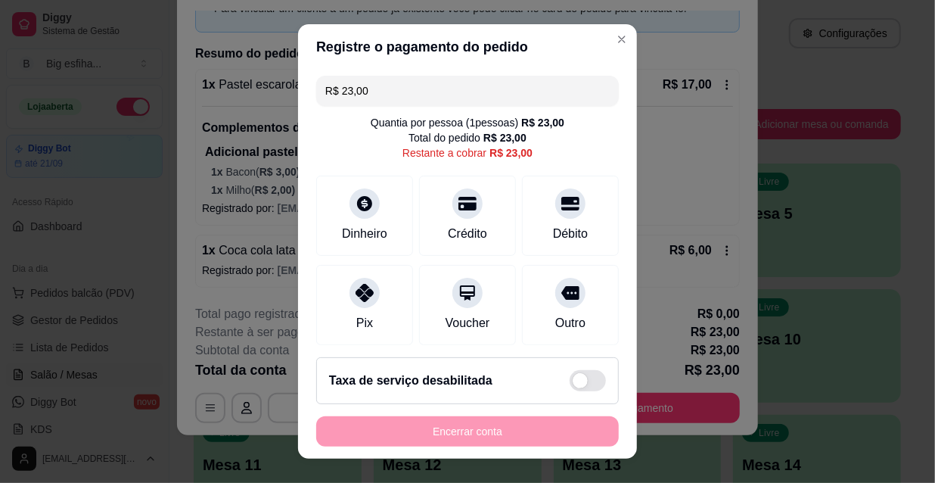
scroll to position [68, 0]
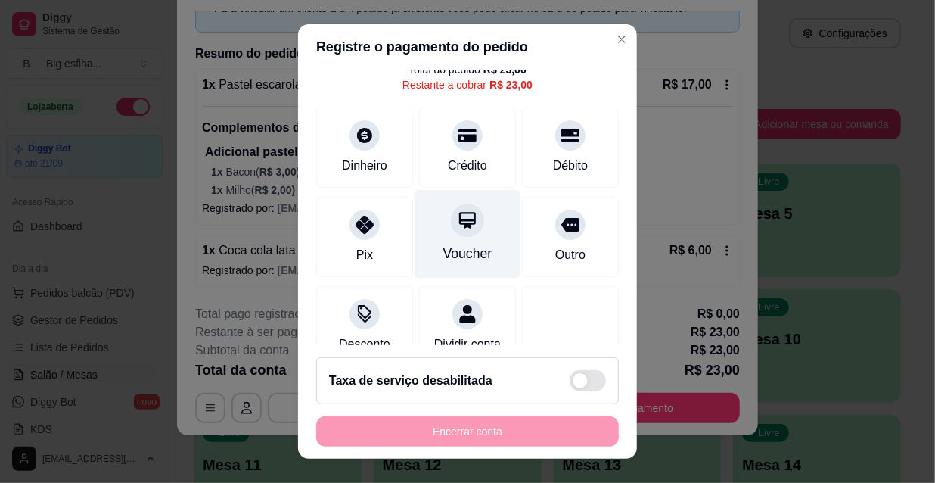
click at [431, 217] on div "Voucher" at bounding box center [468, 234] width 107 height 89
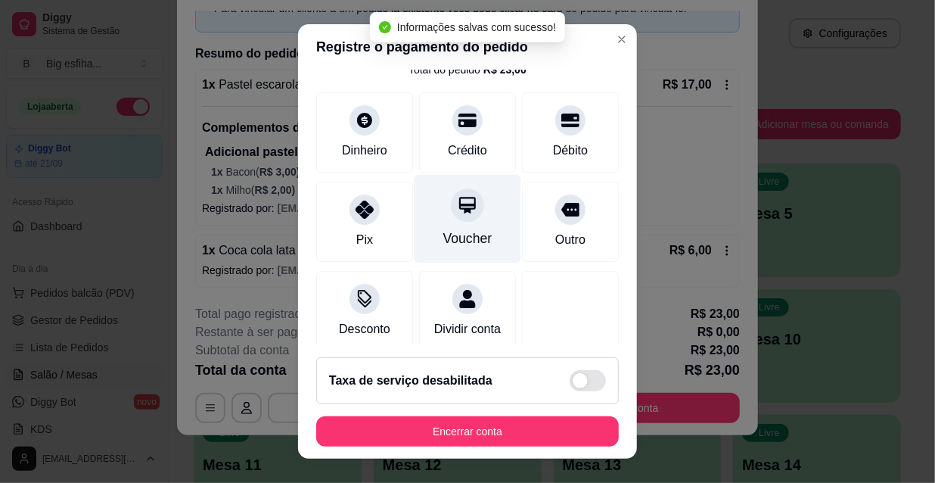
type input "R$ 0,00"
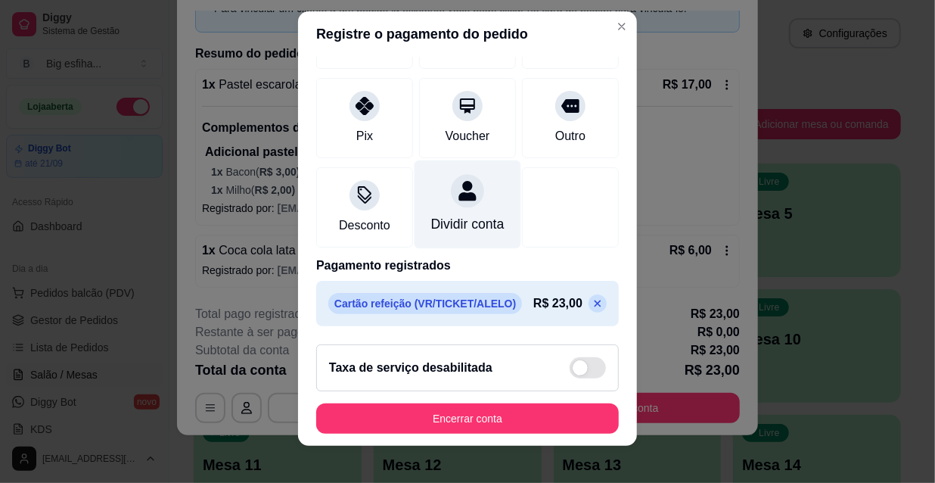
scroll to position [23, 0]
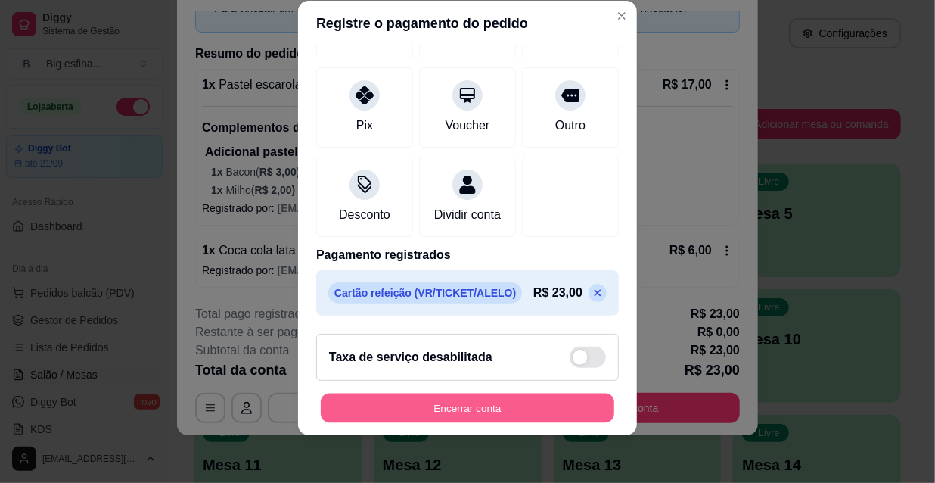
click at [468, 405] on button "Encerrar conta" at bounding box center [468, 408] width 294 height 30
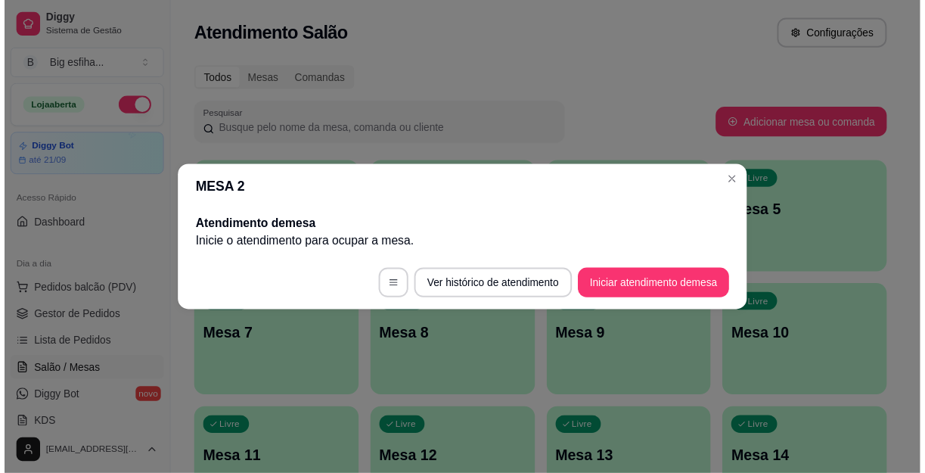
scroll to position [0, 0]
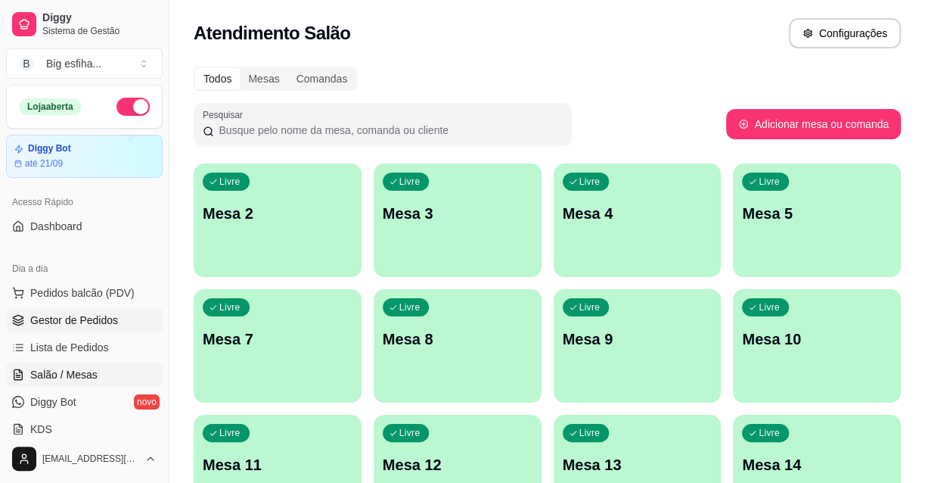
click at [98, 316] on span "Gestor de Pedidos" at bounding box center [74, 320] width 88 height 15
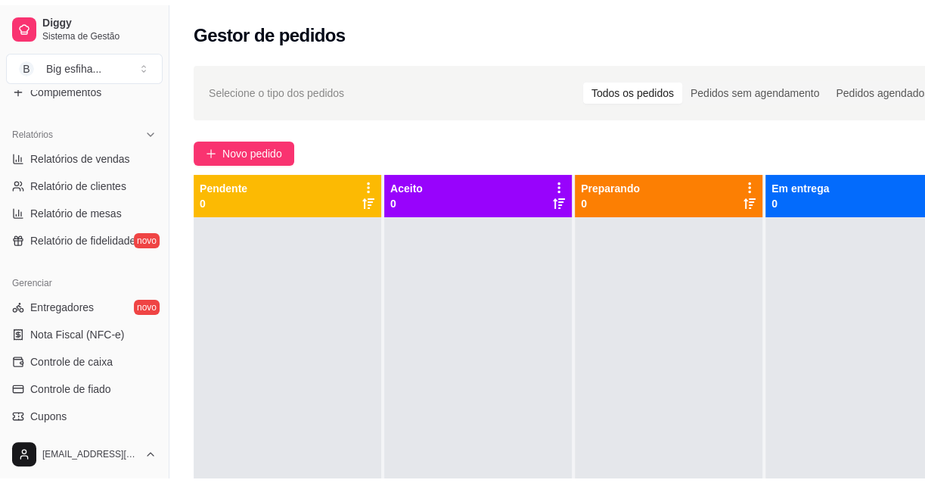
scroll to position [481, 0]
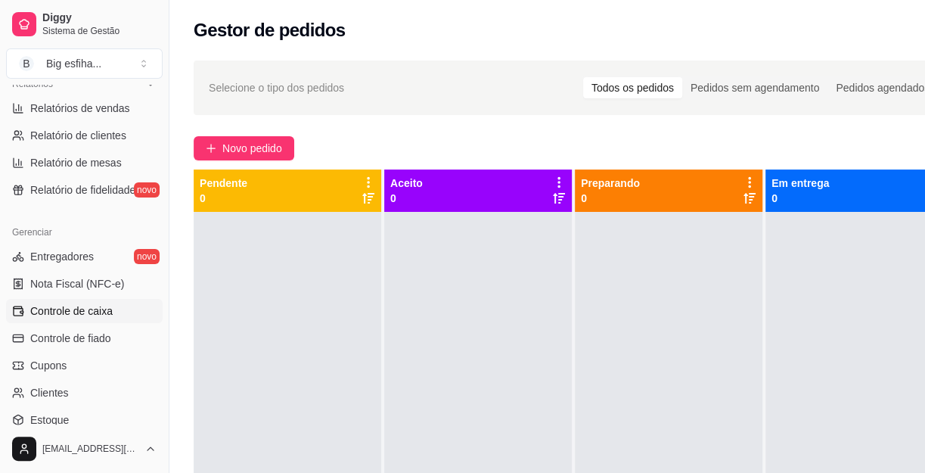
click at [107, 311] on span "Controle de caixa" at bounding box center [71, 310] width 82 height 15
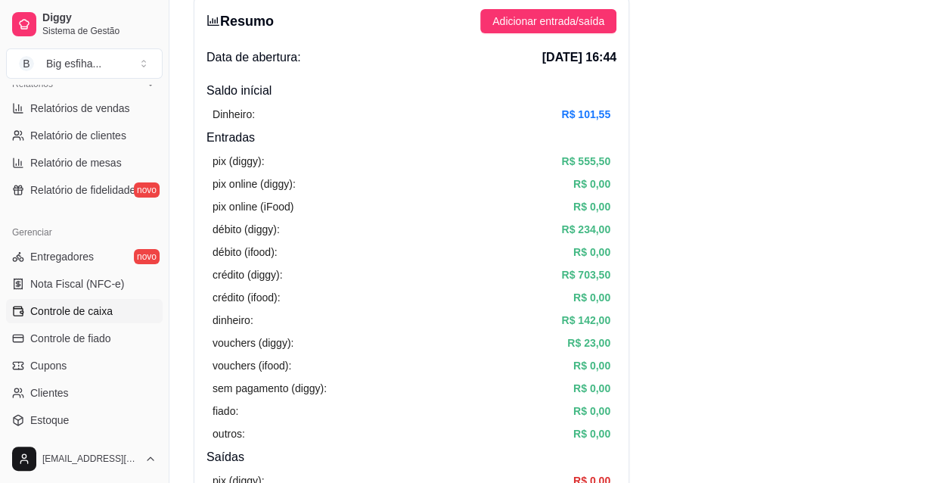
scroll to position [68, 0]
